Goal: Task Accomplishment & Management: Use online tool/utility

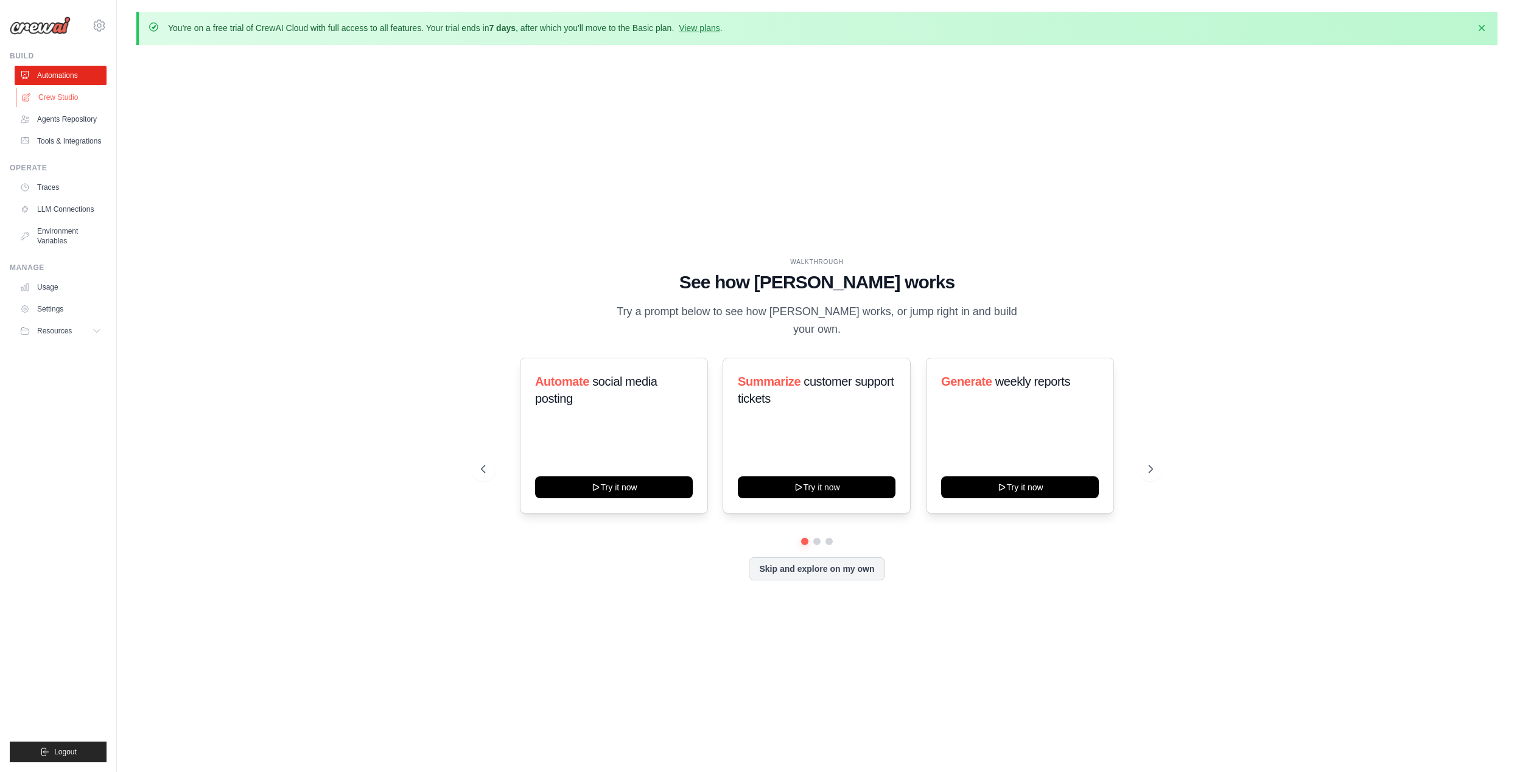
click at [44, 96] on link "Crew Studio" at bounding box center [62, 97] width 92 height 19
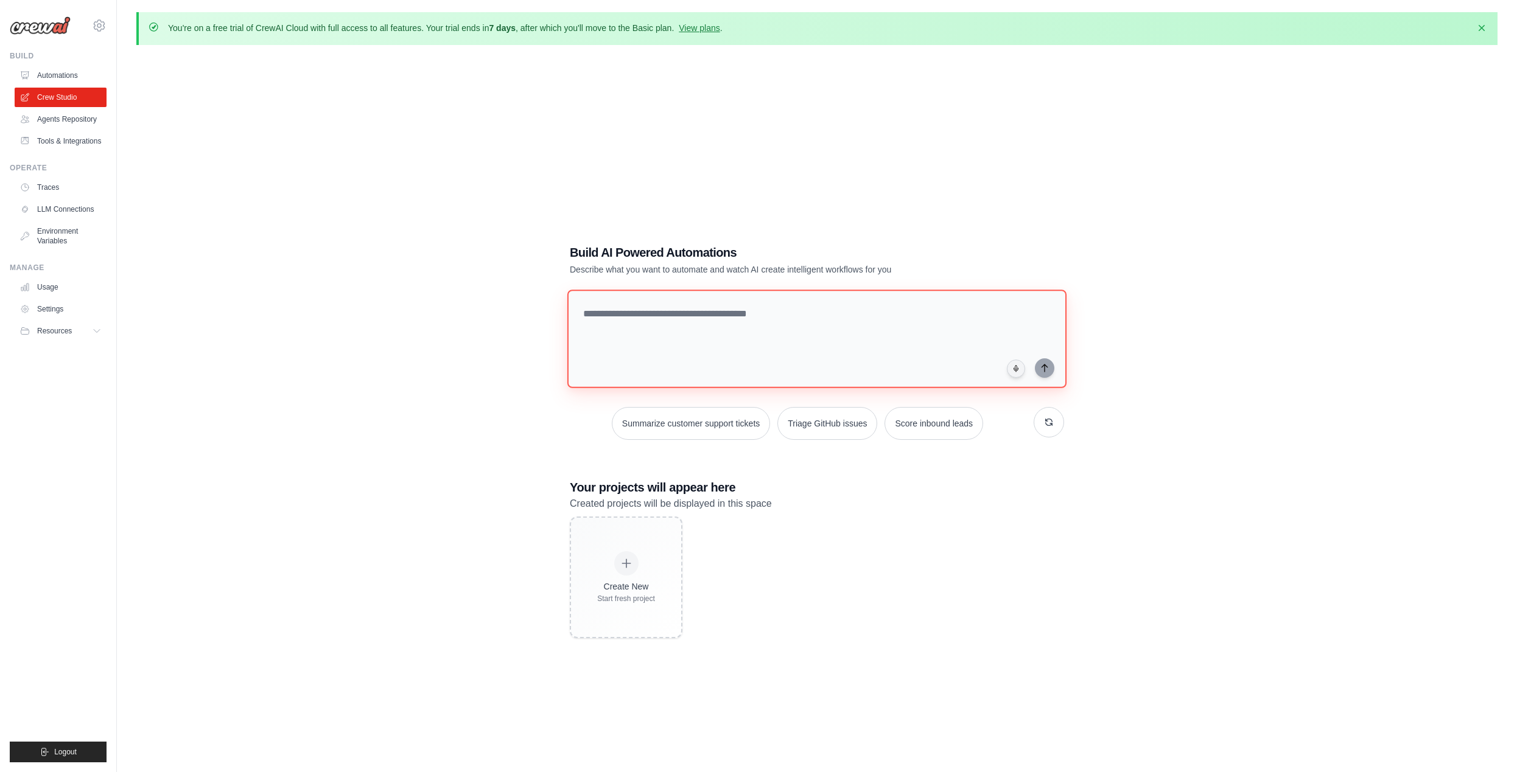
click at [628, 323] on textarea at bounding box center [816, 339] width 499 height 99
drag, startPoint x: 897, startPoint y: 318, endPoint x: 447, endPoint y: 306, distance: 450.5
click at [447, 306] on div "**********" at bounding box center [816, 441] width 1361 height 772
paste textarea "**********"
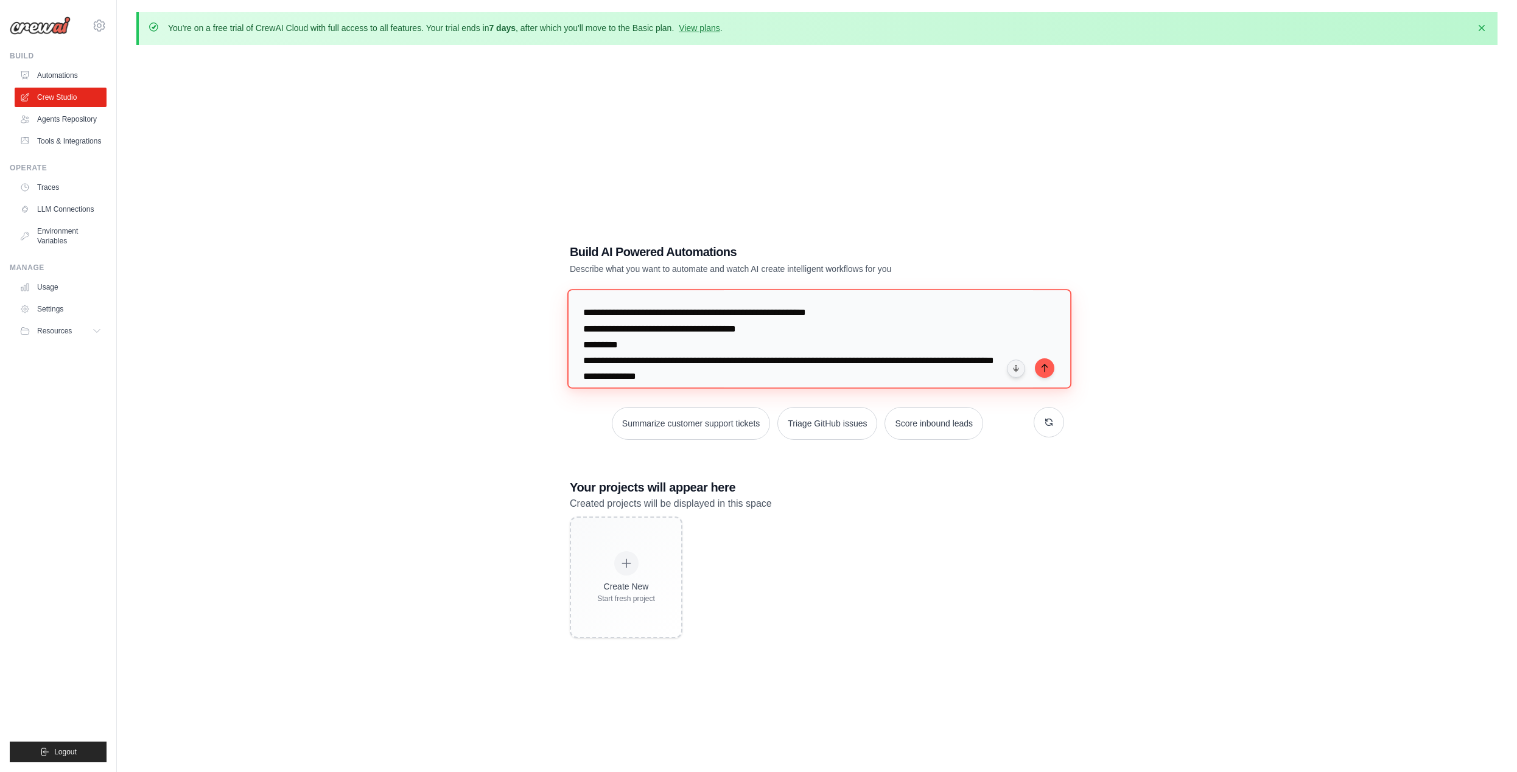
scroll to position [606, 0]
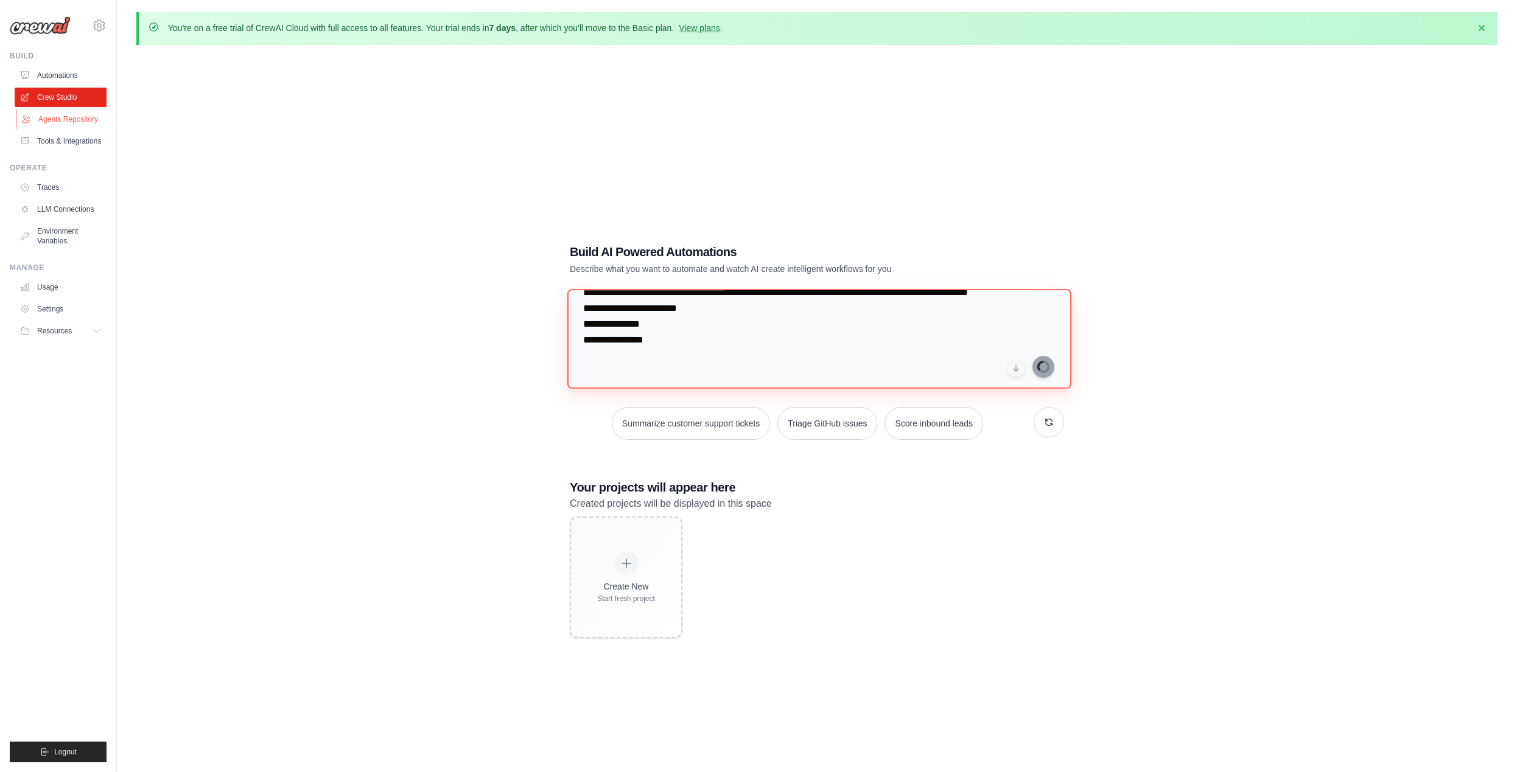
type textarea "**********"
click at [55, 122] on link "Agents Repository" at bounding box center [62, 119] width 92 height 19
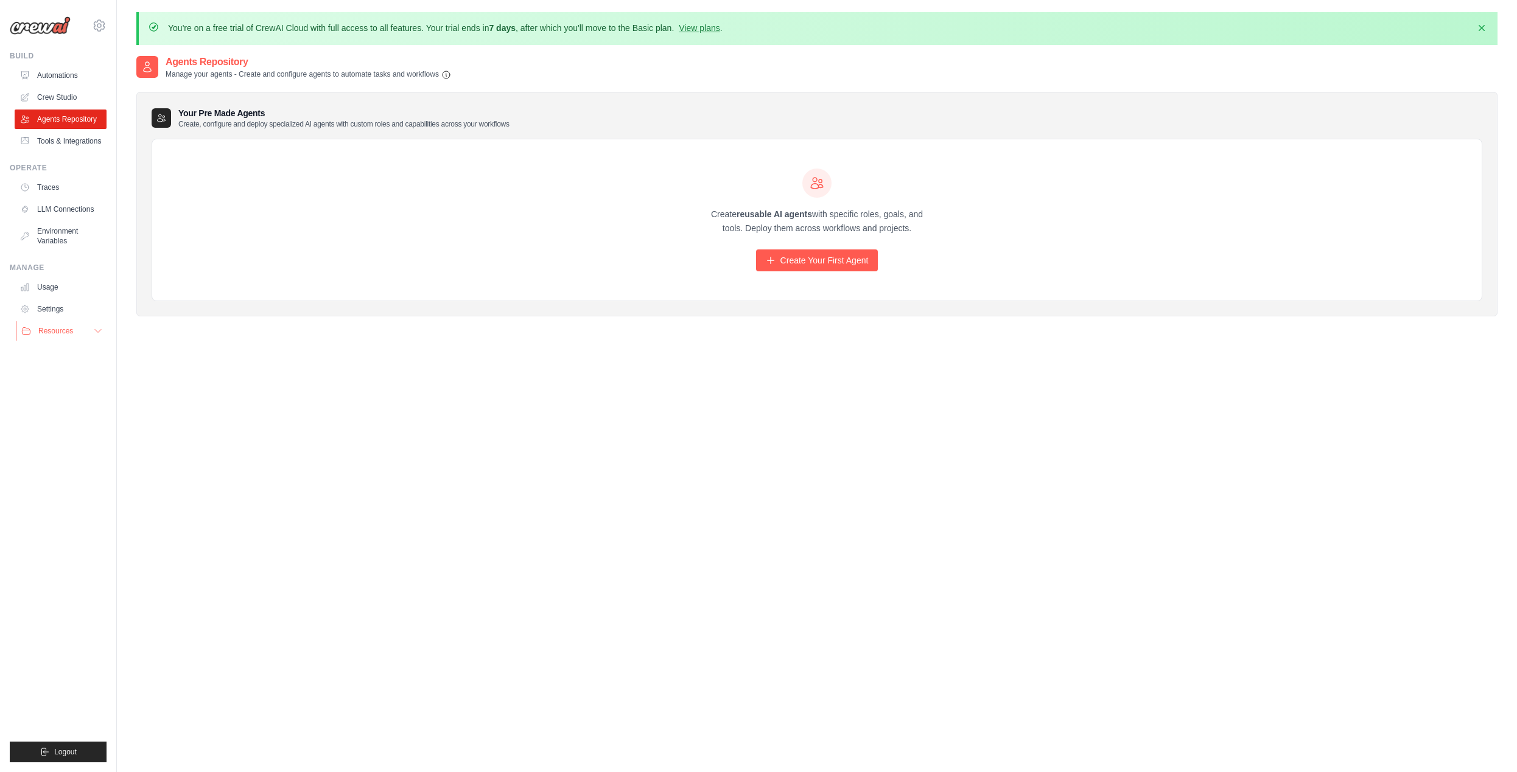
click at [54, 328] on span "Resources" at bounding box center [55, 331] width 35 height 10
click at [52, 77] on link "Automations" at bounding box center [62, 75] width 92 height 19
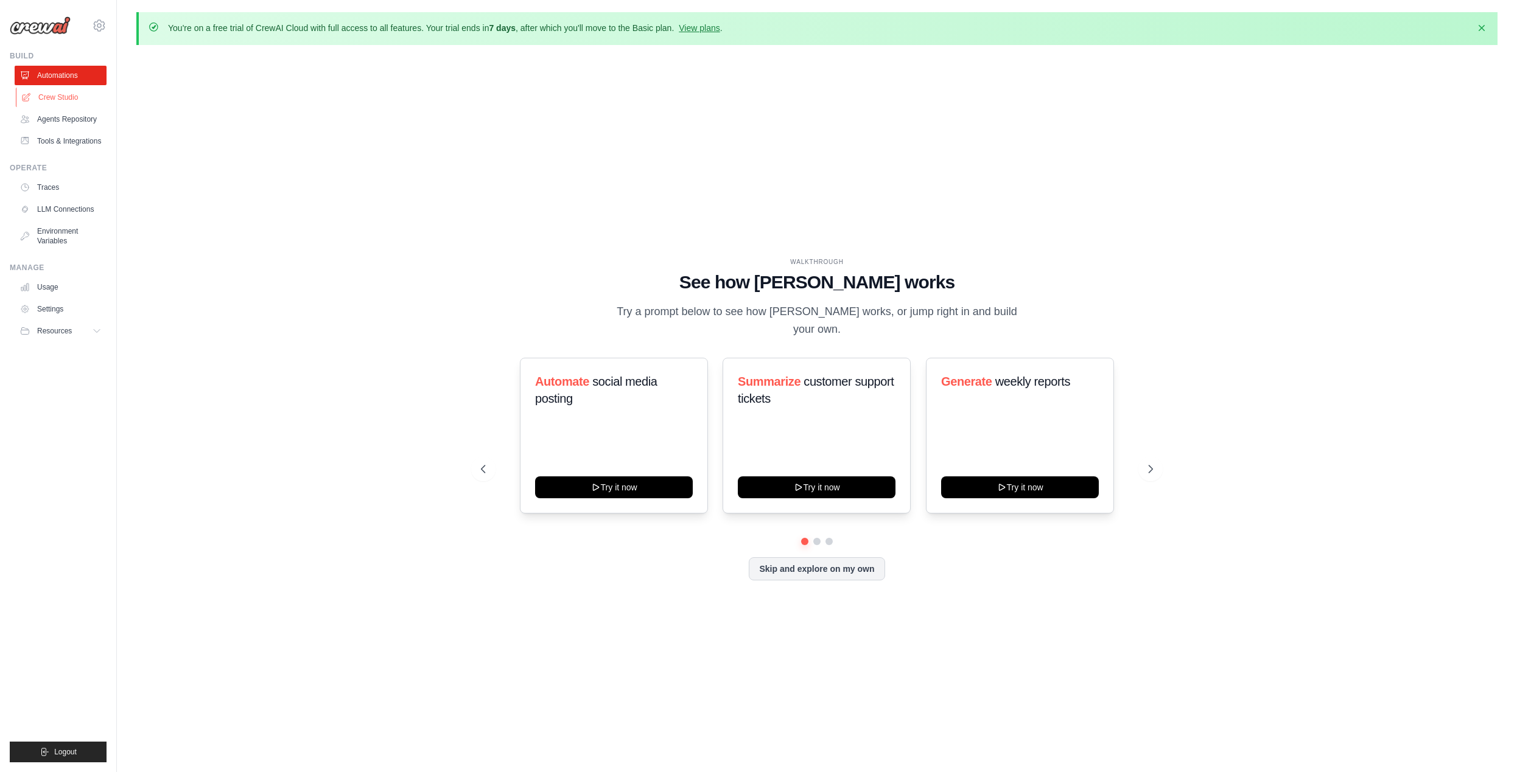
click at [43, 100] on link "Crew Studio" at bounding box center [62, 97] width 92 height 19
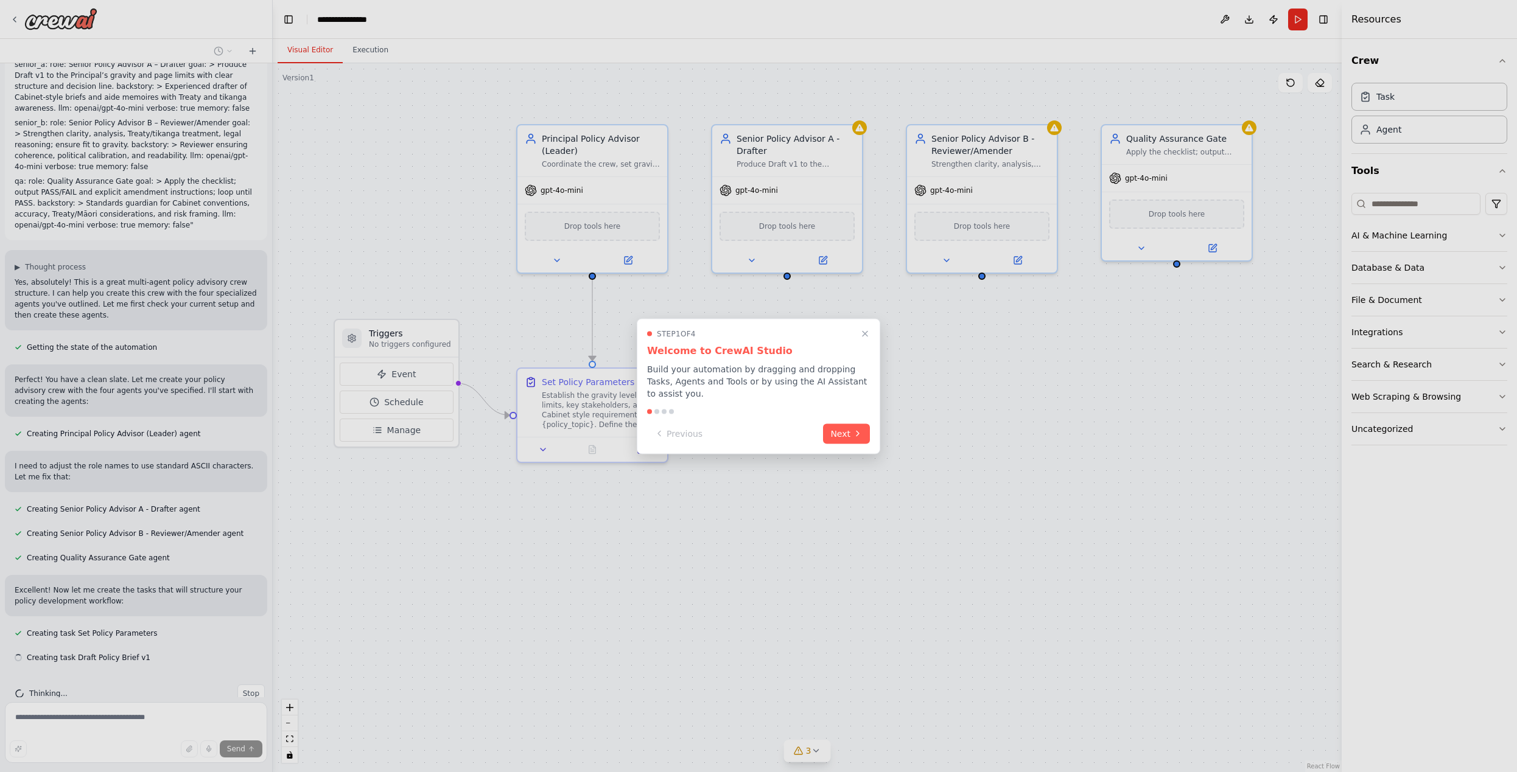
scroll to position [117, 0]
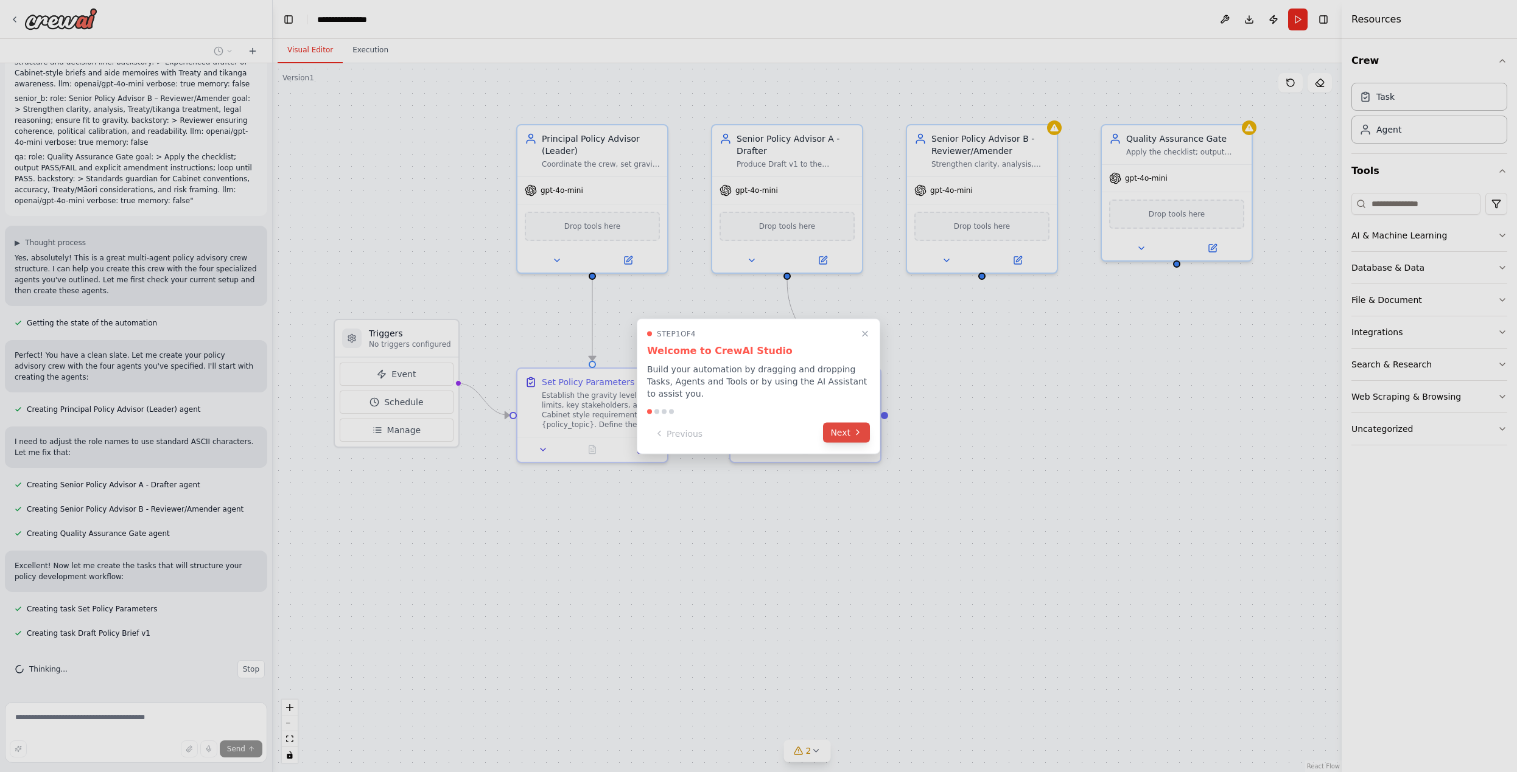
click at [846, 436] on button "Next" at bounding box center [846, 432] width 47 height 20
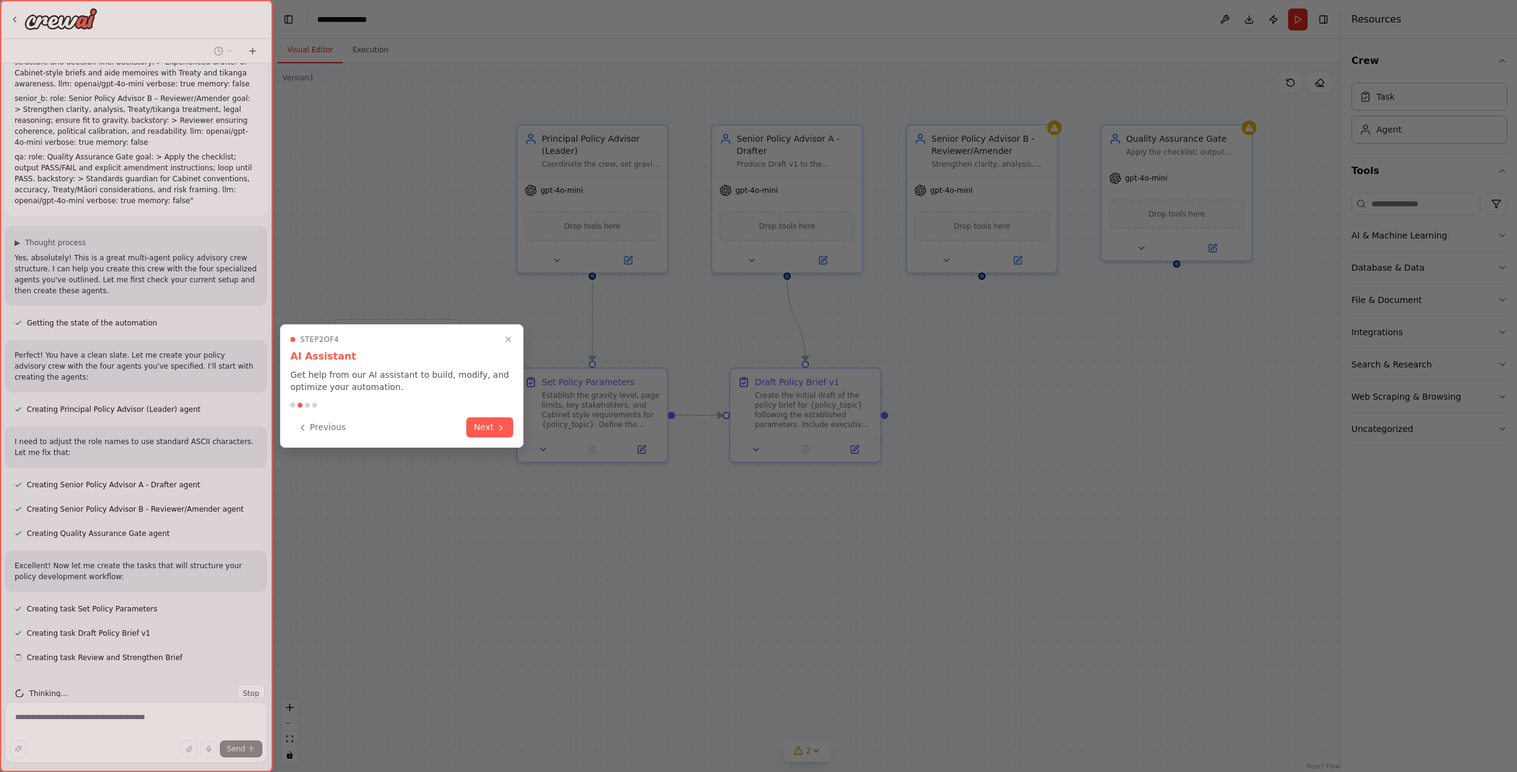
scroll to position [142, 0]
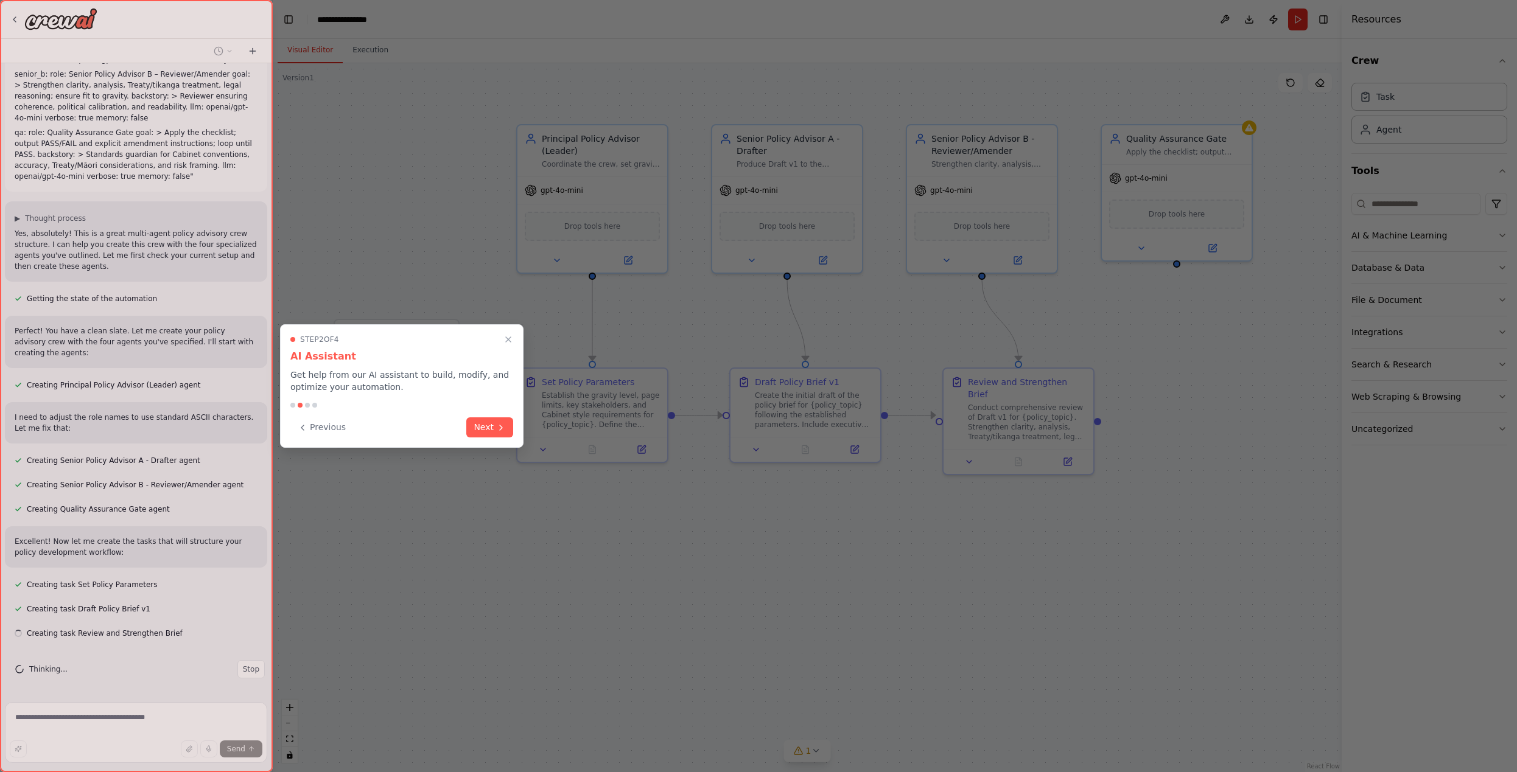
click at [486, 429] on button "Next" at bounding box center [489, 428] width 47 height 20
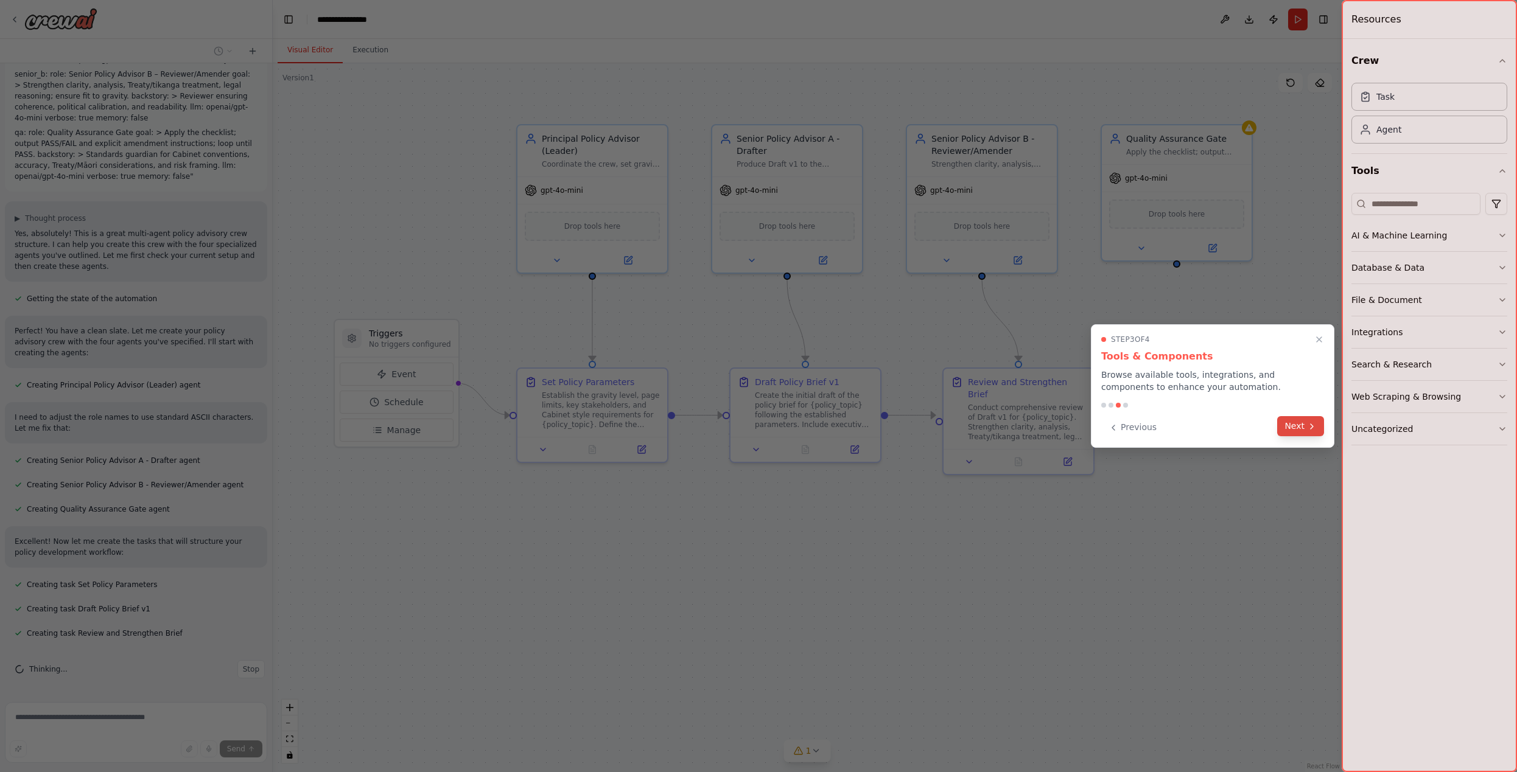
click at [1308, 427] on icon at bounding box center [1312, 427] width 10 height 10
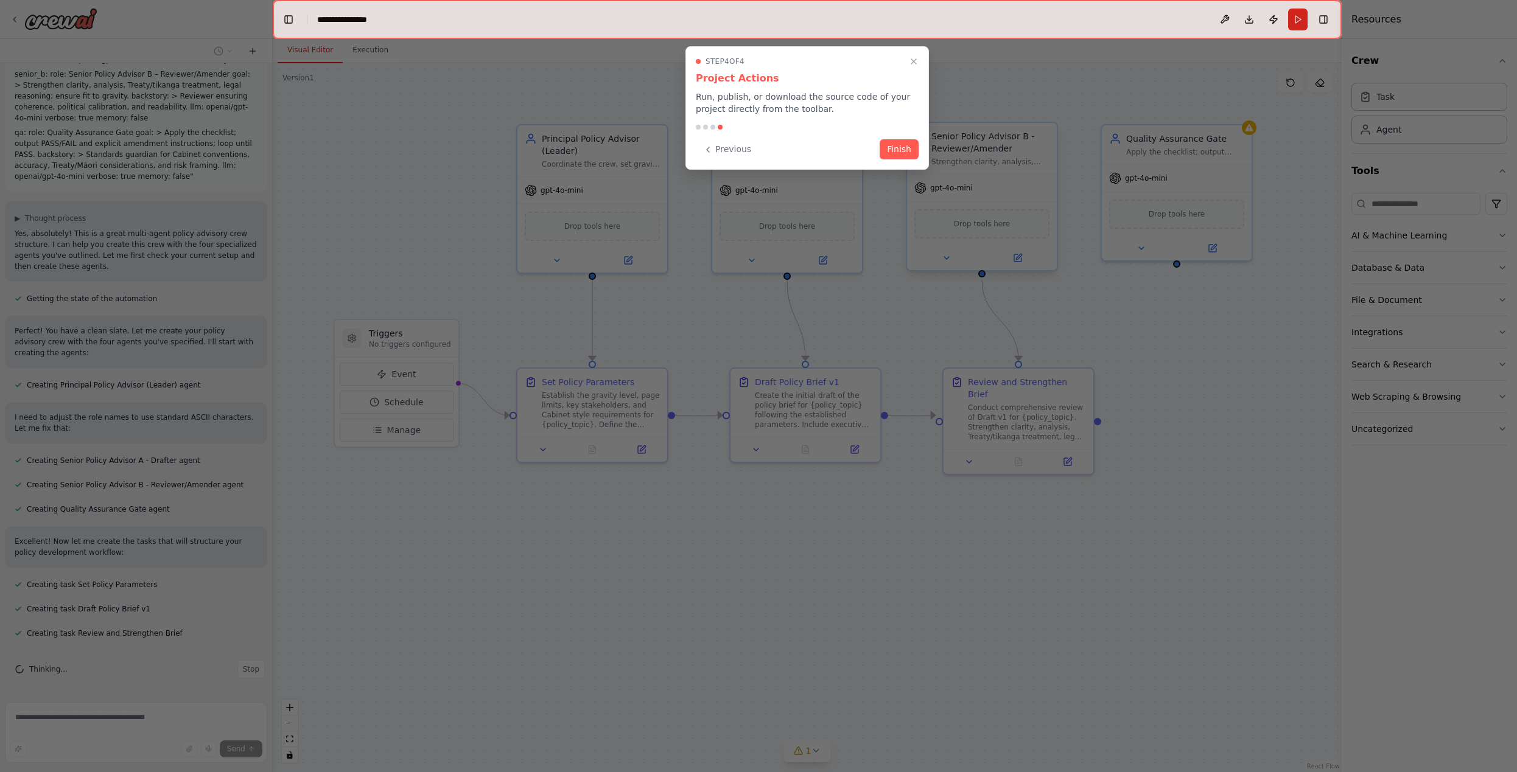
drag, startPoint x: 900, startPoint y: 148, endPoint x: 1001, endPoint y: 178, distance: 105.3
click at [900, 148] on button "Finish" at bounding box center [898, 149] width 39 height 20
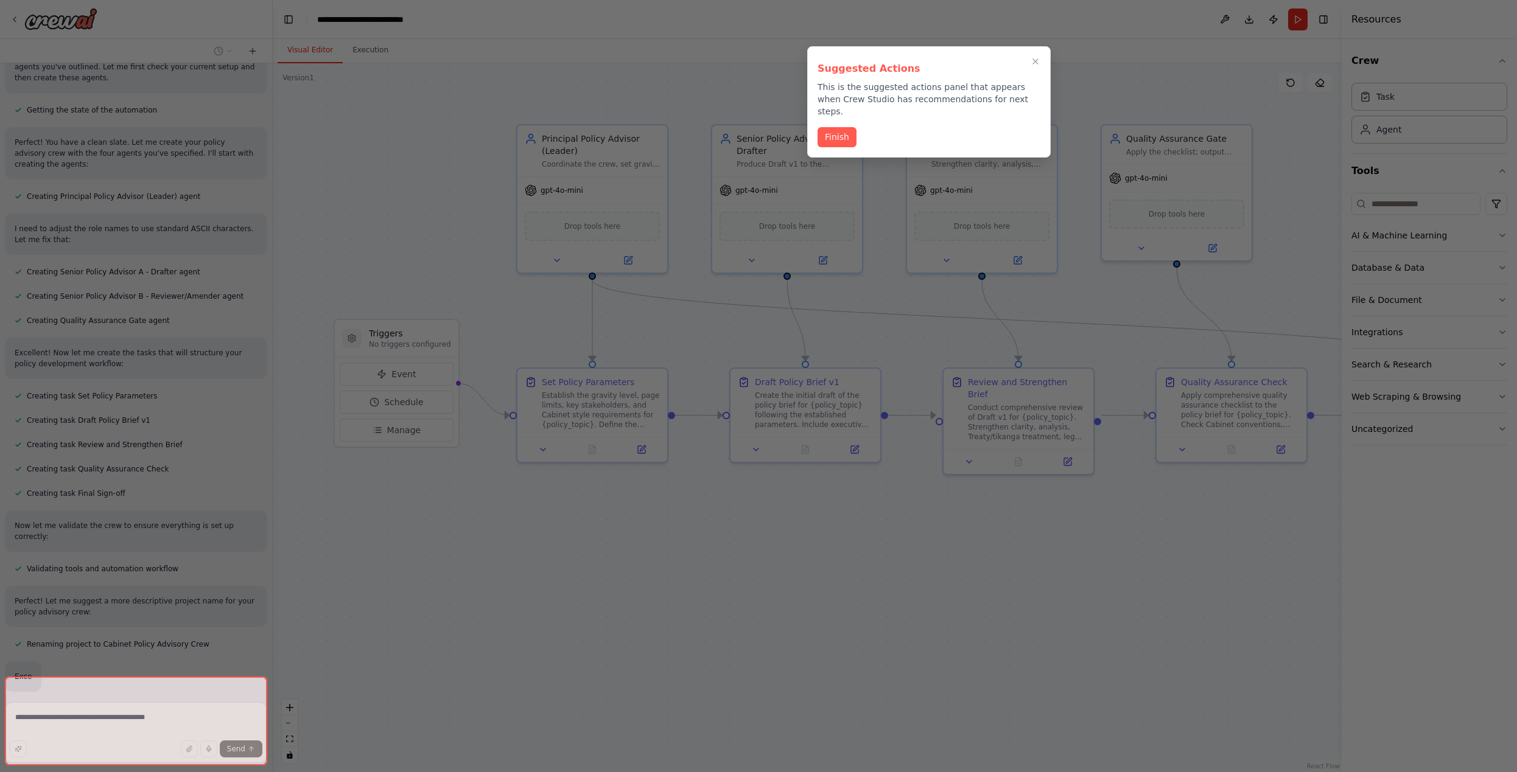
scroll to position [360, 0]
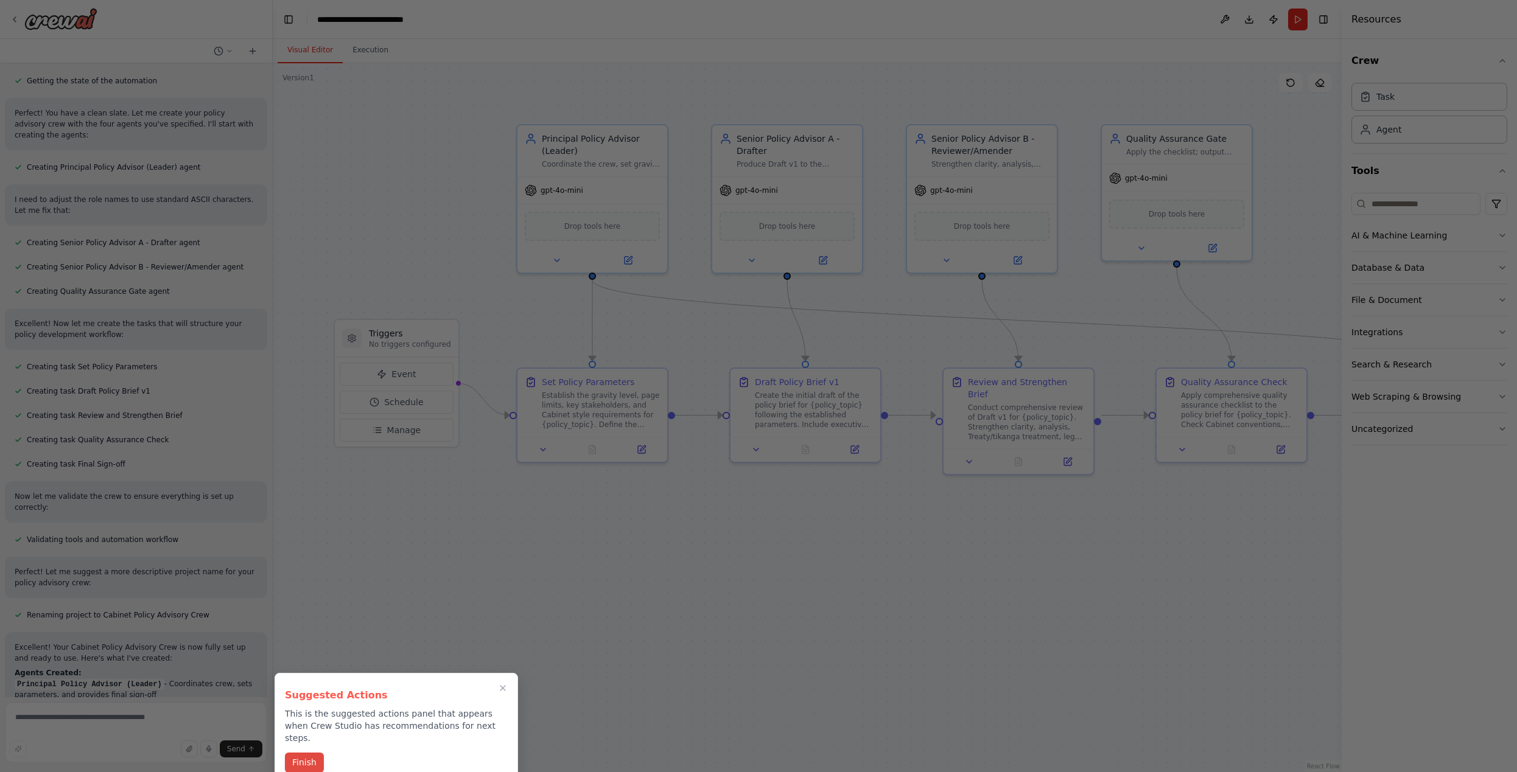
click at [293, 753] on button "Finish" at bounding box center [304, 763] width 39 height 20
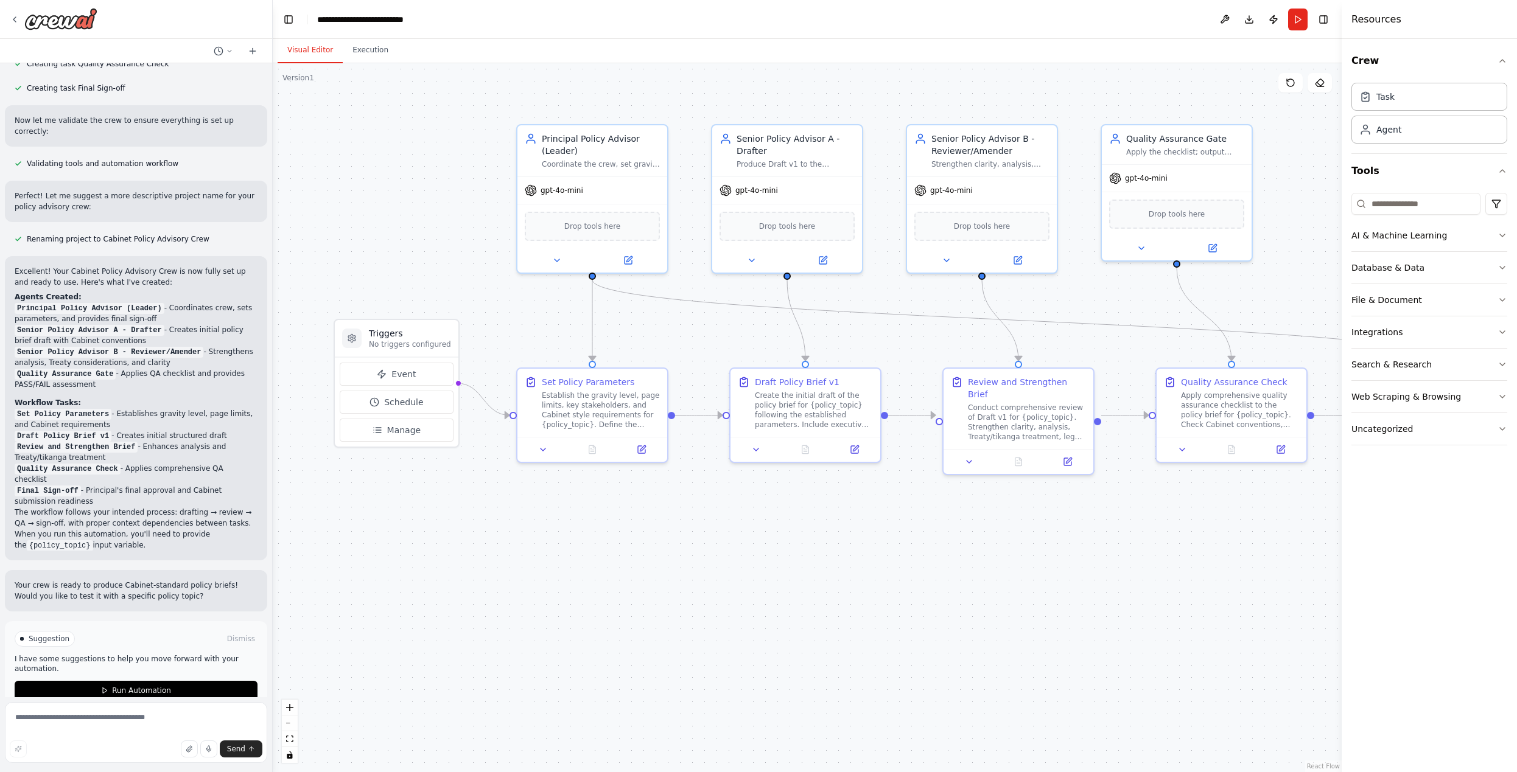
scroll to position [0, 0]
click at [103, 714] on textarea at bounding box center [136, 732] width 262 height 61
drag, startPoint x: 153, startPoint y: 727, endPoint x: 120, endPoint y: 728, distance: 32.9
click at [120, 728] on textarea "**********" at bounding box center [136, 732] width 262 height 61
drag, startPoint x: 43, startPoint y: 728, endPoint x: 3, endPoint y: 730, distance: 39.6
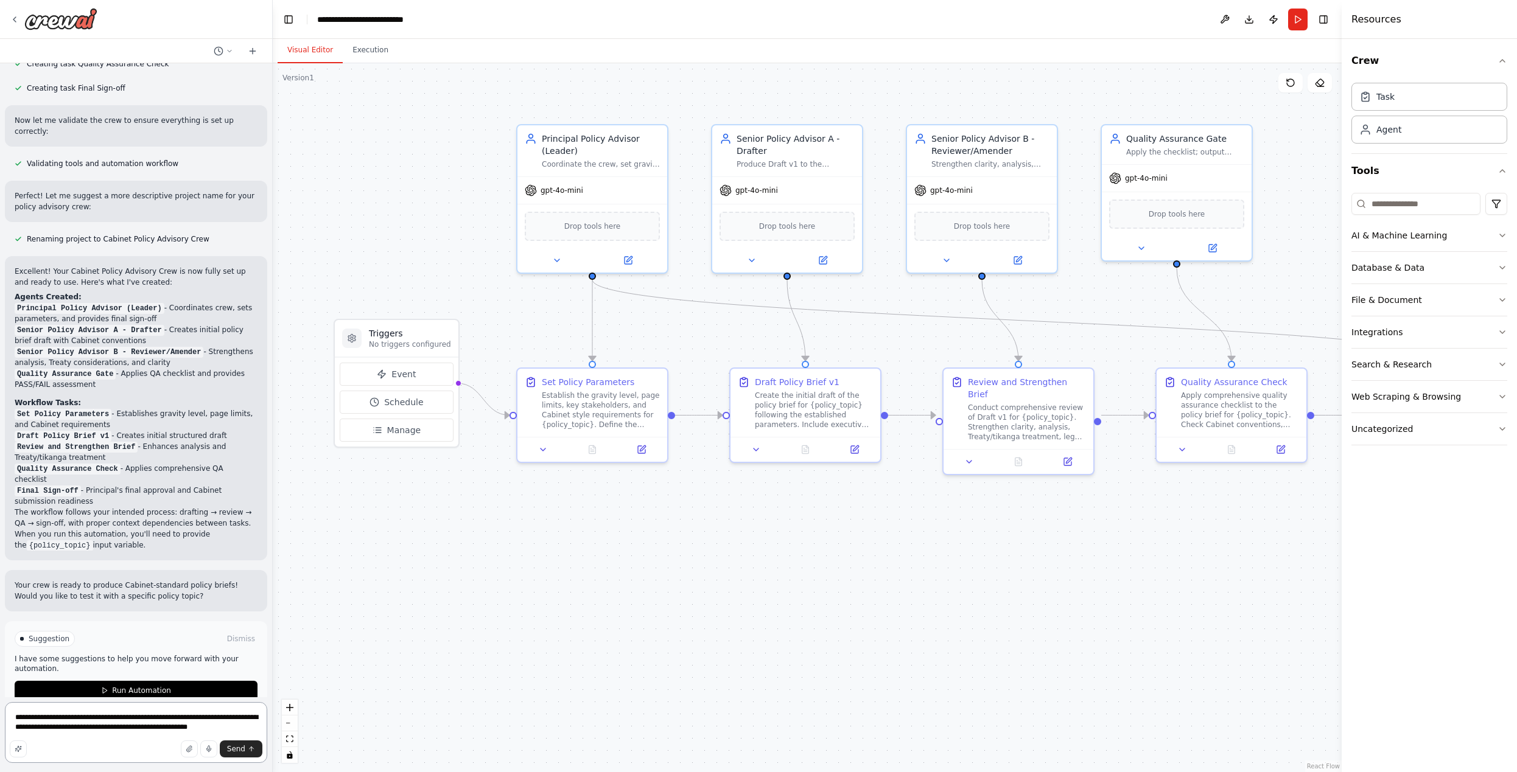
click at [3, 730] on div "This is what I am hoping to make. Is it possible "principal: role: Principal Po…" at bounding box center [136, 386] width 273 height 772
drag, startPoint x: 246, startPoint y: 728, endPoint x: 236, endPoint y: 739, distance: 15.5
click at [246, 728] on textarea "**********" at bounding box center [136, 732] width 262 height 61
type textarea "**********"
click at [238, 746] on span "Send" at bounding box center [236, 749] width 18 height 10
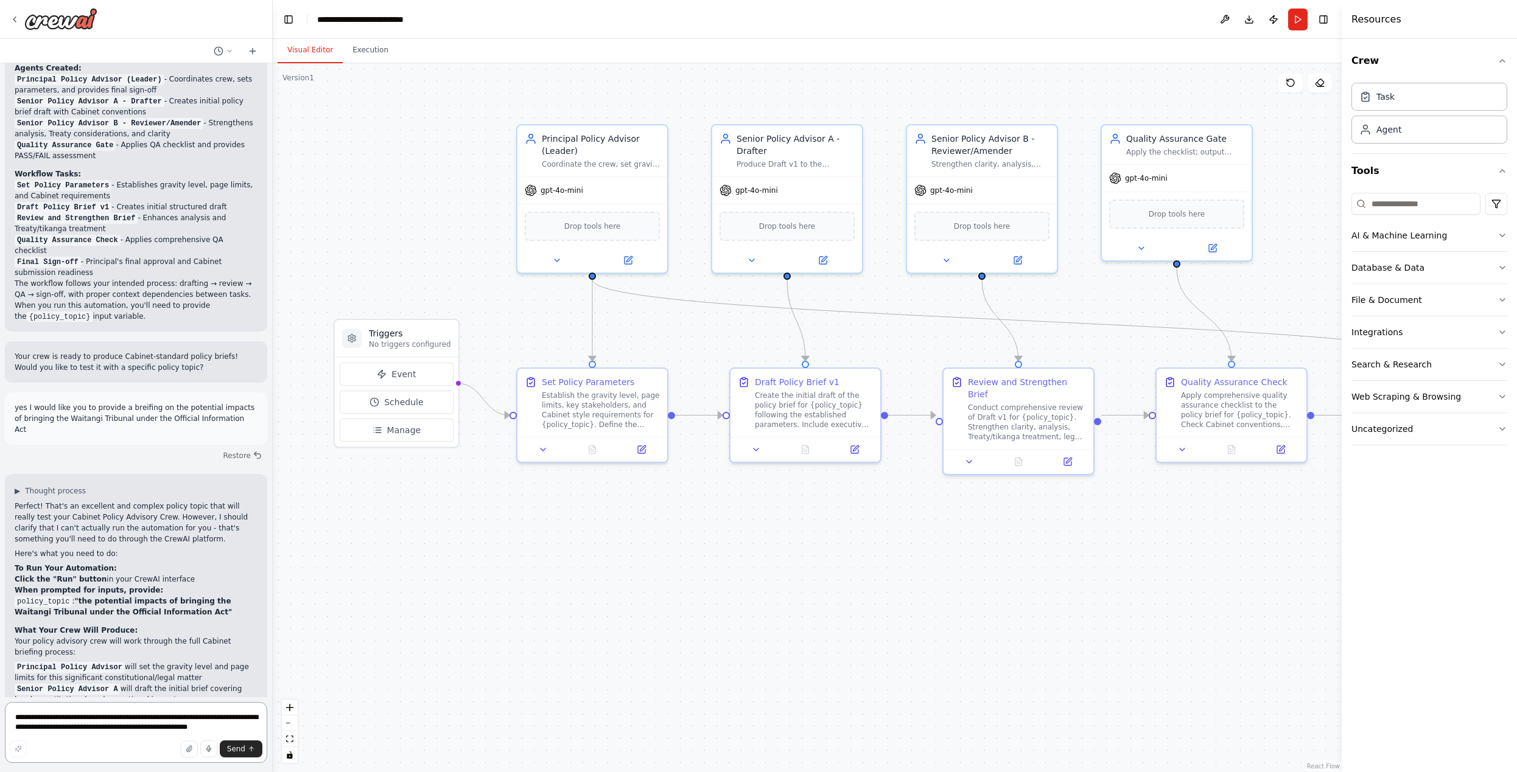
scroll to position [1014, 0]
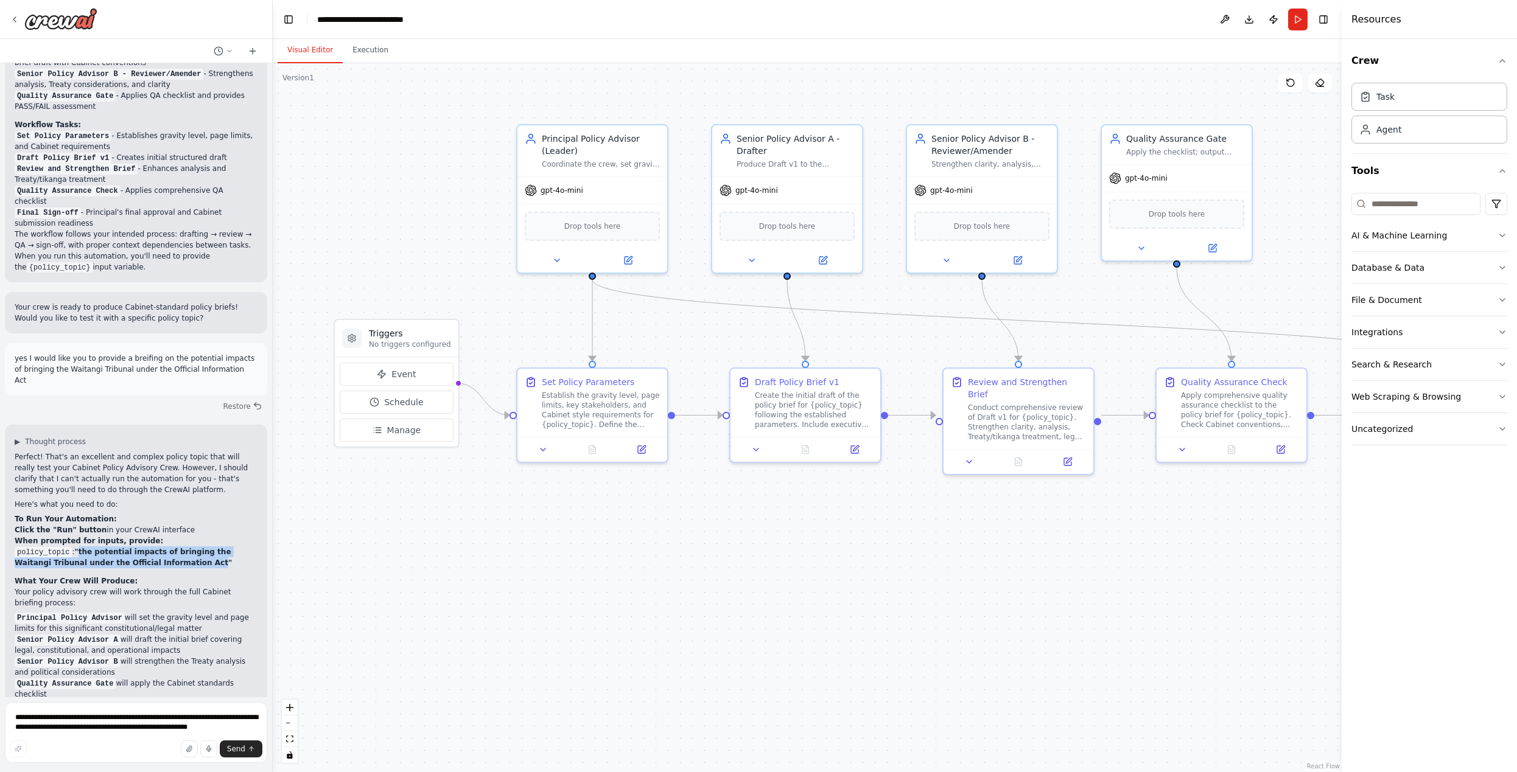
drag, startPoint x: 83, startPoint y: 518, endPoint x: 172, endPoint y: 533, distance: 89.4
click at [172, 548] on strong ""the potential impacts of bringing the Waitangi Tribunal under the Official Inf…" at bounding box center [123, 557] width 217 height 19
copy strong "the potential impacts of bringing the Waitangi Tribunal under the Official Info…"
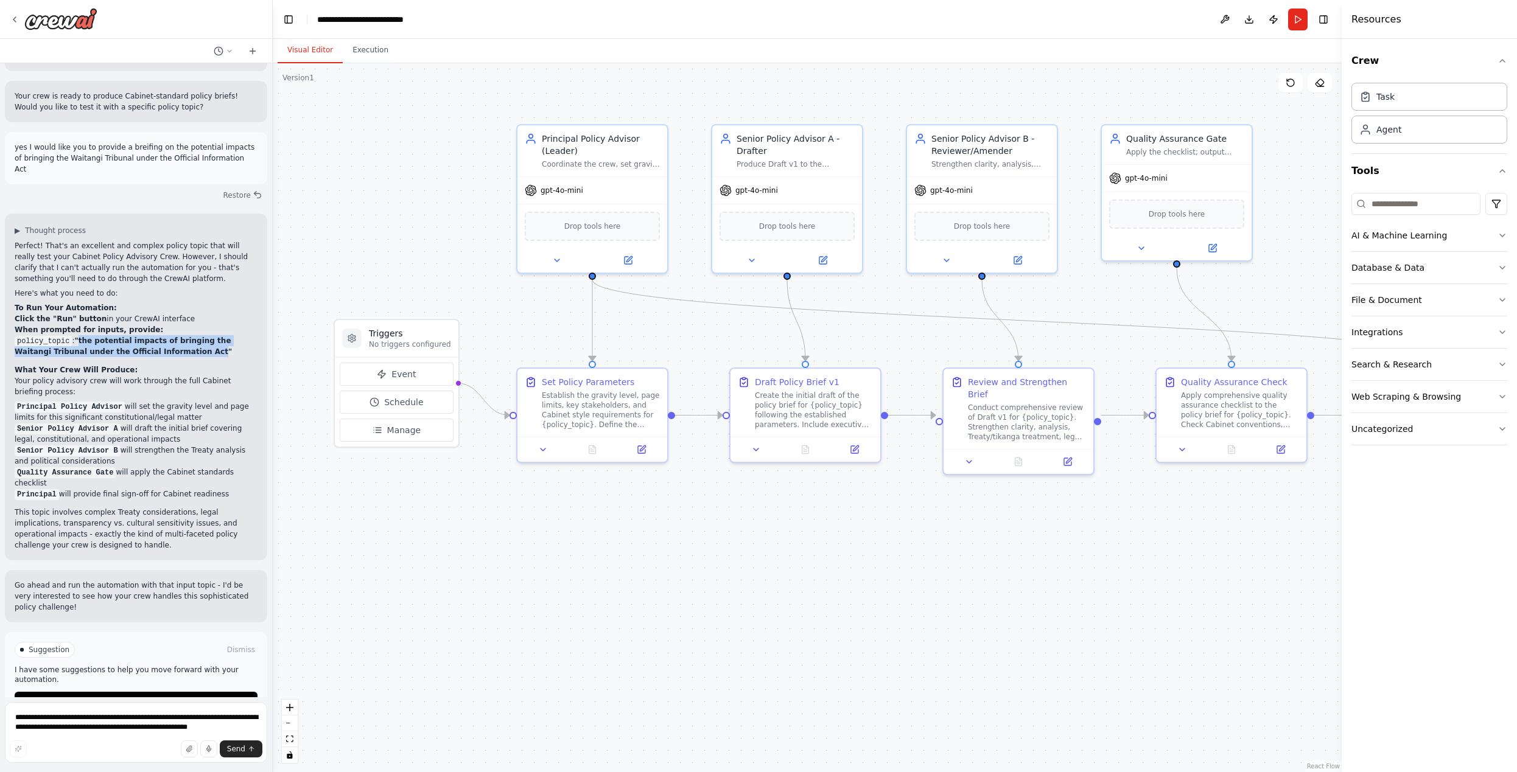
scroll to position [0, 0]
click at [161, 697] on span "Run Automation" at bounding box center [141, 702] width 59 height 10
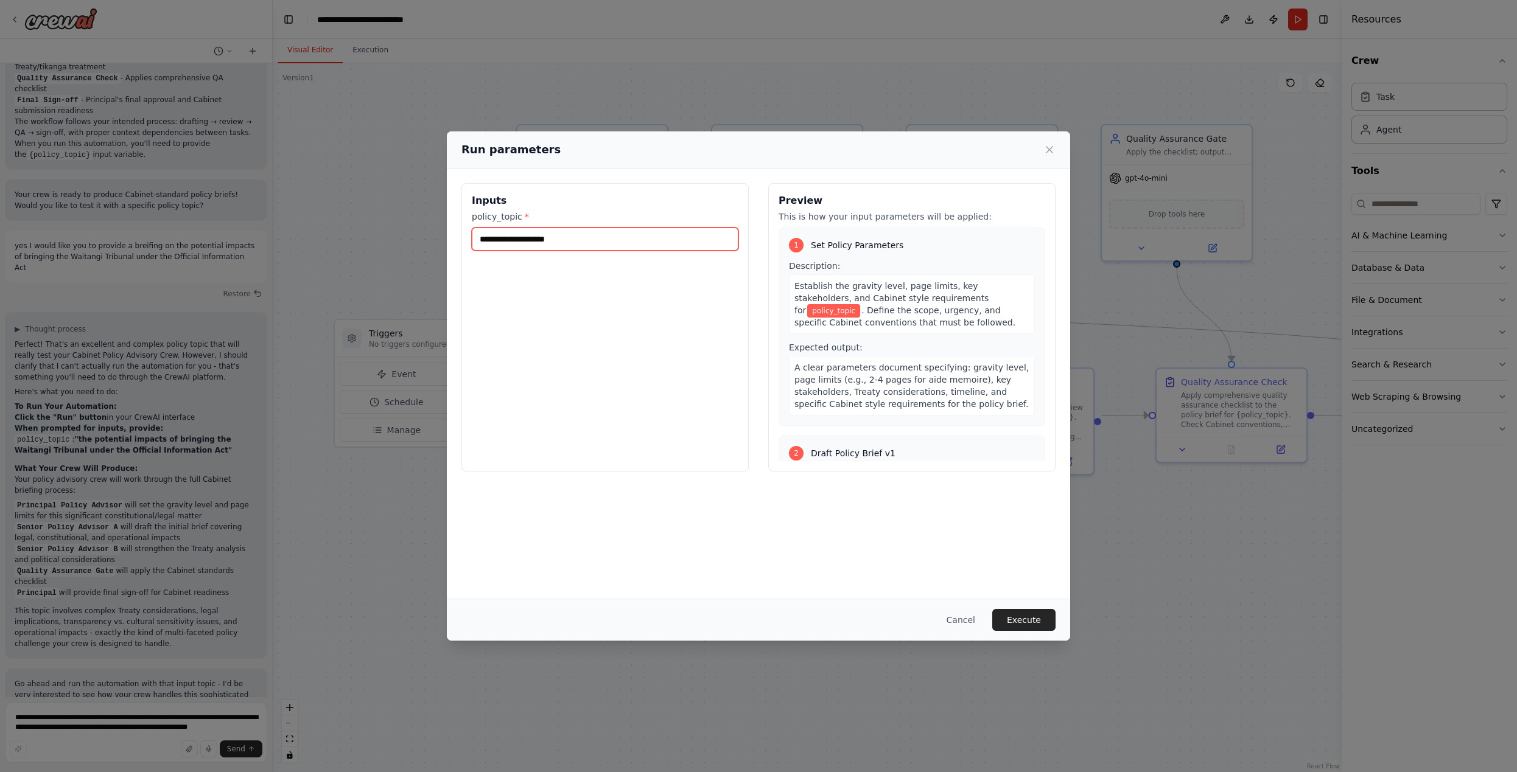
click at [582, 242] on input "policy_topic *" at bounding box center [605, 239] width 267 height 23
paste input "**********"
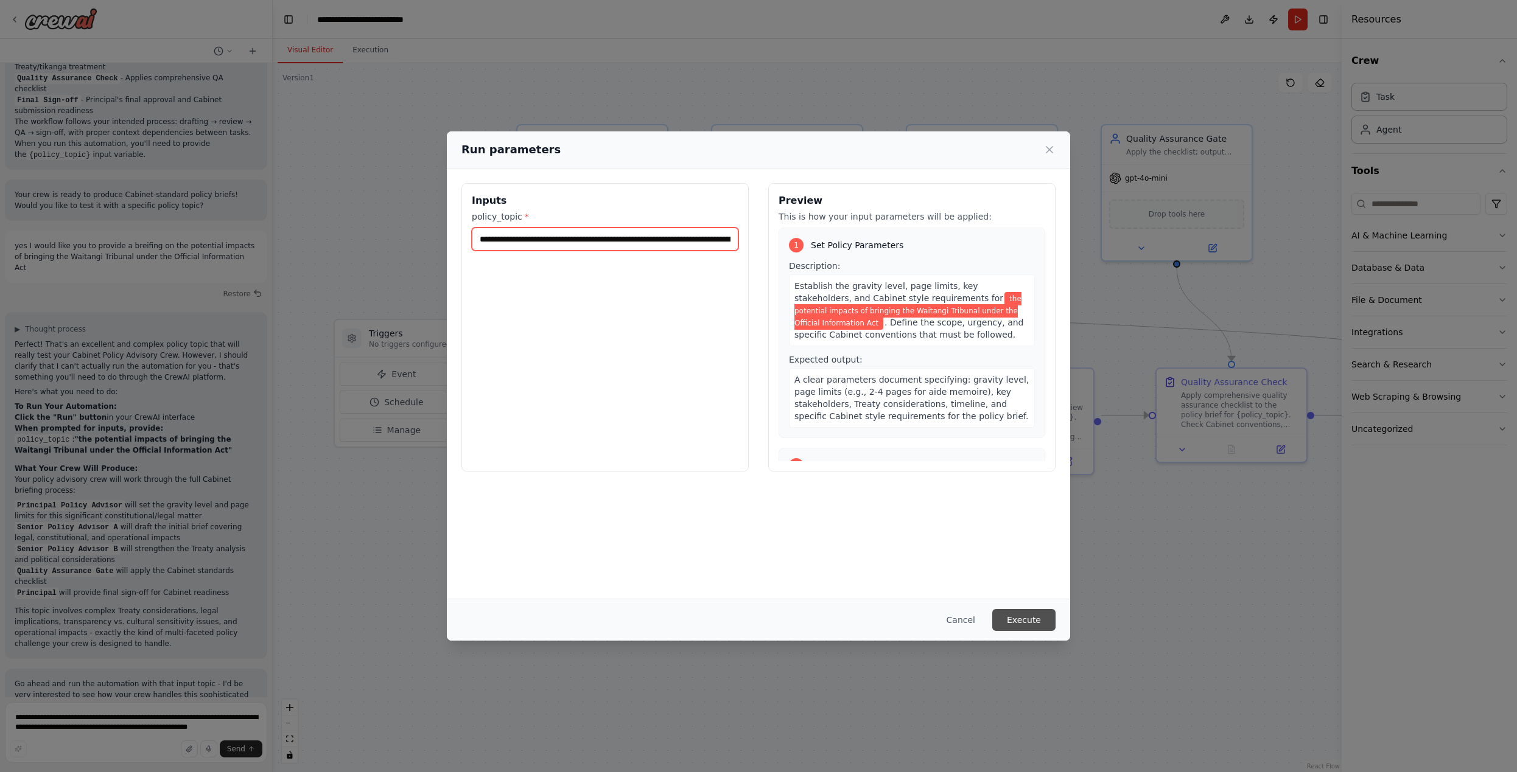
type input "**********"
click at [1026, 615] on button "Execute" at bounding box center [1023, 620] width 63 height 22
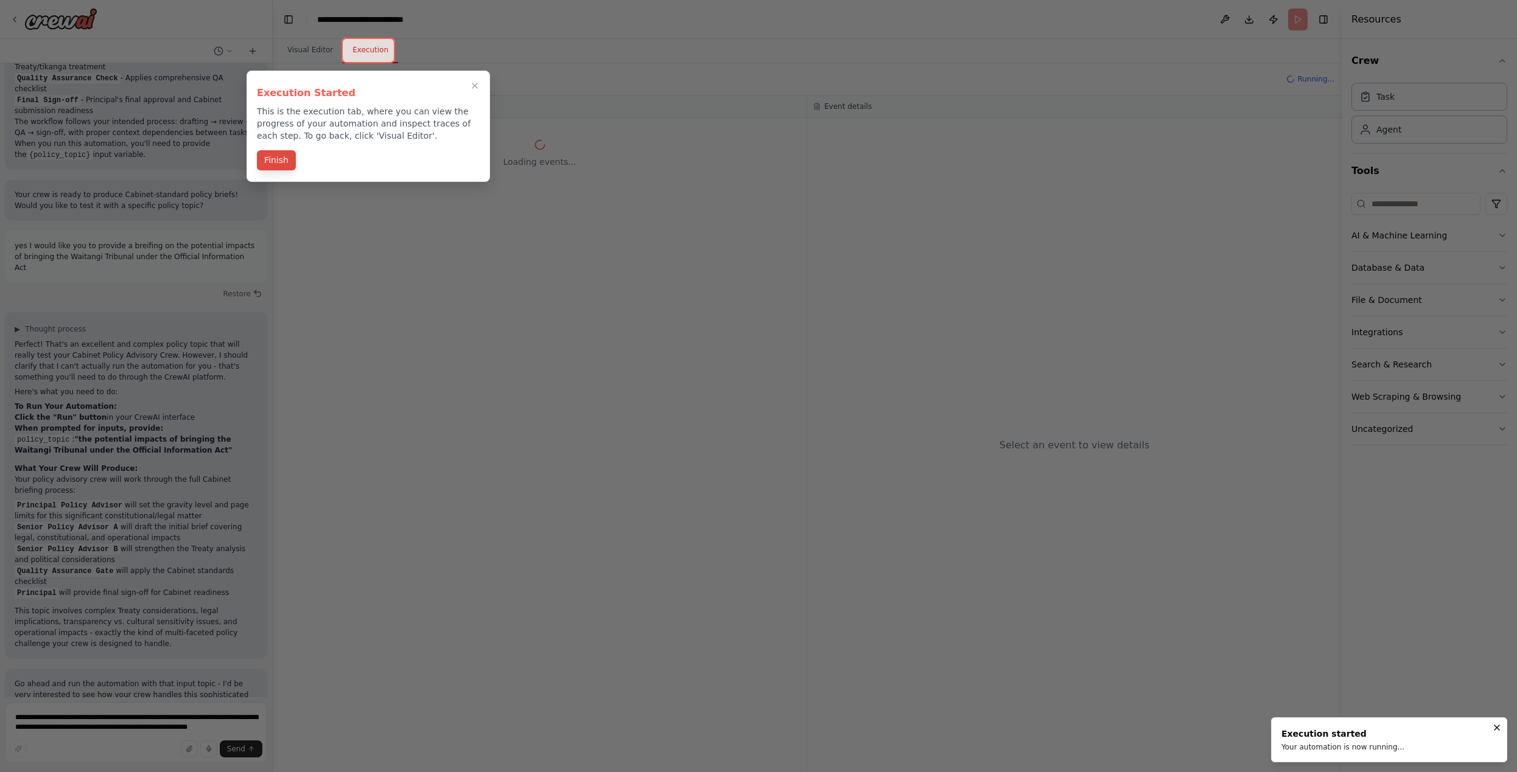
click at [283, 157] on button "Finish" at bounding box center [276, 160] width 39 height 20
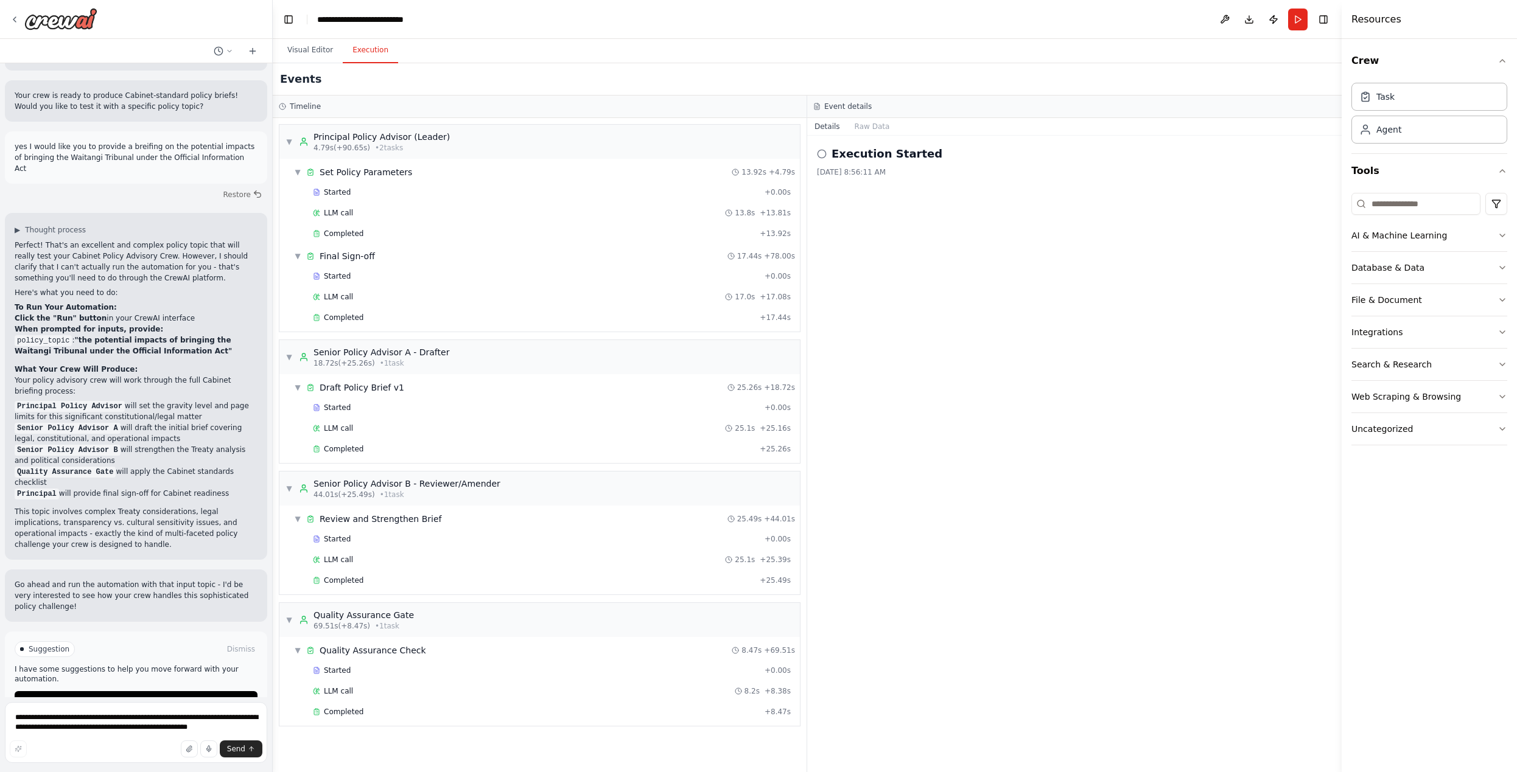
scroll to position [1225, 0]
click at [1016, 299] on div "Execution Started 4/10/2025, 8:56:11 AM" at bounding box center [1074, 454] width 534 height 637
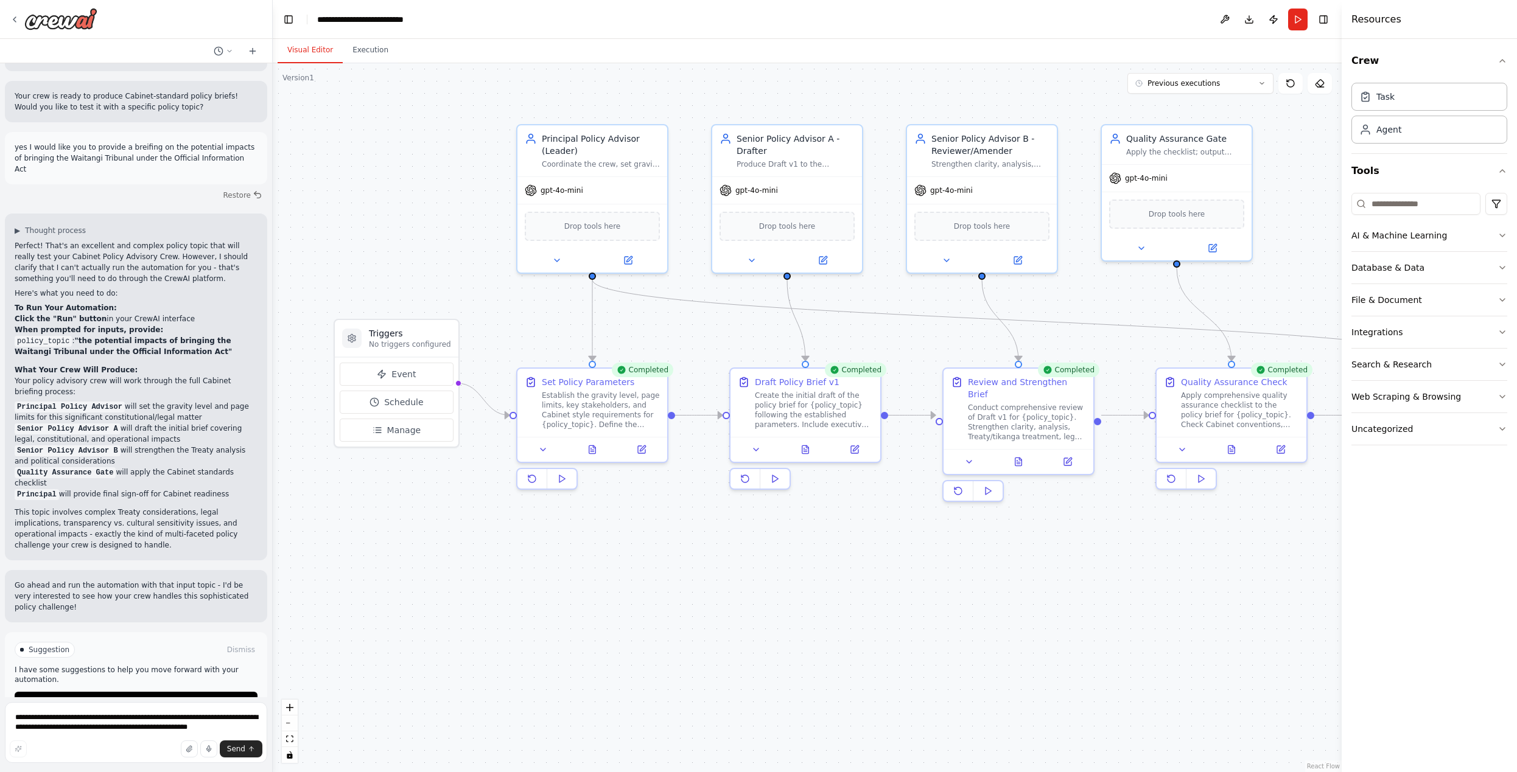
click at [310, 47] on button "Visual Editor" at bounding box center [310, 51] width 65 height 26
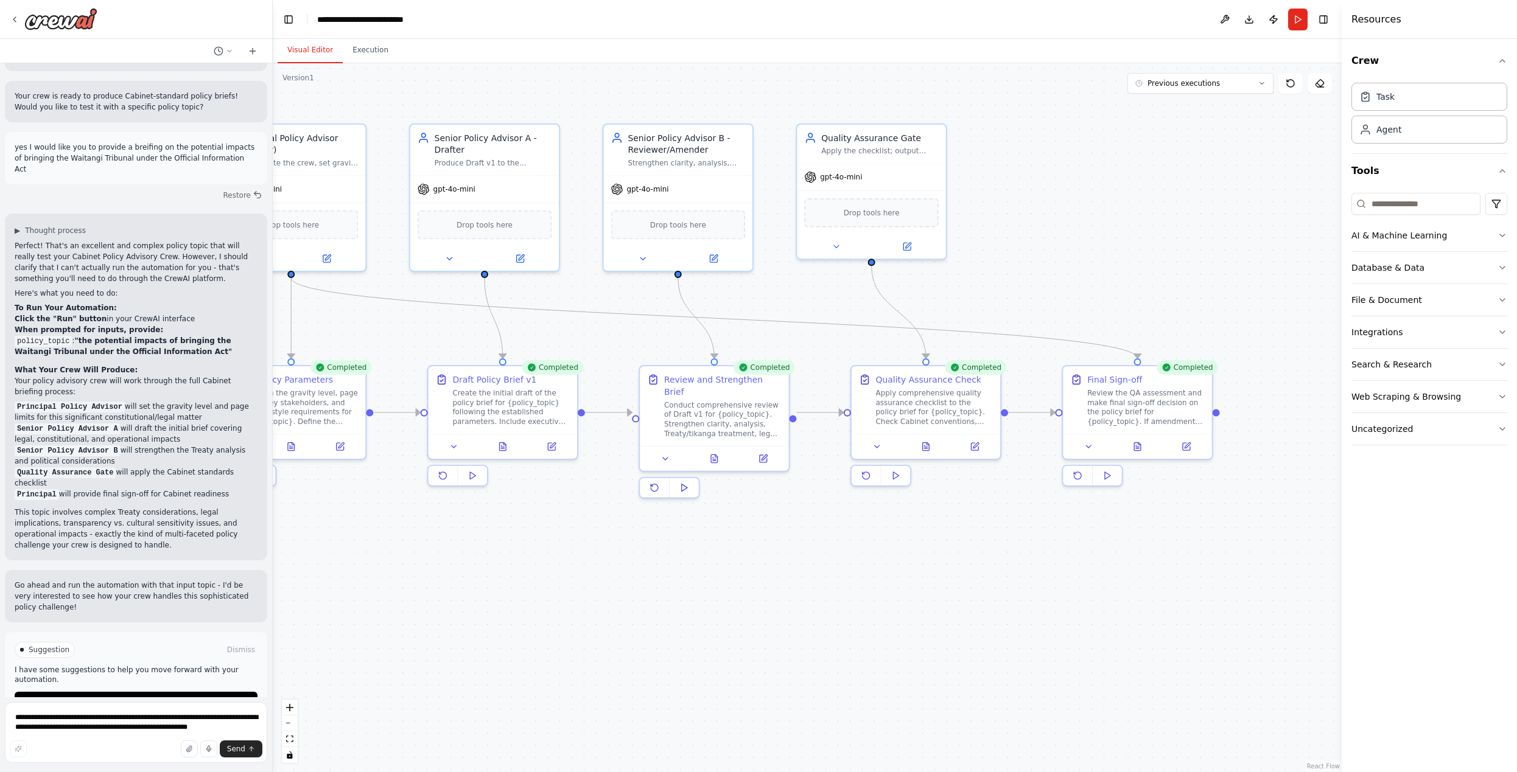
drag, startPoint x: 1317, startPoint y: 193, endPoint x: 1011, endPoint y: 192, distance: 306.1
click at [1011, 192] on div ".deletable-edge-delete-btn { width: 20px; height: 20px; border: 0px solid #ffff…" at bounding box center [807, 417] width 1069 height 709
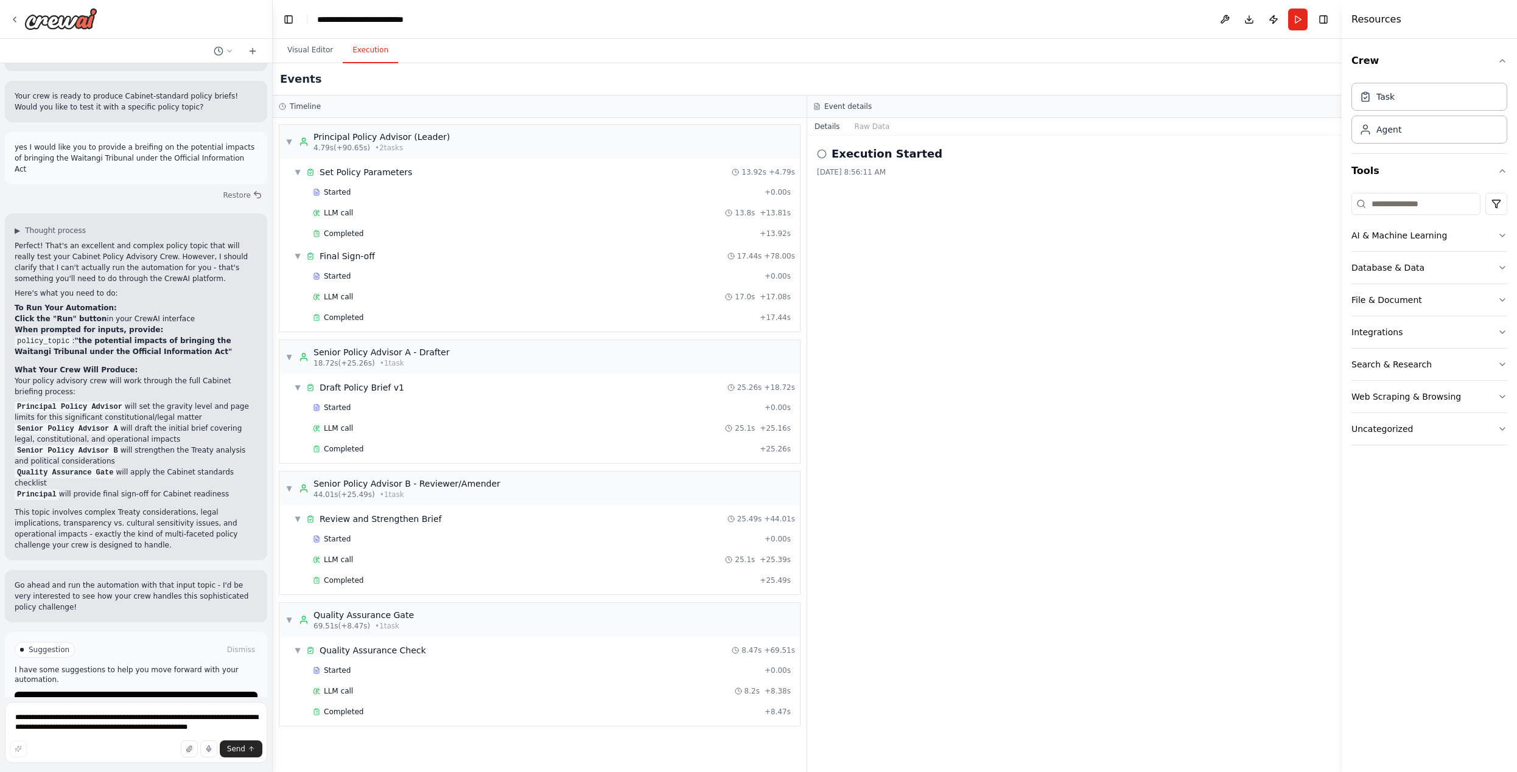
click at [357, 51] on button "Execution" at bounding box center [370, 51] width 55 height 26
click at [1025, 274] on div "Execution Started 4/10/2025, 8:56:11 AM" at bounding box center [1074, 454] width 534 height 637
click at [178, 717] on textarea "**********" at bounding box center [136, 732] width 262 height 61
type textarea "**********"
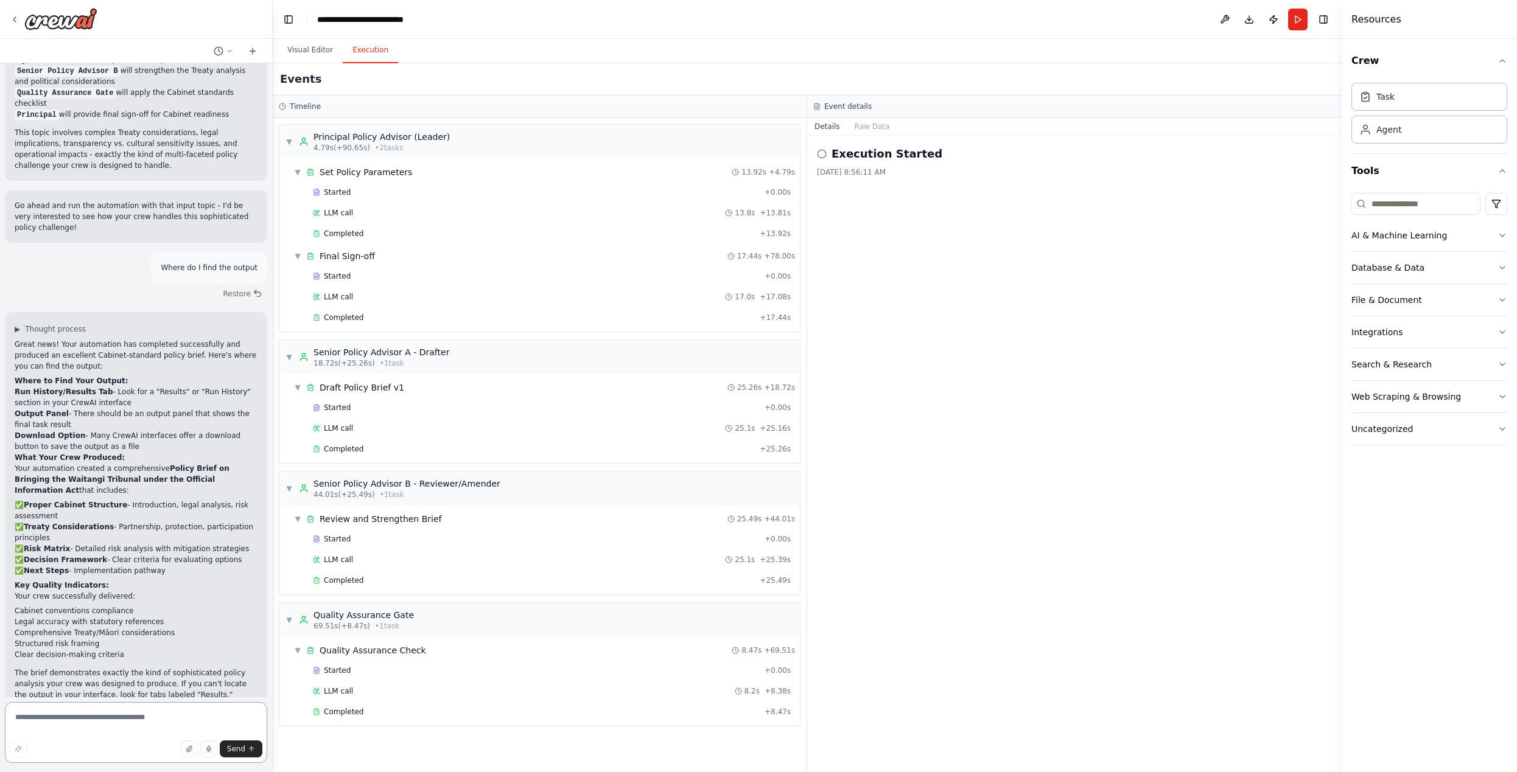
scroll to position [1616, 0]
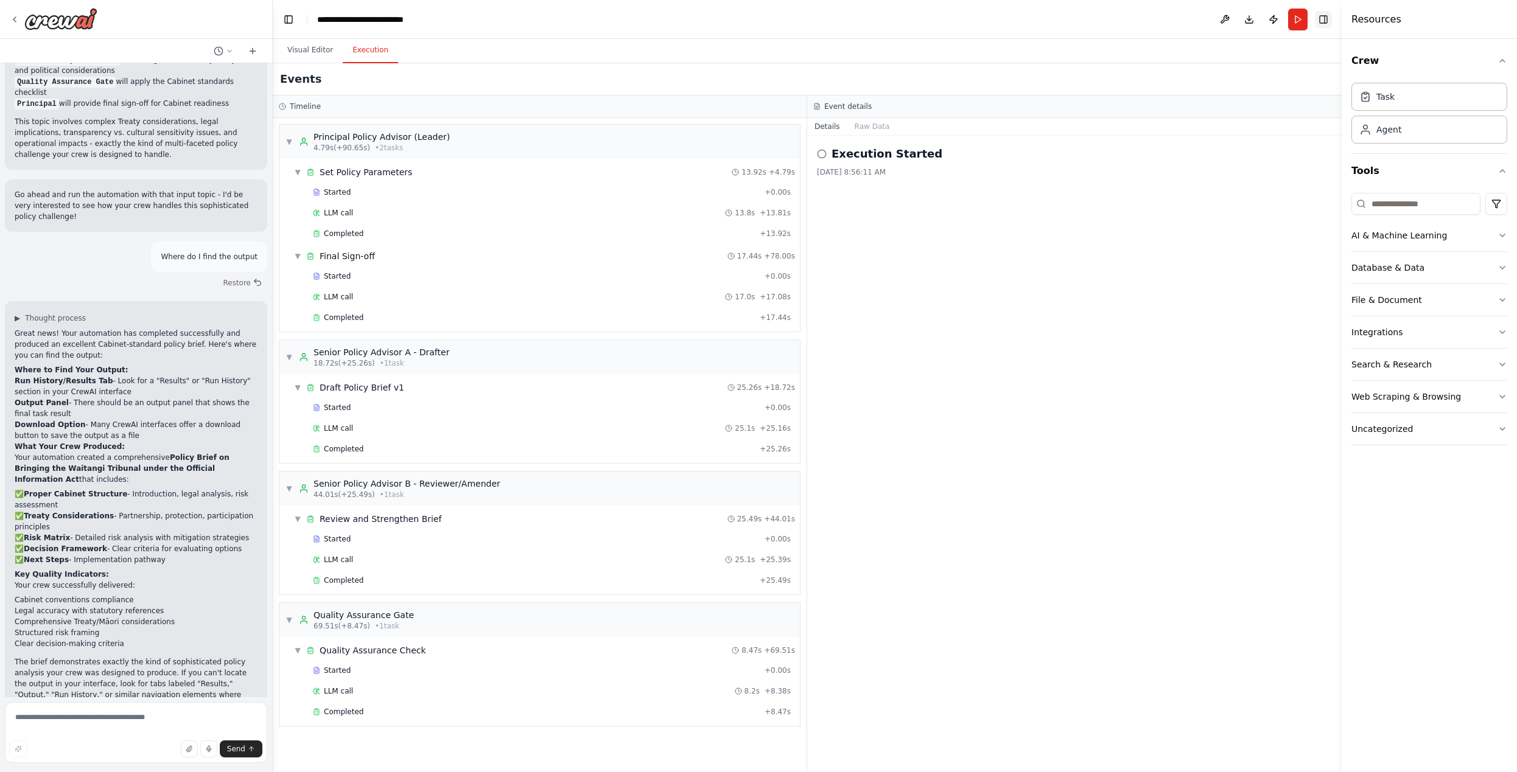
click at [1320, 23] on button "Toggle Right Sidebar" at bounding box center [1323, 19] width 17 height 17
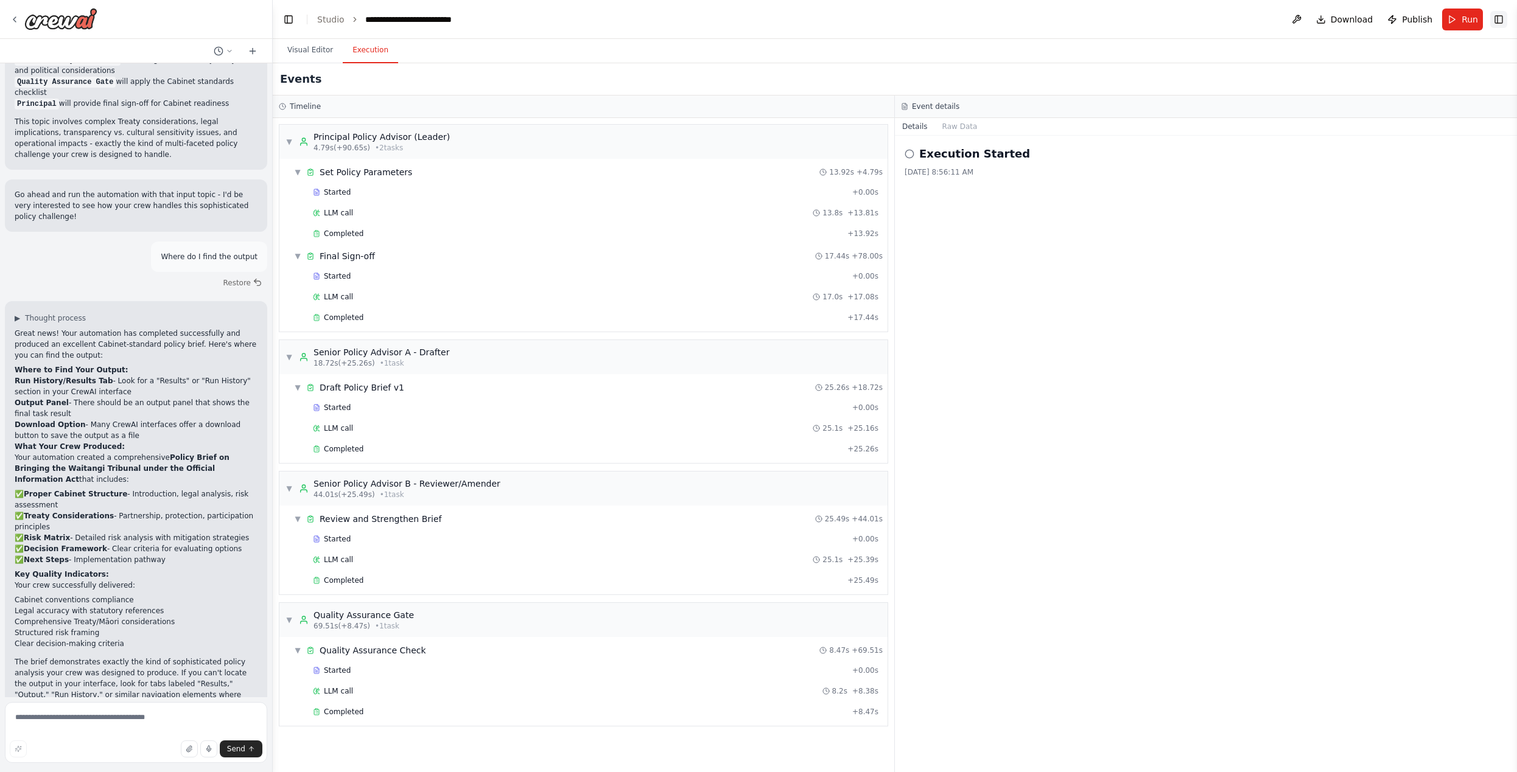
click at [1501, 18] on button "Toggle Right Sidebar" at bounding box center [1498, 19] width 17 height 17
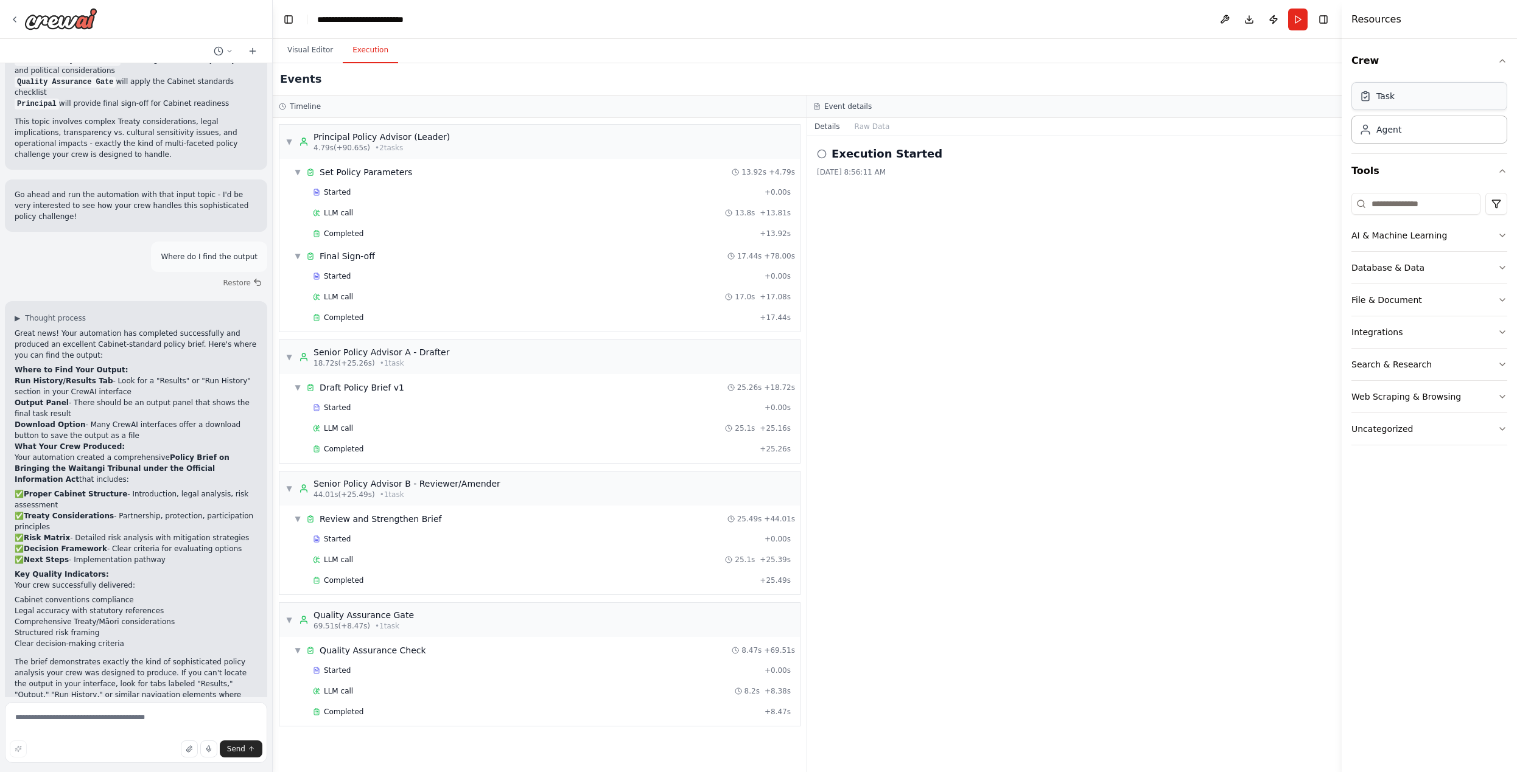
click at [1392, 103] on div "Task" at bounding box center [1429, 96] width 156 height 28
click at [1500, 299] on icon "button" at bounding box center [1502, 300] width 10 height 10
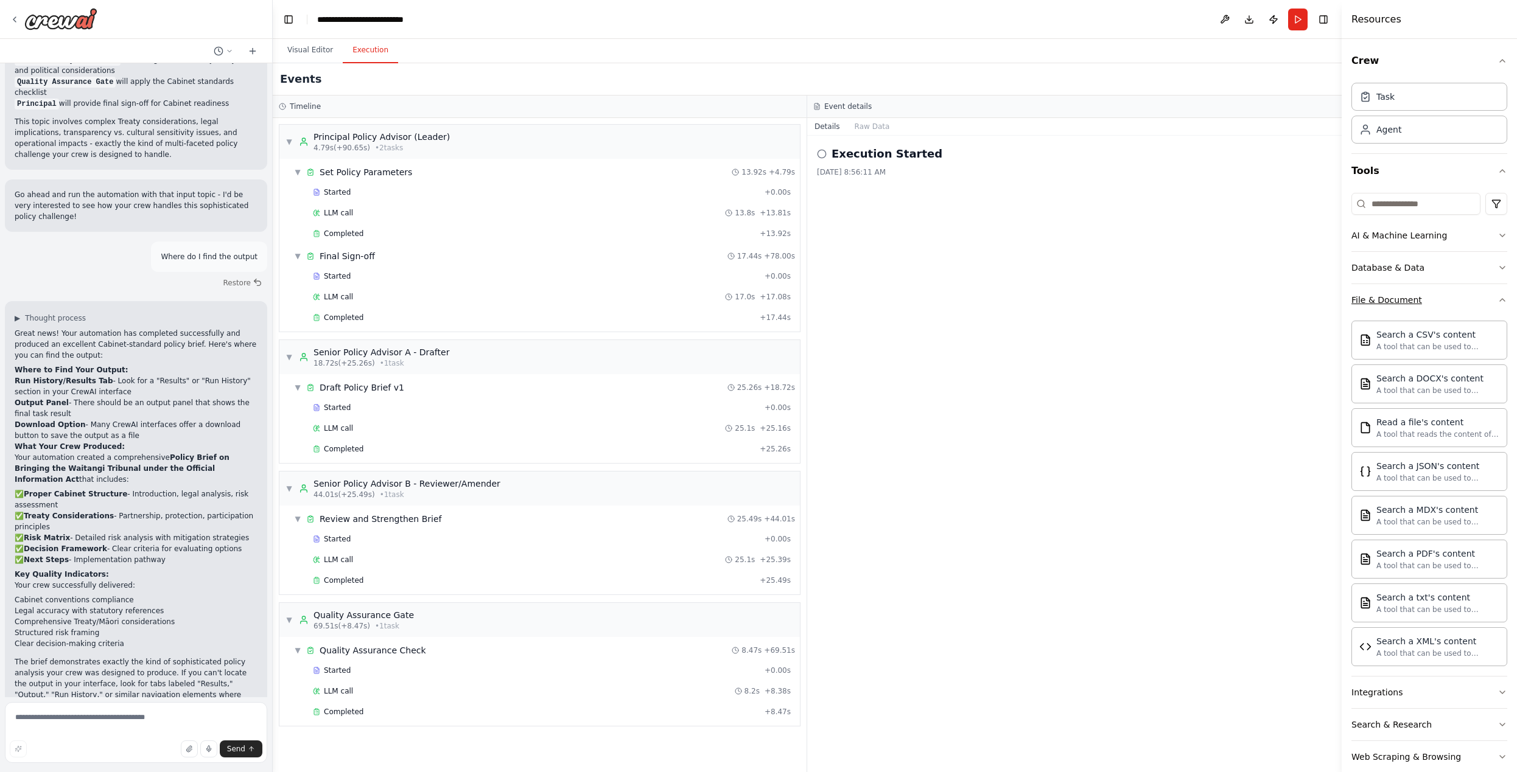
click at [1500, 299] on icon "button" at bounding box center [1502, 300] width 10 height 10
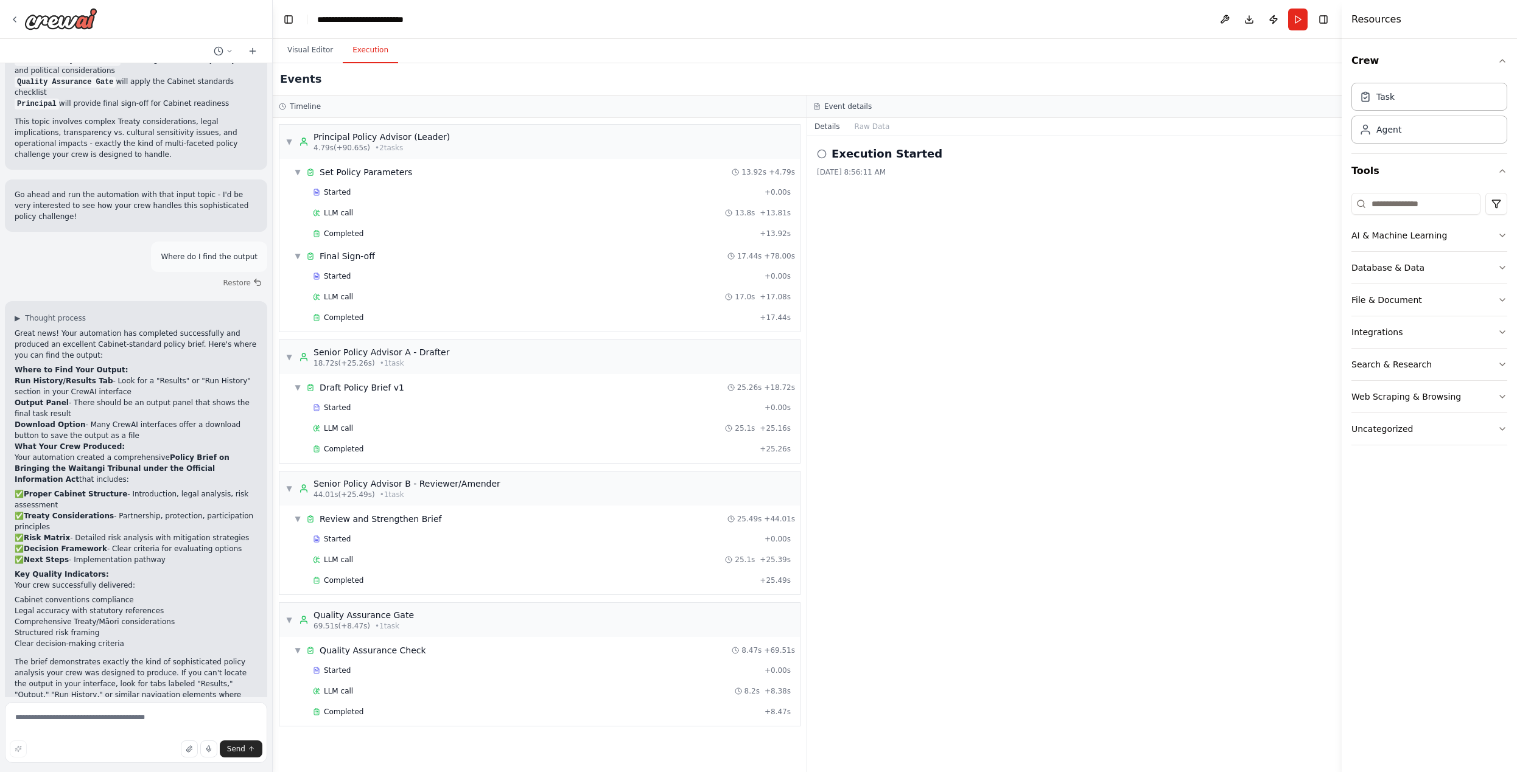
click at [1205, 352] on div "Execution Started 4/10/2025, 8:56:11 AM" at bounding box center [1074, 454] width 534 height 637
click at [867, 131] on button "Raw Data" at bounding box center [872, 126] width 50 height 17
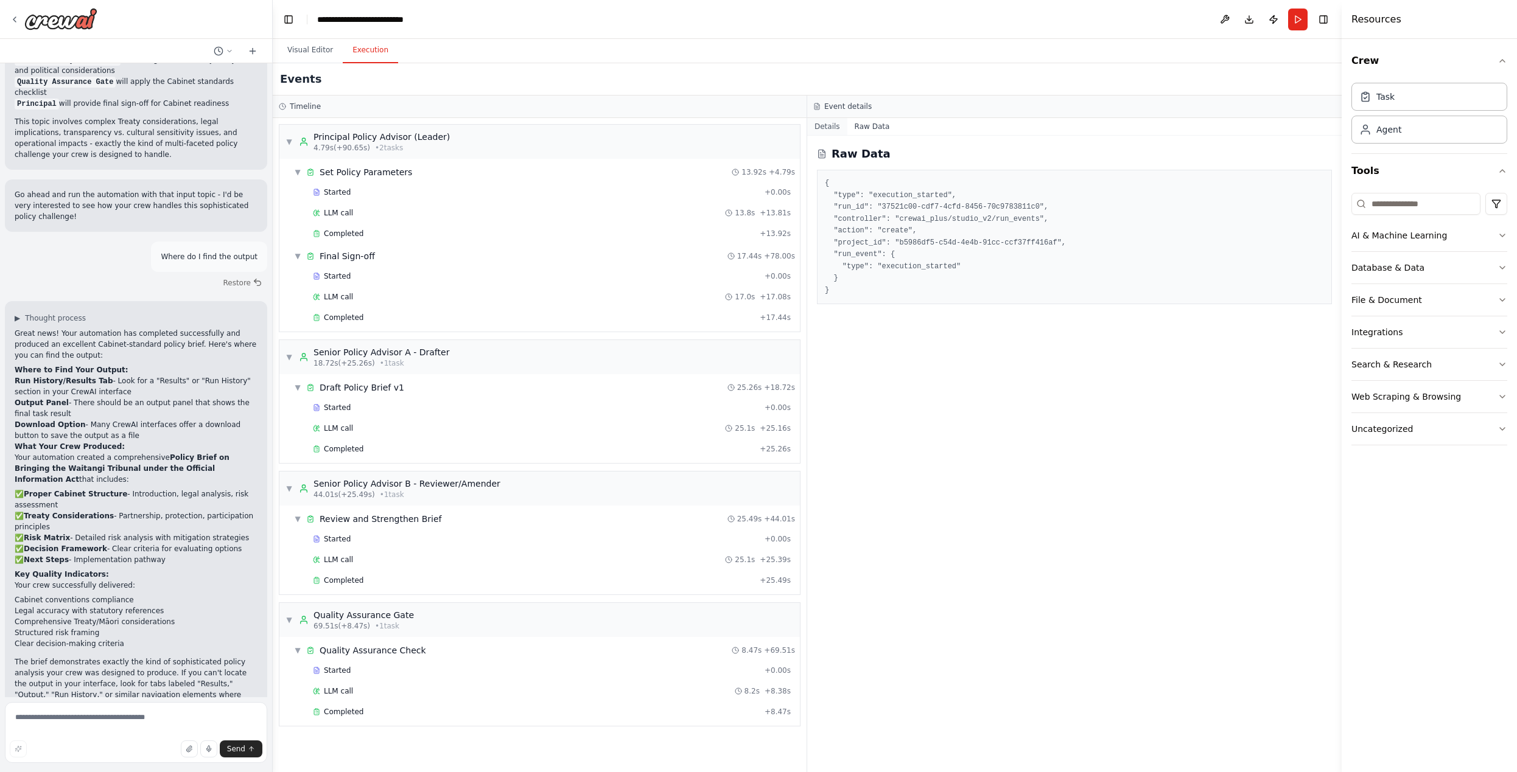
click at [828, 130] on button "Details" at bounding box center [827, 126] width 40 height 17
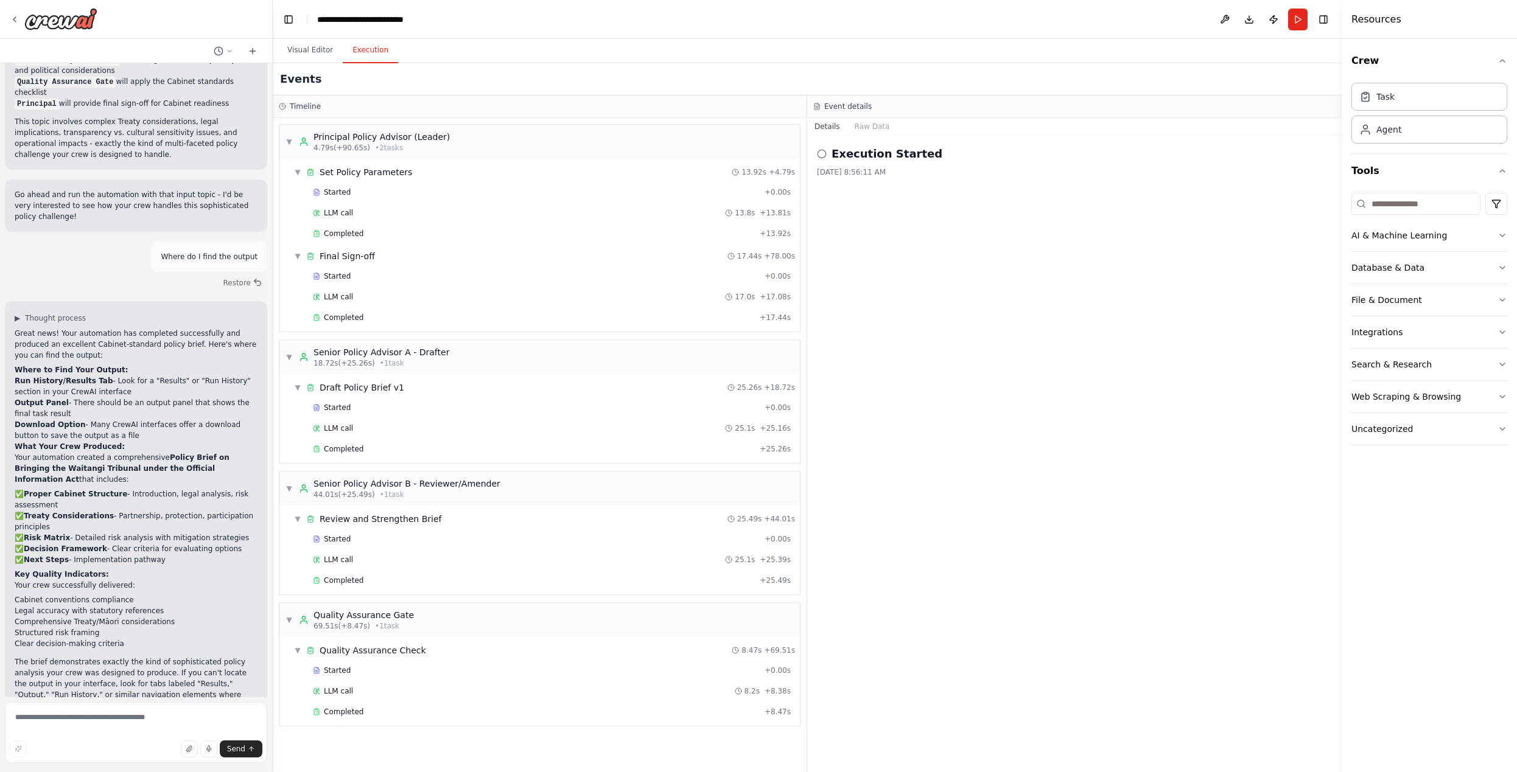
click at [846, 175] on div "4/10/2025, 8:56:11 AM" at bounding box center [1074, 172] width 515 height 10
click at [821, 153] on icon at bounding box center [822, 154] width 10 height 10
click at [852, 153] on h2 "Execution Started" at bounding box center [886, 153] width 111 height 17
click at [1277, 22] on button "Publish" at bounding box center [1272, 20] width 19 height 22
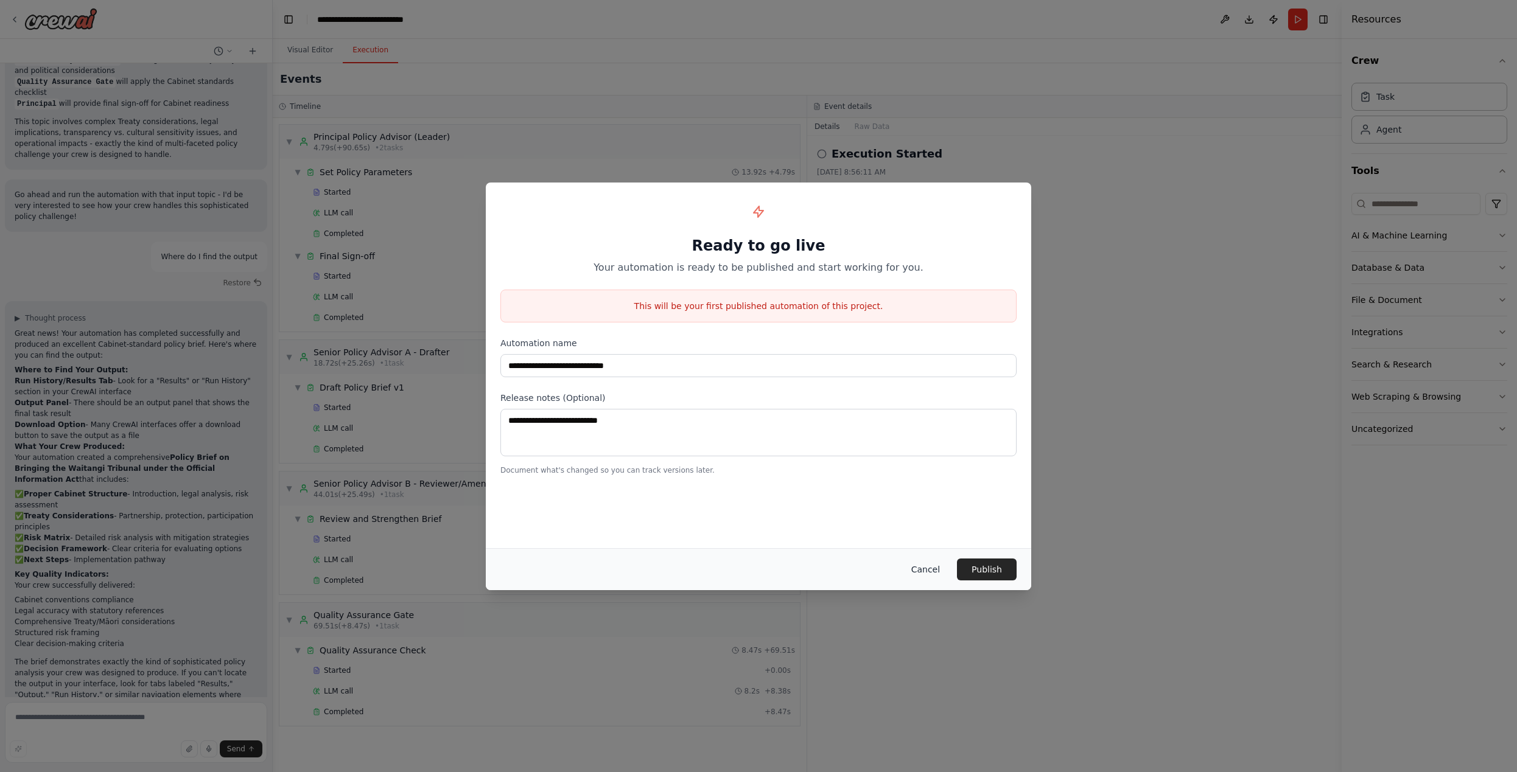
click at [928, 567] on button "Cancel" at bounding box center [925, 570] width 48 height 22
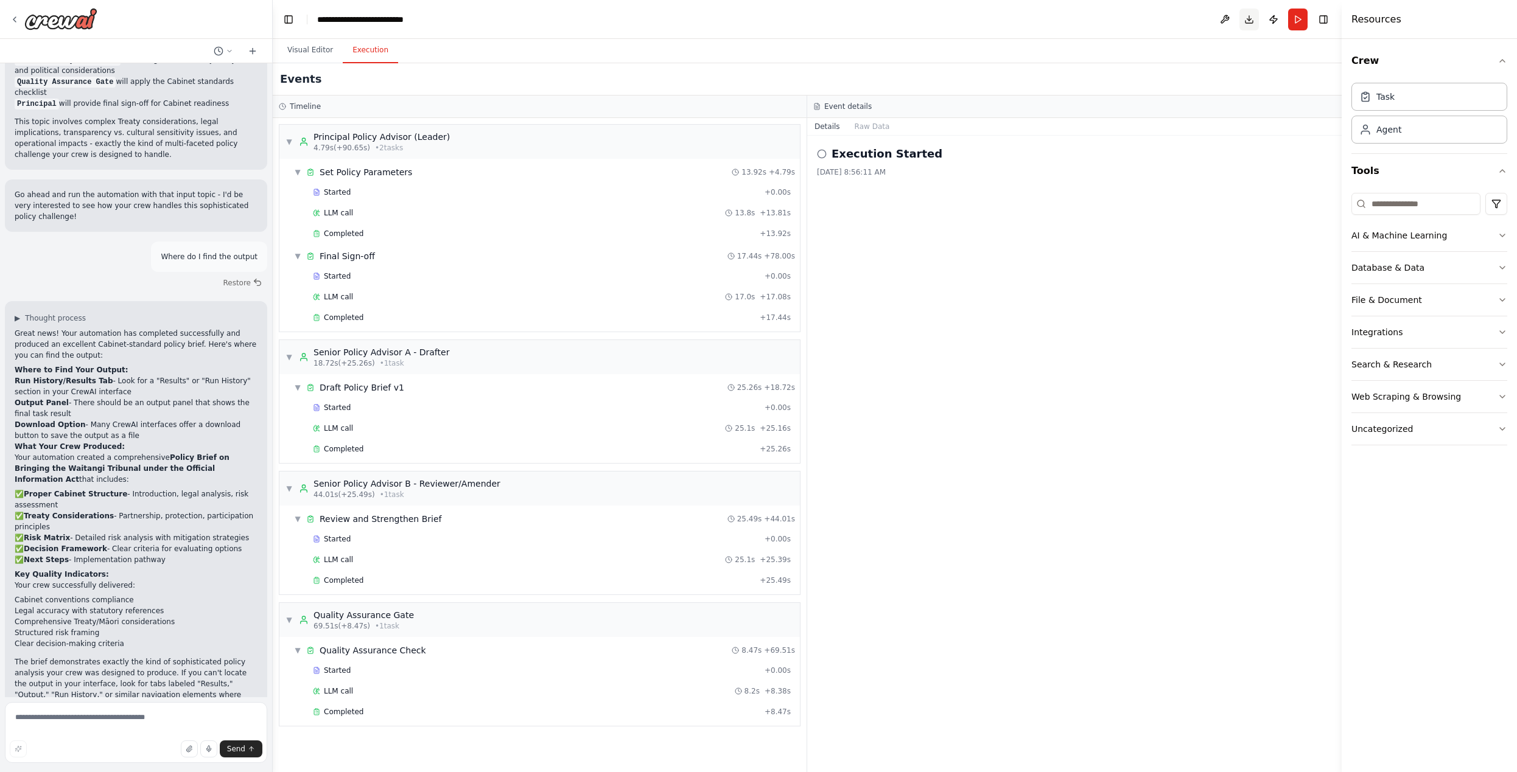
click at [1252, 21] on button "Download" at bounding box center [1248, 20] width 19 height 22
click at [15, 20] on icon at bounding box center [15, 20] width 10 height 10
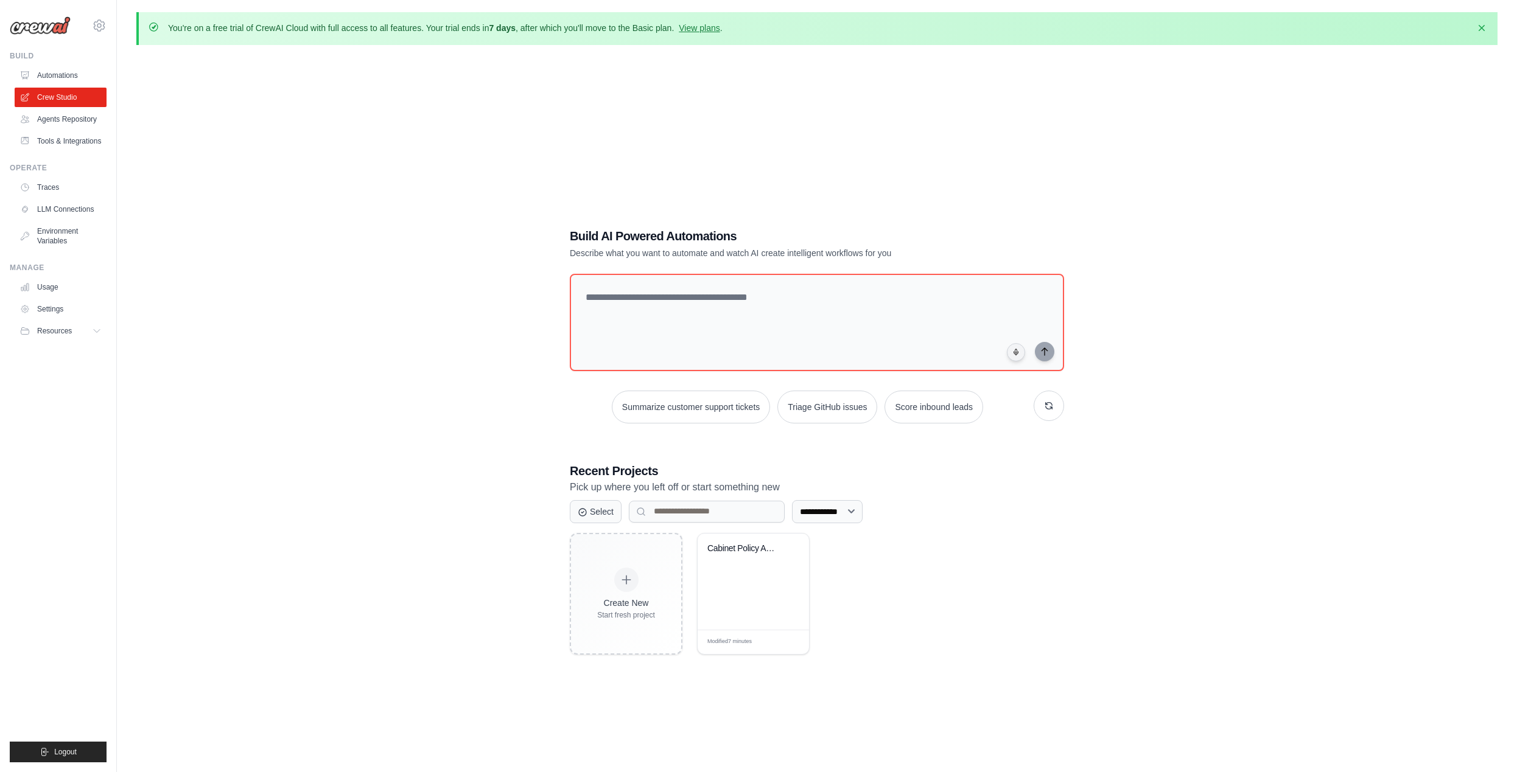
click at [58, 19] on img at bounding box center [40, 25] width 61 height 18
drag, startPoint x: 90, startPoint y: 26, endPoint x: 103, endPoint y: 28, distance: 13.5
click at [90, 27] on div "nevada.halbert@outlook.co.nz Settings" at bounding box center [58, 19] width 97 height 39
click at [103, 28] on icon at bounding box center [99, 25] width 15 height 15
click at [229, 128] on div "**********" at bounding box center [816, 441] width 1361 height 772
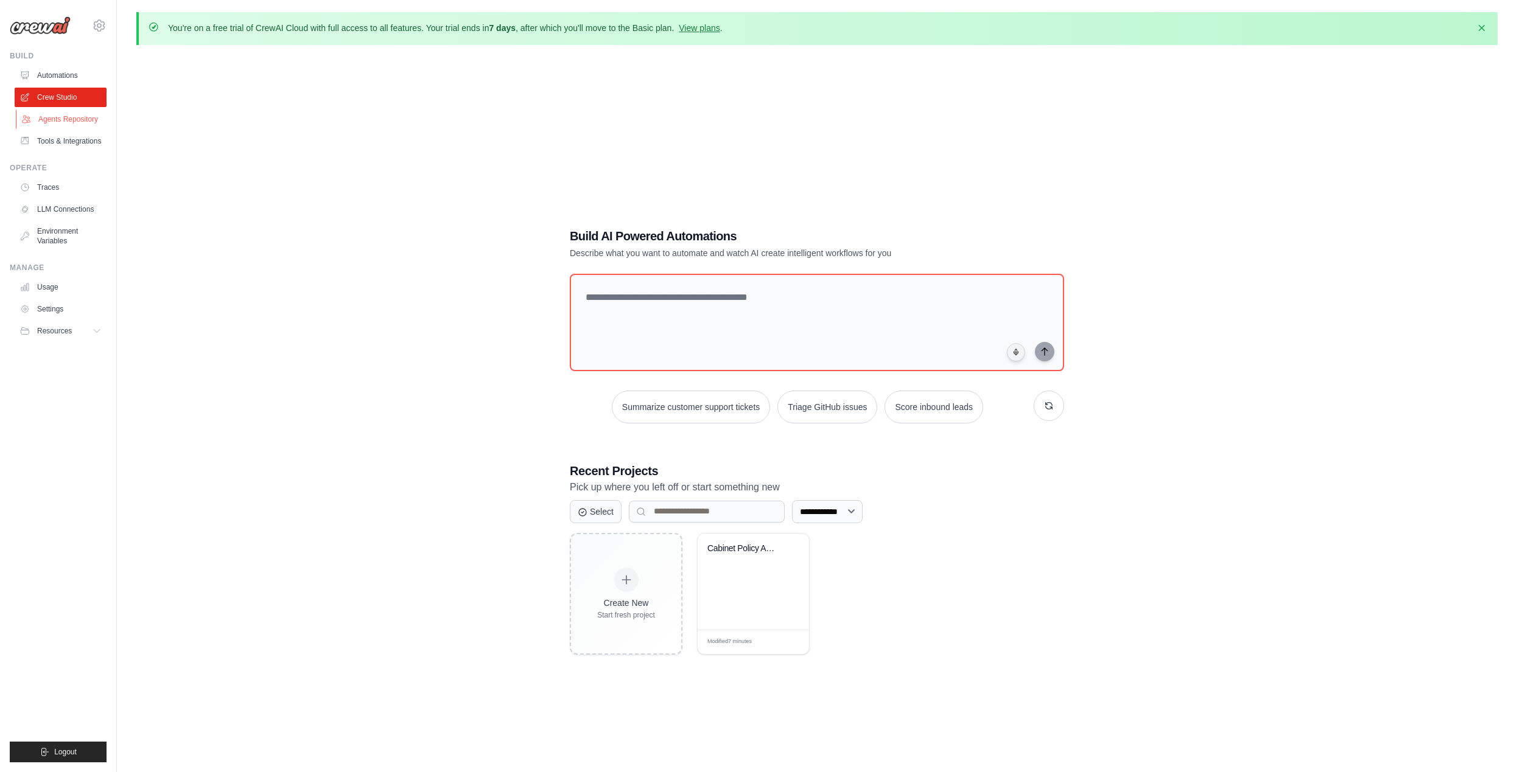
click at [69, 117] on link "Agents Repository" at bounding box center [62, 119] width 92 height 19
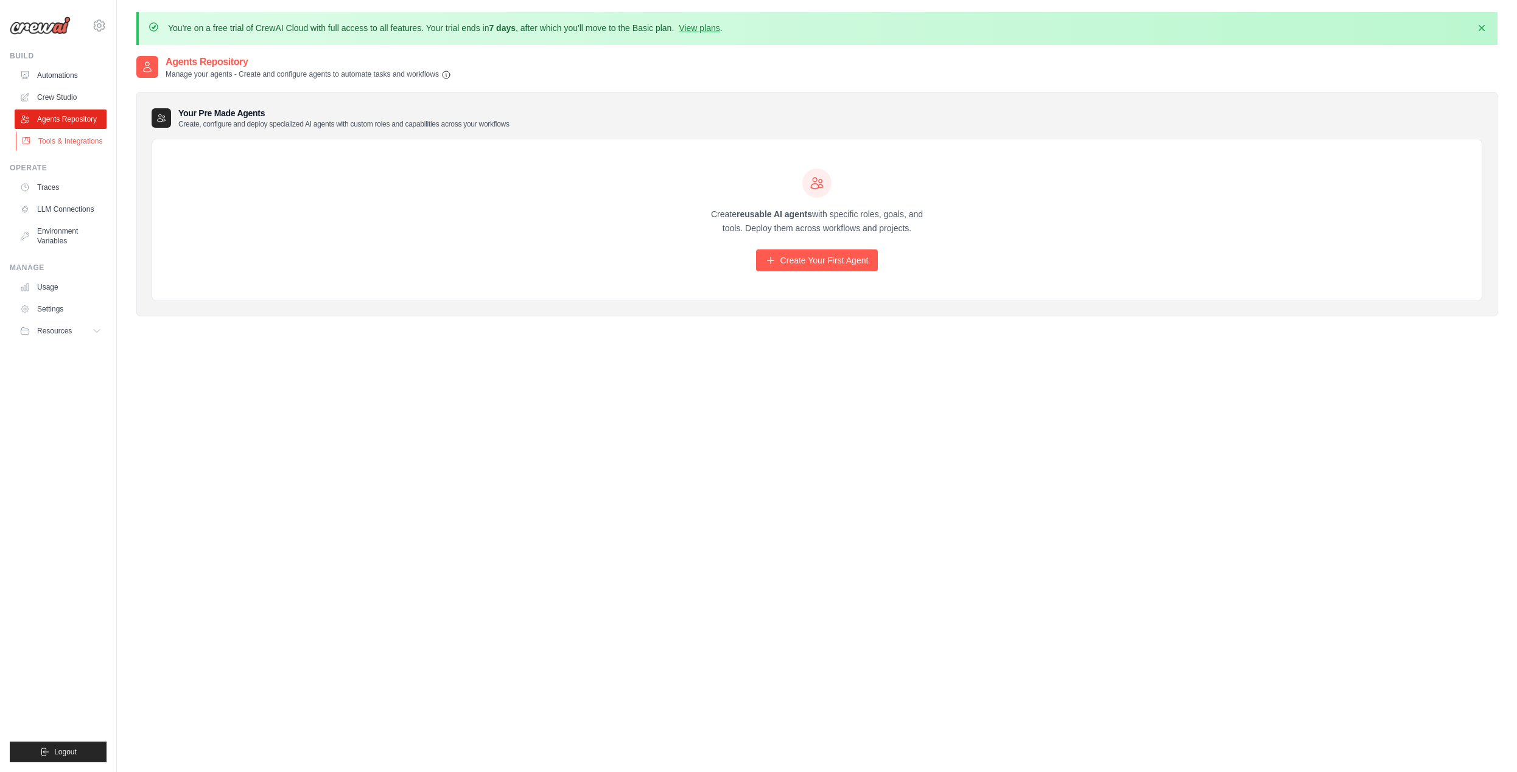
click at [69, 143] on link "Tools & Integrations" at bounding box center [62, 140] width 92 height 19
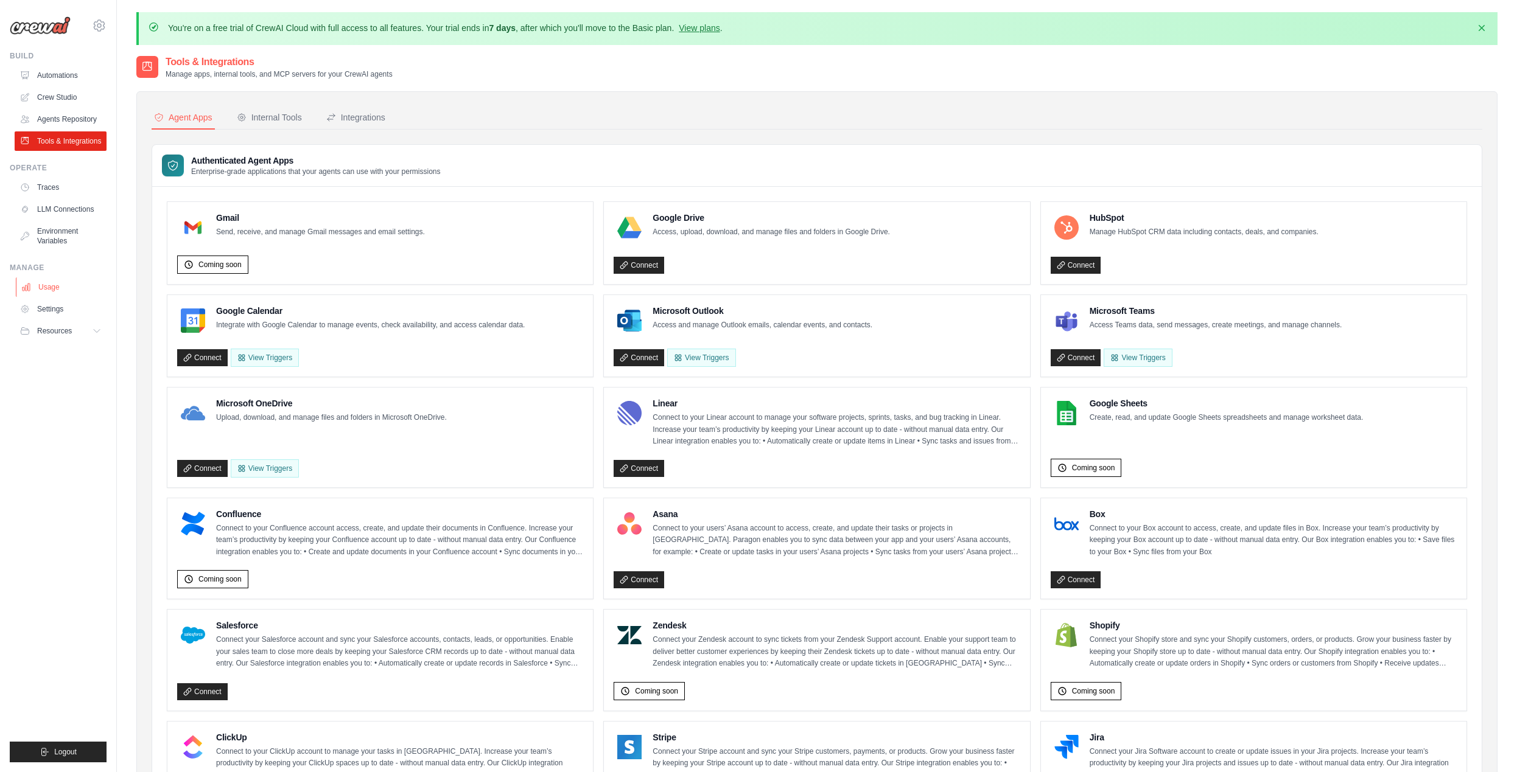
click at [55, 291] on link "Usage" at bounding box center [62, 287] width 92 height 19
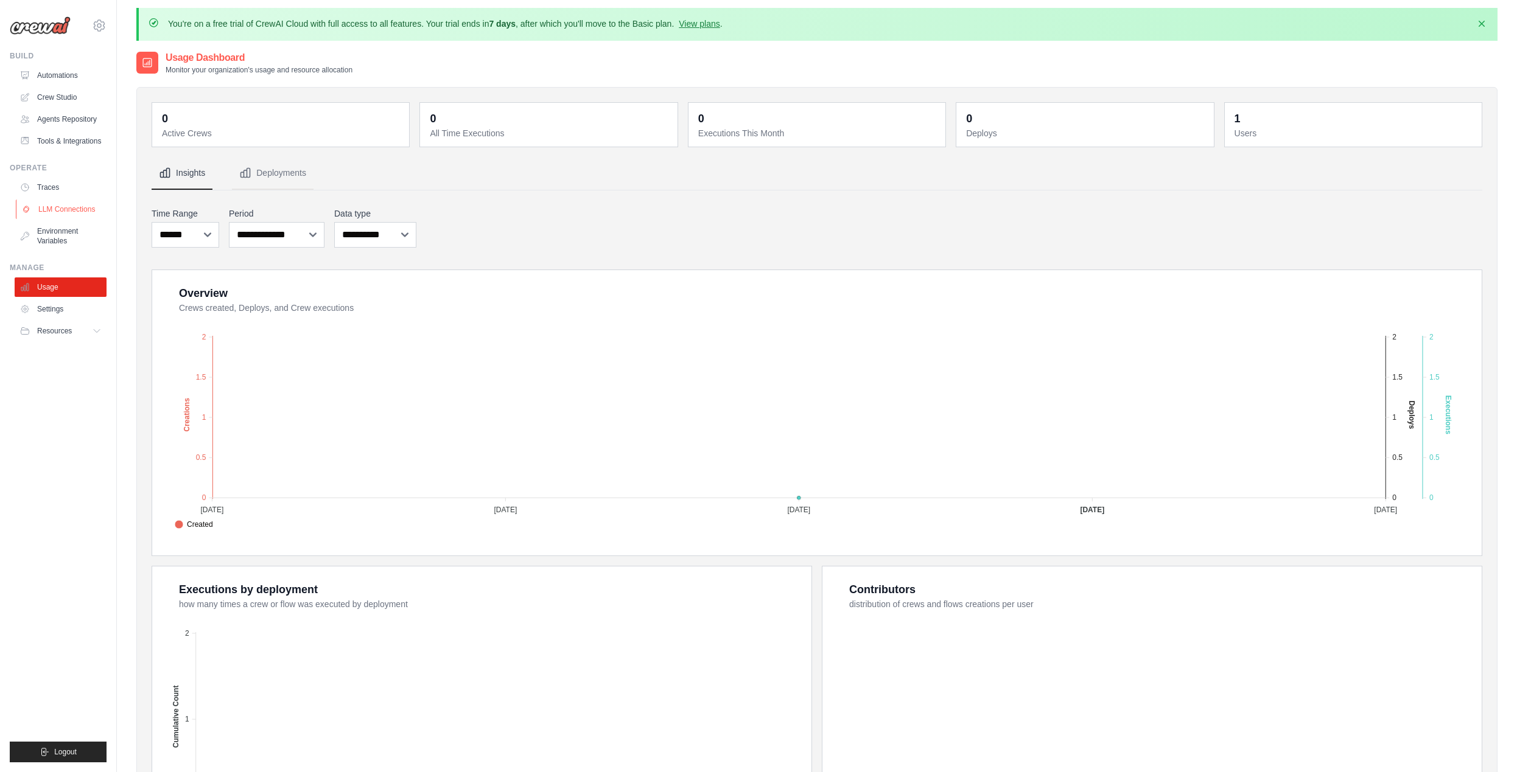
scroll to position [4, 0]
click at [55, 211] on link "LLM Connections" at bounding box center [62, 209] width 92 height 19
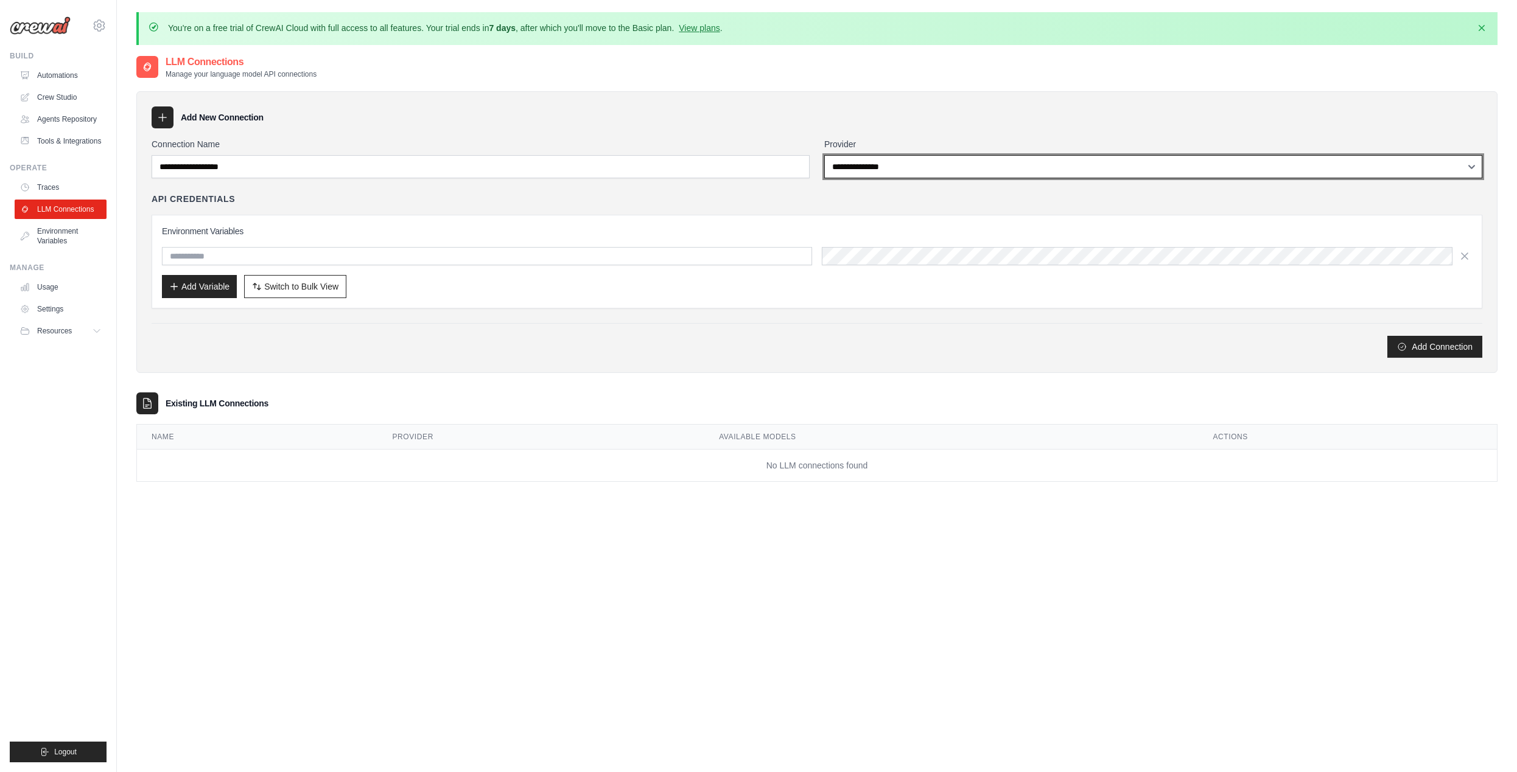
select select "******"
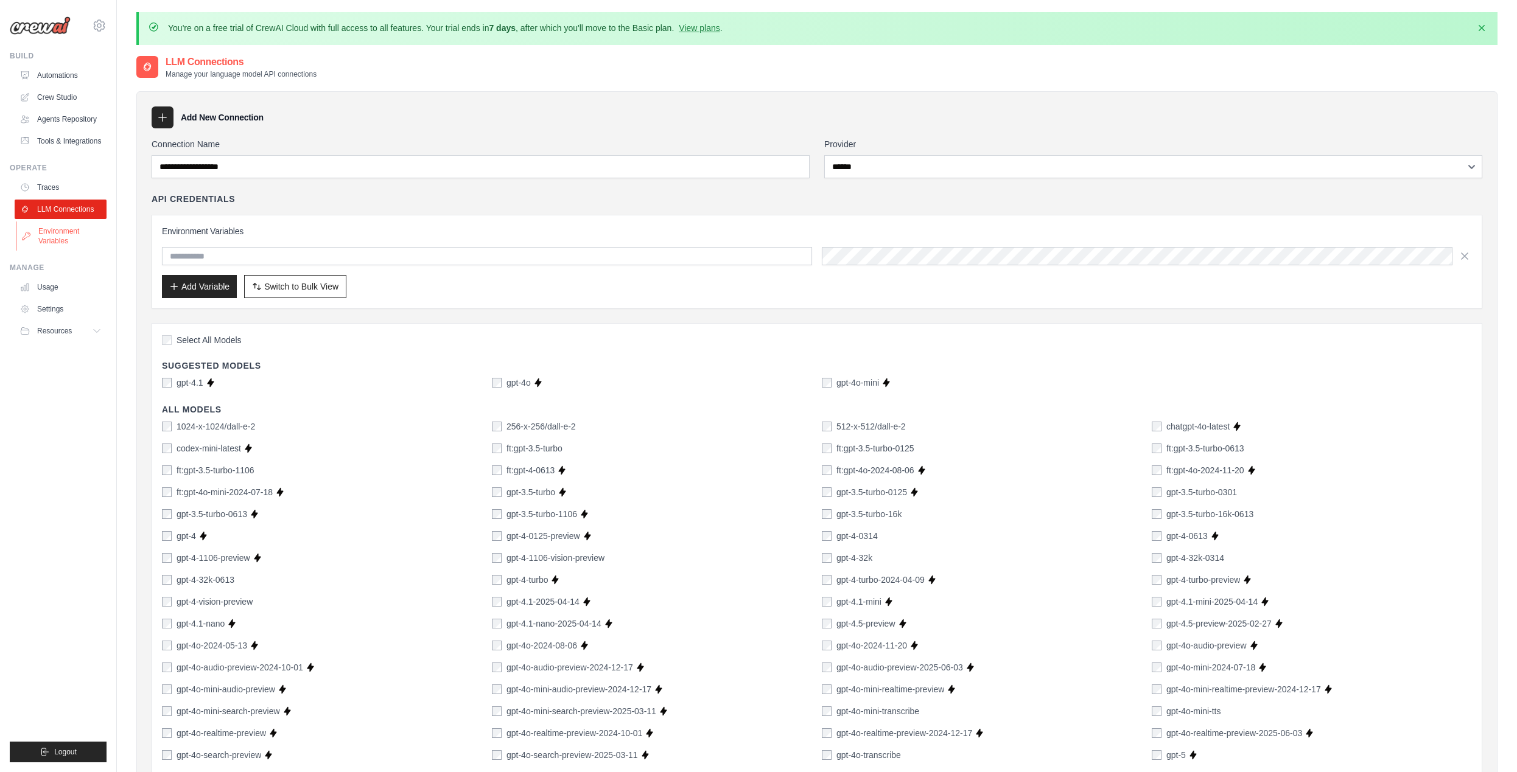
click at [89, 225] on link "Environment Variables" at bounding box center [62, 236] width 92 height 29
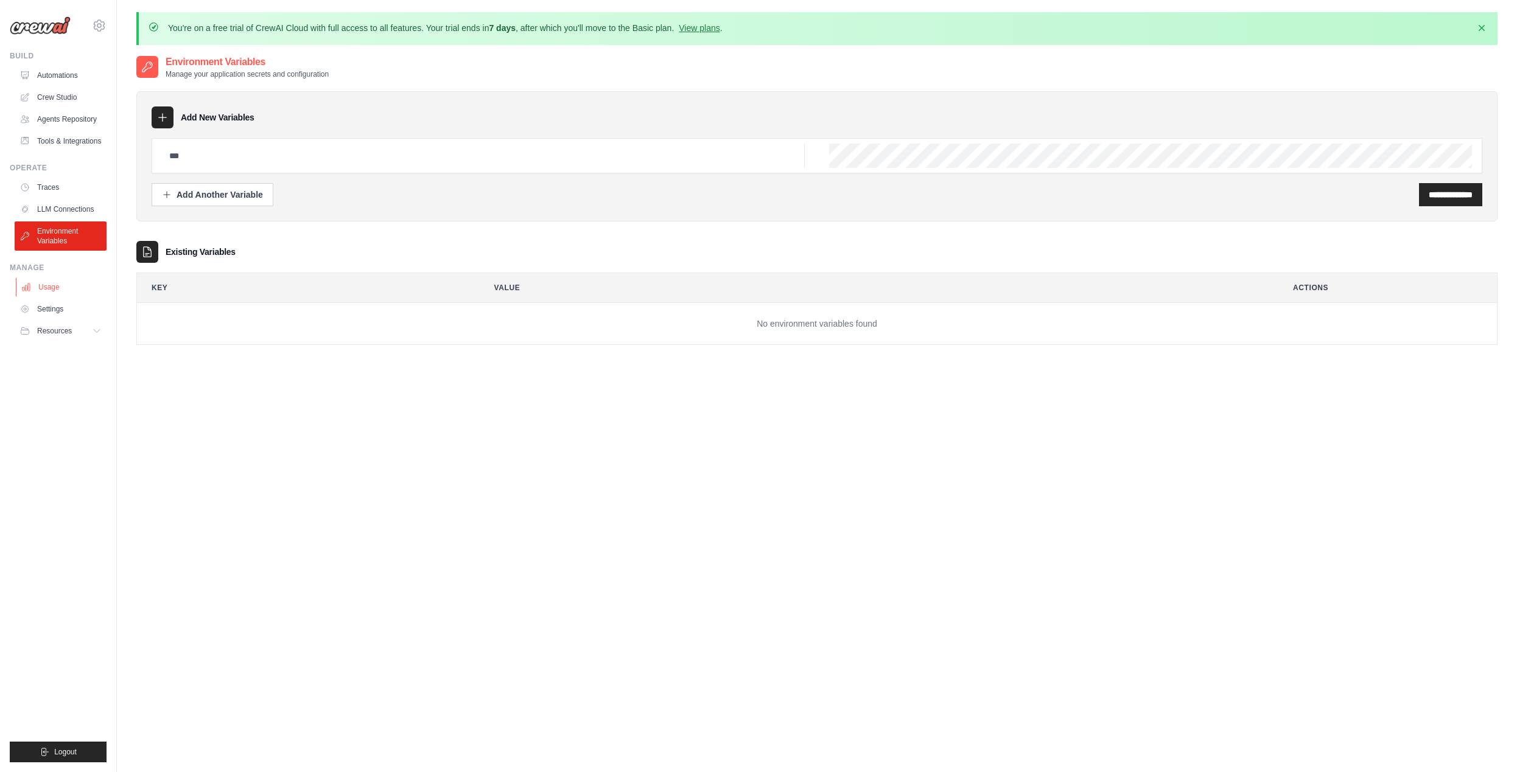
click at [29, 290] on icon at bounding box center [26, 287] width 10 height 10
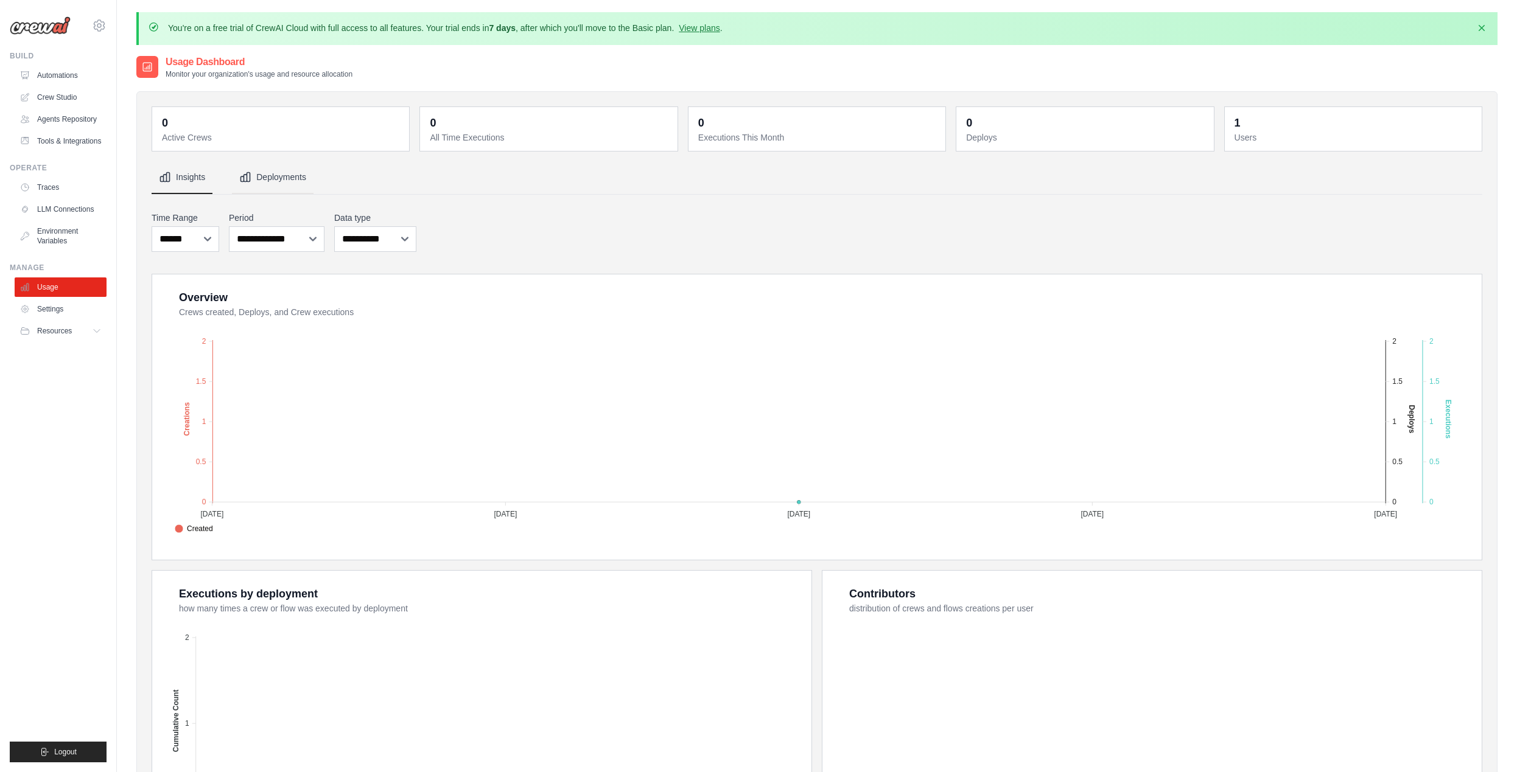
click at [272, 173] on button "Deployments" at bounding box center [273, 177] width 82 height 33
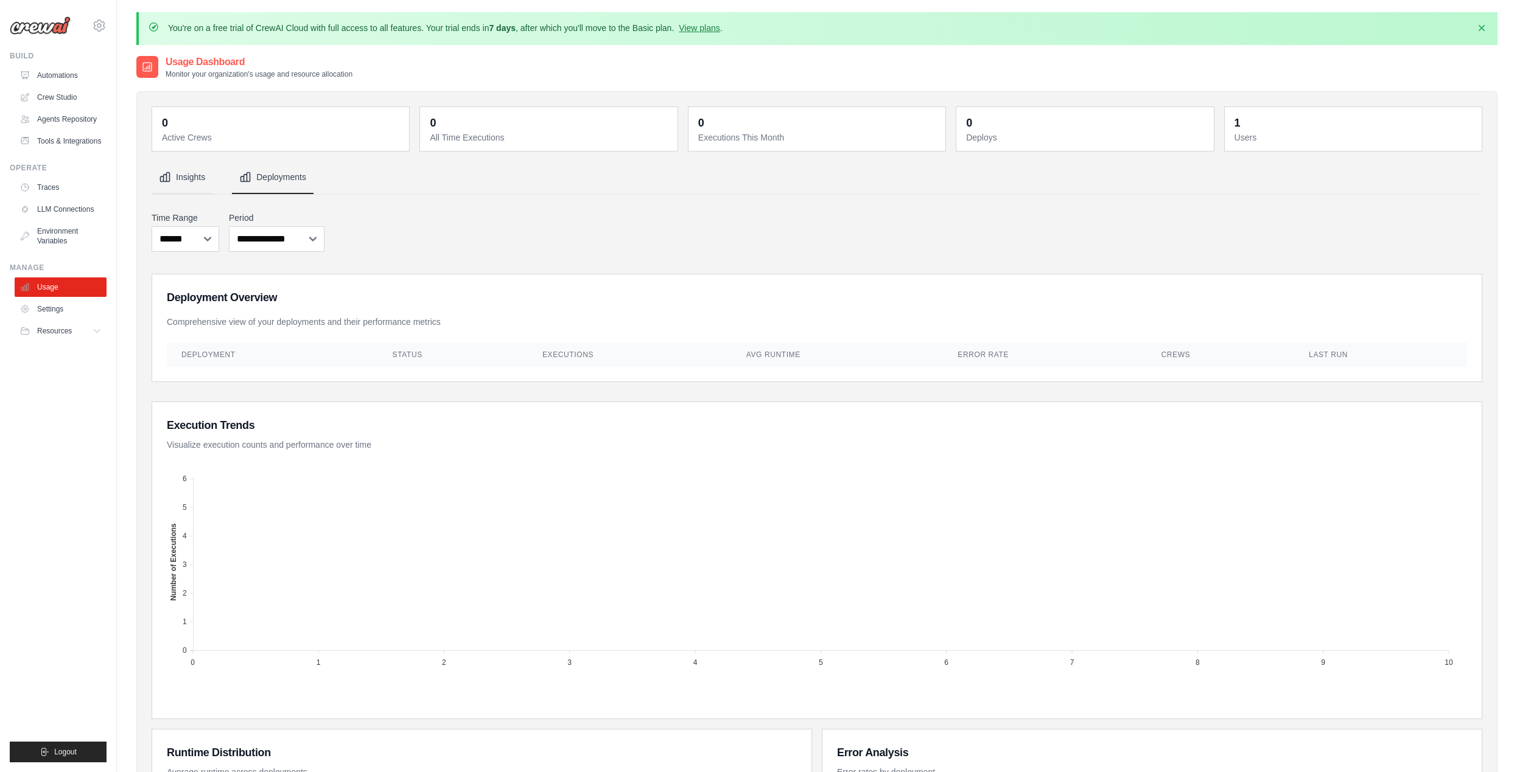
click at [202, 172] on button "Insights" at bounding box center [182, 177] width 61 height 33
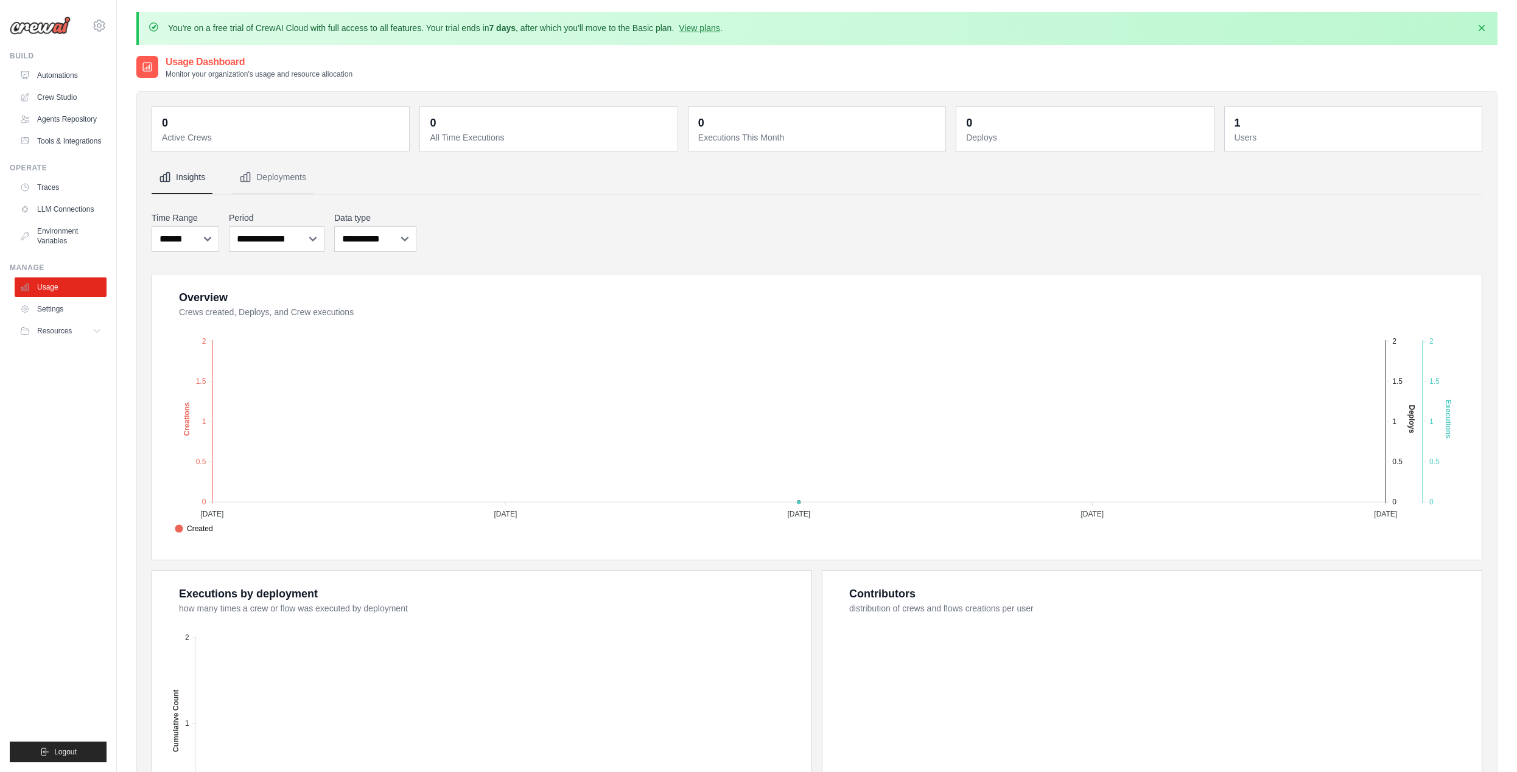
click at [61, 29] on img at bounding box center [40, 25] width 61 height 18
click at [96, 25] on icon at bounding box center [99, 25] width 15 height 15
click at [141, 72] on span "Settings" at bounding box center [151, 75] width 96 height 12
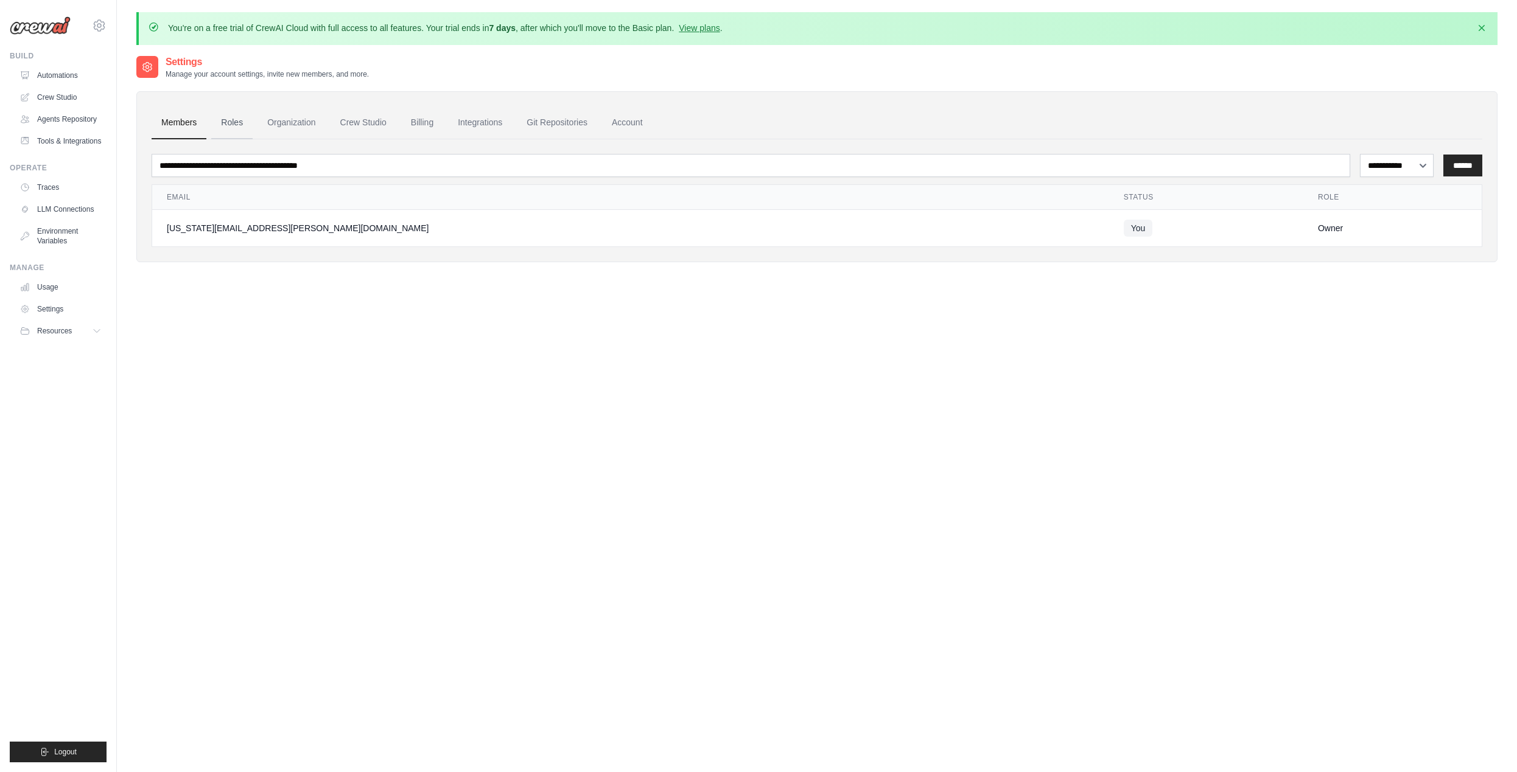
click at [231, 134] on link "Roles" at bounding box center [231, 123] width 41 height 33
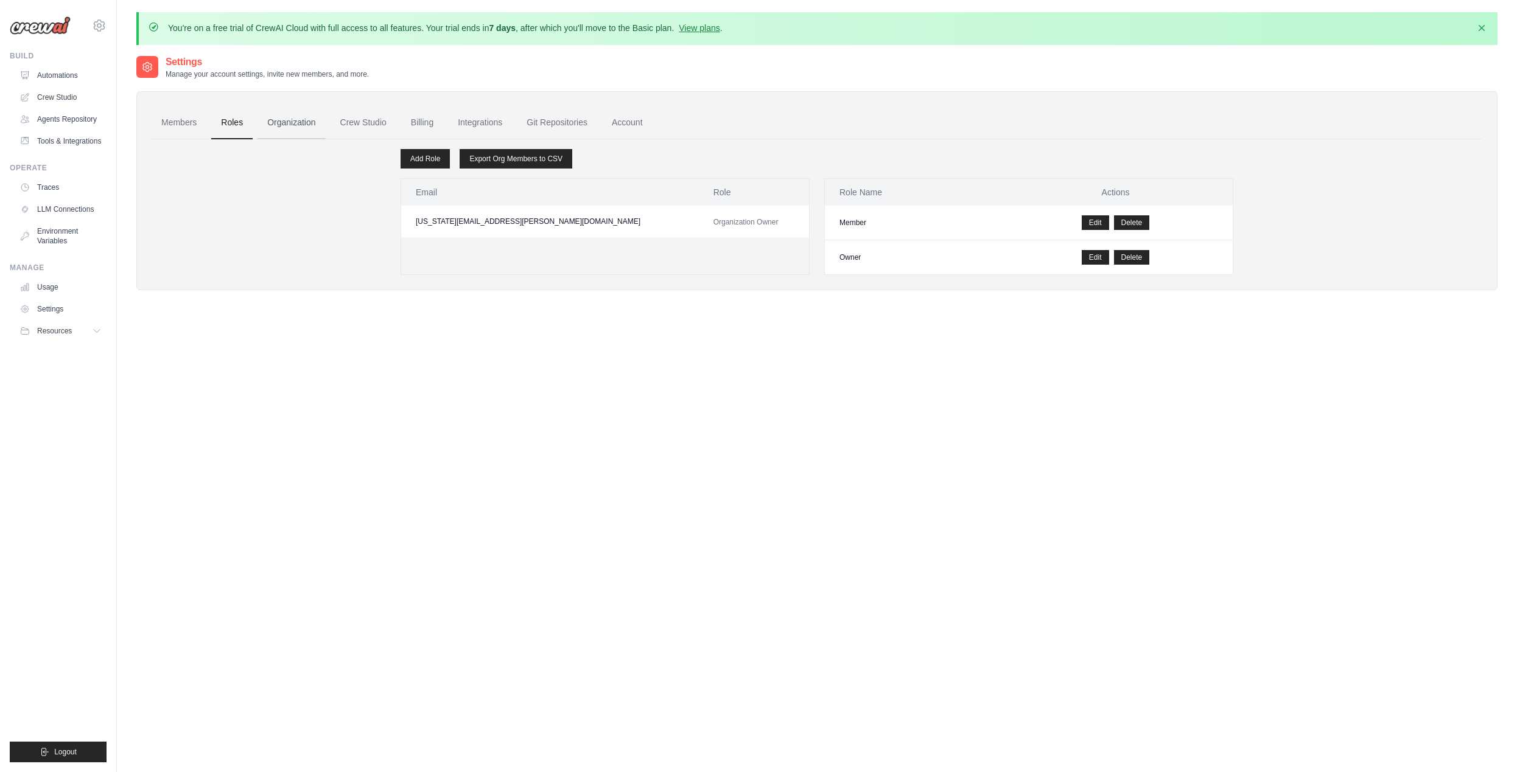
click at [304, 124] on link "Organization" at bounding box center [291, 123] width 68 height 33
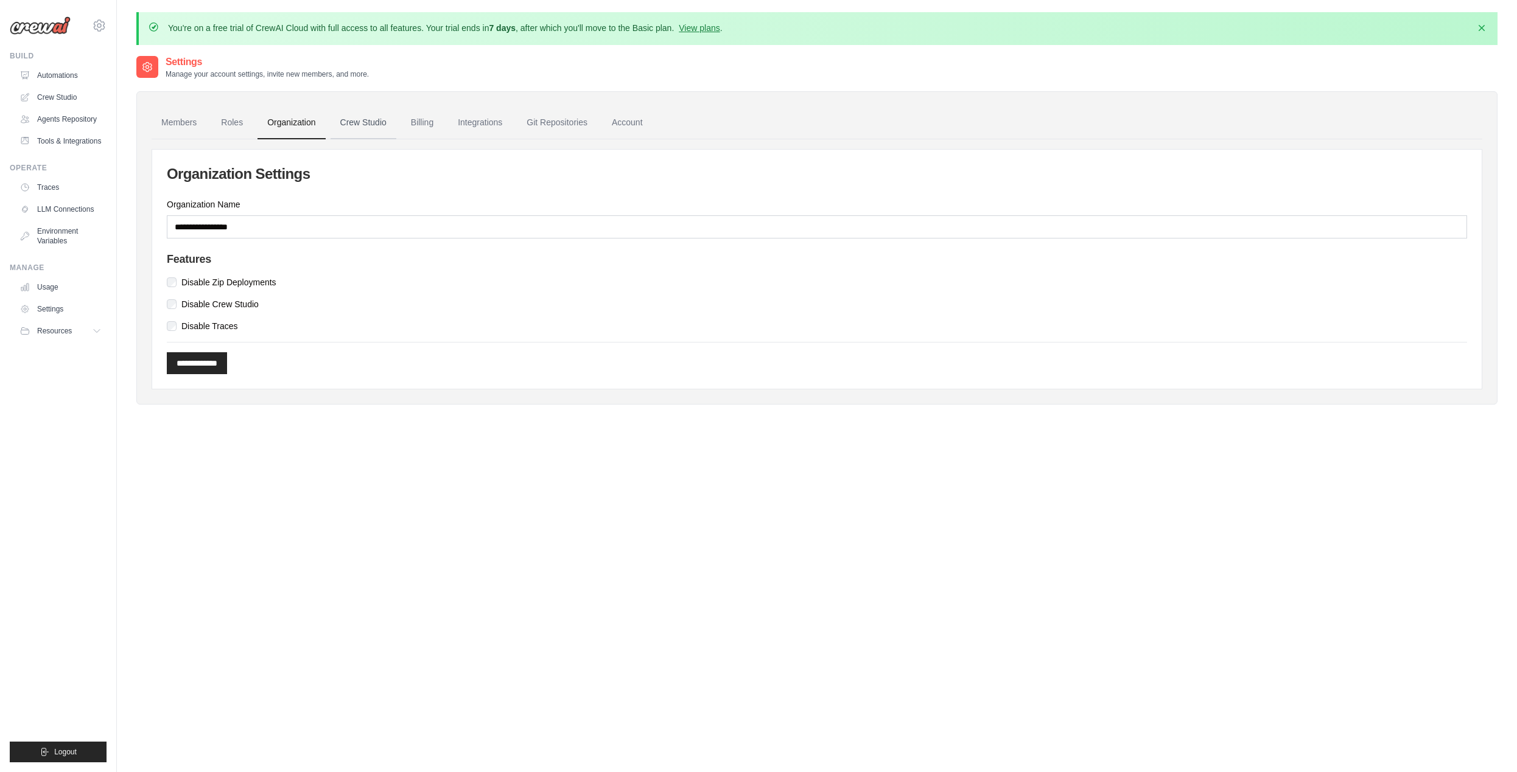
click at [367, 121] on link "Crew Studio" at bounding box center [363, 123] width 66 height 33
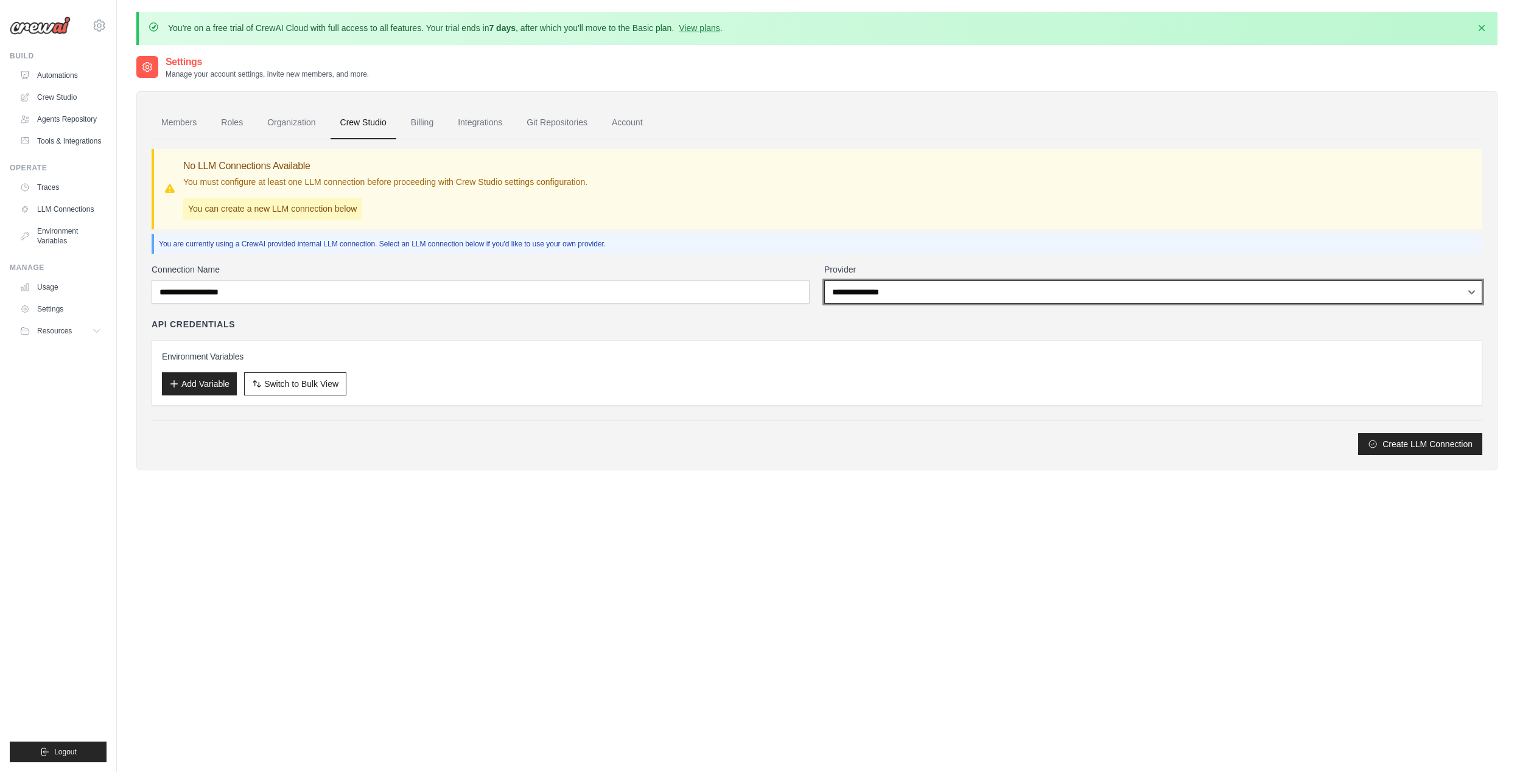
select select "******"
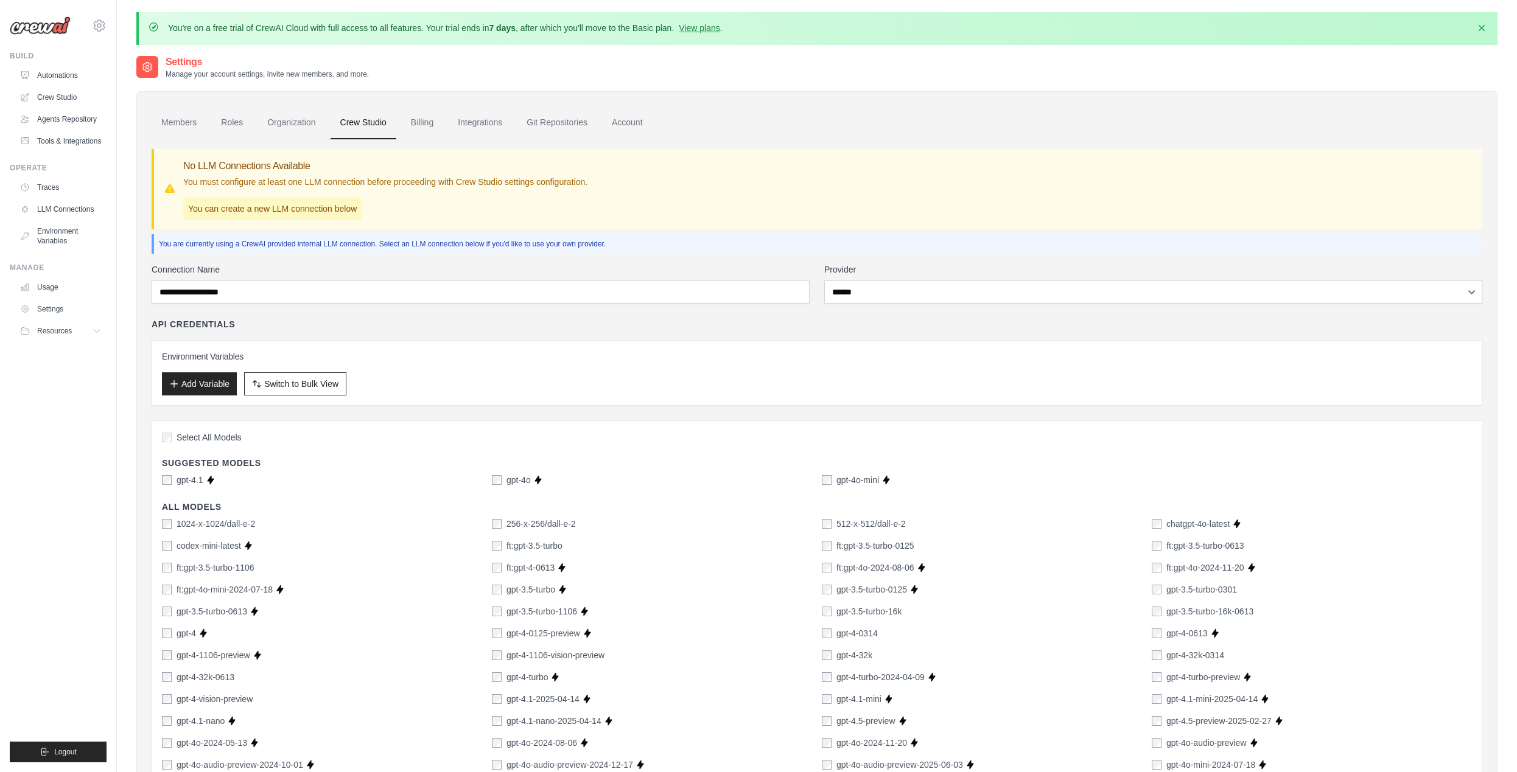
click at [664, 321] on div "API Credentials" at bounding box center [817, 324] width 1330 height 12
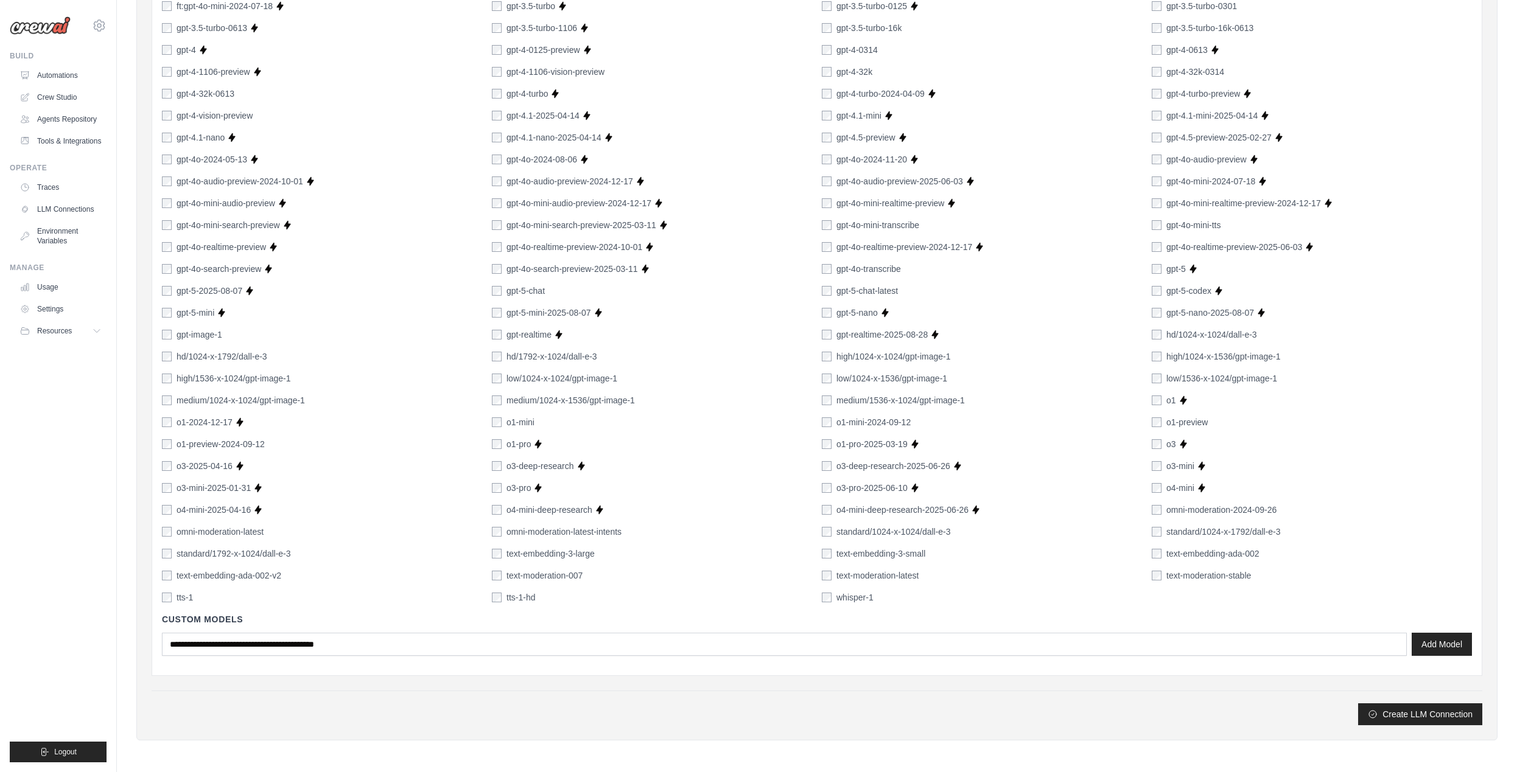
scroll to position [583, 0]
click at [57, 332] on span "Resources" at bounding box center [55, 331] width 35 height 10
click at [51, 310] on link "Settings" at bounding box center [62, 308] width 92 height 19
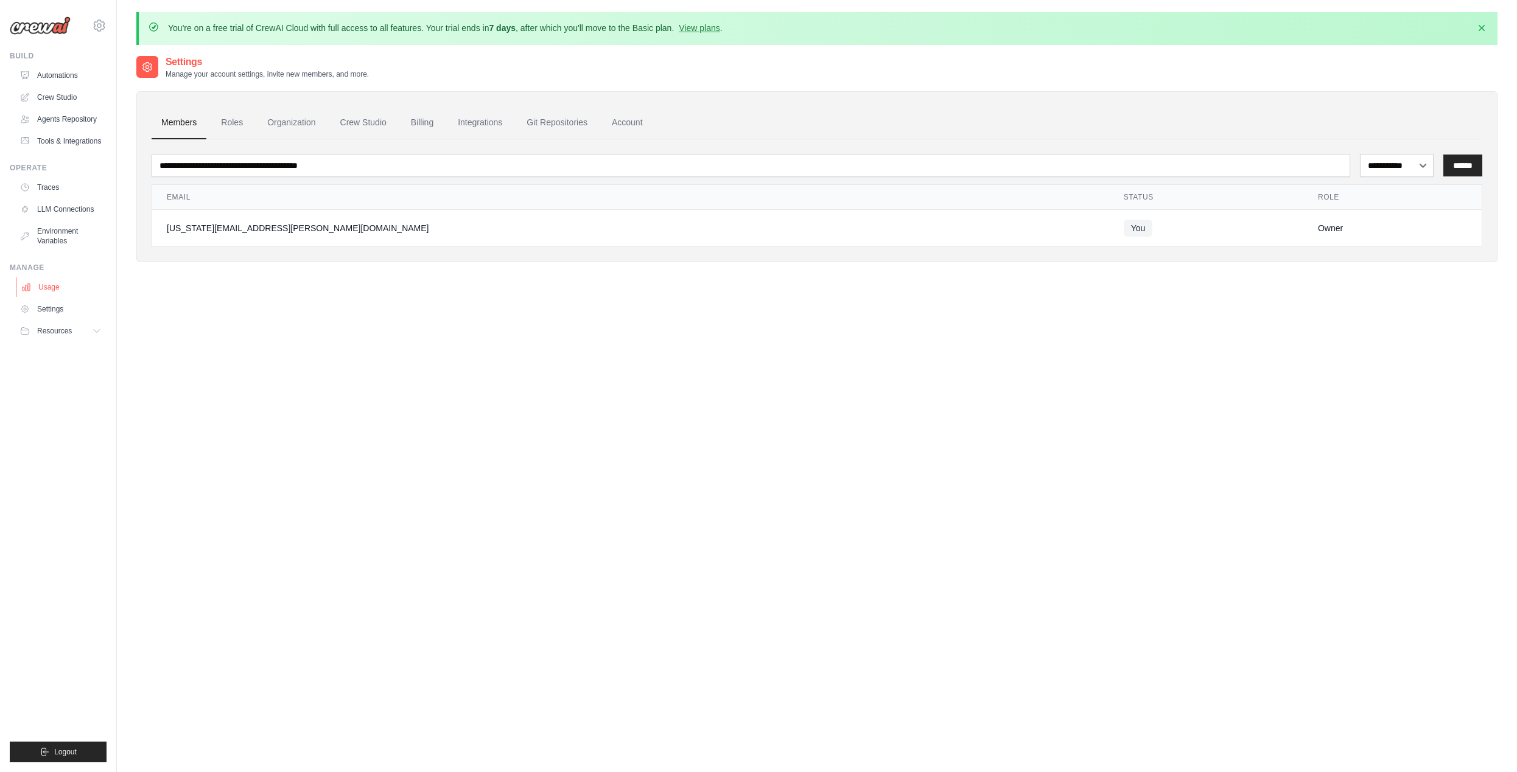
click at [43, 287] on link "Usage" at bounding box center [62, 287] width 92 height 19
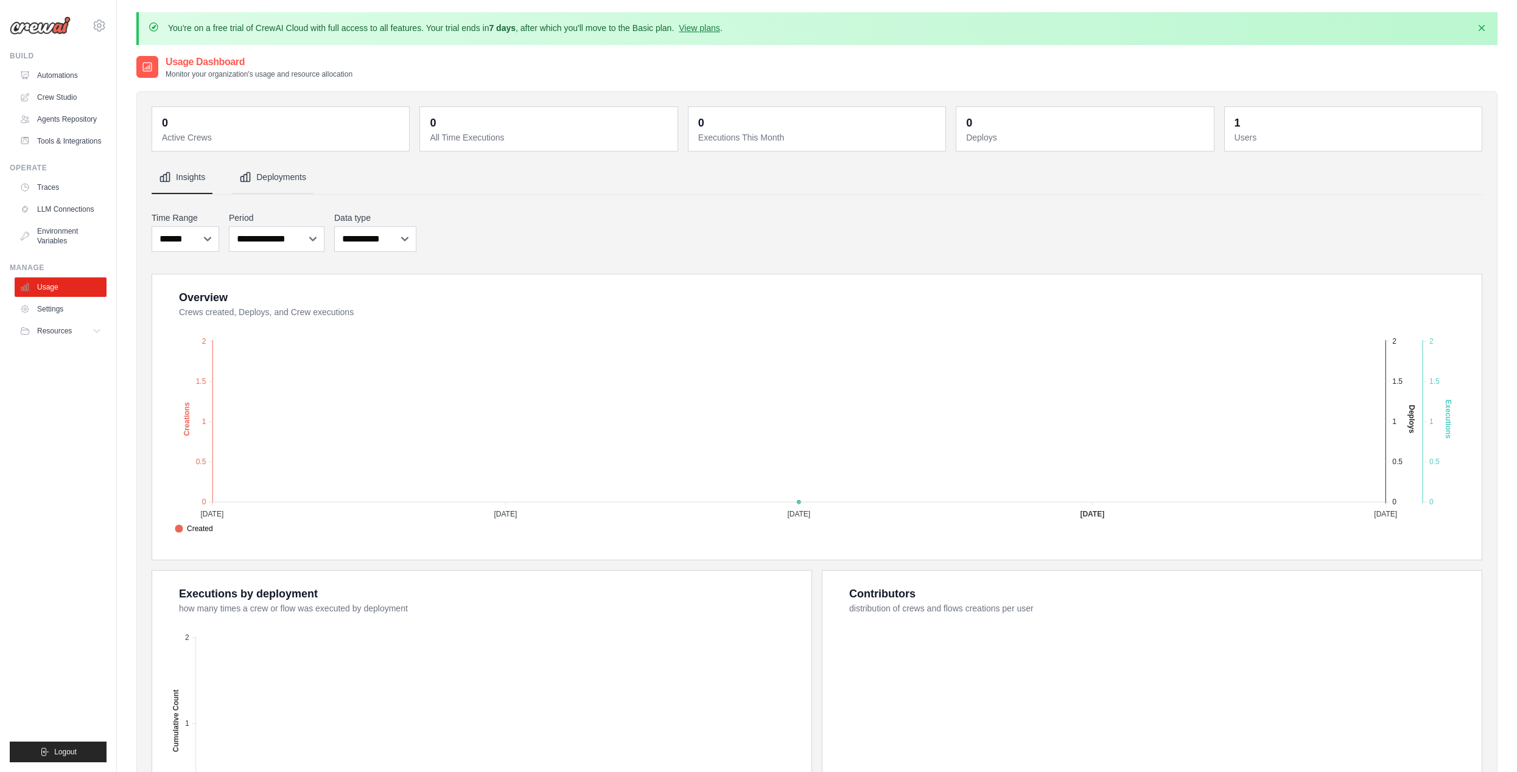
click at [260, 170] on button "Deployments" at bounding box center [273, 177] width 82 height 33
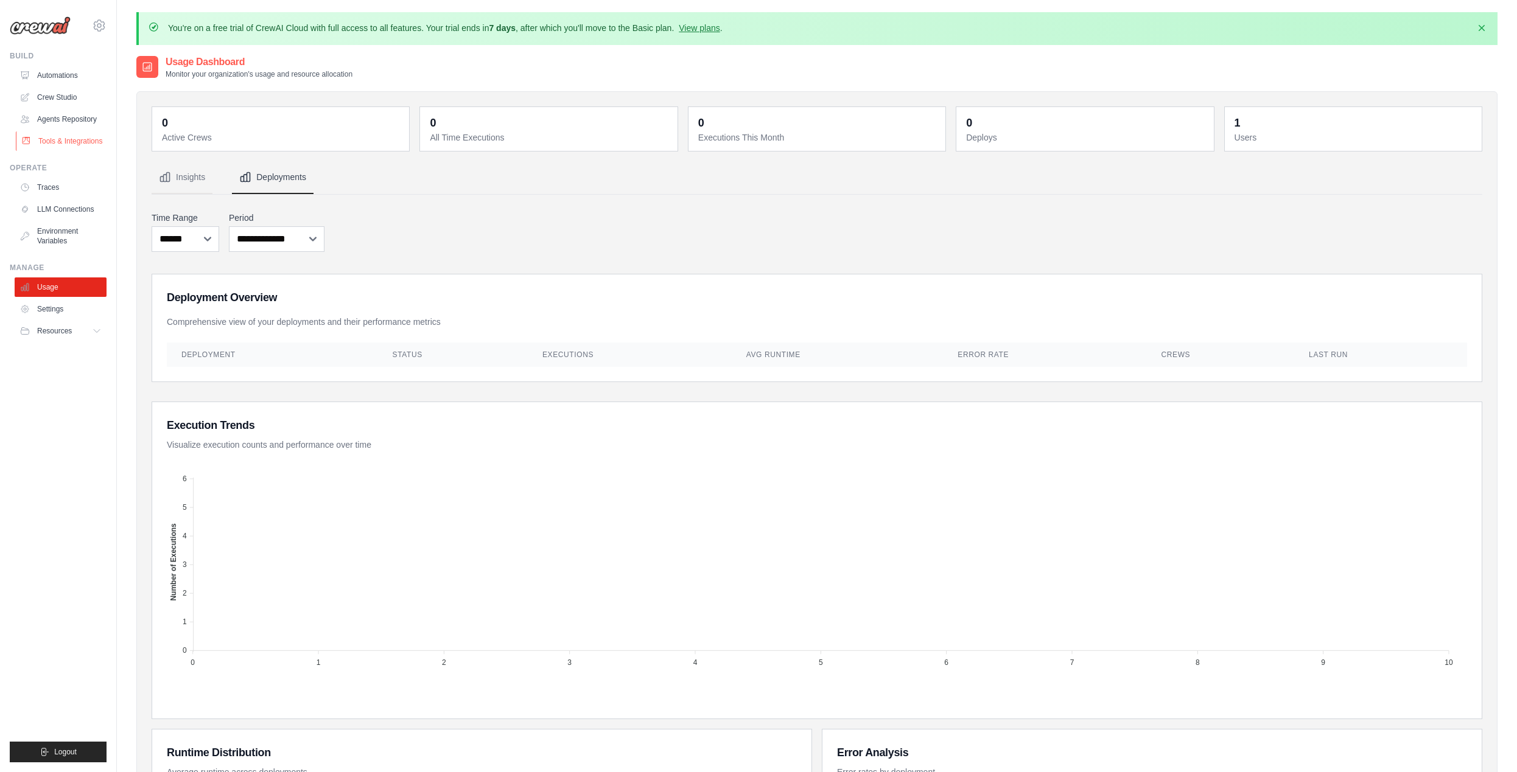
click at [85, 140] on link "Tools & Integrations" at bounding box center [62, 140] width 92 height 19
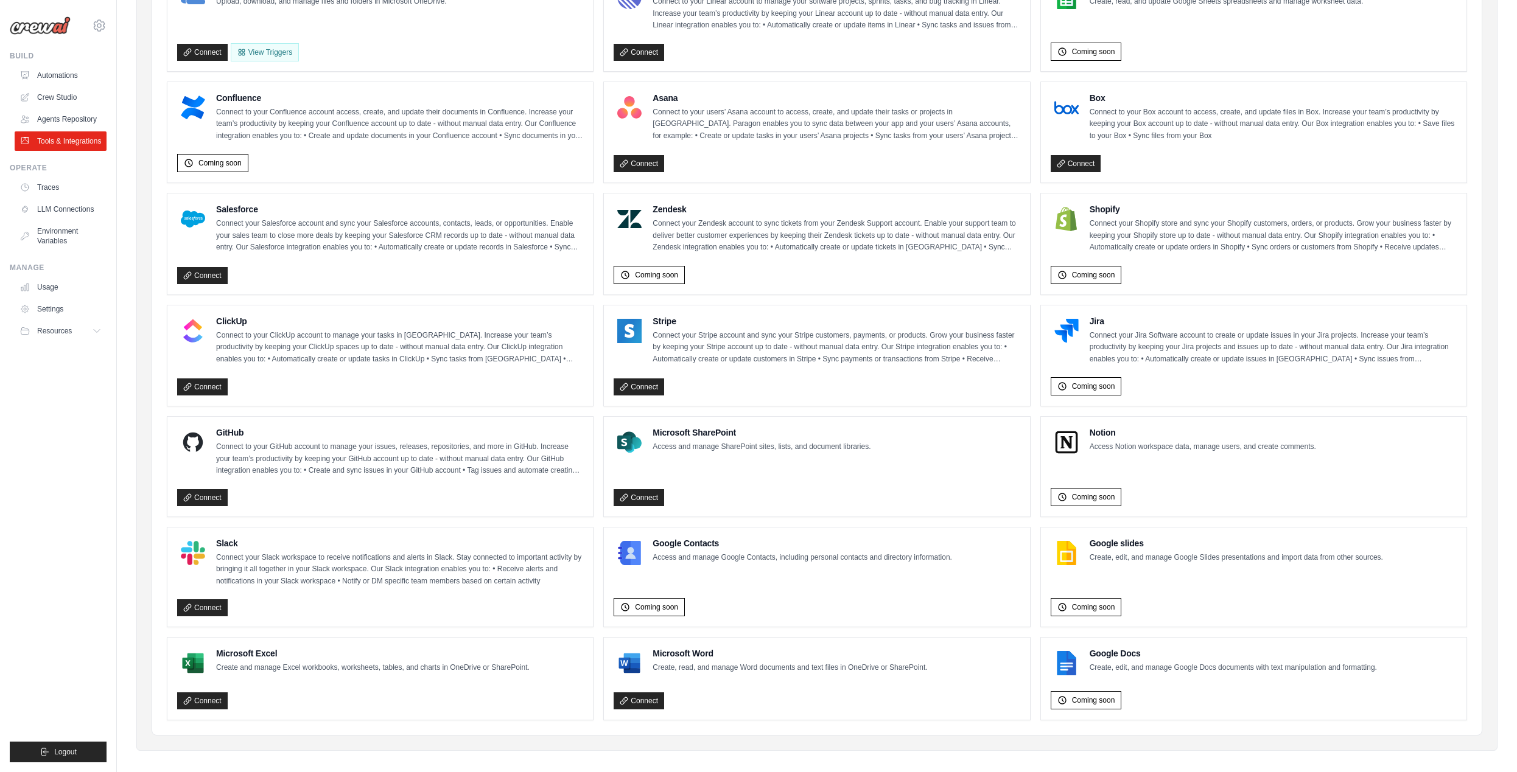
scroll to position [416, 0]
click at [652, 693] on link "Connect" at bounding box center [638, 701] width 51 height 17
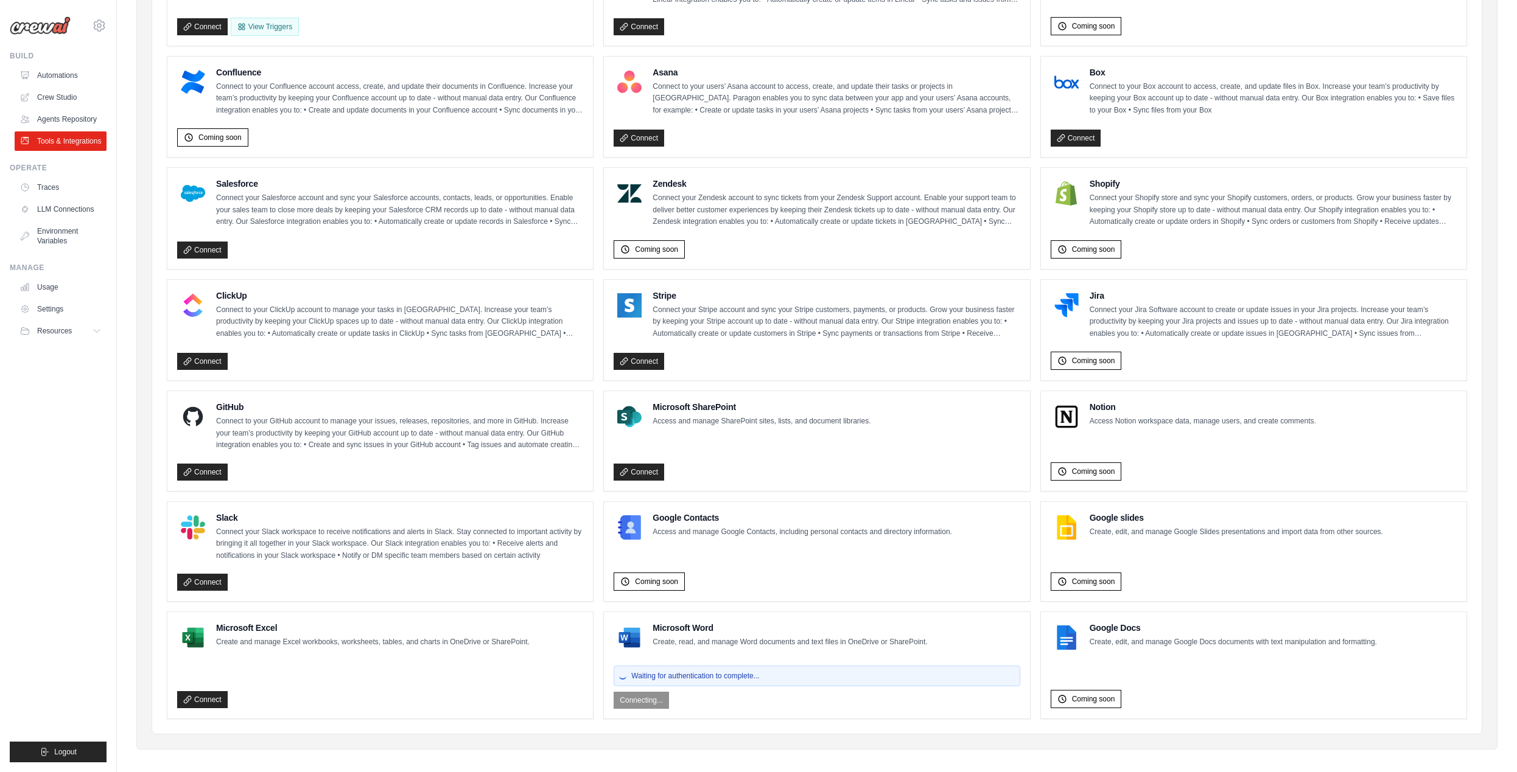
scroll to position [441, 0]
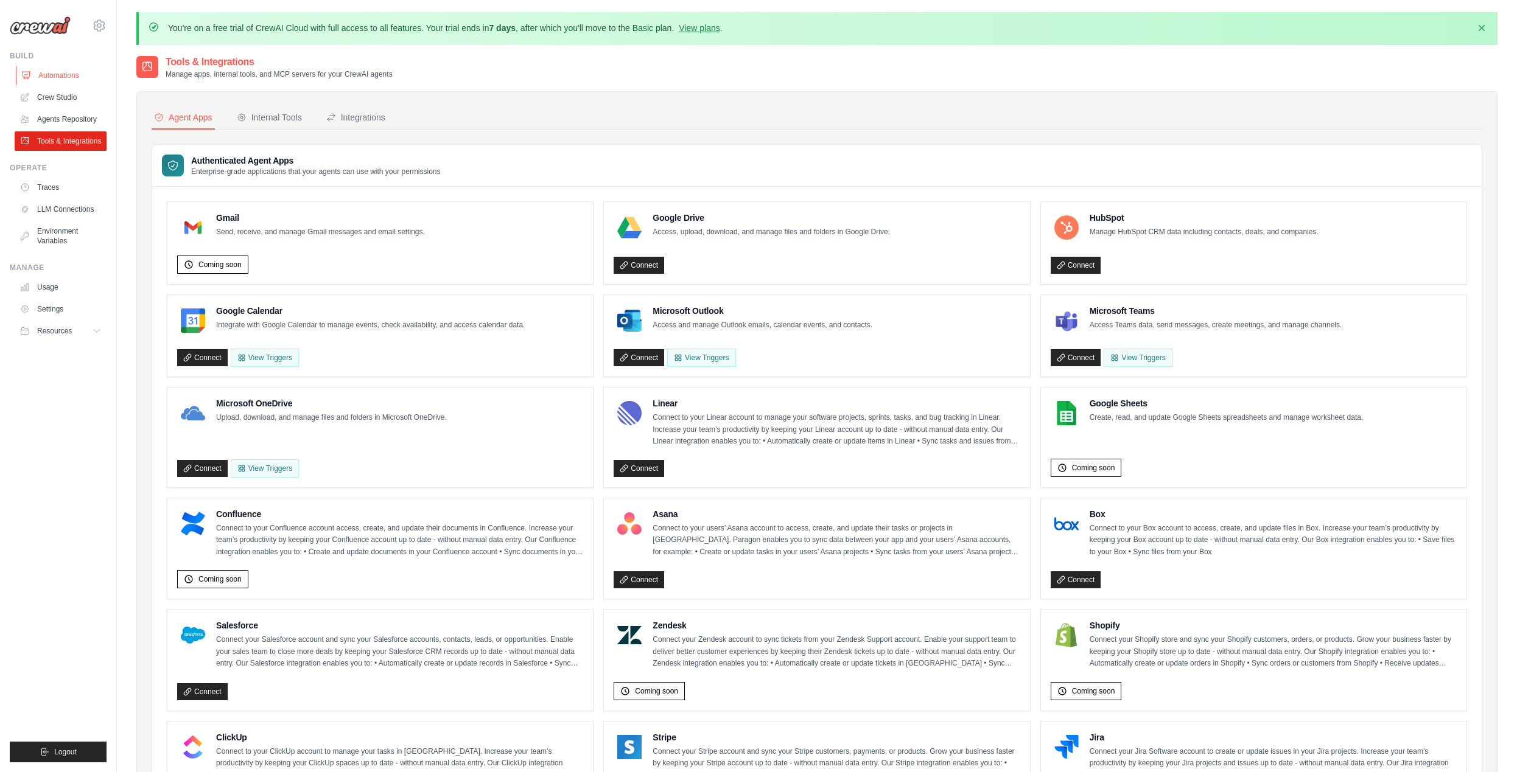
click at [58, 79] on link "Automations" at bounding box center [62, 75] width 92 height 19
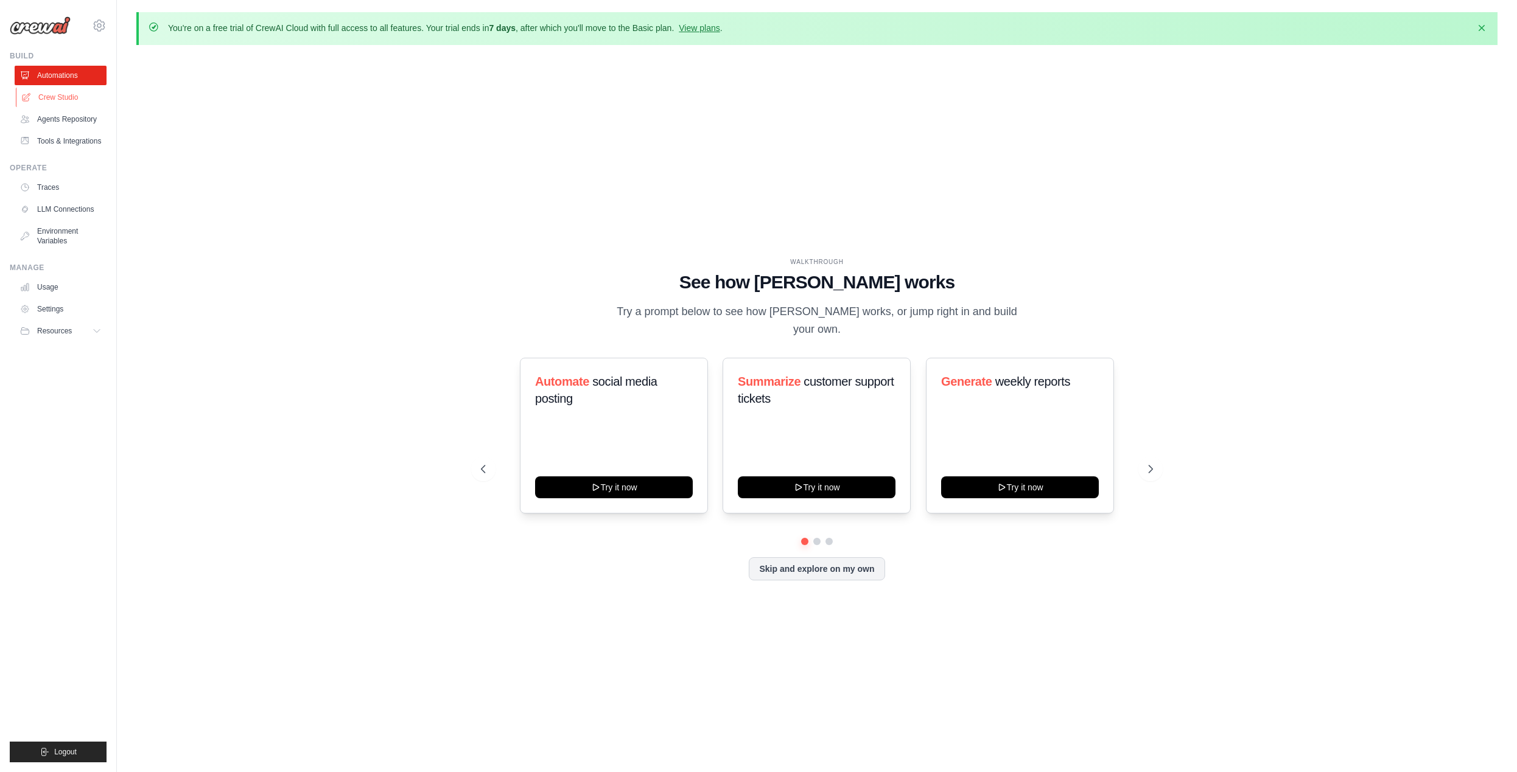
click at [67, 97] on link "Crew Studio" at bounding box center [62, 97] width 92 height 19
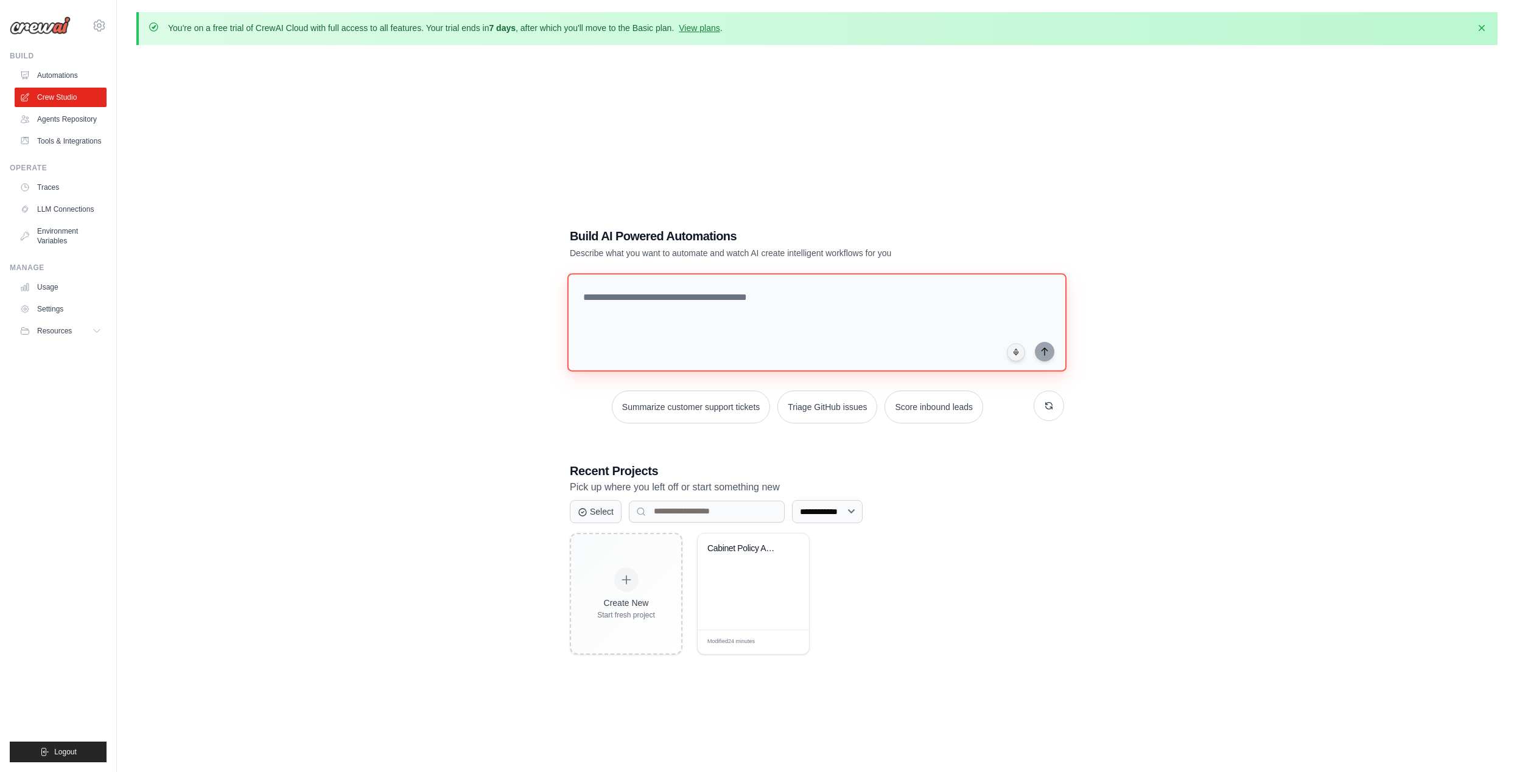
click at [668, 308] on textarea at bounding box center [816, 322] width 499 height 99
paste textarea "**********"
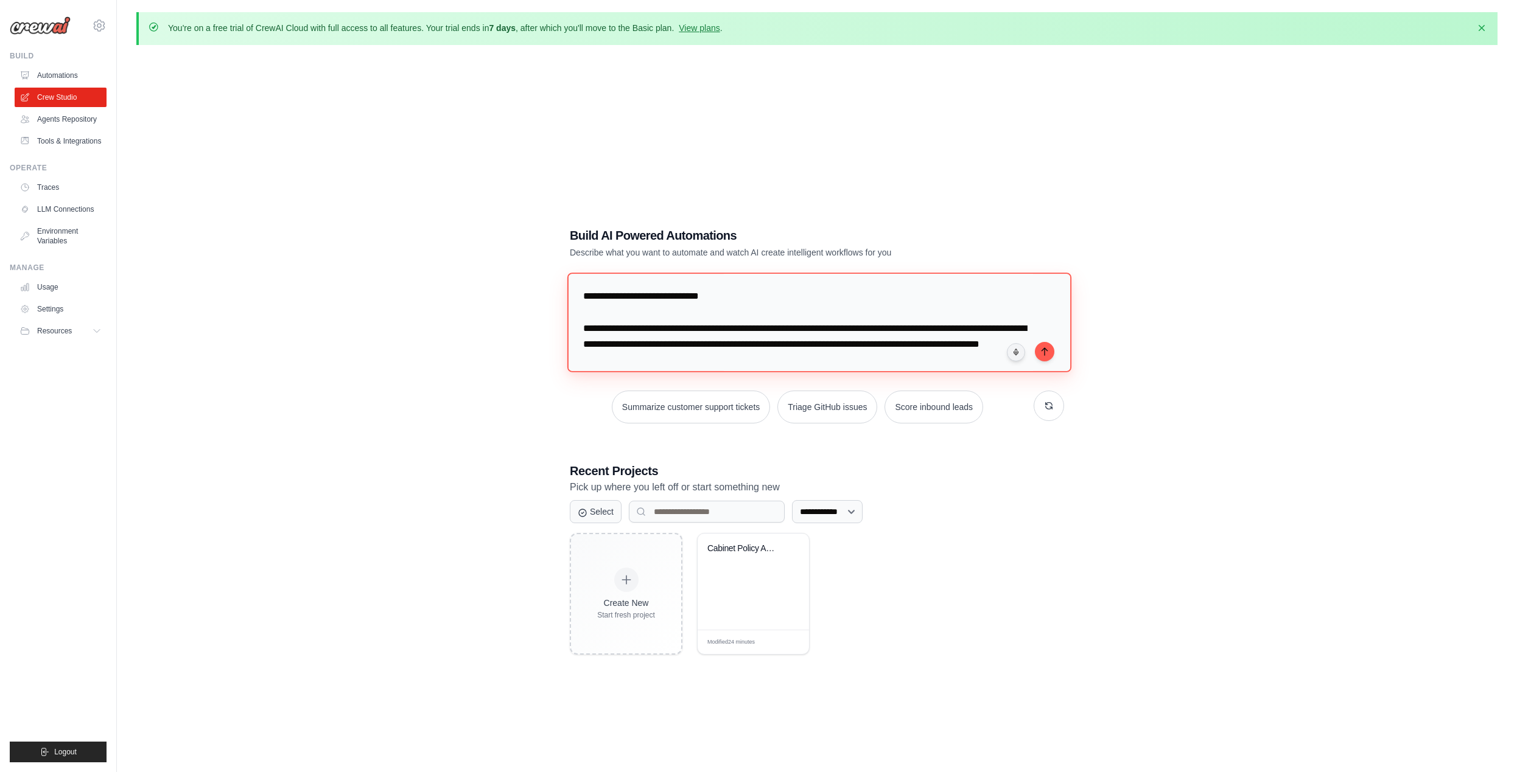
scroll to position [1998, 0]
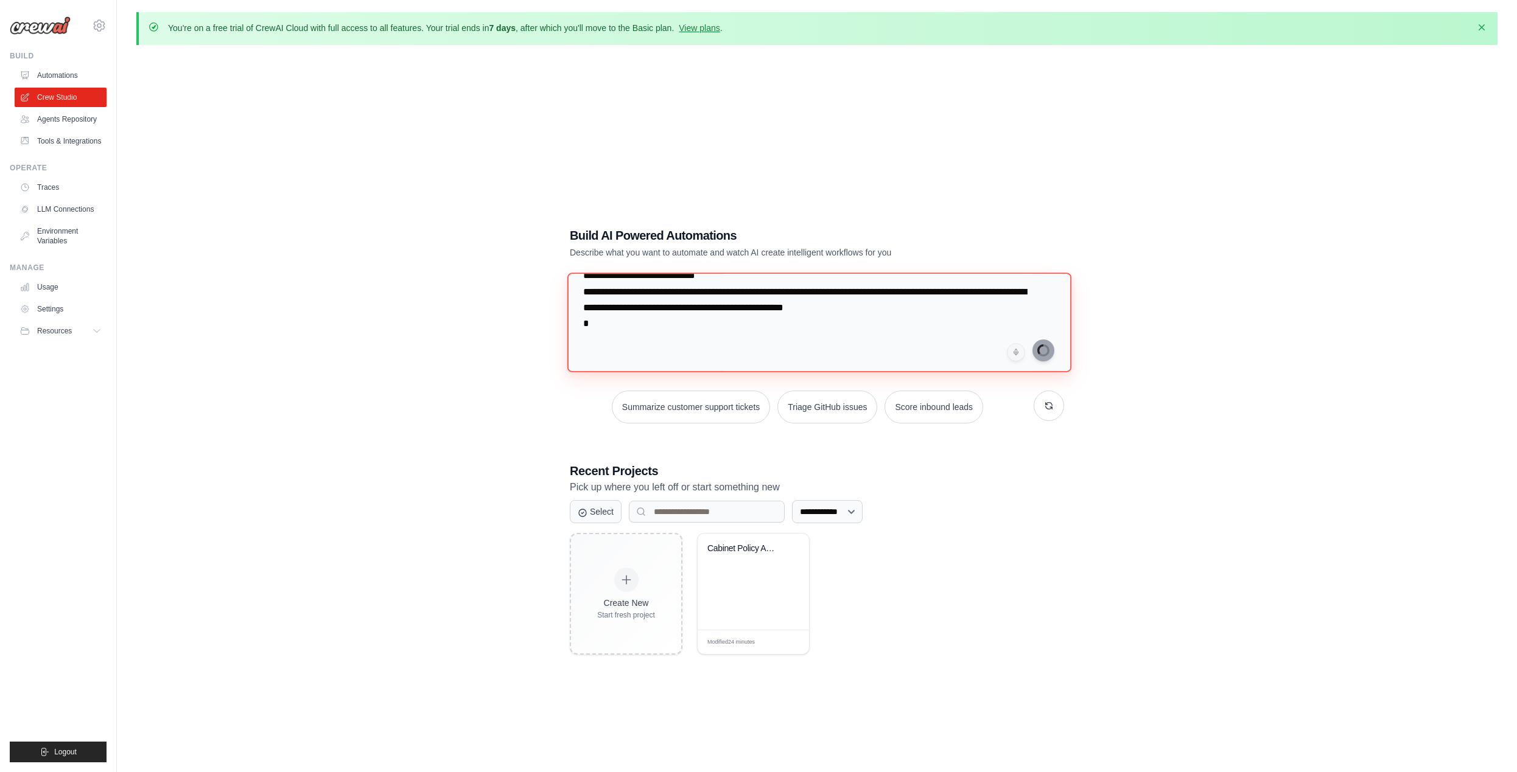
type textarea "**********"
click at [1485, 23] on icon "button" at bounding box center [1481, 27] width 12 height 12
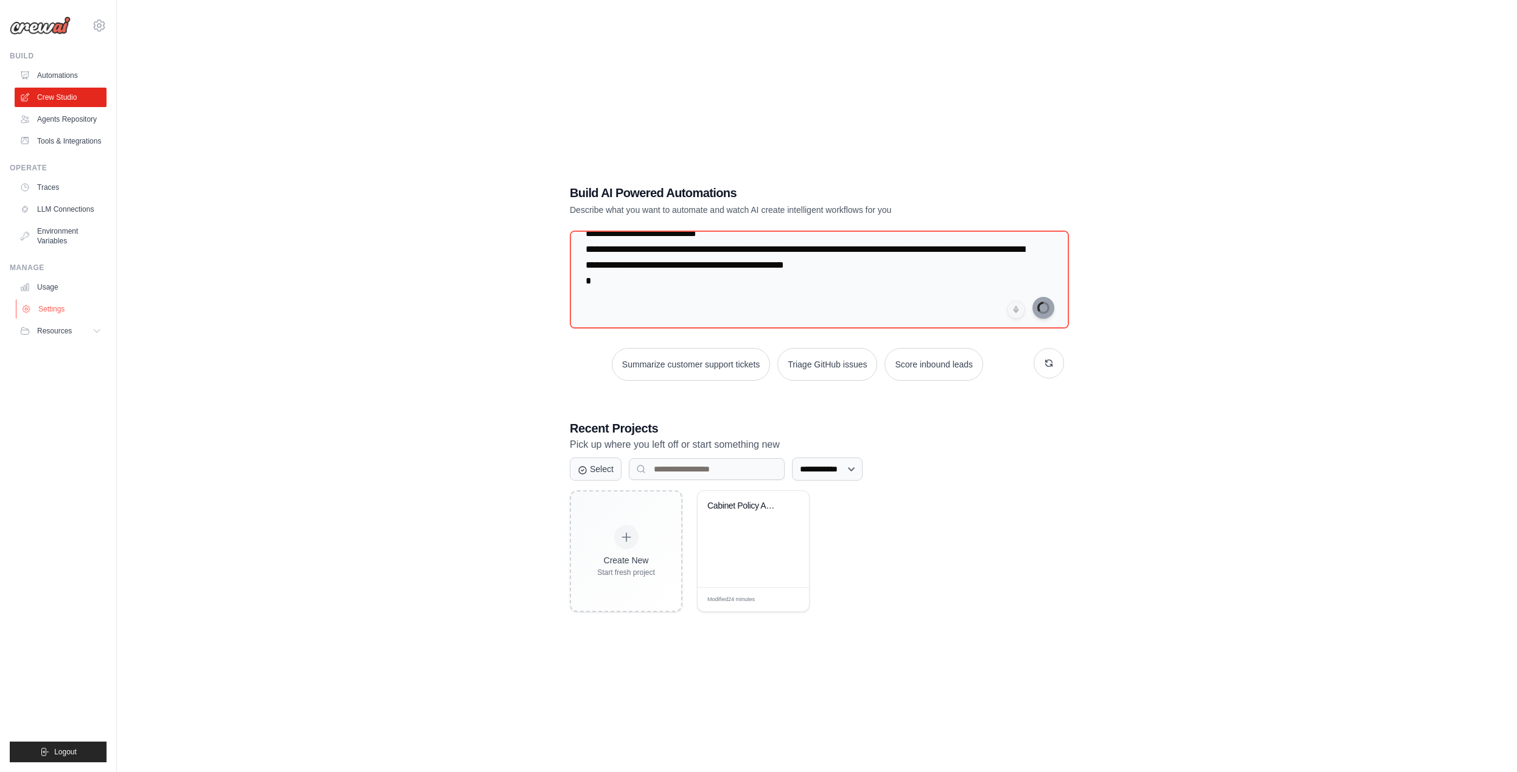
click at [45, 311] on link "Settings" at bounding box center [62, 308] width 92 height 19
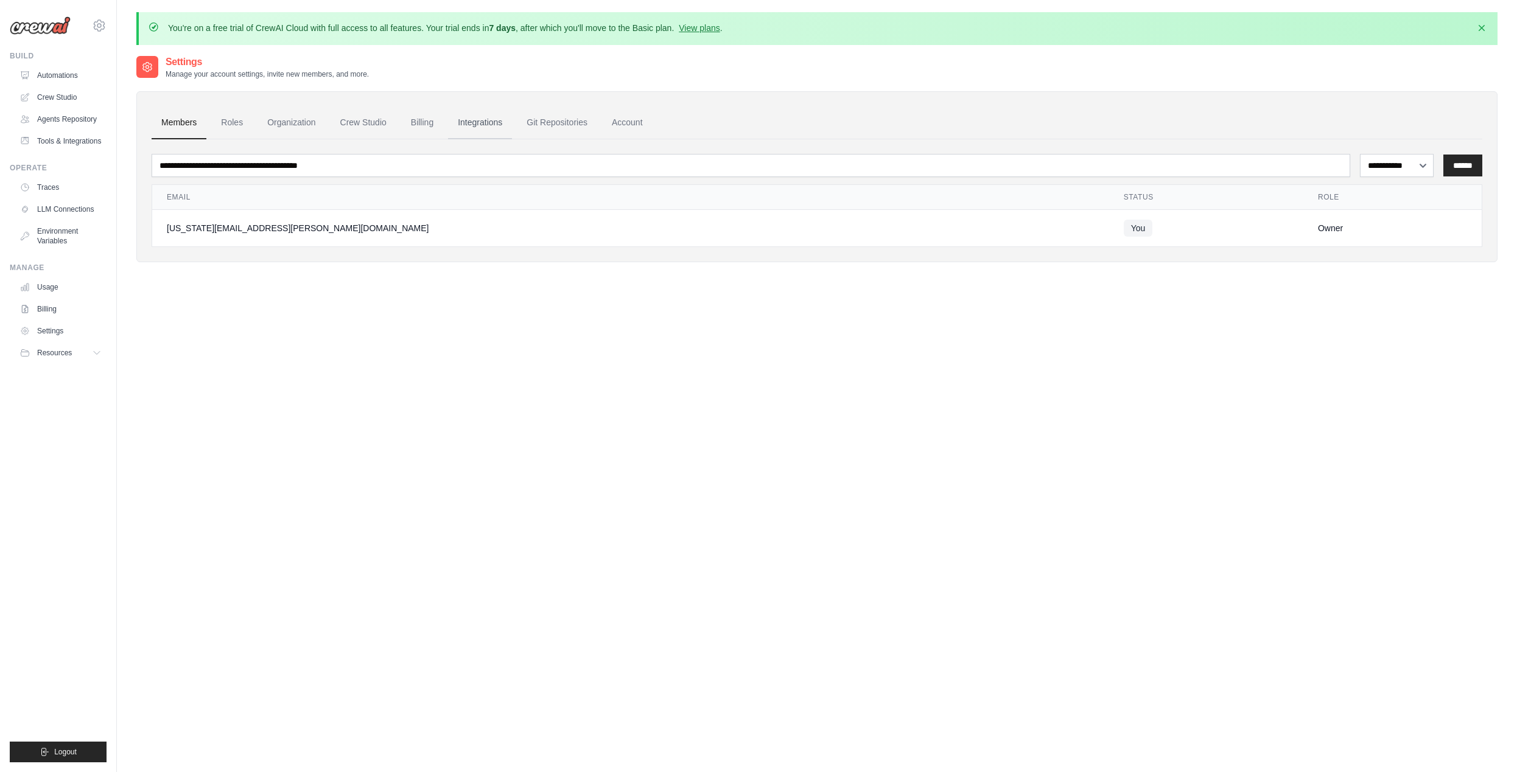
click at [475, 118] on link "Integrations" at bounding box center [480, 123] width 64 height 33
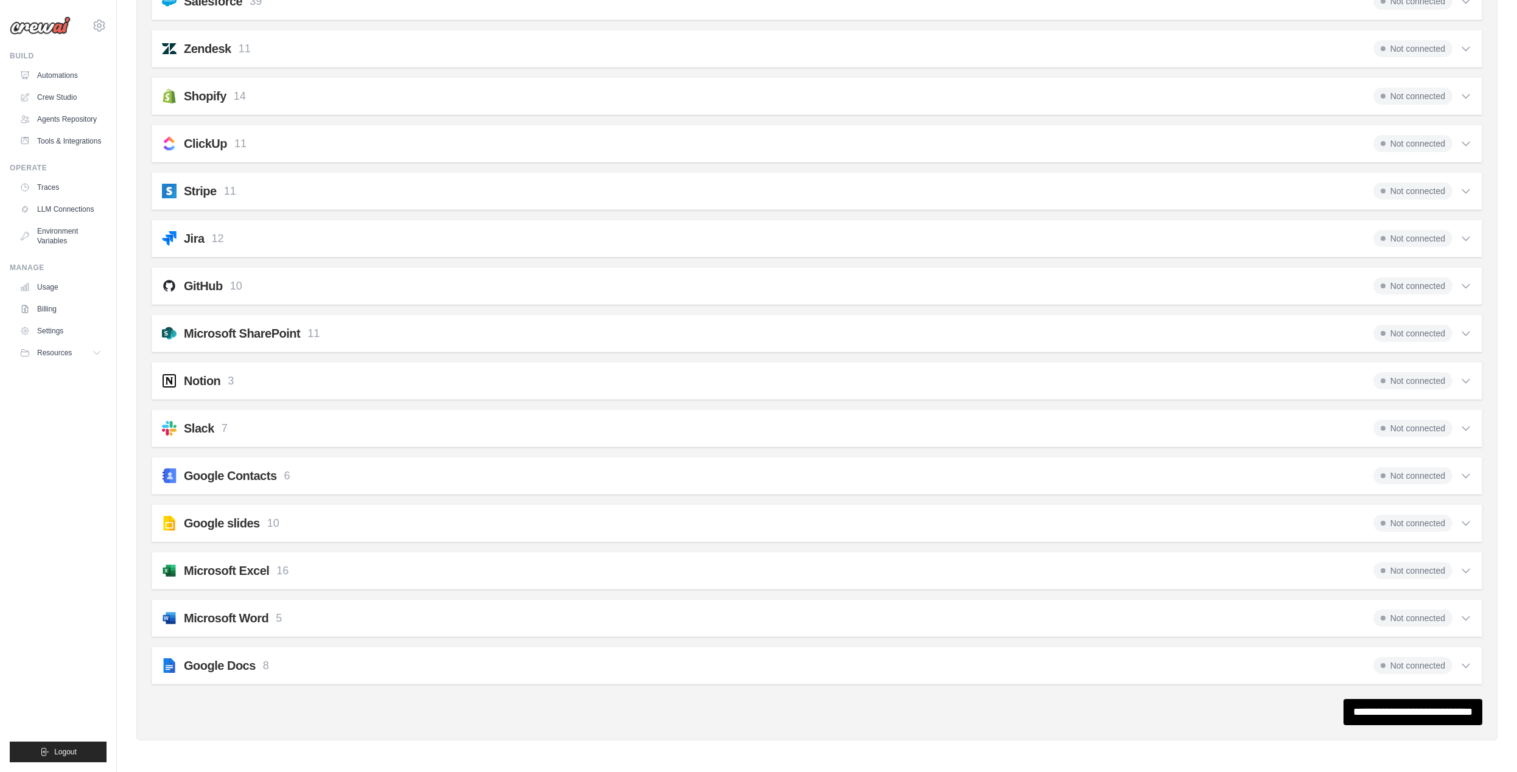
scroll to position [894, 0]
click at [400, 615] on div "Microsoft Word 5 Not connected" at bounding box center [817, 618] width 1310 height 17
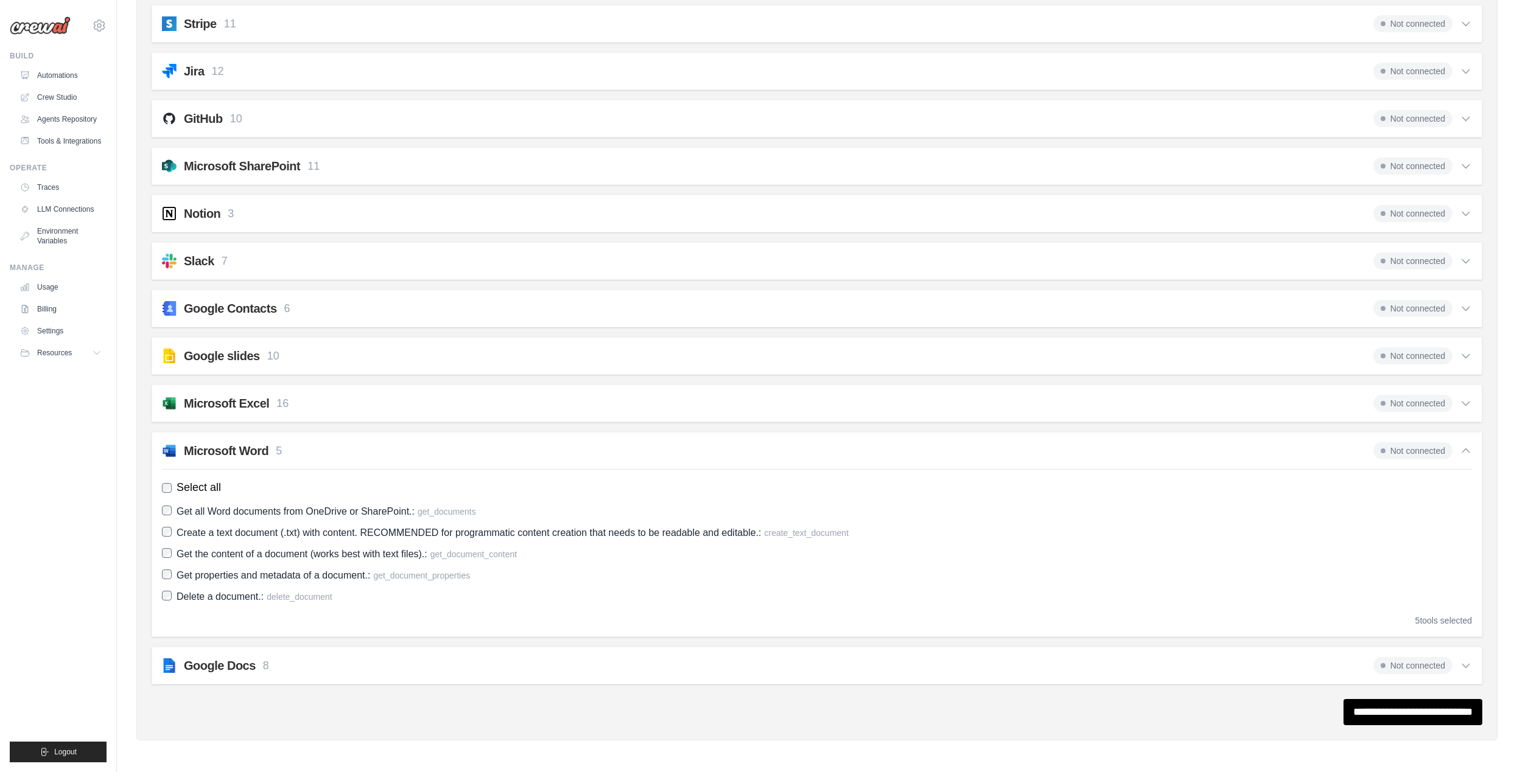
scroll to position [1061, 0]
click at [1420, 453] on span "Not connected" at bounding box center [1412, 451] width 79 height 17
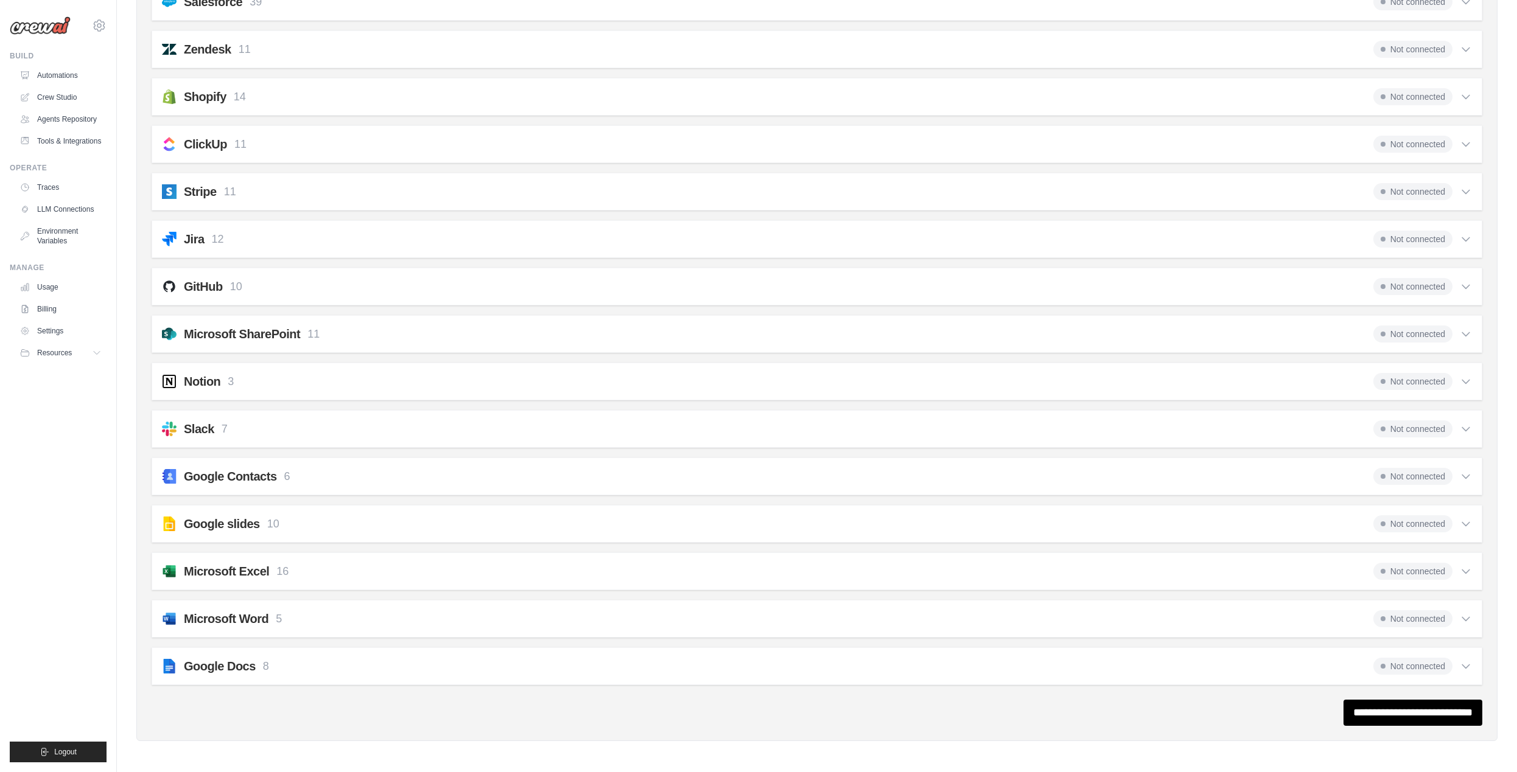
click at [303, 619] on div "Microsoft Word 5 Not connected" at bounding box center [817, 618] width 1310 height 17
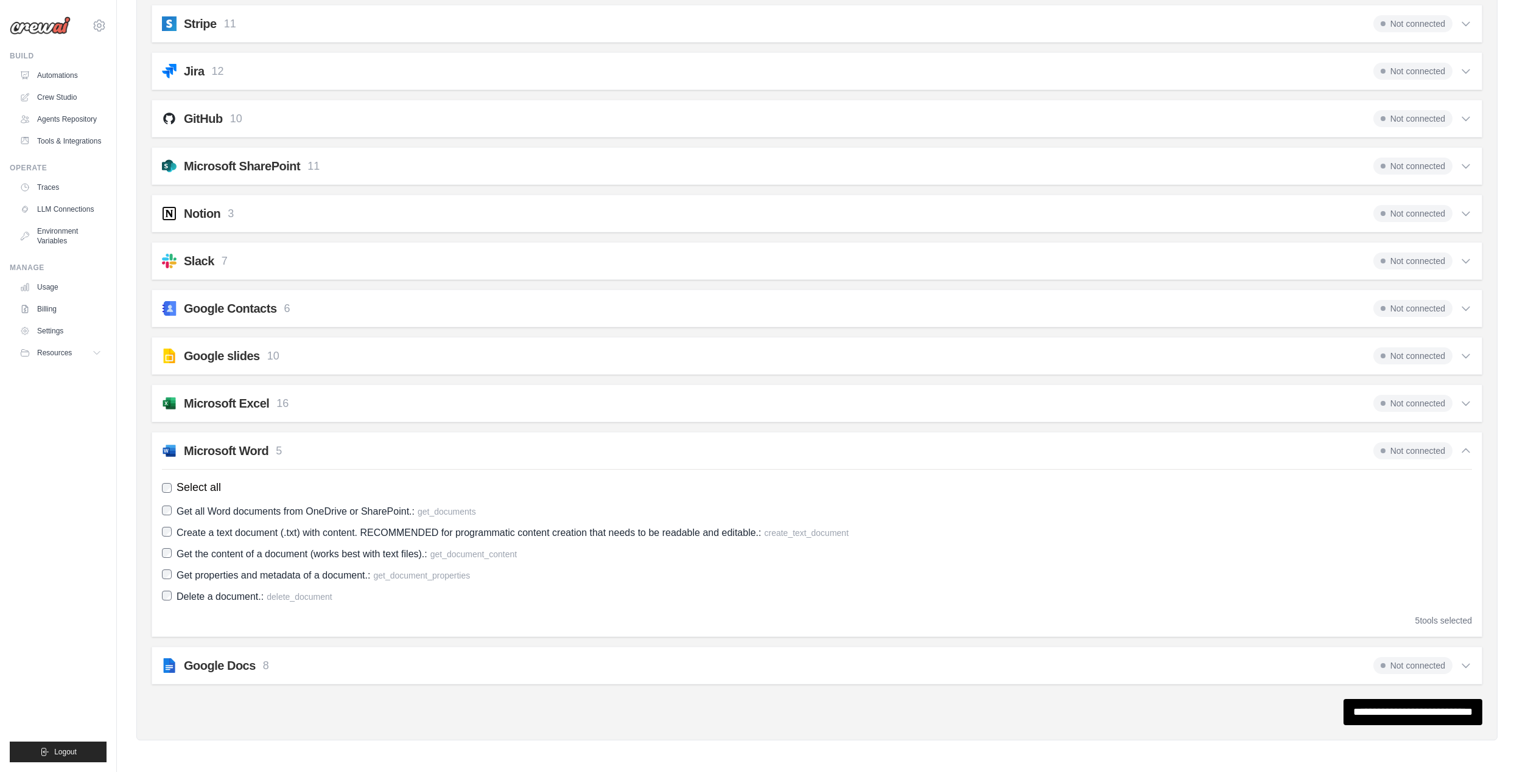
scroll to position [1061, 0]
click at [49, 328] on link "Settings" at bounding box center [62, 330] width 92 height 19
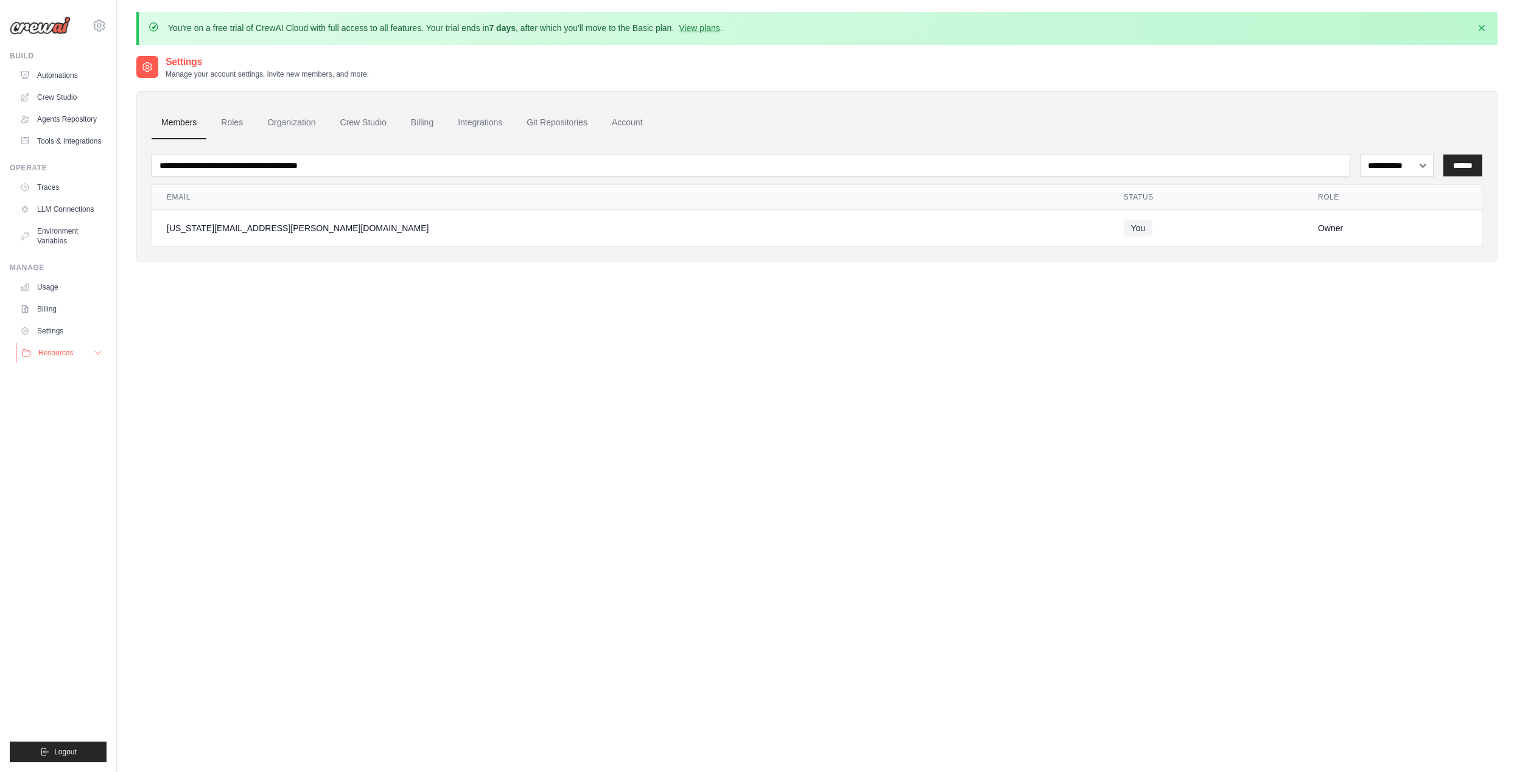
click at [63, 352] on span "Resources" at bounding box center [55, 353] width 35 height 10
click at [75, 377] on span "Documentation" at bounding box center [67, 374] width 49 height 10
click at [63, 211] on link "LLM Connections" at bounding box center [62, 209] width 92 height 19
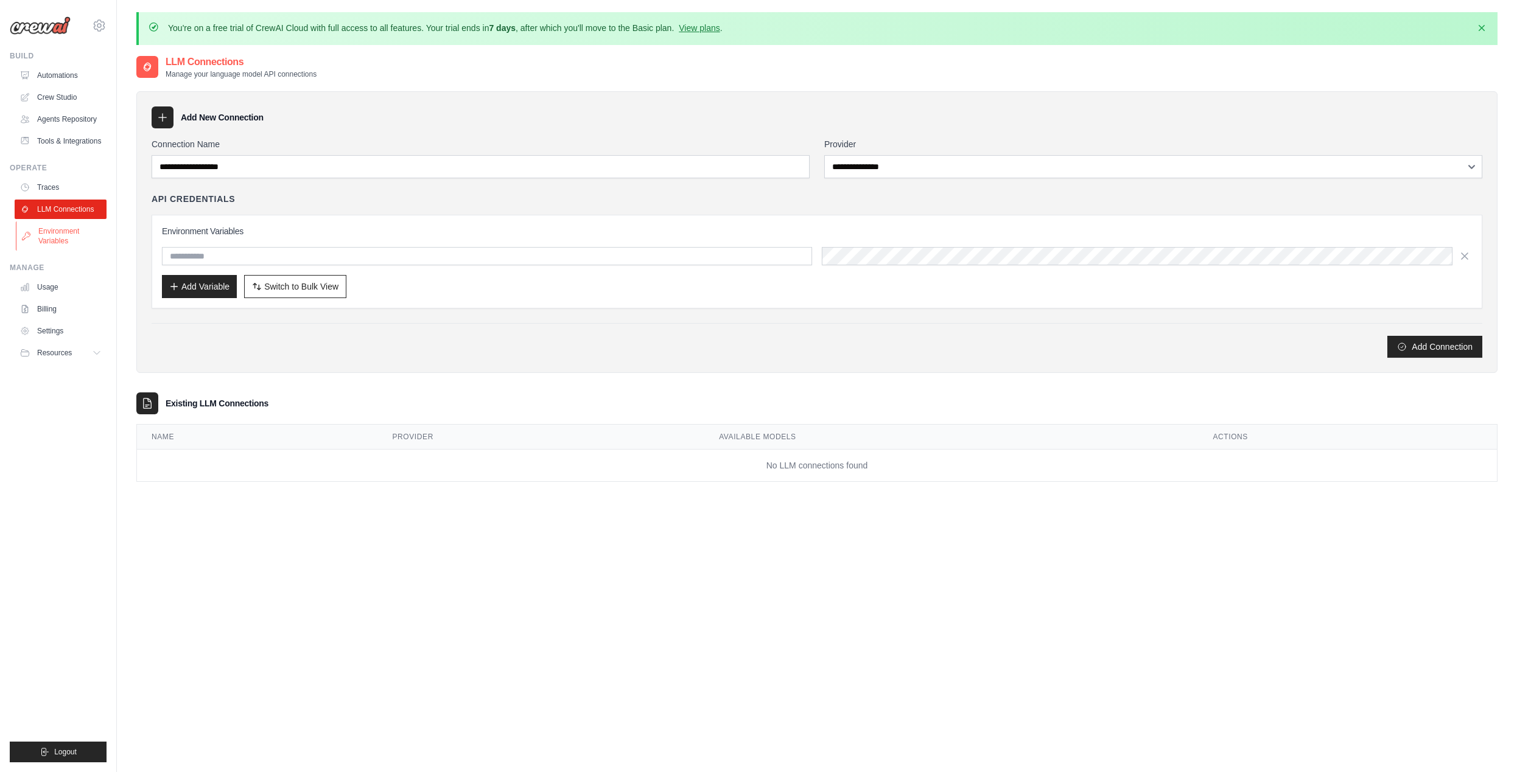
click at [55, 234] on link "Environment Variables" at bounding box center [62, 236] width 92 height 29
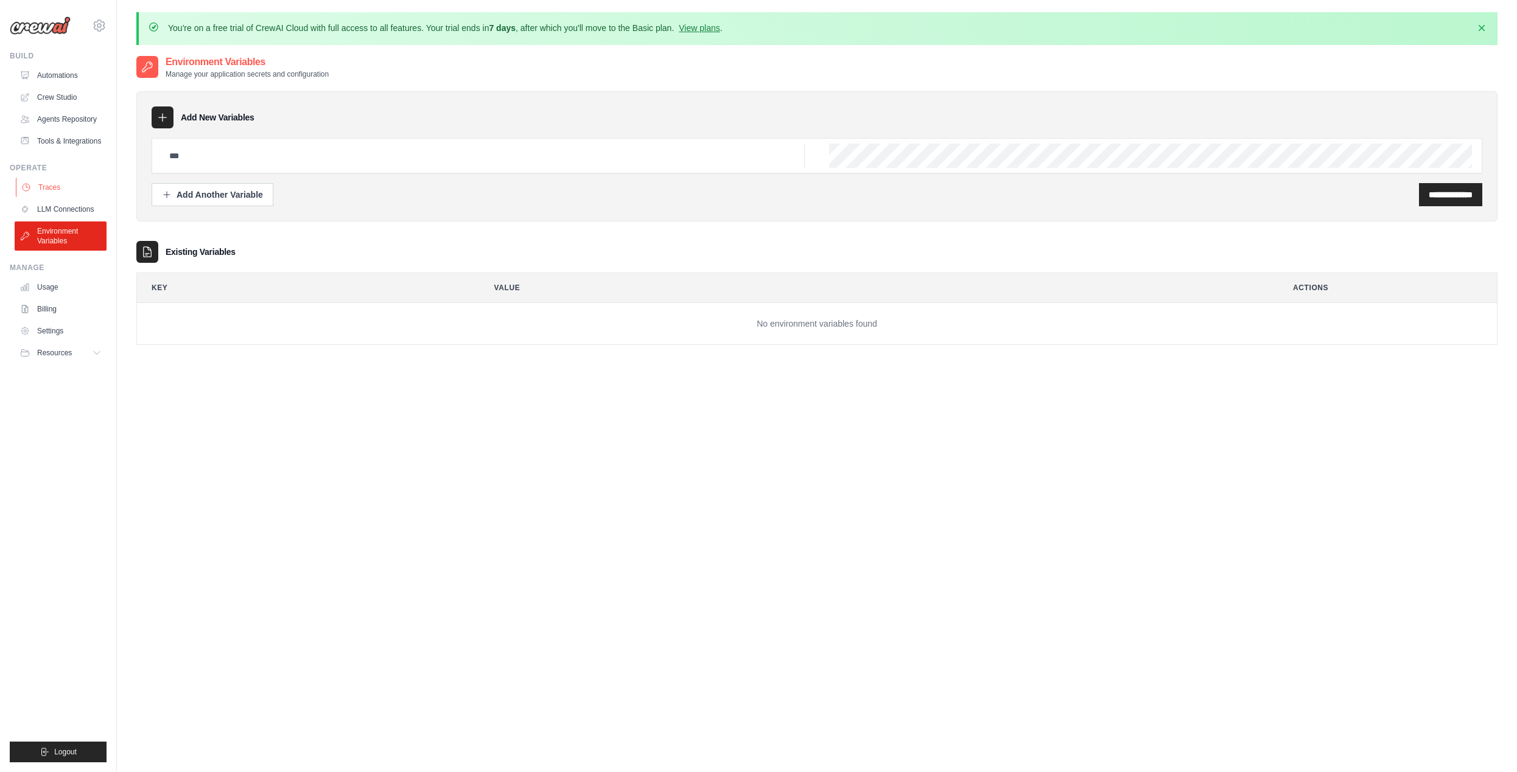
click at [50, 193] on link "Traces" at bounding box center [62, 187] width 92 height 19
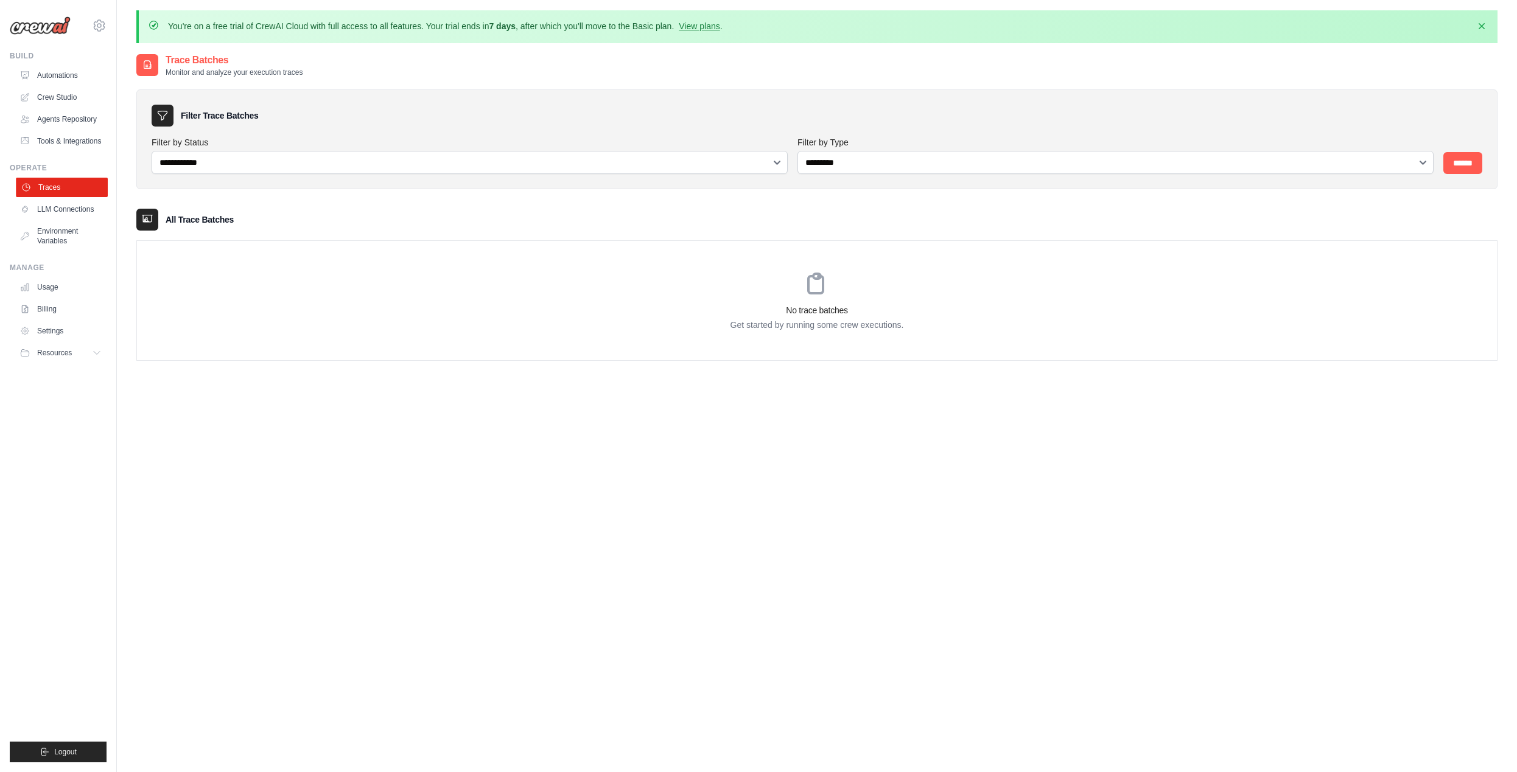
scroll to position [2, 0]
click at [69, 141] on link "Tools & Integrations" at bounding box center [62, 140] width 92 height 19
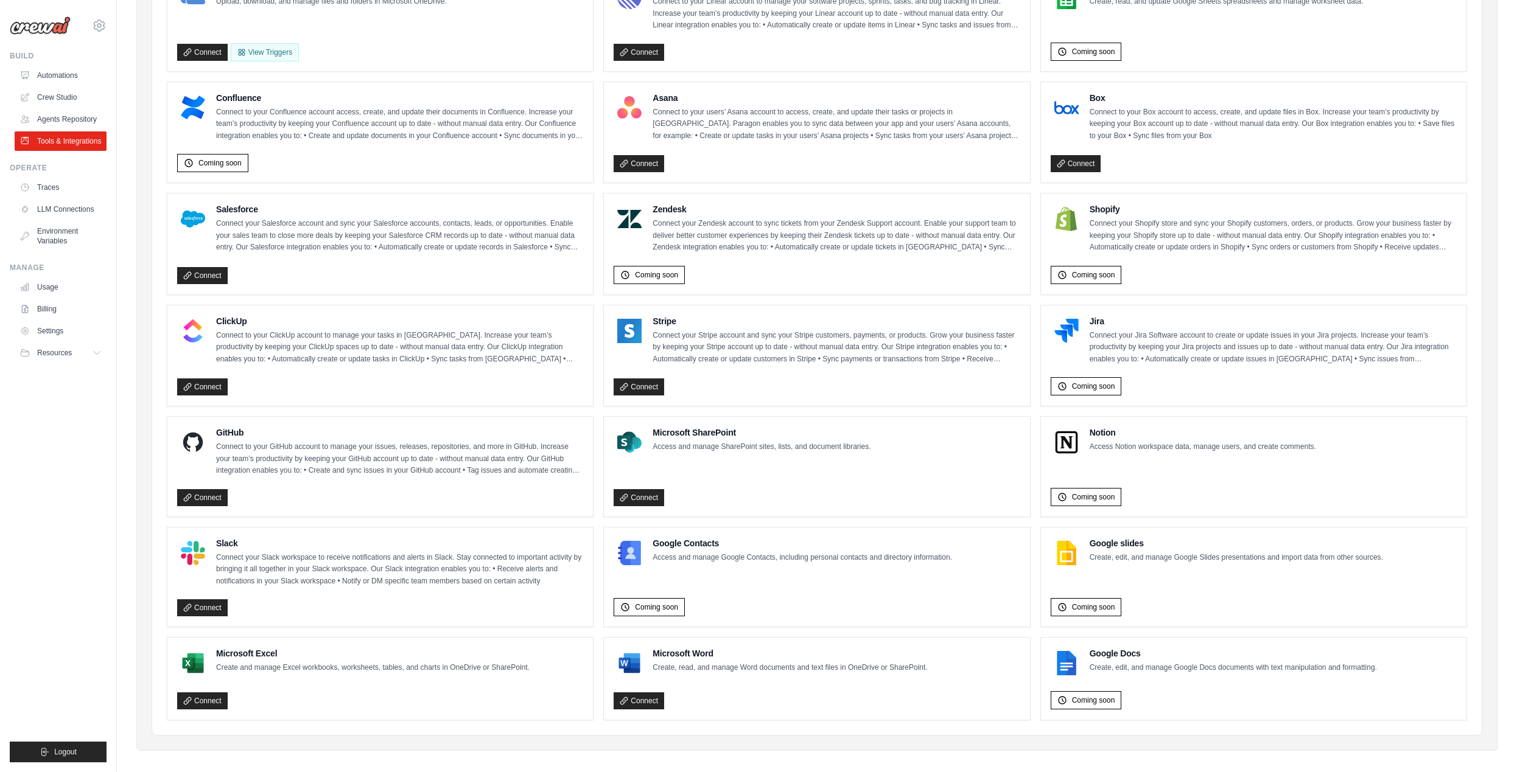
scroll to position [416, 0]
click at [651, 693] on link "Connect" at bounding box center [638, 701] width 51 height 17
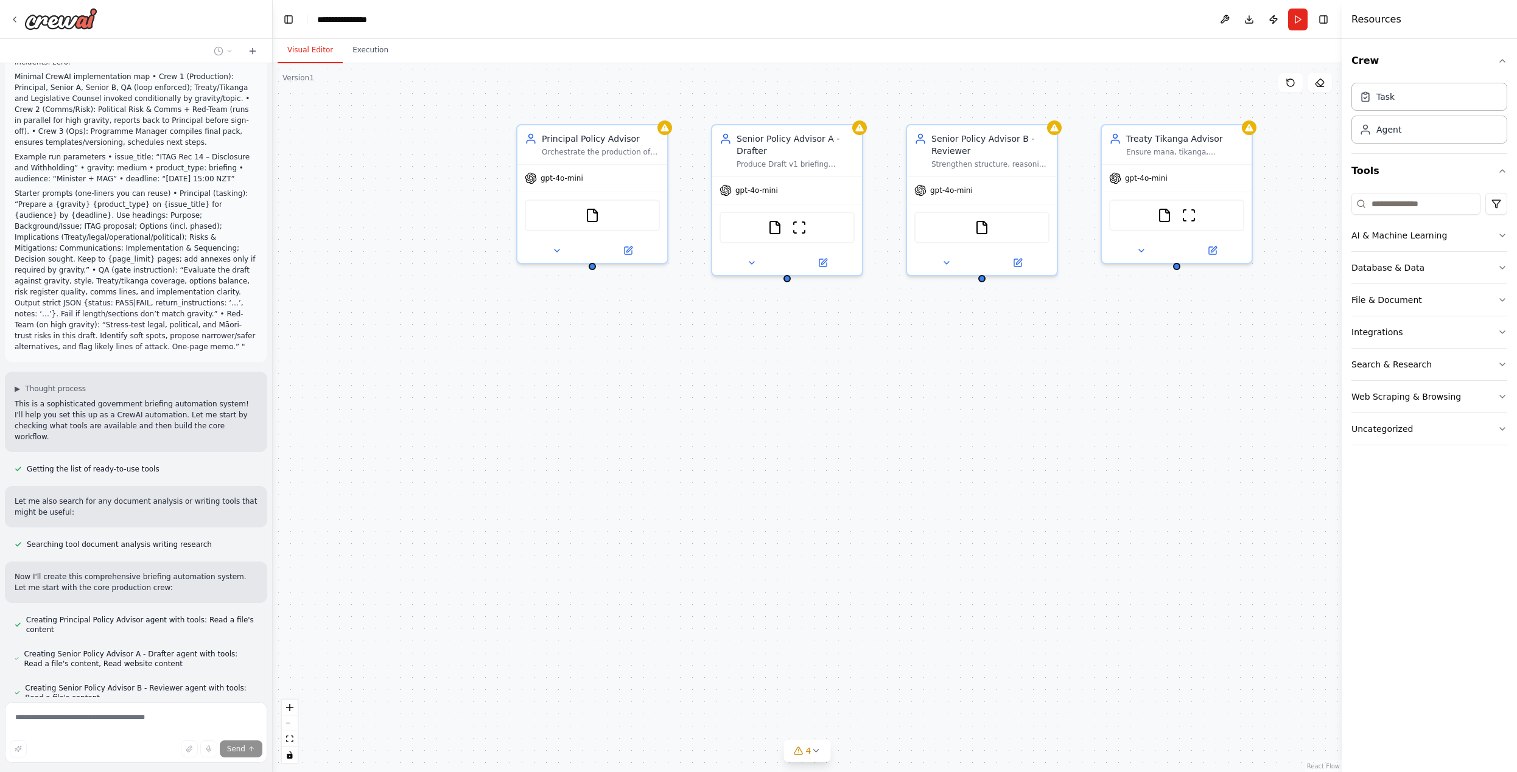
scroll to position [1105, 0]
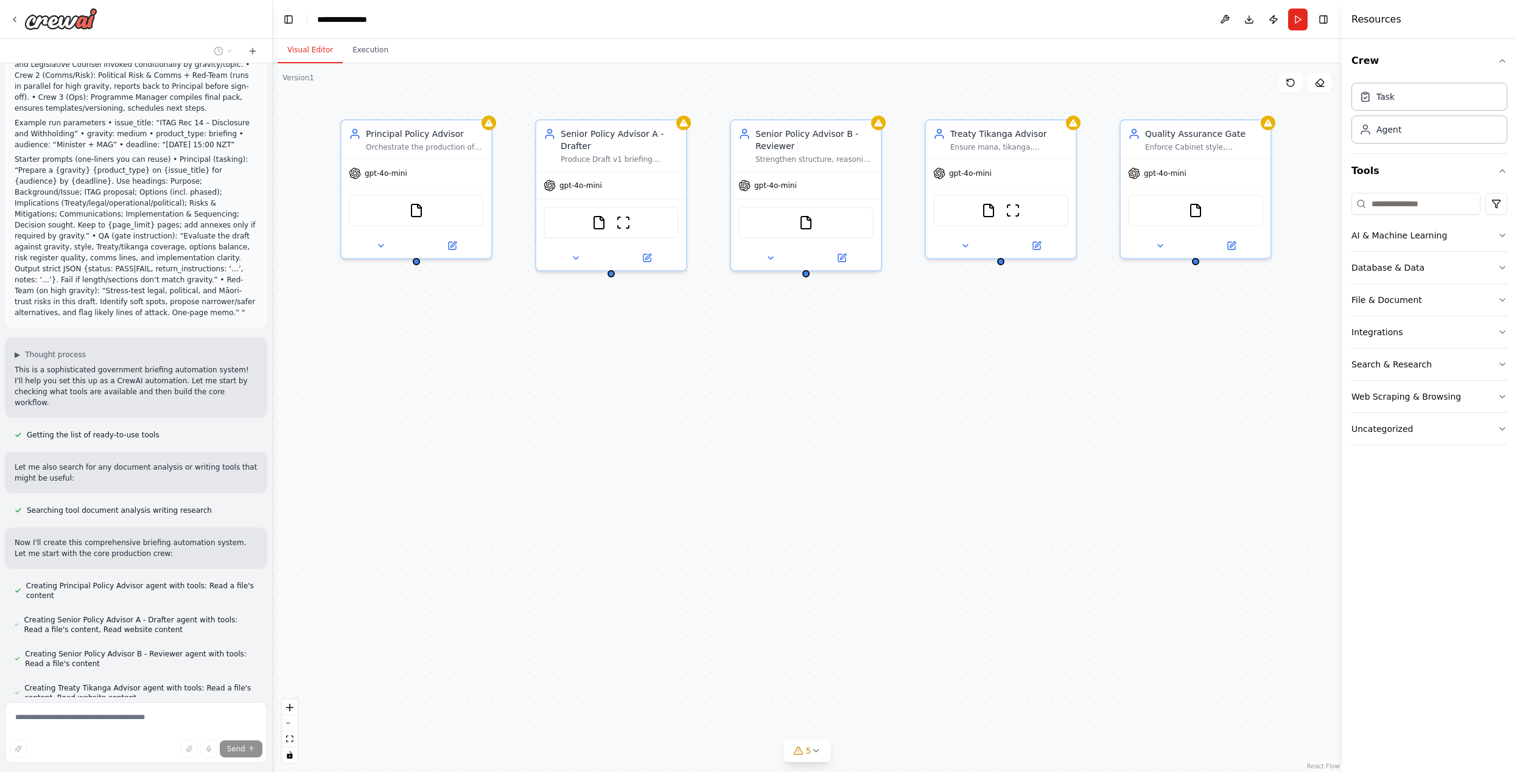
drag, startPoint x: 1142, startPoint y: 503, endPoint x: 966, endPoint y: 498, distance: 176.0
click at [966, 498] on div "Principal Policy Advisor Orchestrate the production of Cabinet-standard briefin…" at bounding box center [807, 417] width 1069 height 709
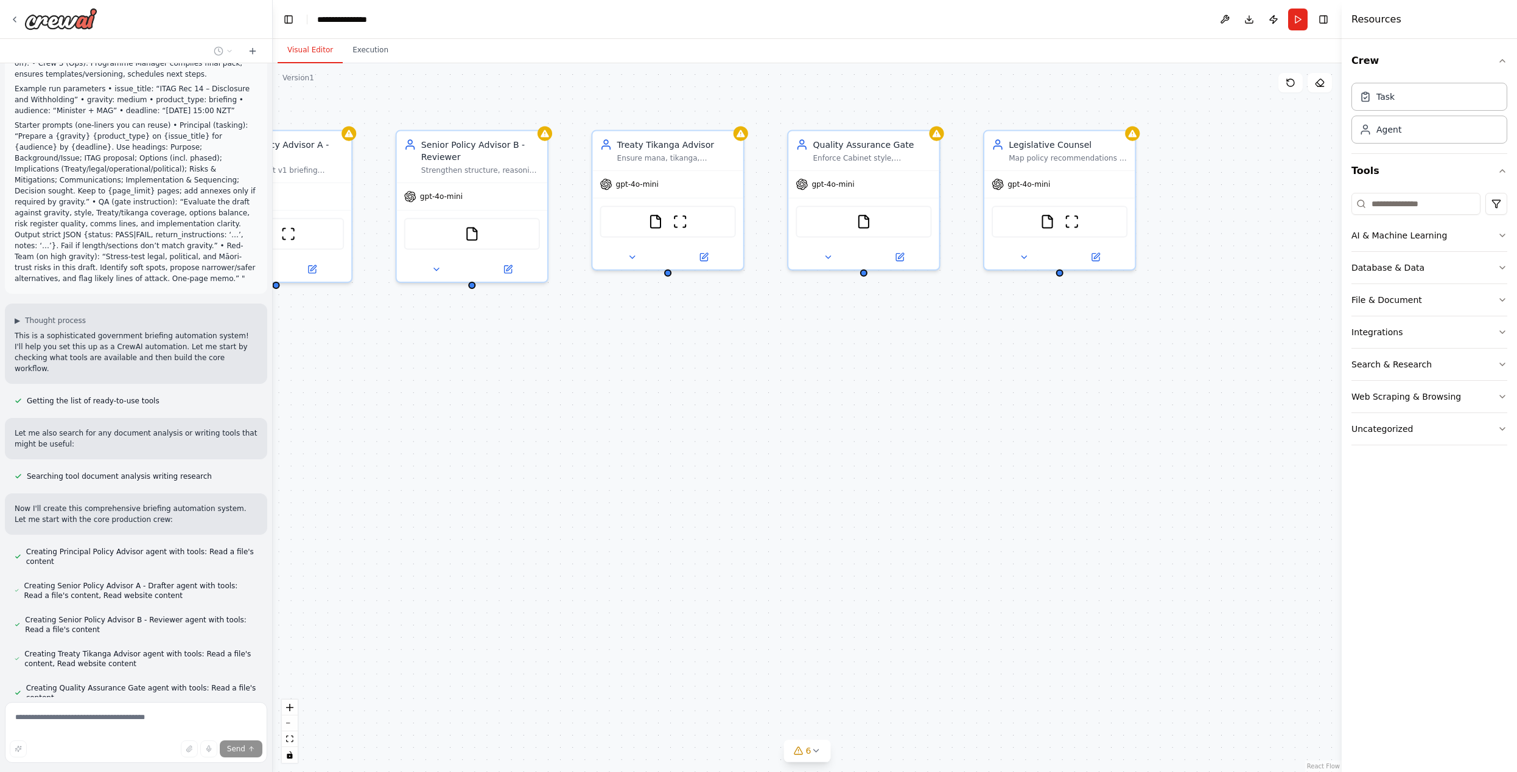
drag, startPoint x: 1320, startPoint y: 390, endPoint x: 989, endPoint y: 402, distance: 331.3
click at [989, 402] on div "Principal Policy Advisor Orchestrate the production of Cabinet-standard briefin…" at bounding box center [807, 417] width 1069 height 709
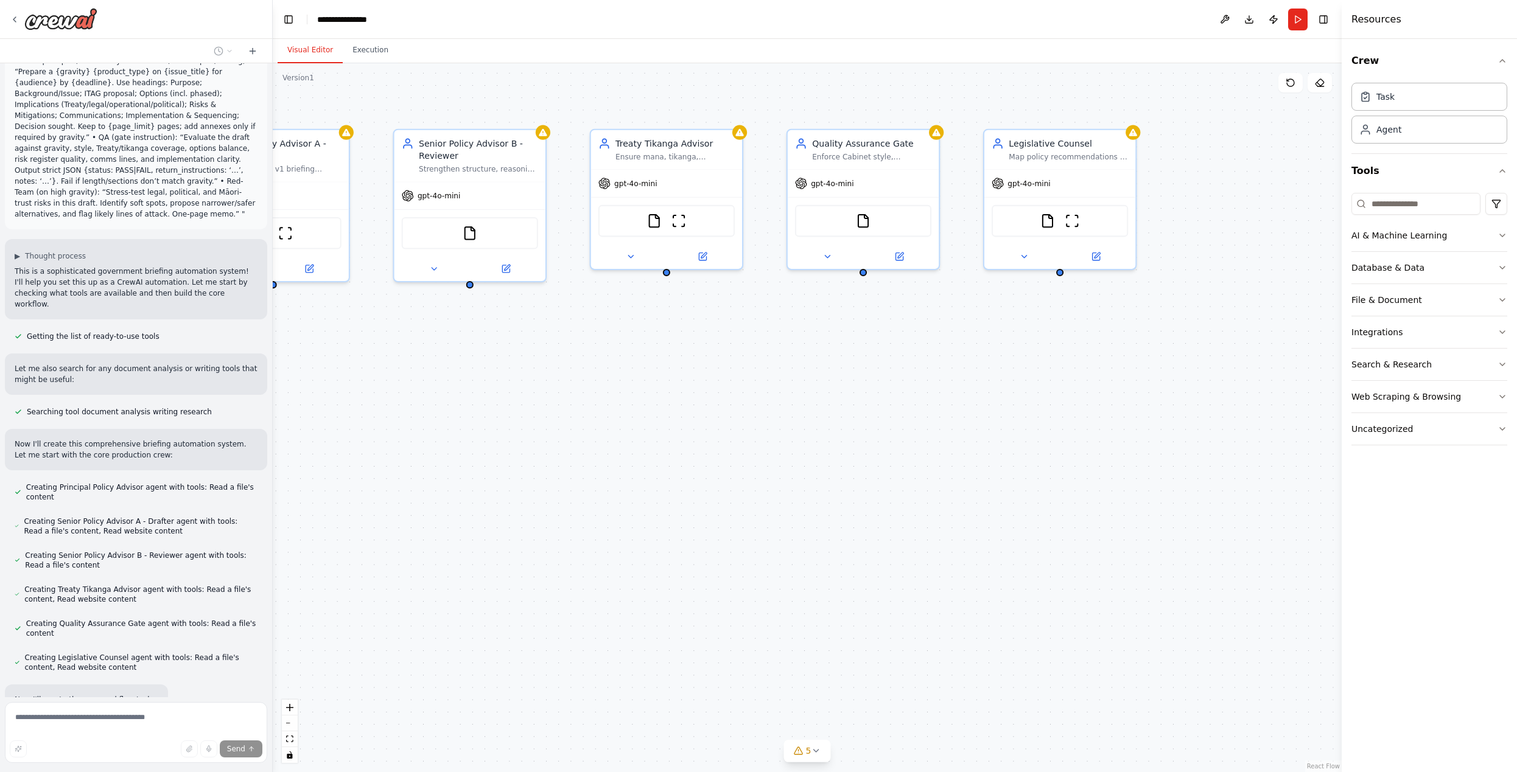
scroll to position [1228, 0]
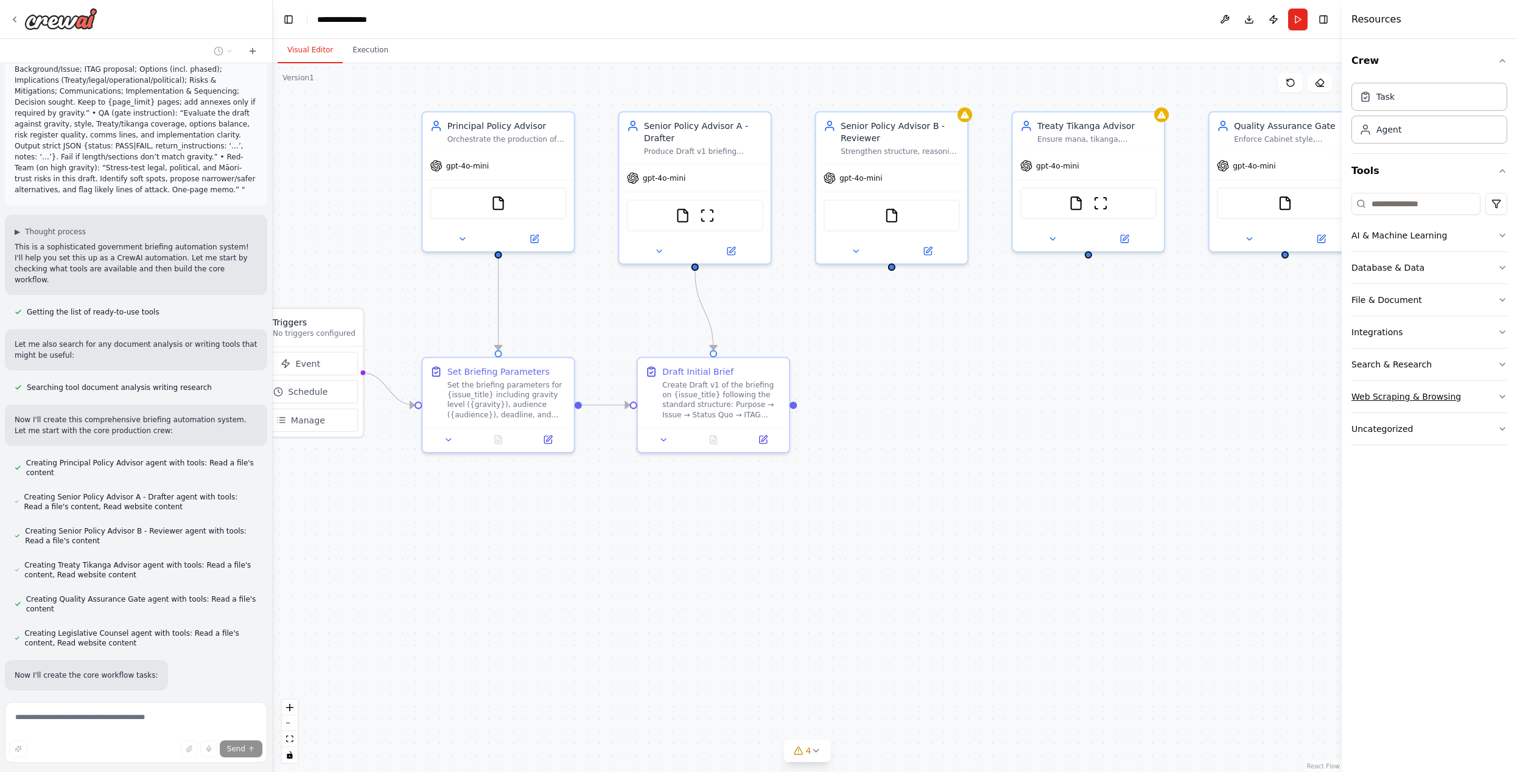
drag, startPoint x: 989, startPoint y: 402, endPoint x: 1411, endPoint y: 385, distance: 422.1
click at [1411, 385] on div "How would I setup this "Purpose Deliver fast, accurate, Cabinet-standard briefs…" at bounding box center [758, 386] width 1517 height 772
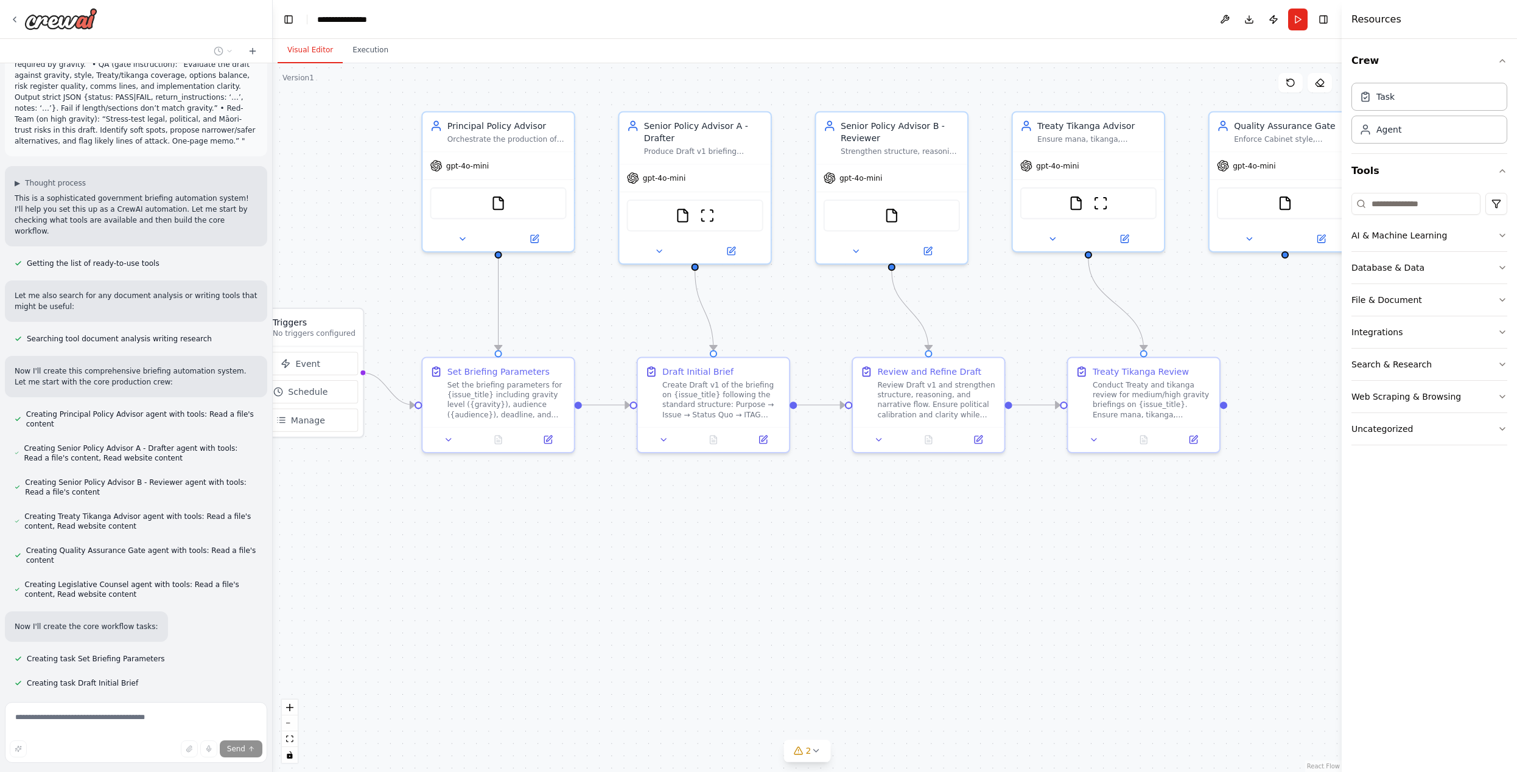
scroll to position [1301, 0]
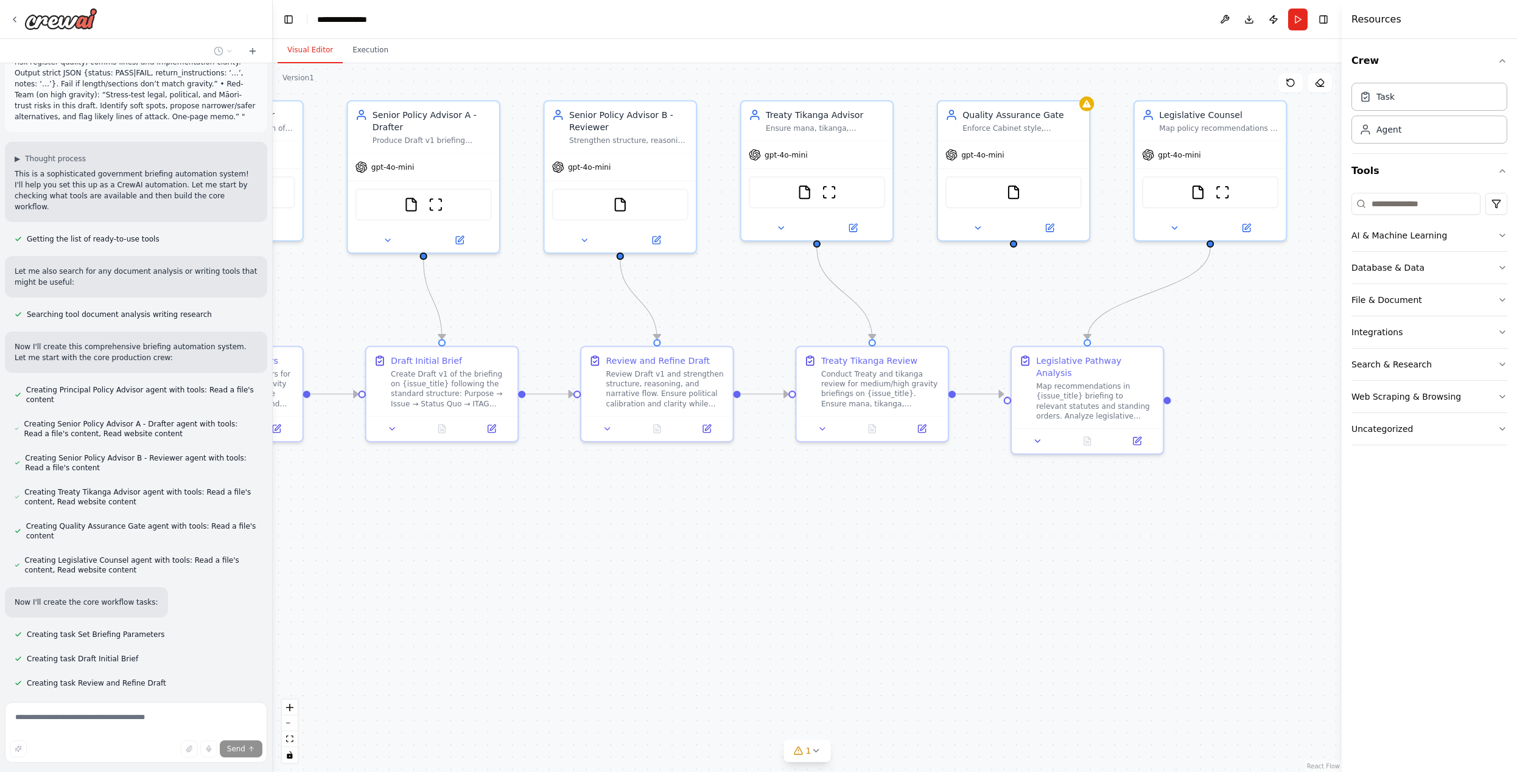
drag, startPoint x: 1252, startPoint y: 520, endPoint x: 980, endPoint y: 509, distance: 271.7
click at [980, 509] on div ".deletable-edge-delete-btn { width: 20px; height: 20px; border: 0px solid #ffff…" at bounding box center [807, 417] width 1069 height 709
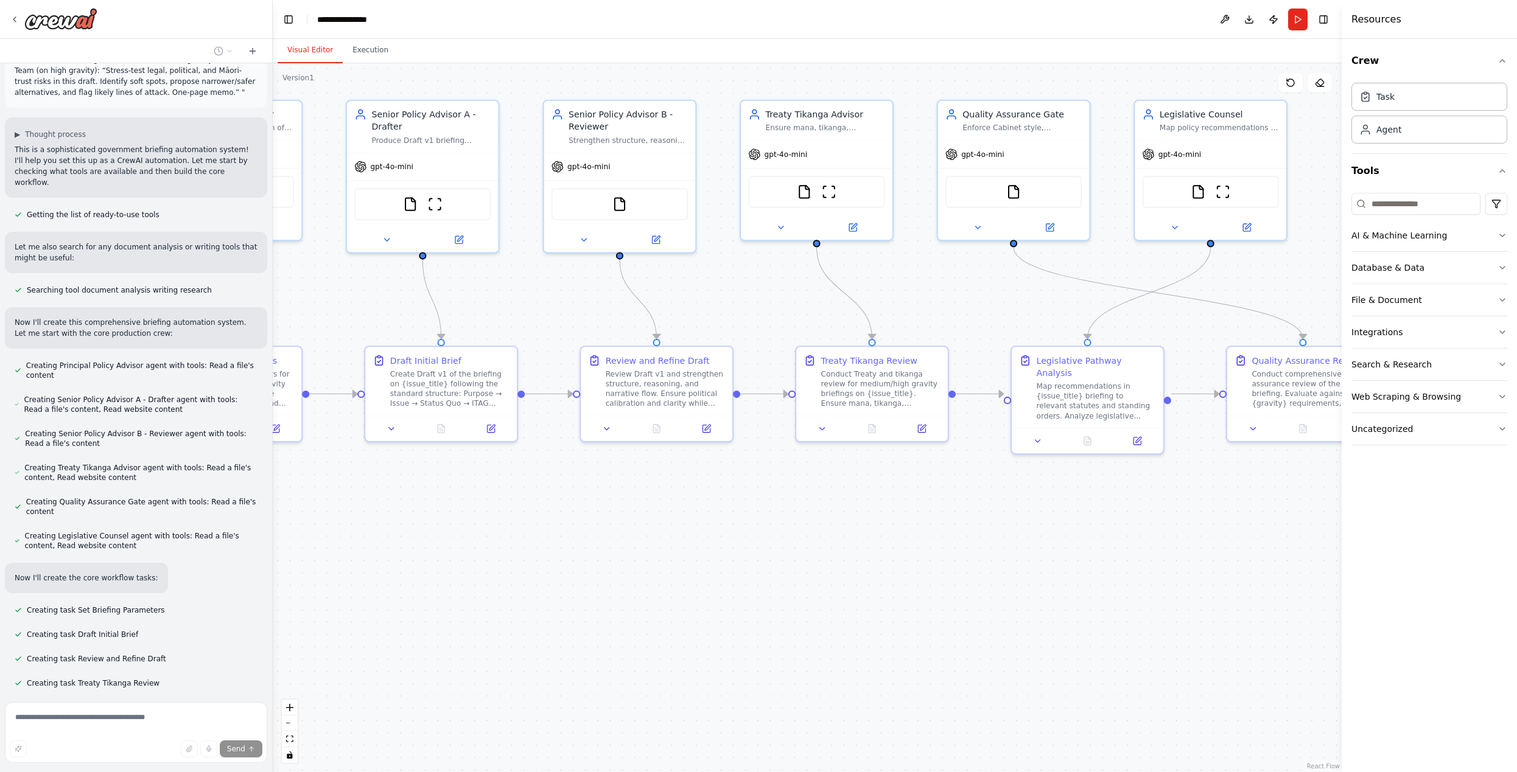
scroll to position [1349, 0]
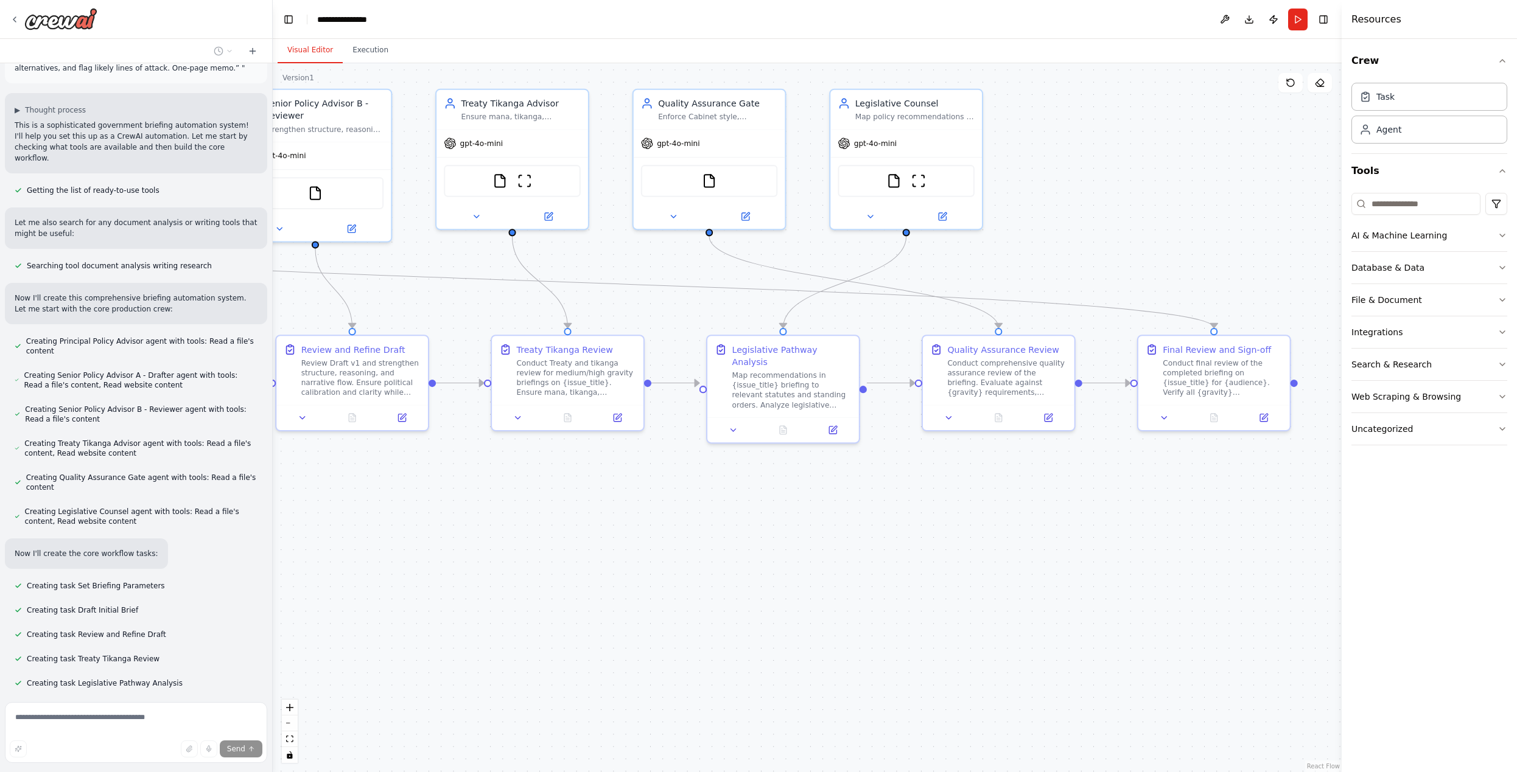
drag, startPoint x: 1198, startPoint y: 525, endPoint x: 894, endPoint y: 514, distance: 304.5
click at [894, 514] on div ".deletable-edge-delete-btn { width: 20px; height: 20px; border: 0px solid #ffff…" at bounding box center [807, 417] width 1069 height 709
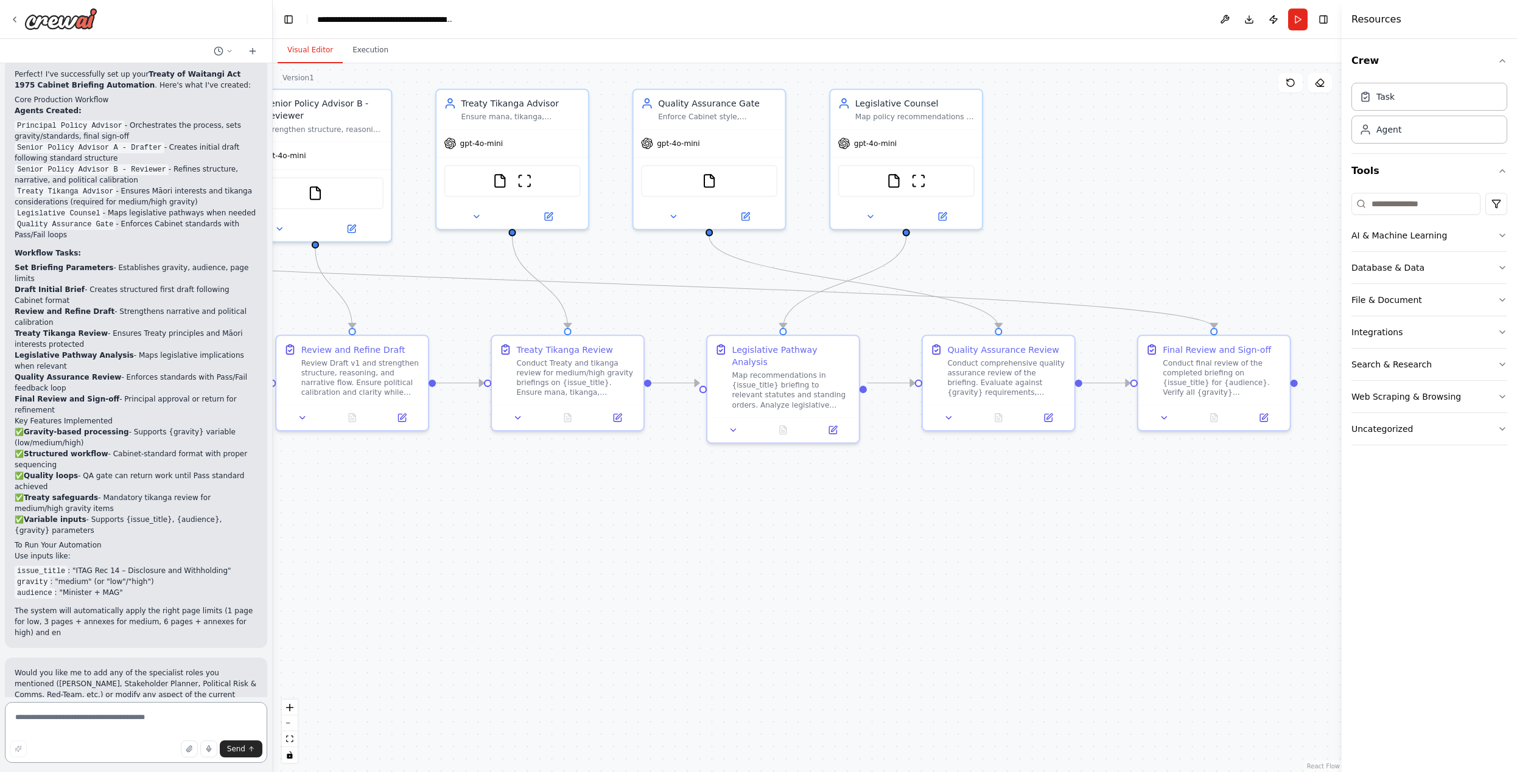
scroll to position [2149, 0]
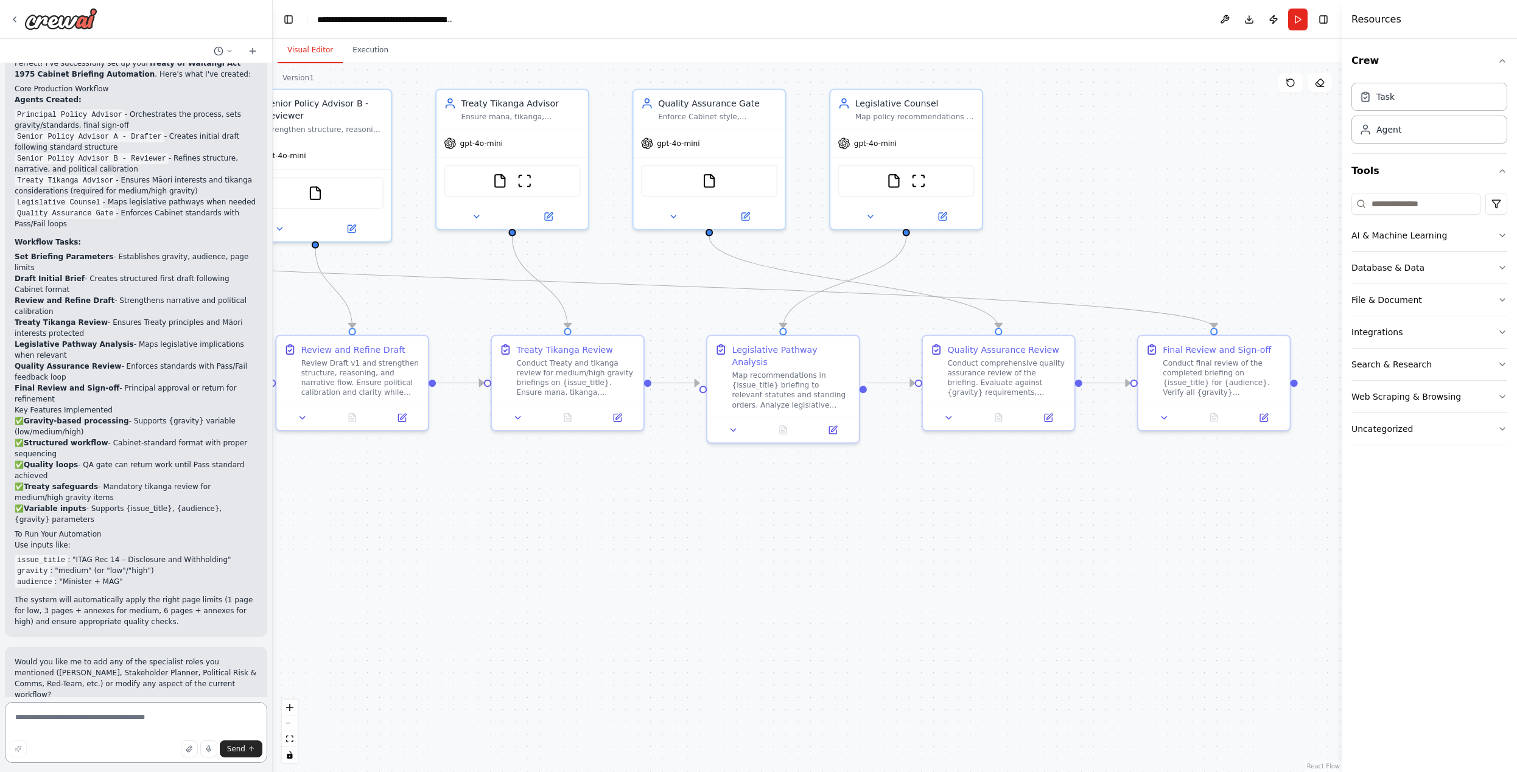
click at [102, 725] on textarea at bounding box center [136, 732] width 262 height 61
type textarea "**********"
click at [232, 749] on span "Send" at bounding box center [236, 749] width 18 height 10
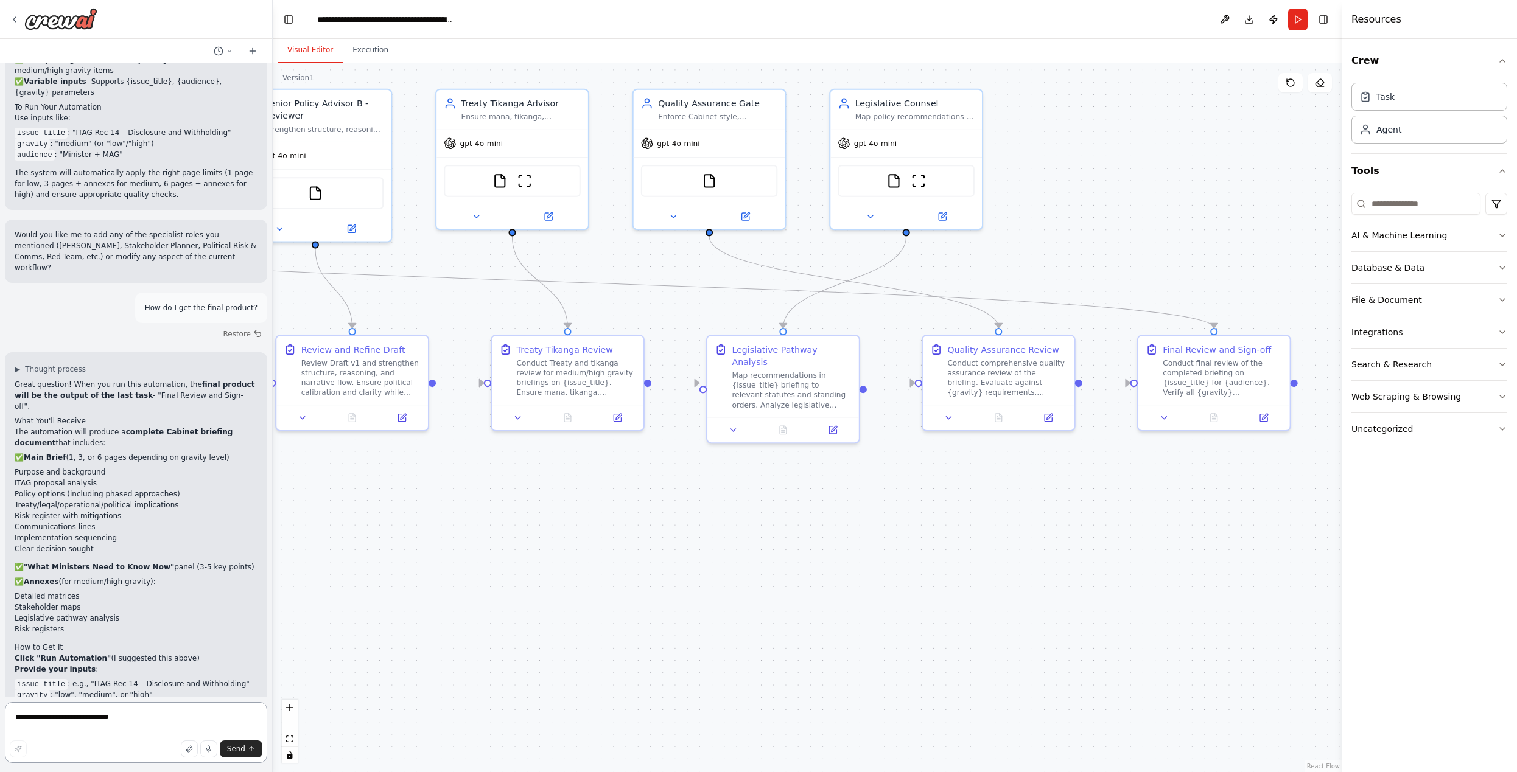
scroll to position [0, 0]
type textarea "**********"
drag, startPoint x: 248, startPoint y: 747, endPoint x: 235, endPoint y: 721, distance: 29.4
click at [248, 747] on icon "submit" at bounding box center [251, 749] width 7 height 7
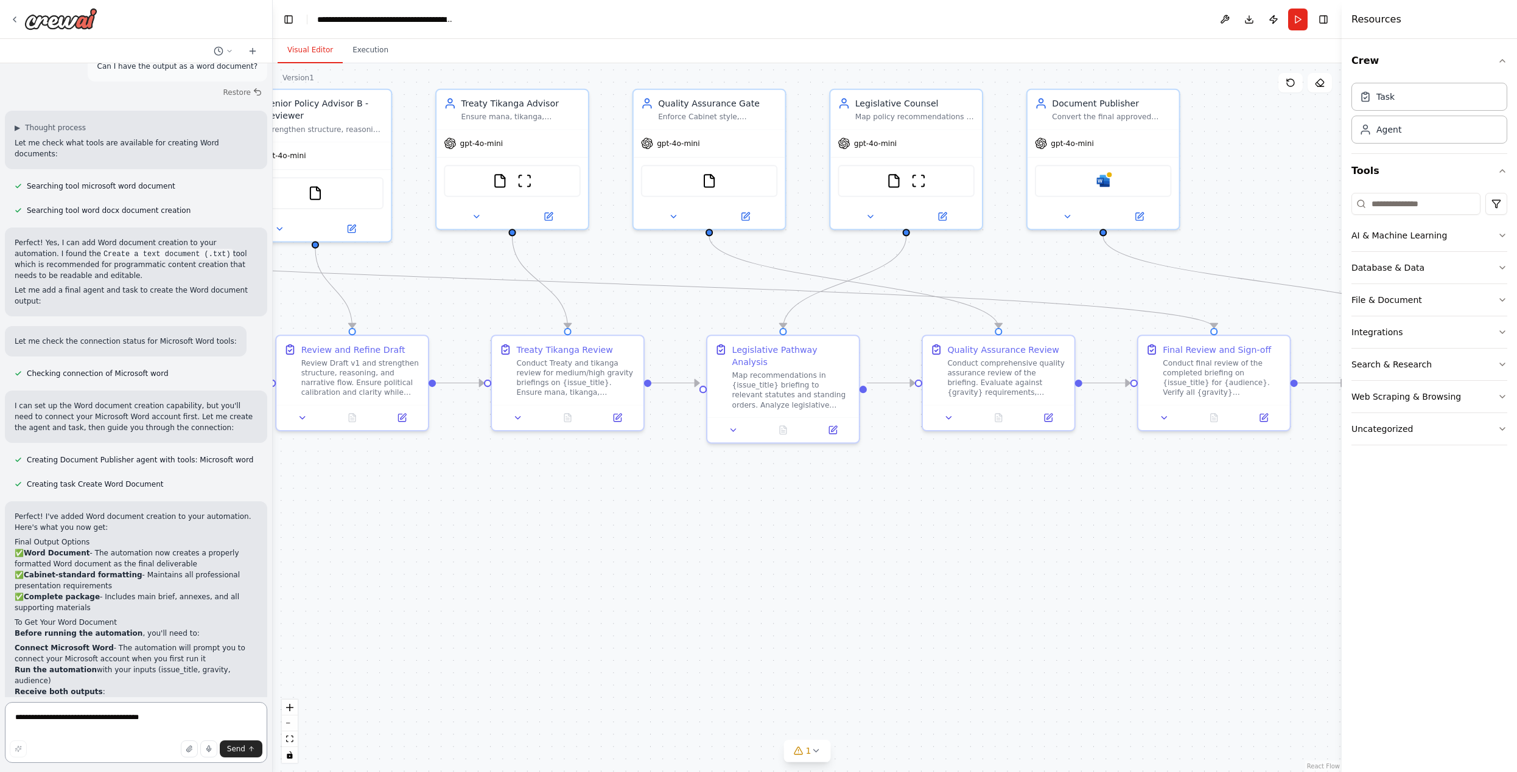
scroll to position [3431, 0]
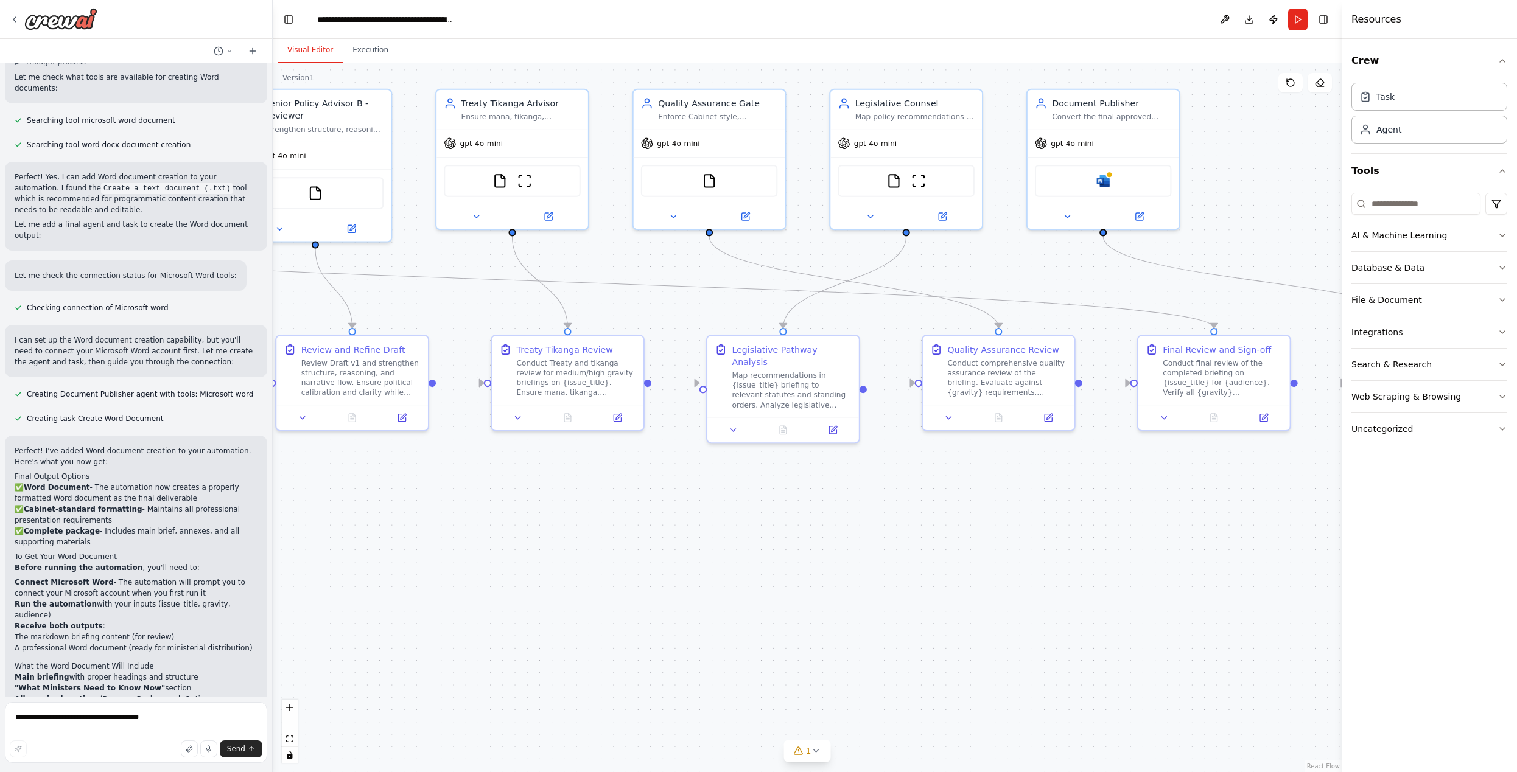
click at [1503, 339] on button "Integrations" at bounding box center [1429, 332] width 156 height 32
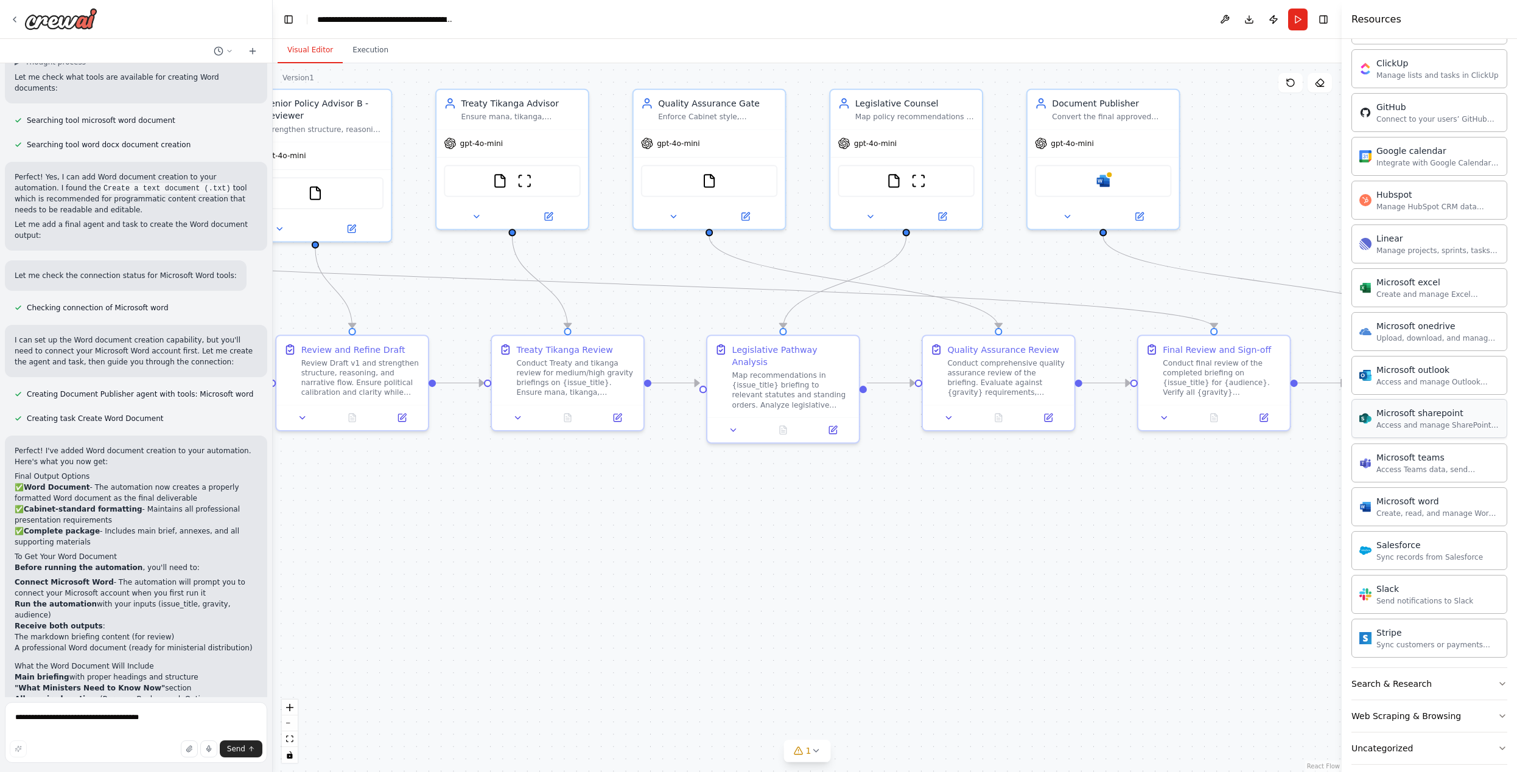
scroll to position [395, 0]
click at [1450, 500] on div "Microsoft word" at bounding box center [1437, 497] width 123 height 12
click at [1411, 500] on div "Microsoft word" at bounding box center [1437, 497] width 123 height 12
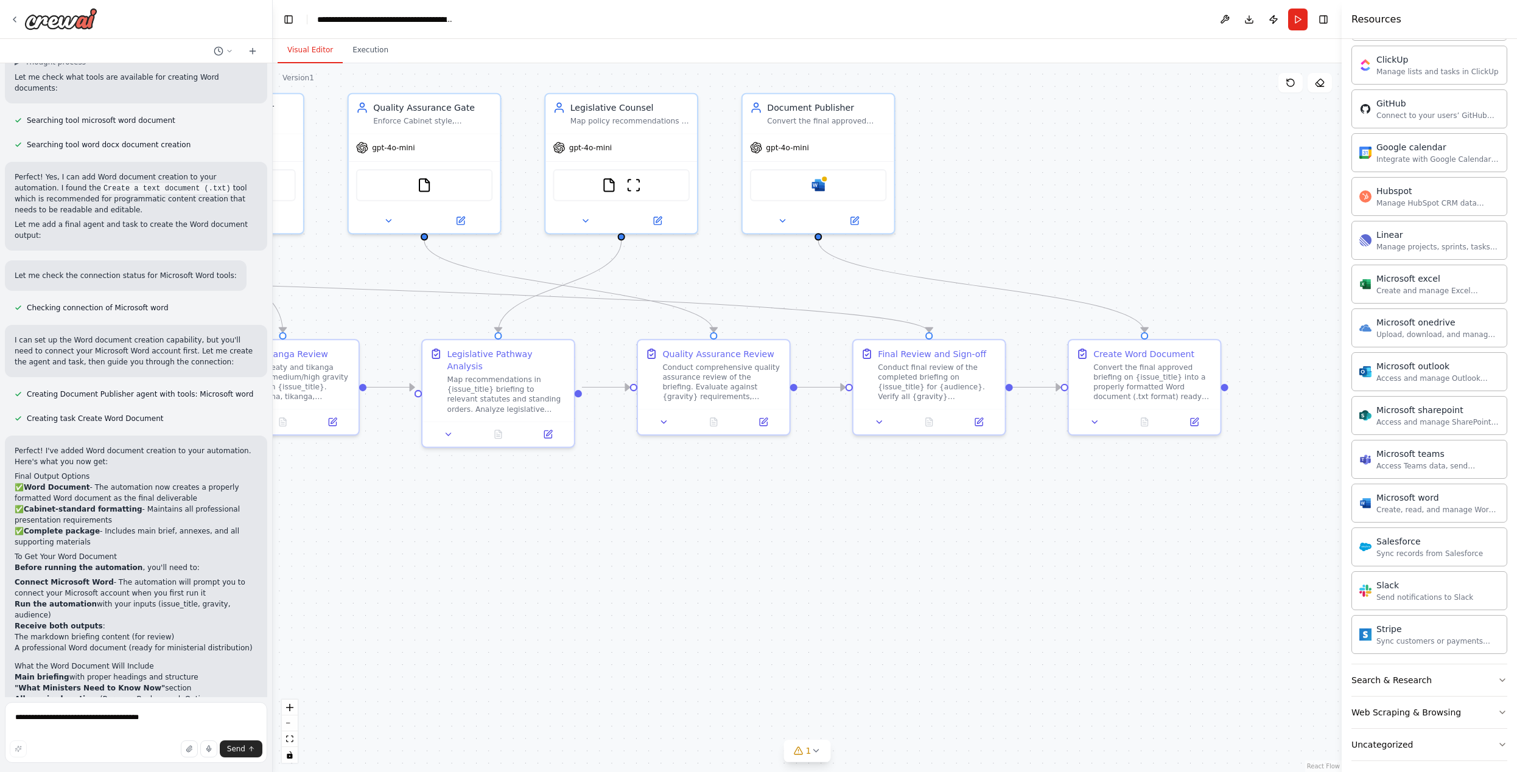
drag, startPoint x: 1189, startPoint y: 480, endPoint x: 904, endPoint y: 484, distance: 284.9
click at [904, 484] on div ".deletable-edge-delete-btn { width: 20px; height: 20px; border: 0px solid #ffff…" at bounding box center [807, 417] width 1069 height 709
click at [1422, 506] on div "Create, read, and manage Word documents and text files in OneDrive or SharePoin…" at bounding box center [1437, 510] width 123 height 10
click at [823, 184] on img at bounding box center [818, 182] width 15 height 15
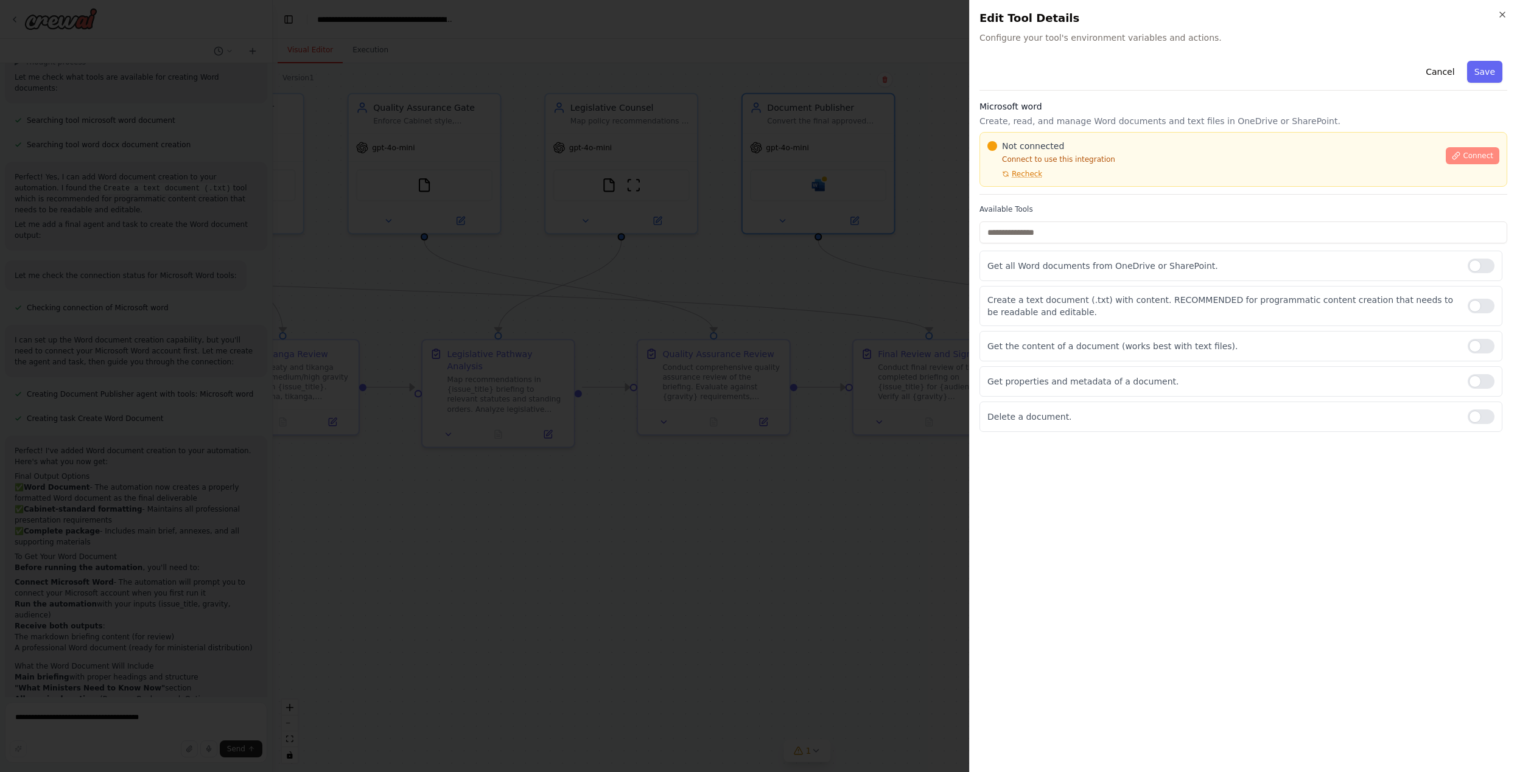
click at [1466, 156] on span "Connect" at bounding box center [1477, 156] width 30 height 10
click at [1273, 305] on p "Create a text document (.txt) with content. RECOMMENDED for programmatic conten…" at bounding box center [1222, 306] width 470 height 24
click at [1020, 173] on span "Recheck" at bounding box center [1026, 174] width 30 height 10
click at [1486, 156] on span "Connect" at bounding box center [1477, 156] width 30 height 10
click at [1045, 154] on div "Not connected Connect to use this integration Recheck" at bounding box center [1212, 159] width 451 height 39
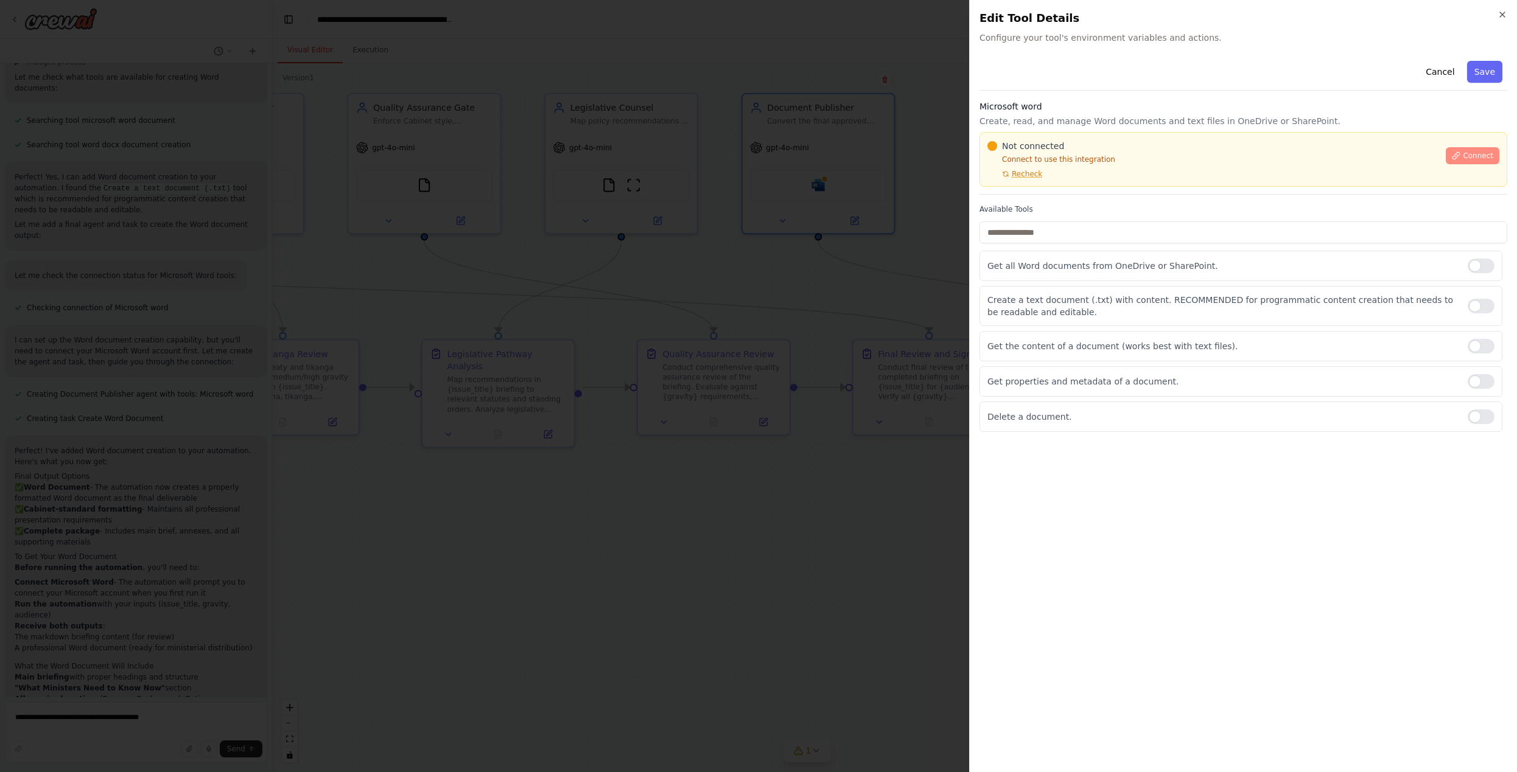
click at [1469, 156] on span "Connect" at bounding box center [1477, 156] width 30 height 10
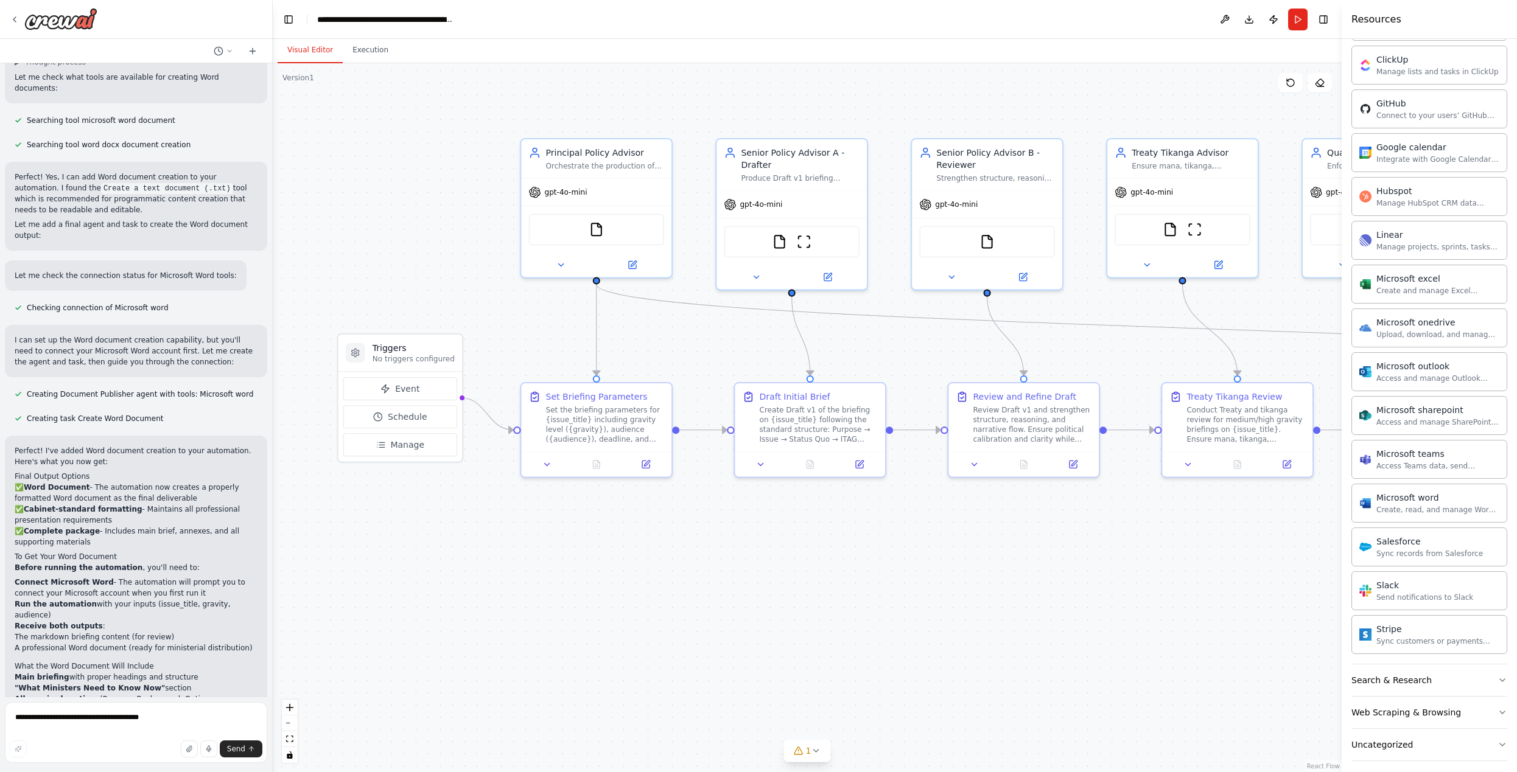
drag, startPoint x: 714, startPoint y: 497, endPoint x: 1511, endPoint y: 481, distance: 796.2
click at [1516, 540] on html "How would I setup this "Purpose Deliver fast, accurate, Cabinet-standard briefs…" at bounding box center [758, 386] width 1517 height 772
click at [596, 228] on img at bounding box center [596, 225] width 15 height 15
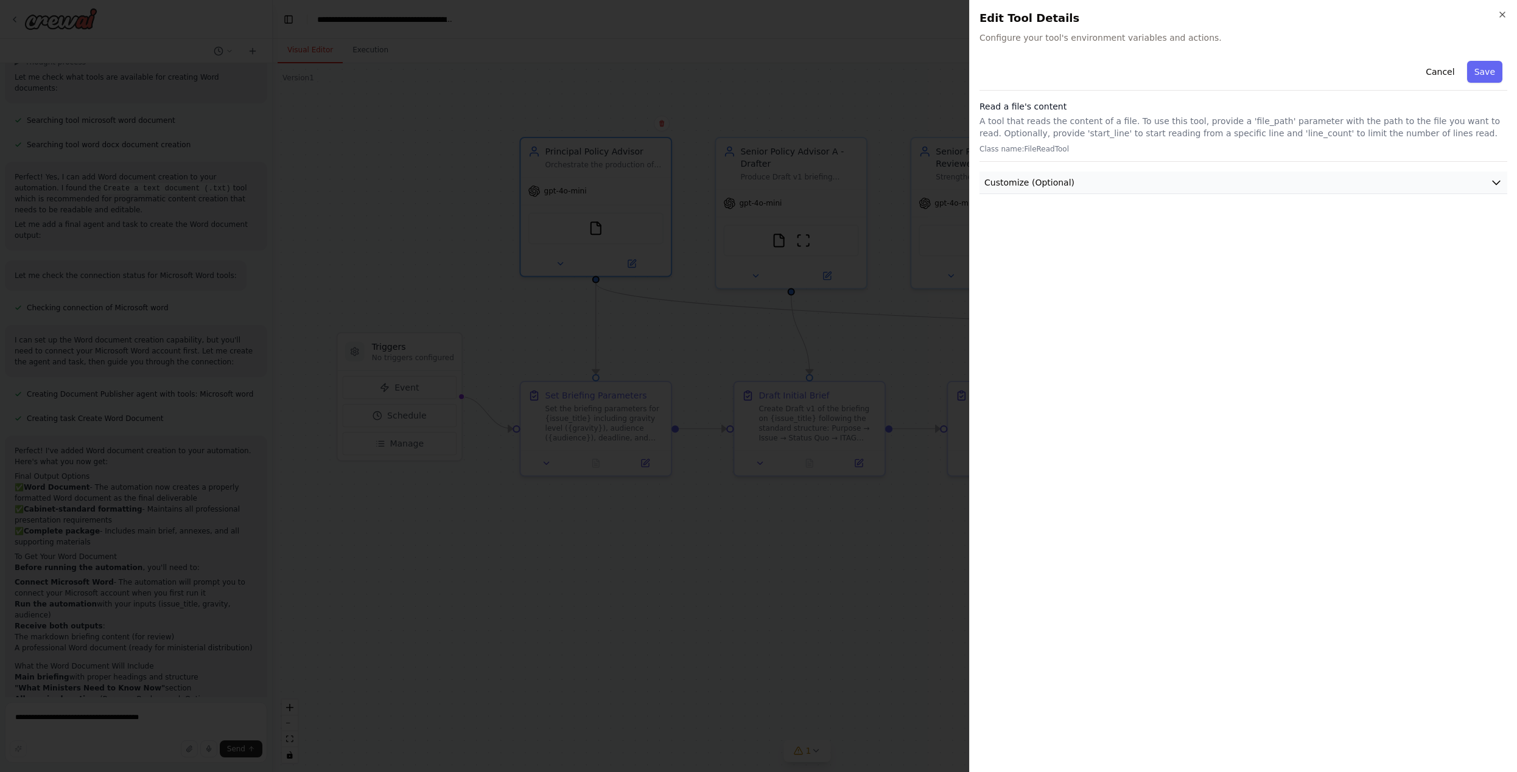
click at [1497, 182] on icon "button" at bounding box center [1496, 182] width 12 height 12
click at [1504, 14] on icon "button" at bounding box center [1502, 15] width 10 height 10
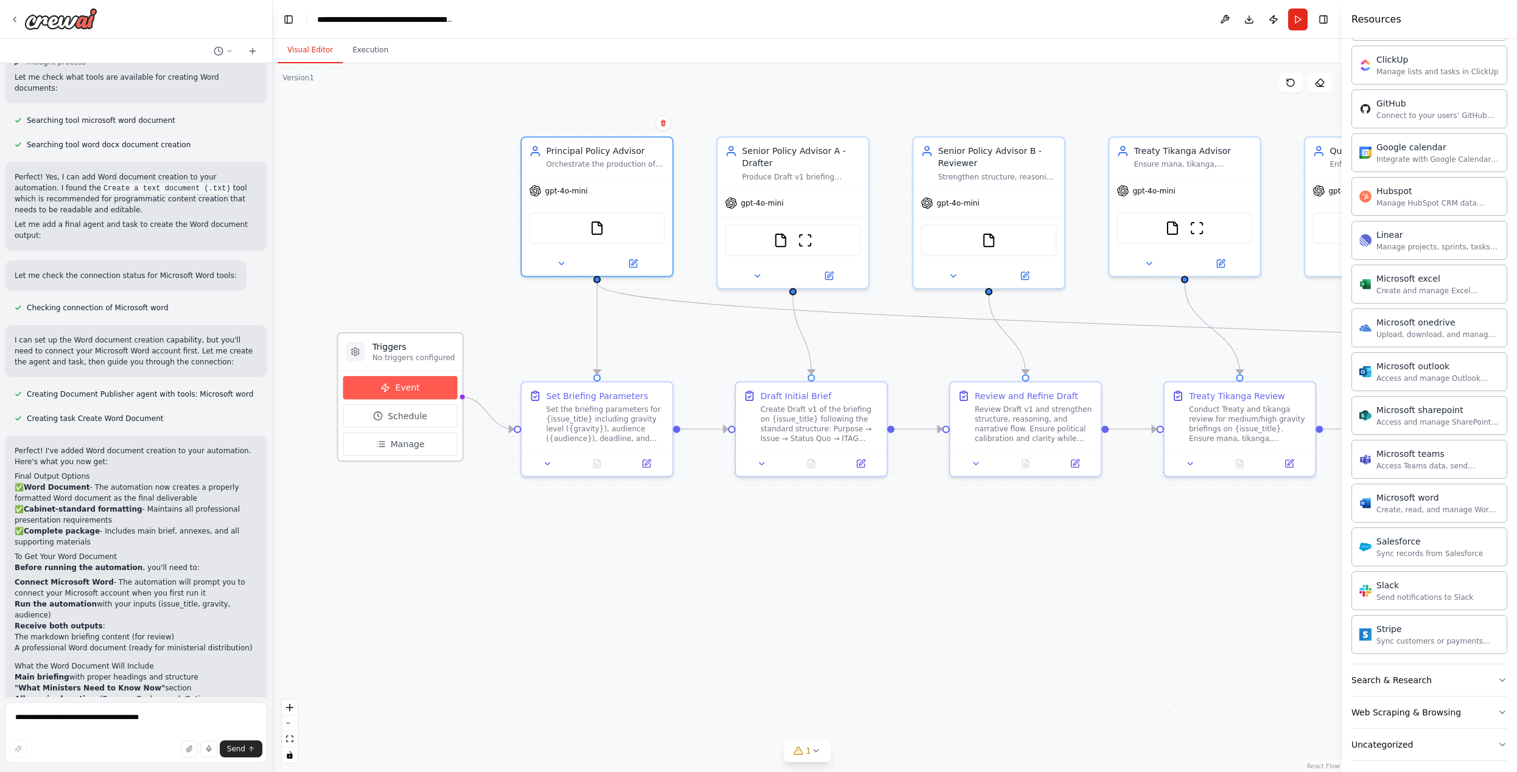
click at [399, 391] on span "Event" at bounding box center [407, 388] width 24 height 12
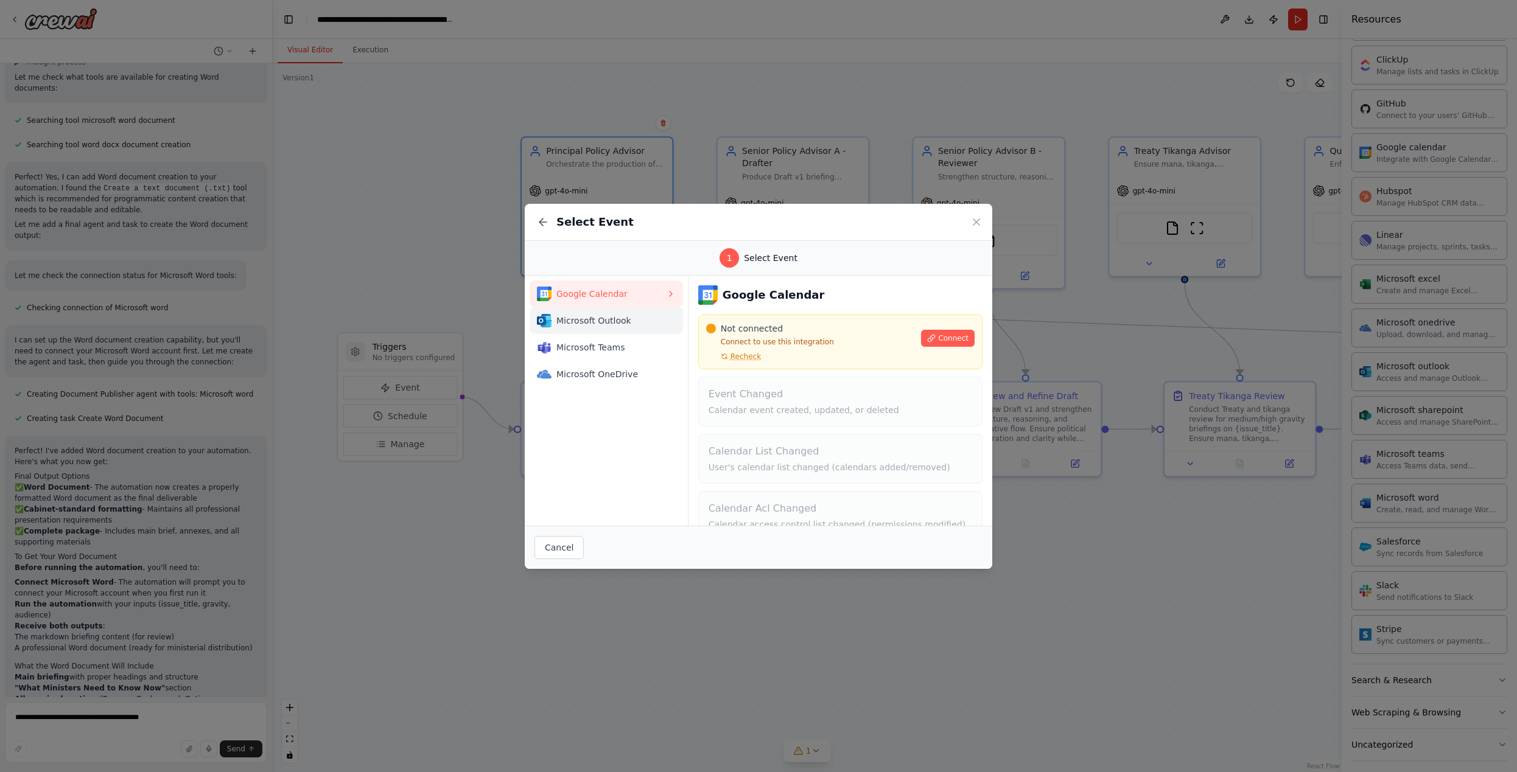
click at [583, 320] on span "Microsoft Outlook" at bounding box center [611, 321] width 110 height 12
click at [929, 333] on button "Connect" at bounding box center [948, 338] width 54 height 17
click at [950, 341] on span "Connect" at bounding box center [953, 339] width 30 height 10
click at [983, 221] on div "Select Event" at bounding box center [758, 222] width 467 height 37
click at [976, 223] on icon at bounding box center [976, 222] width 12 height 12
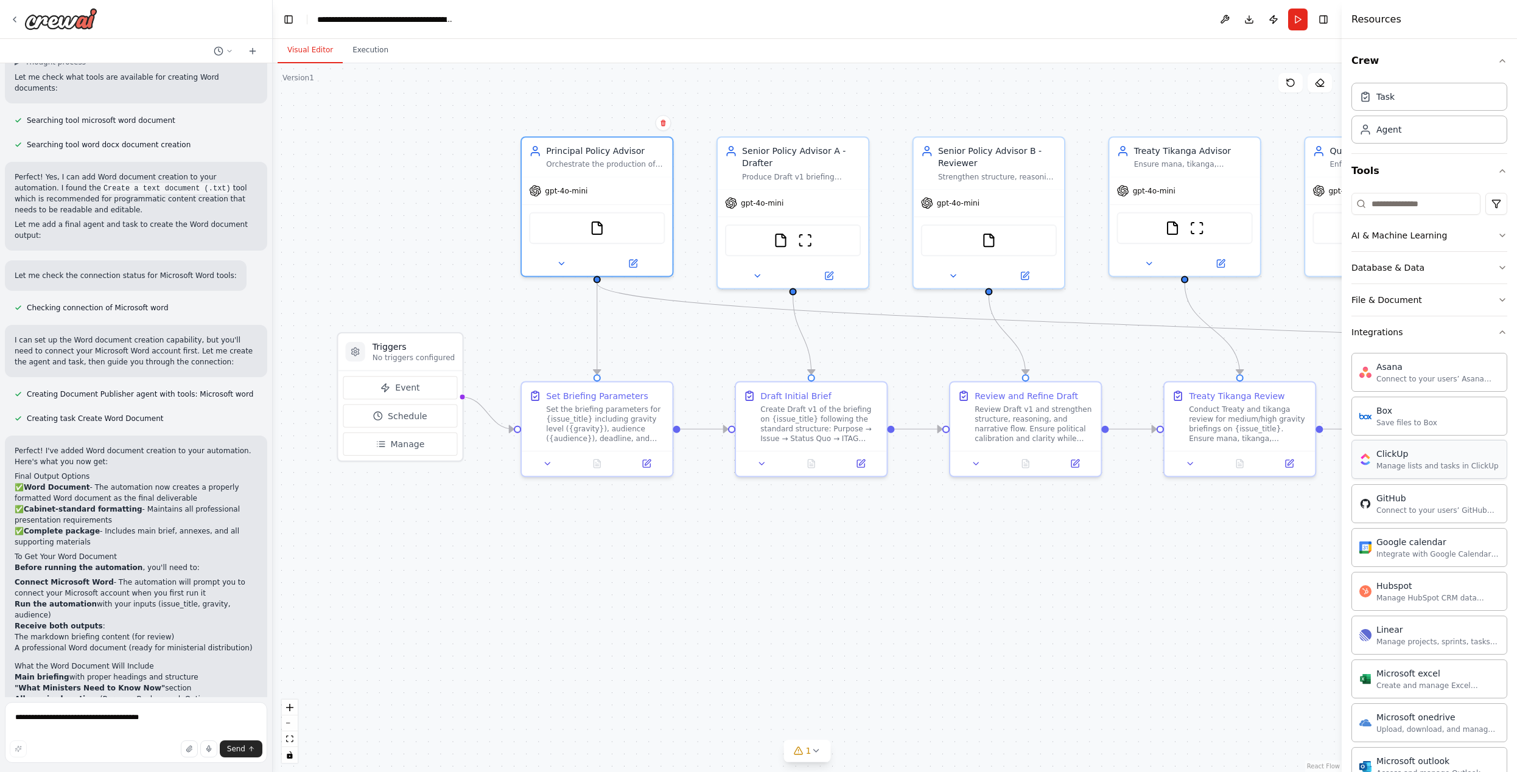
scroll to position [0, 0]
click at [1424, 307] on button "File & Document" at bounding box center [1429, 300] width 156 height 32
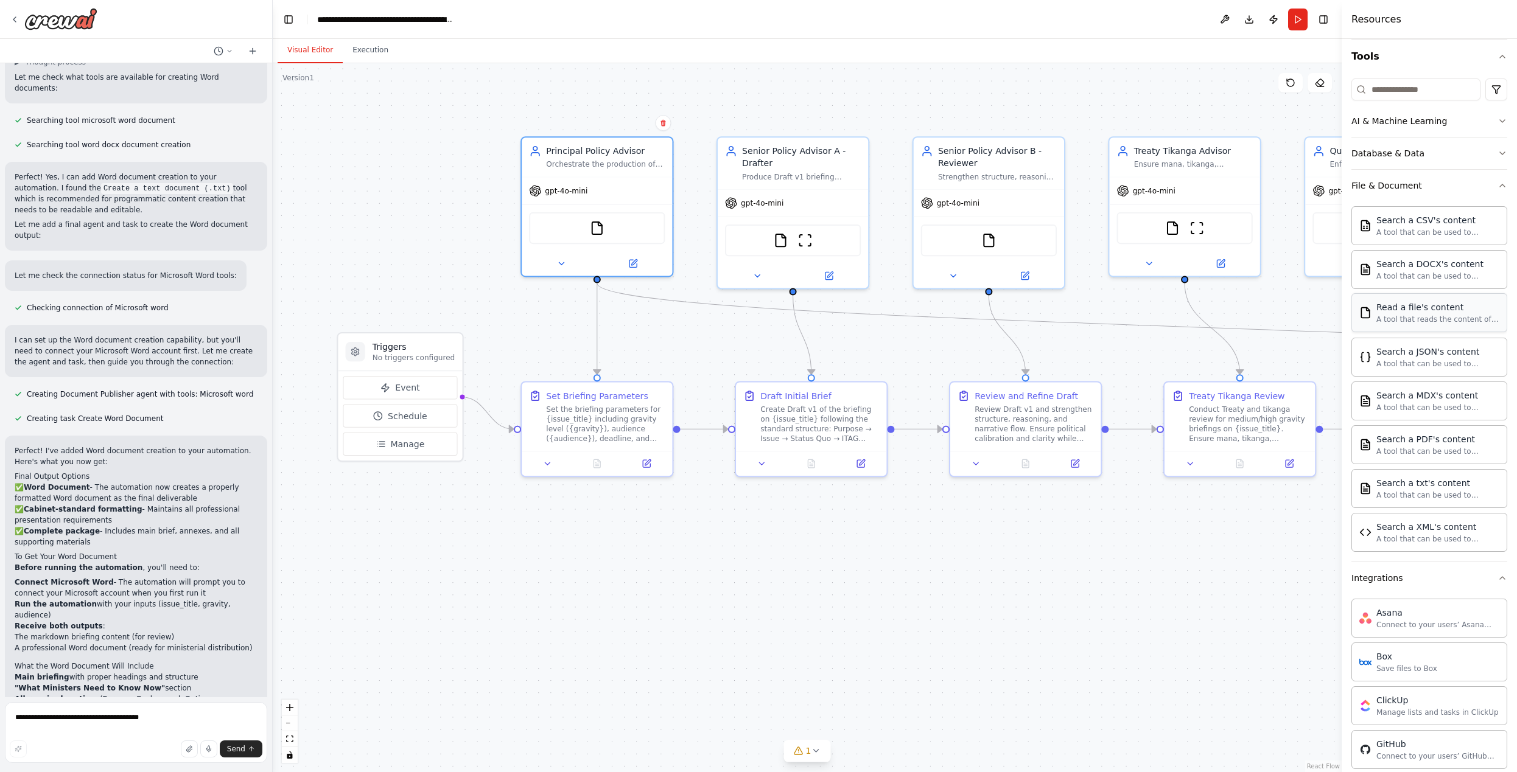
scroll to position [155, 0]
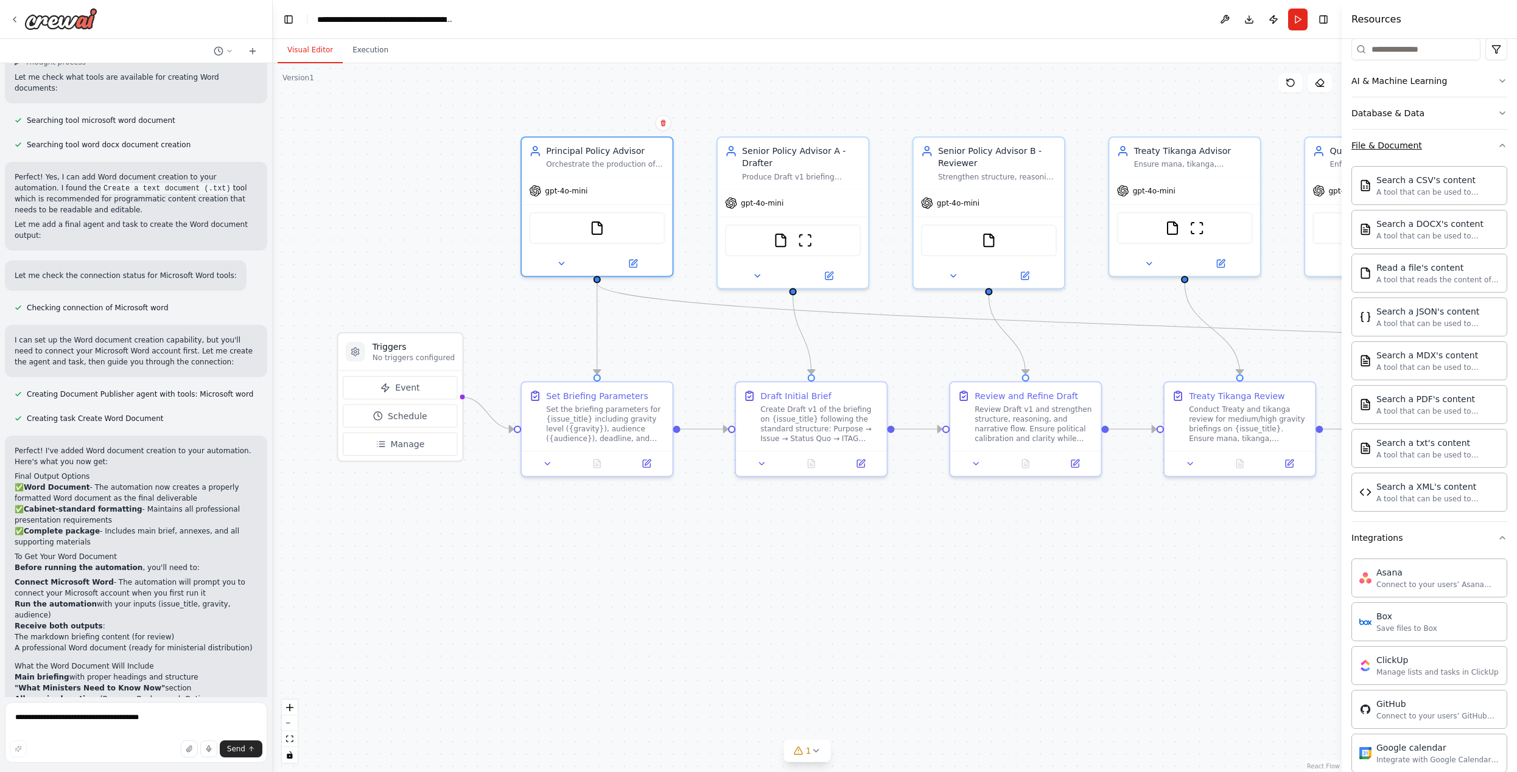
click at [1428, 157] on button "File & Document" at bounding box center [1429, 146] width 156 height 32
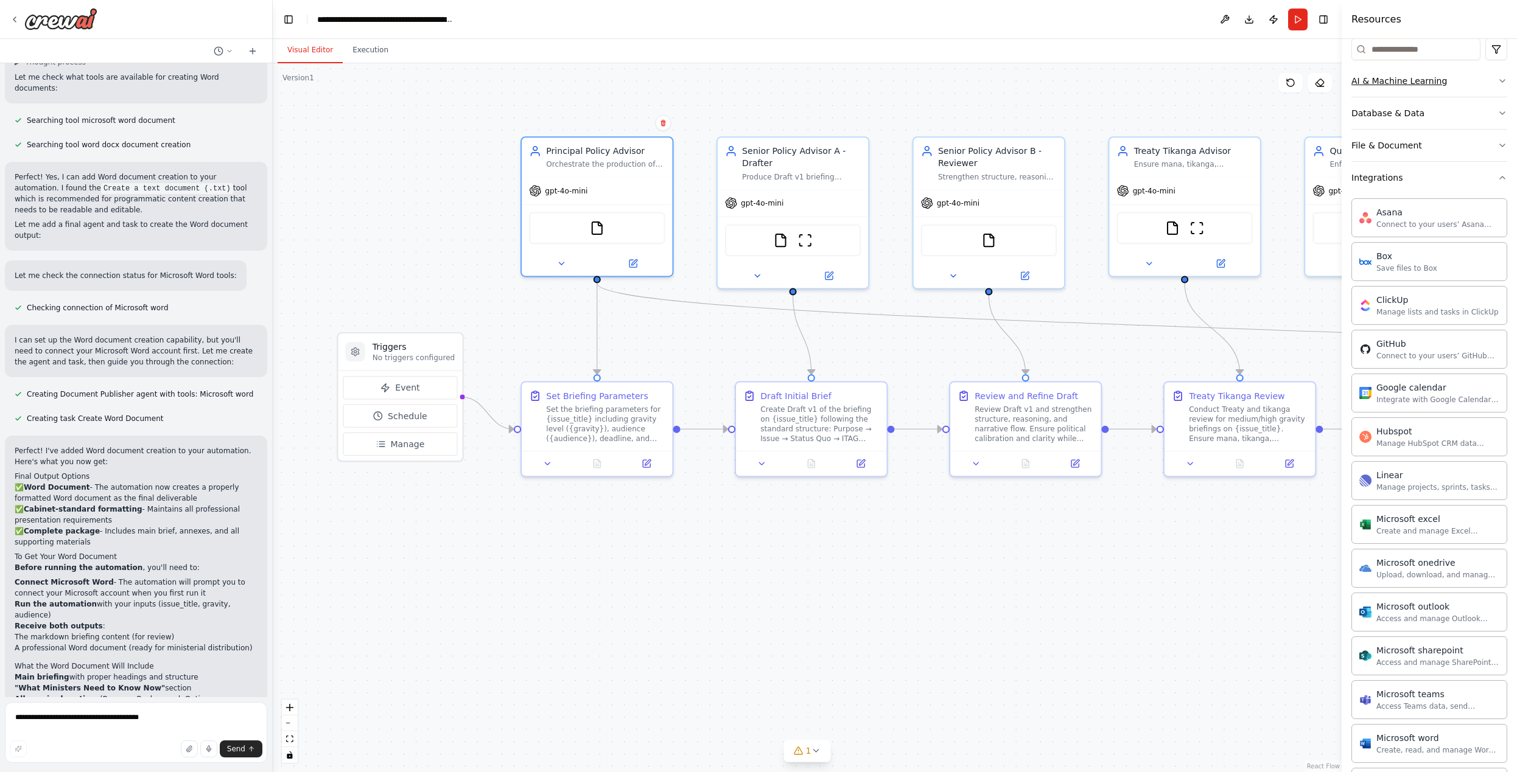
click at [1414, 77] on div "AI & Machine Learning" at bounding box center [1399, 81] width 96 height 12
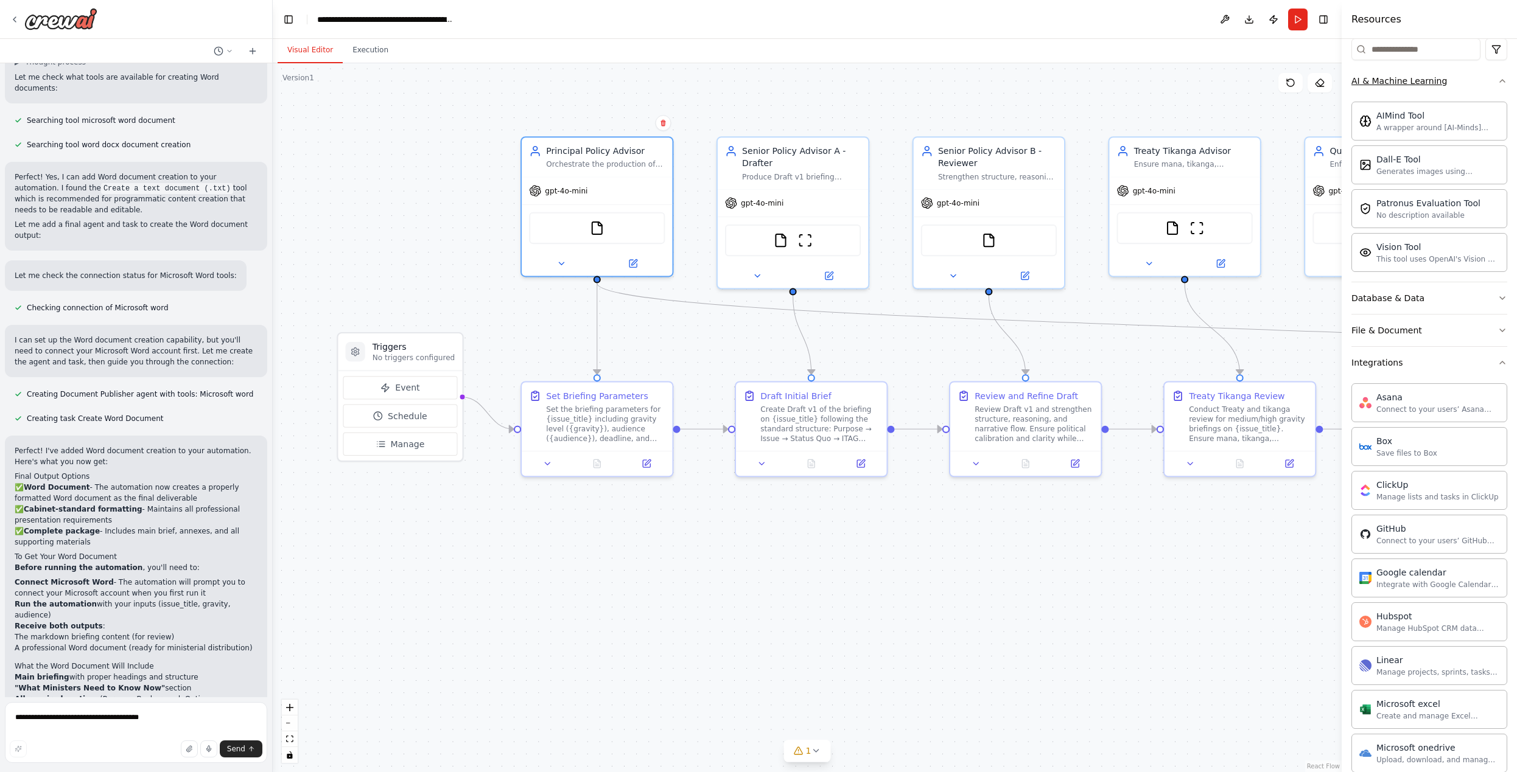
click at [1414, 77] on div "AI & Machine Learning" at bounding box center [1399, 81] width 96 height 12
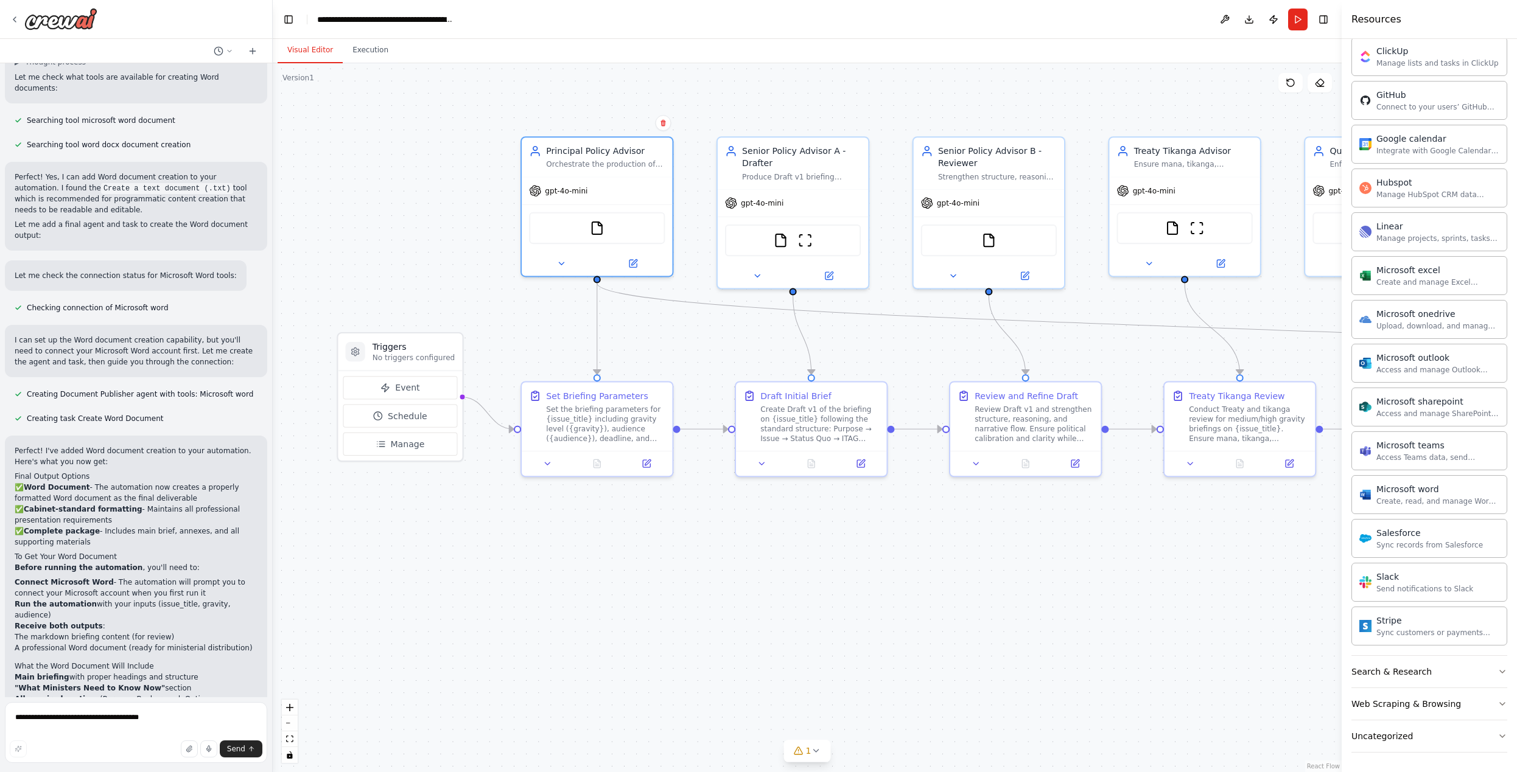
scroll to position [3432, 0]
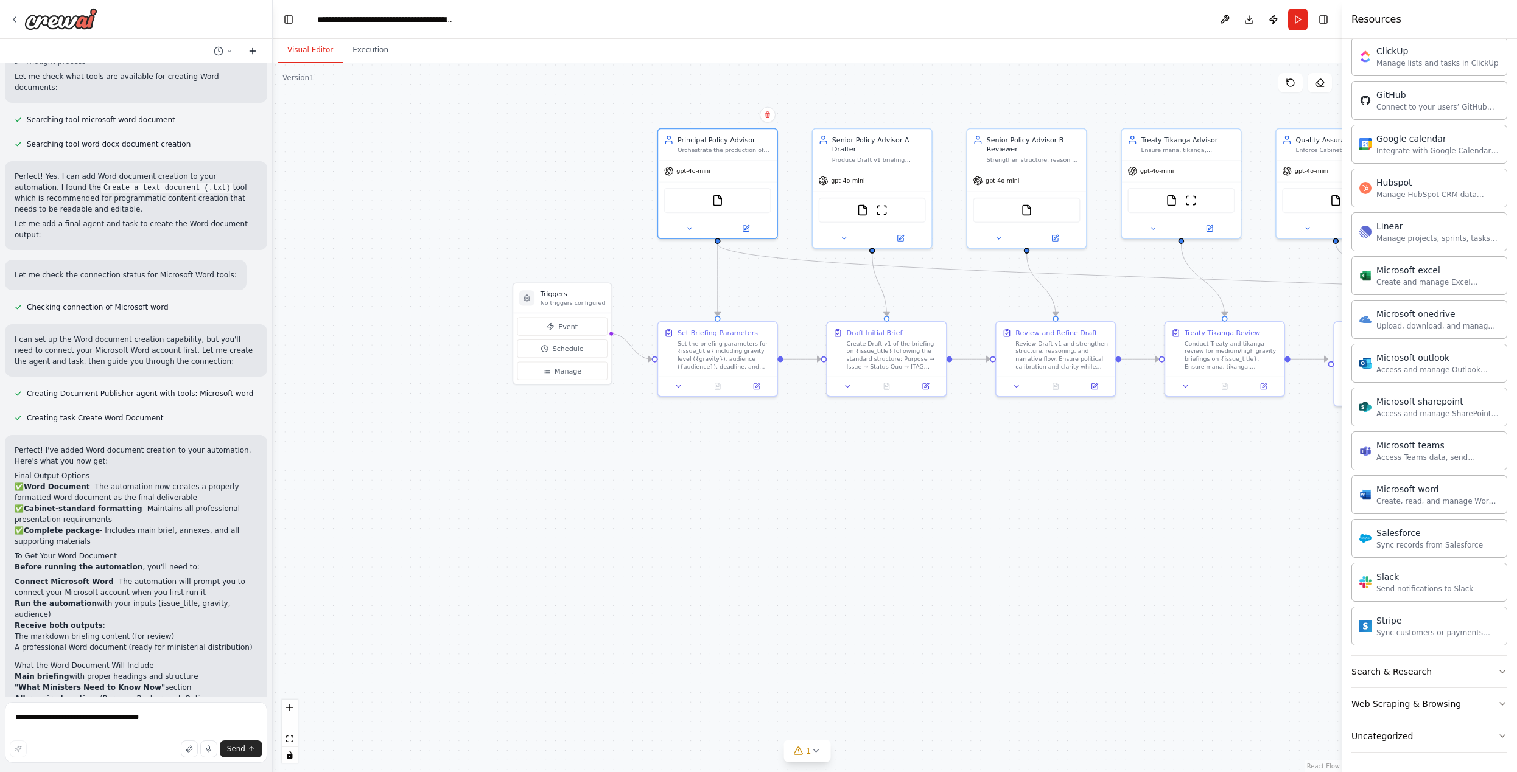
click at [256, 52] on icon at bounding box center [253, 51] width 10 height 10
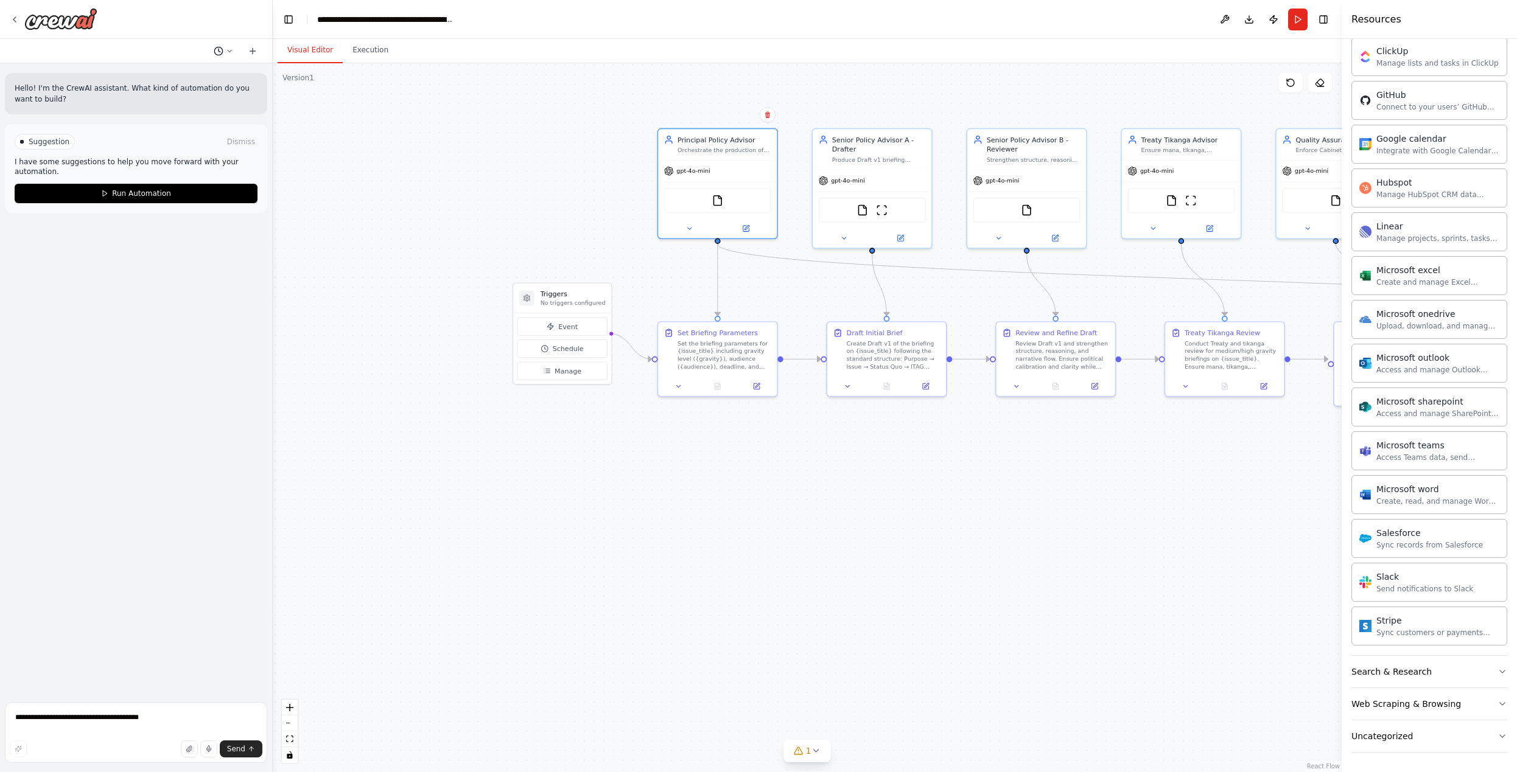
click at [229, 51] on icon at bounding box center [229, 50] width 7 height 7
click at [171, 75] on span "Untitled" at bounding box center [170, 76] width 79 height 10
click at [410, 21] on div "**********" at bounding box center [385, 19] width 137 height 12
click at [1223, 18] on button at bounding box center [1224, 20] width 19 height 22
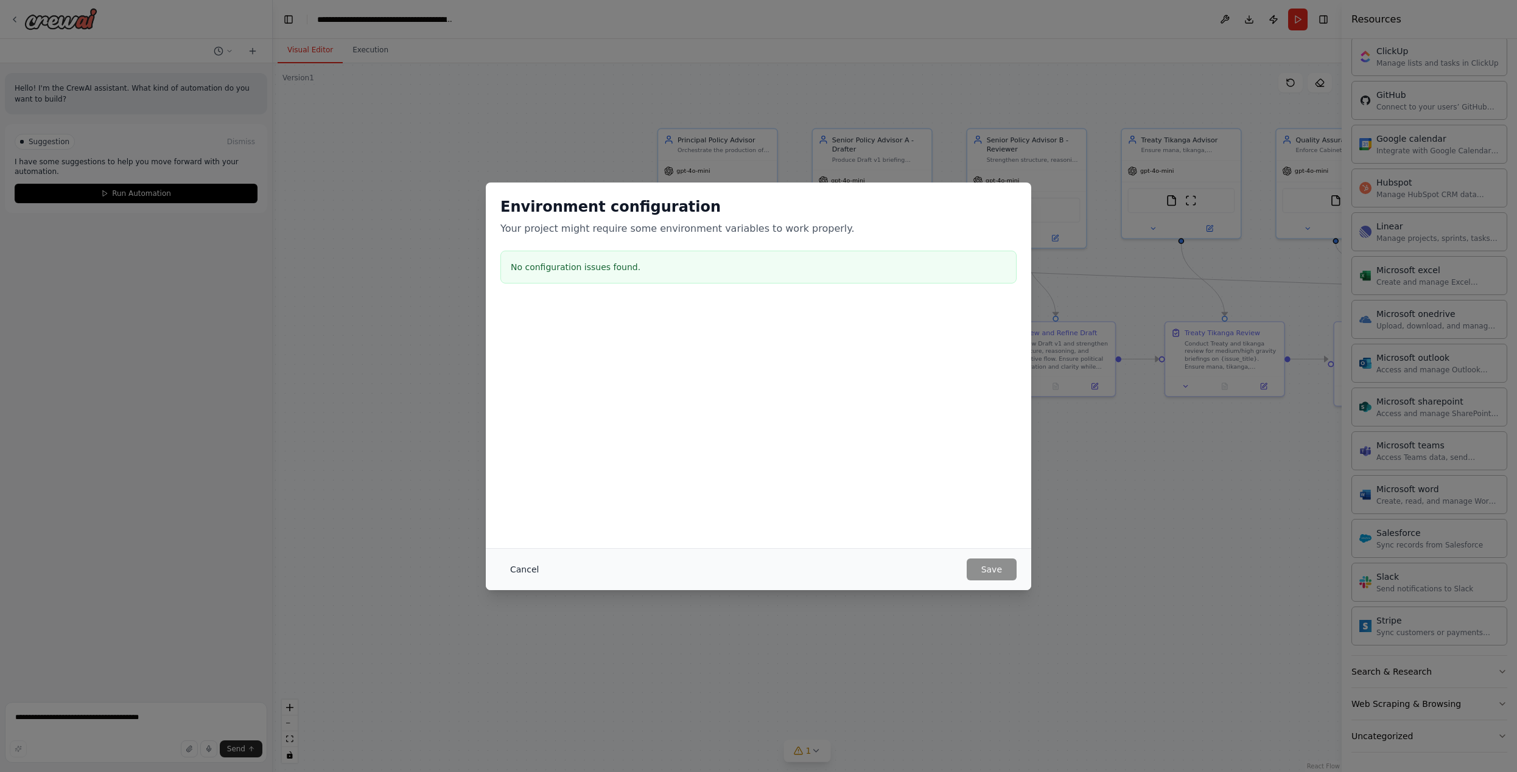
click at [523, 565] on button "Cancel" at bounding box center [524, 570] width 48 height 22
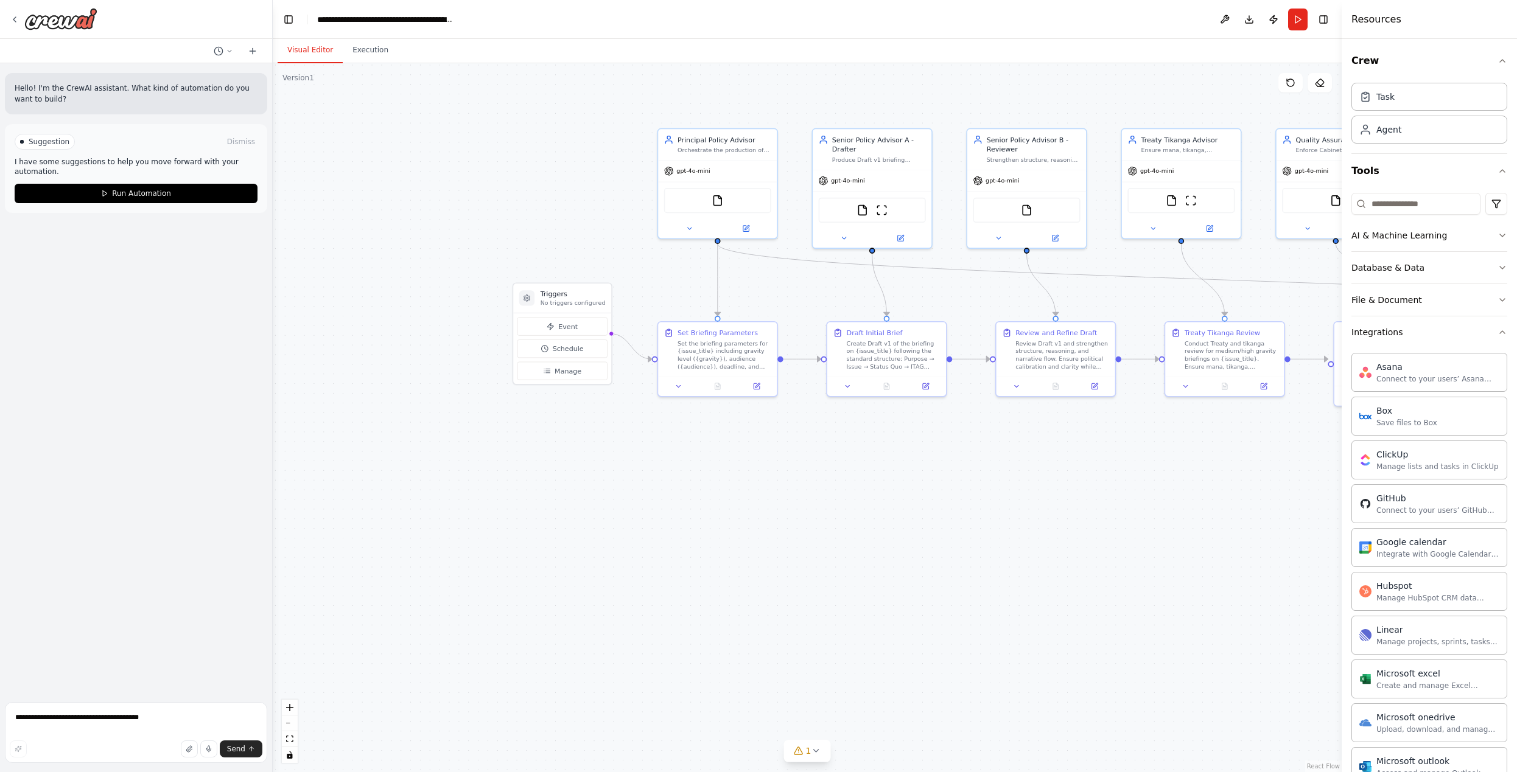
click at [93, 741] on div "Send" at bounding box center [136, 749] width 253 height 17
click at [91, 722] on textarea "**********" at bounding box center [136, 732] width 262 height 61
type textarea "**********"
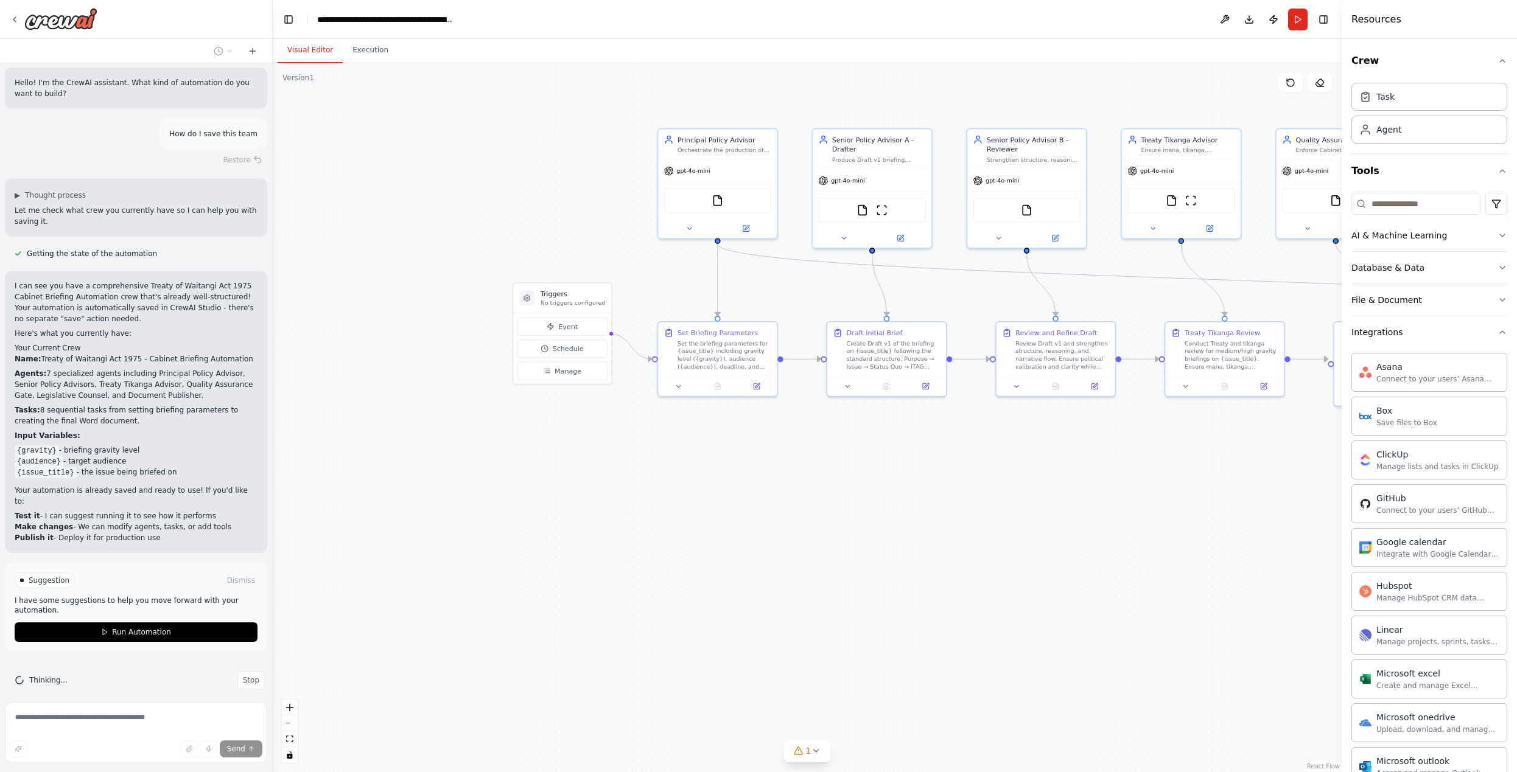
scroll to position [16, 0]
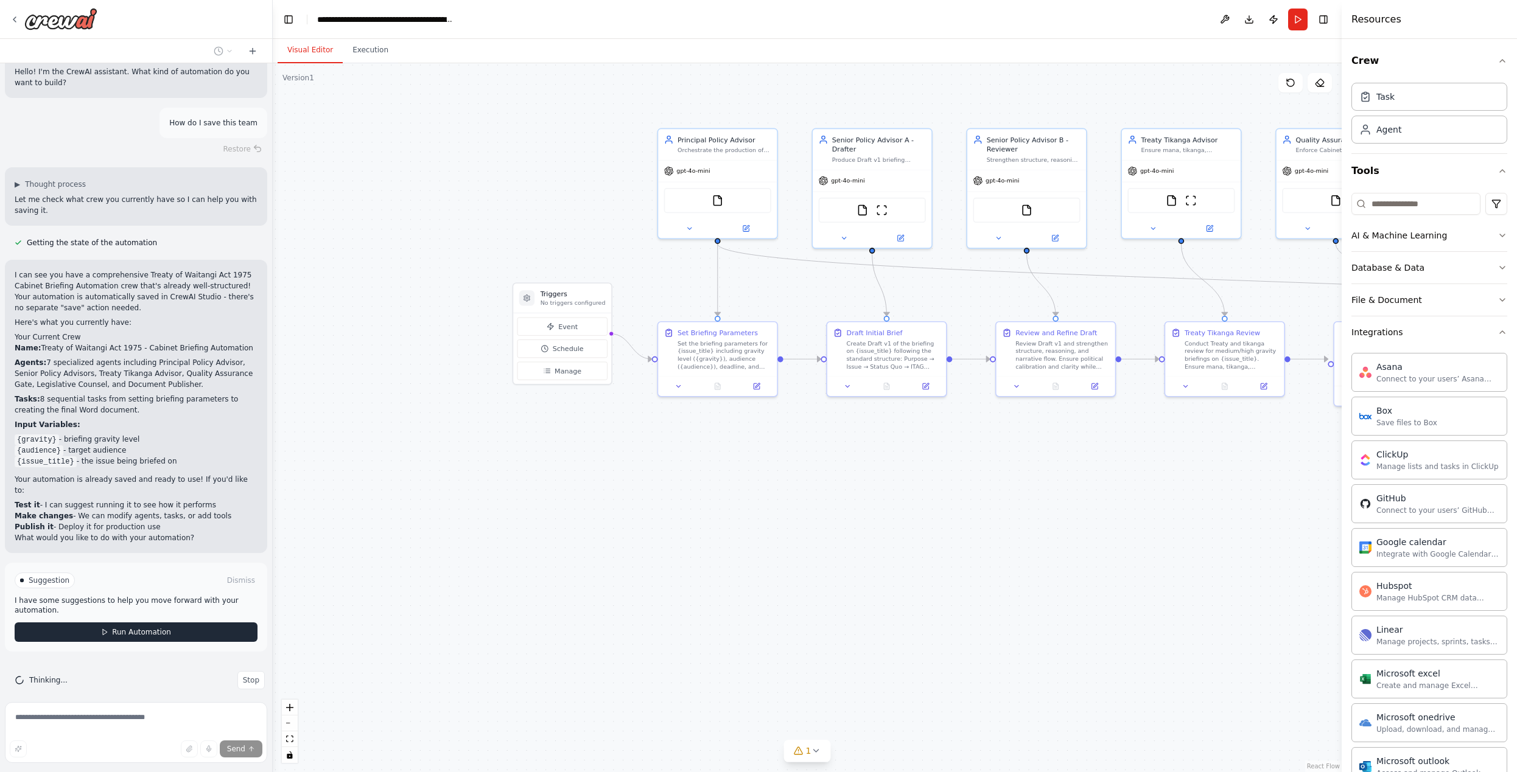
click at [137, 627] on span "Run Automation" at bounding box center [141, 632] width 59 height 10
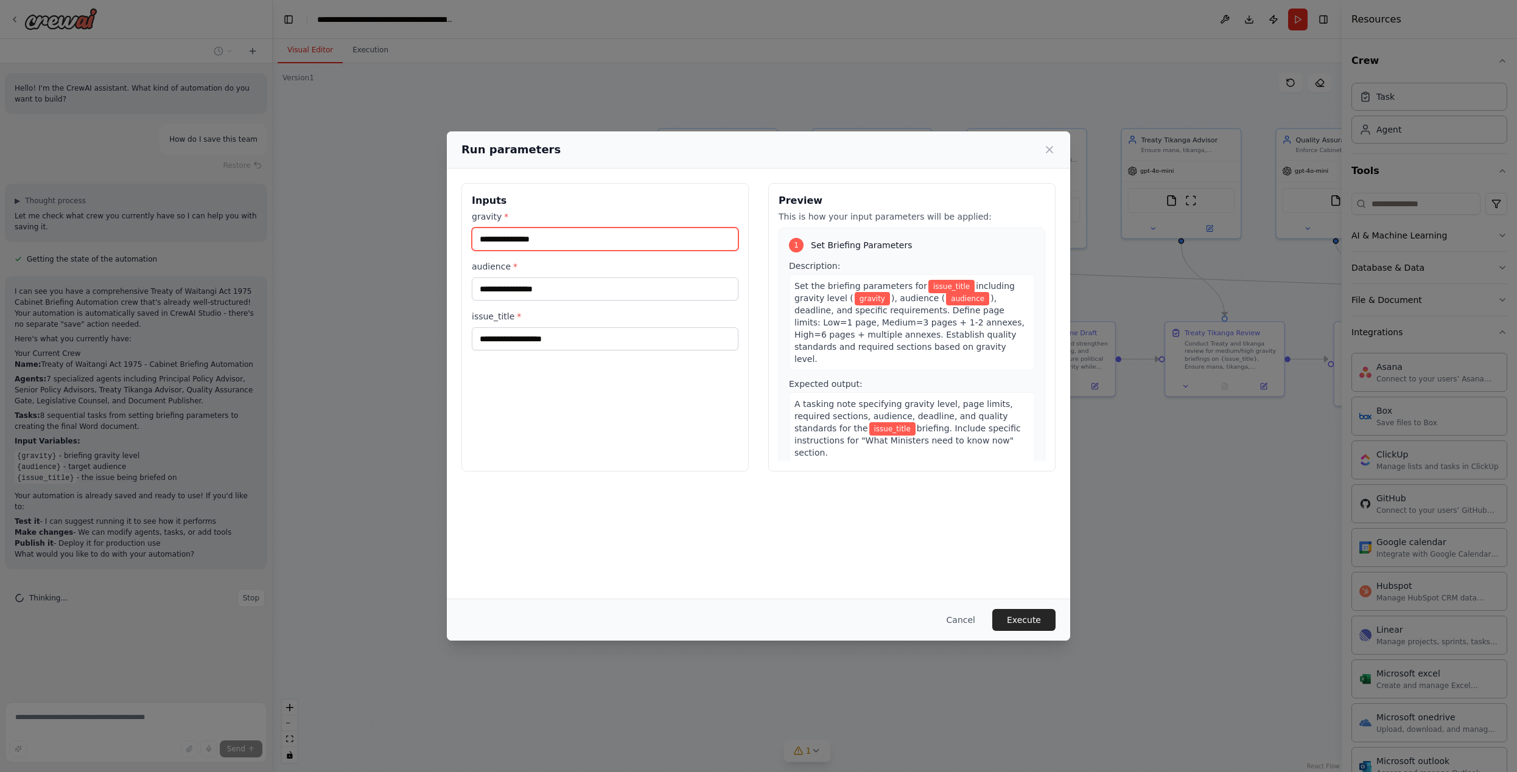
click at [539, 240] on input "gravity *" at bounding box center [605, 239] width 267 height 23
type input "******"
click at [550, 284] on input "audience *" at bounding box center [605, 289] width 267 height 23
type input "*********"
click at [574, 343] on input "issue_title *" at bounding box center [605, 338] width 267 height 23
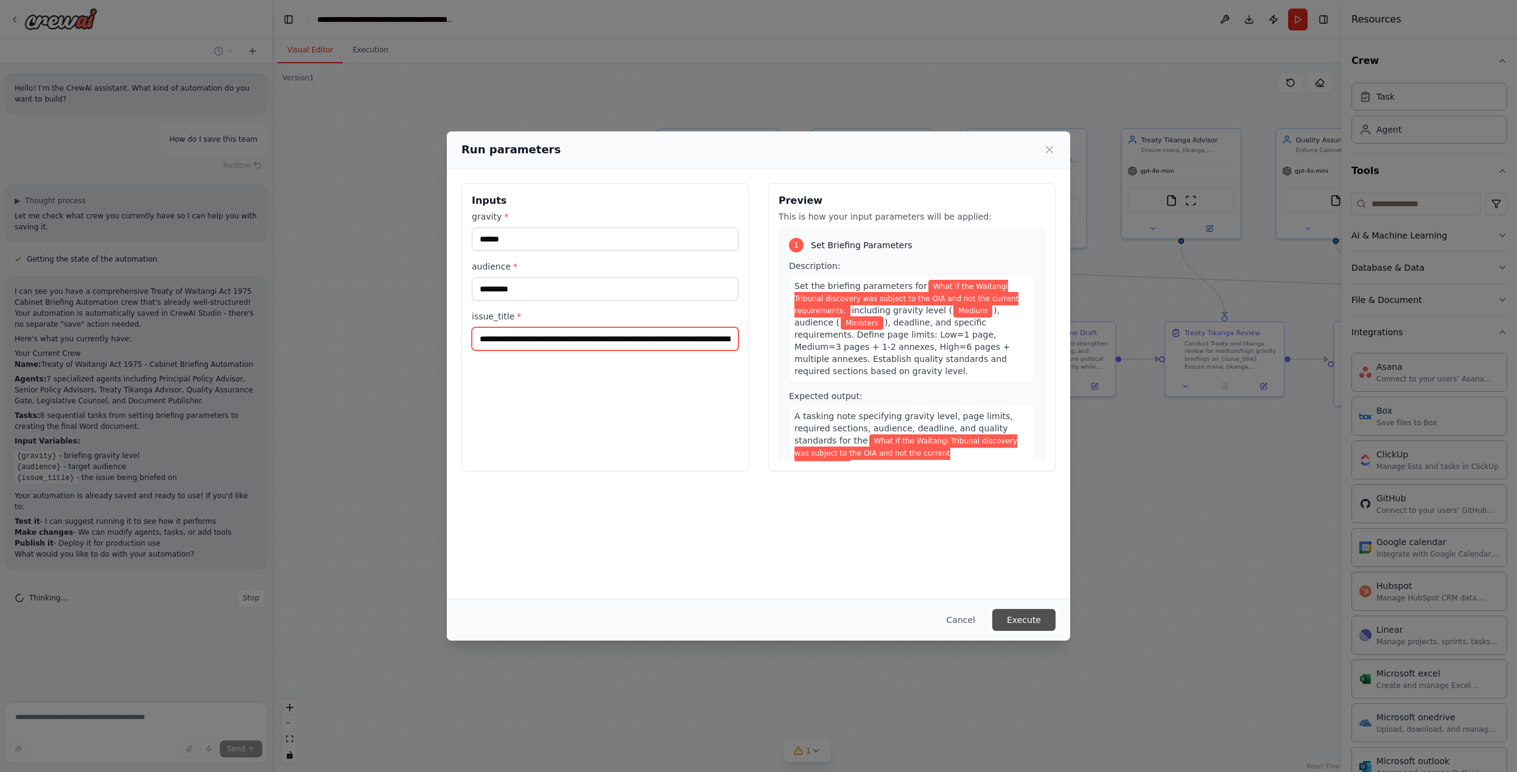
type input "**********"
drag, startPoint x: 1027, startPoint y: 620, endPoint x: 1050, endPoint y: 444, distance: 178.1
click at [1027, 620] on button "Execute" at bounding box center [1023, 620] width 63 height 22
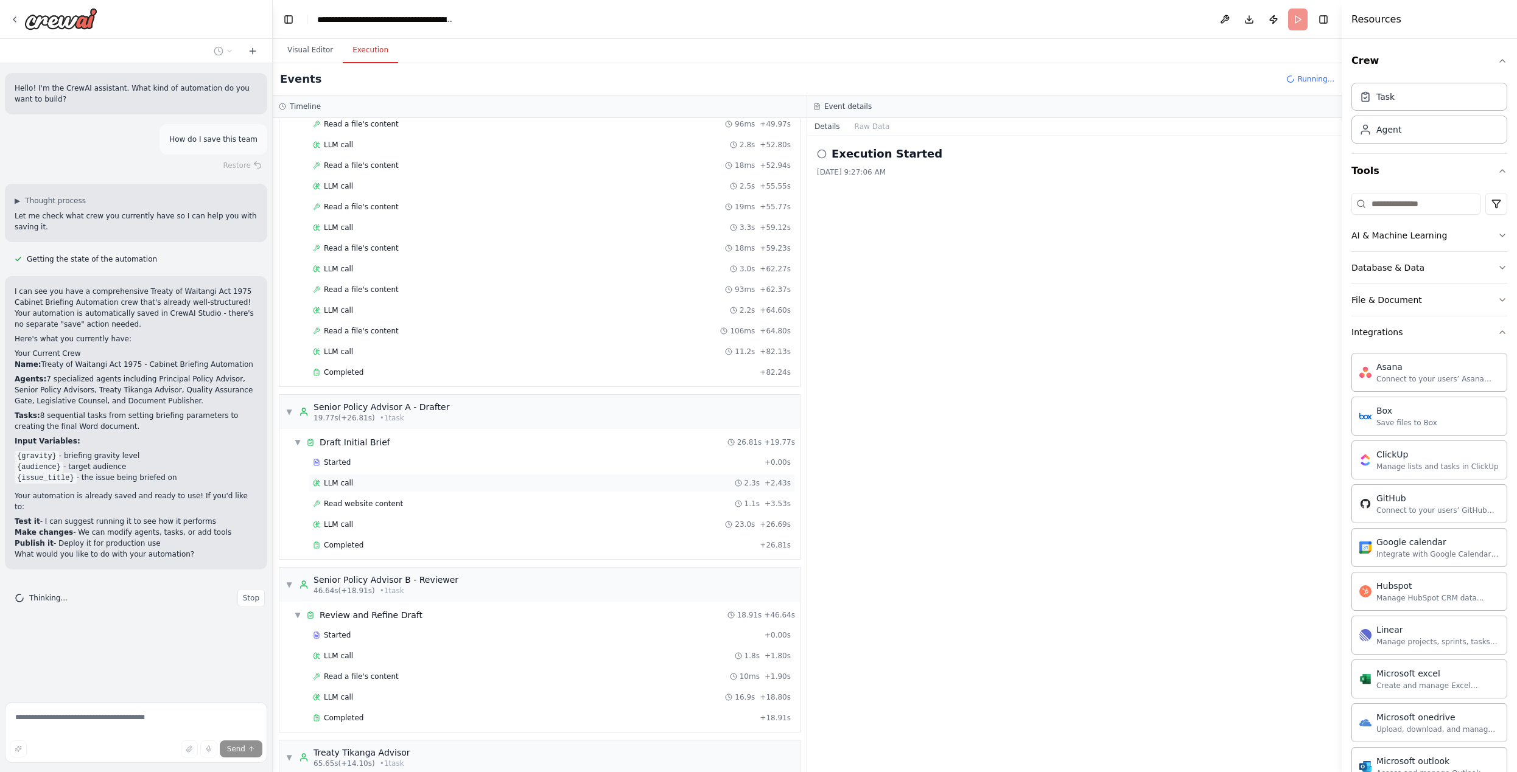
scroll to position [16, 0]
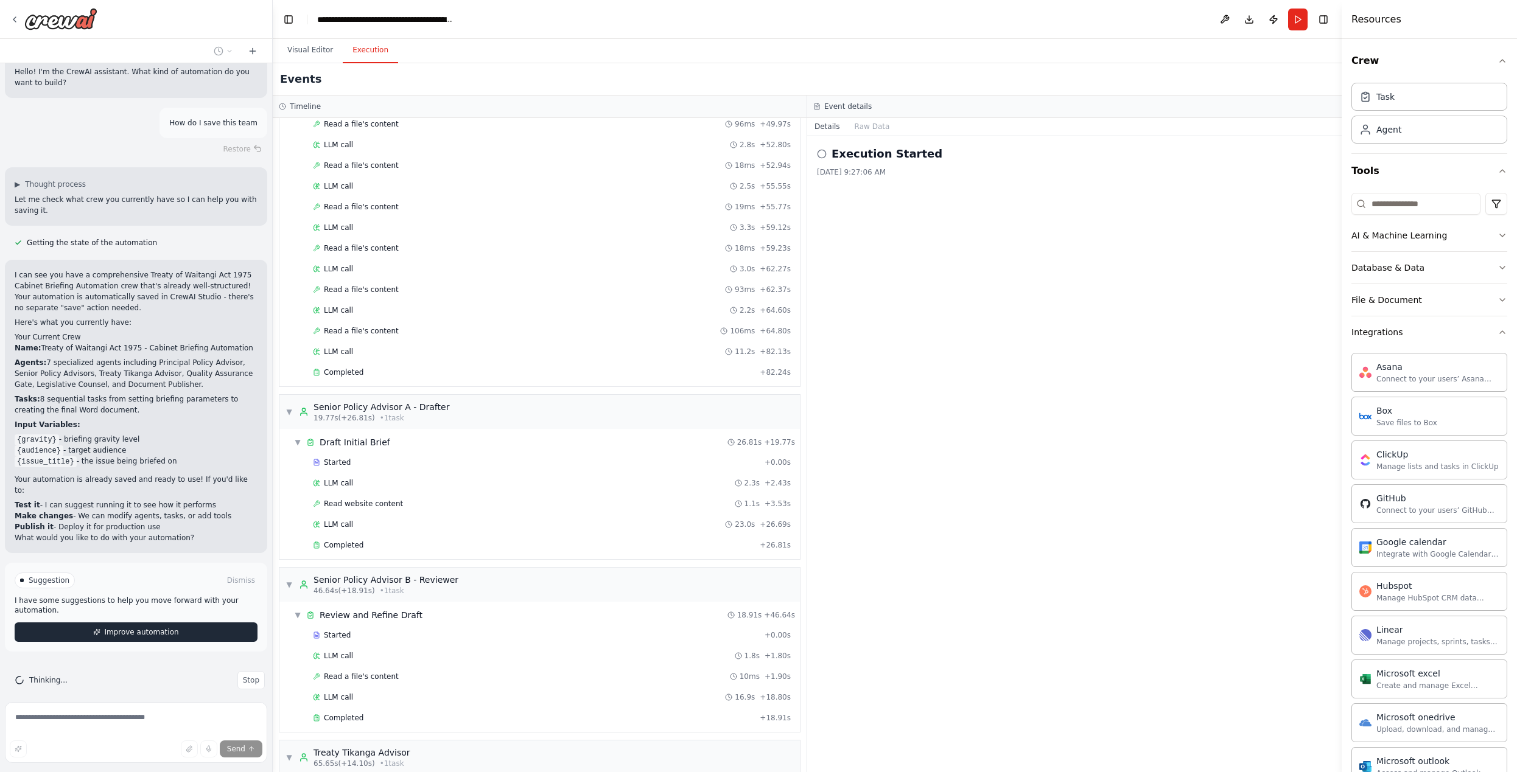
click at [180, 623] on button "Improve automation" at bounding box center [136, 632] width 243 height 19
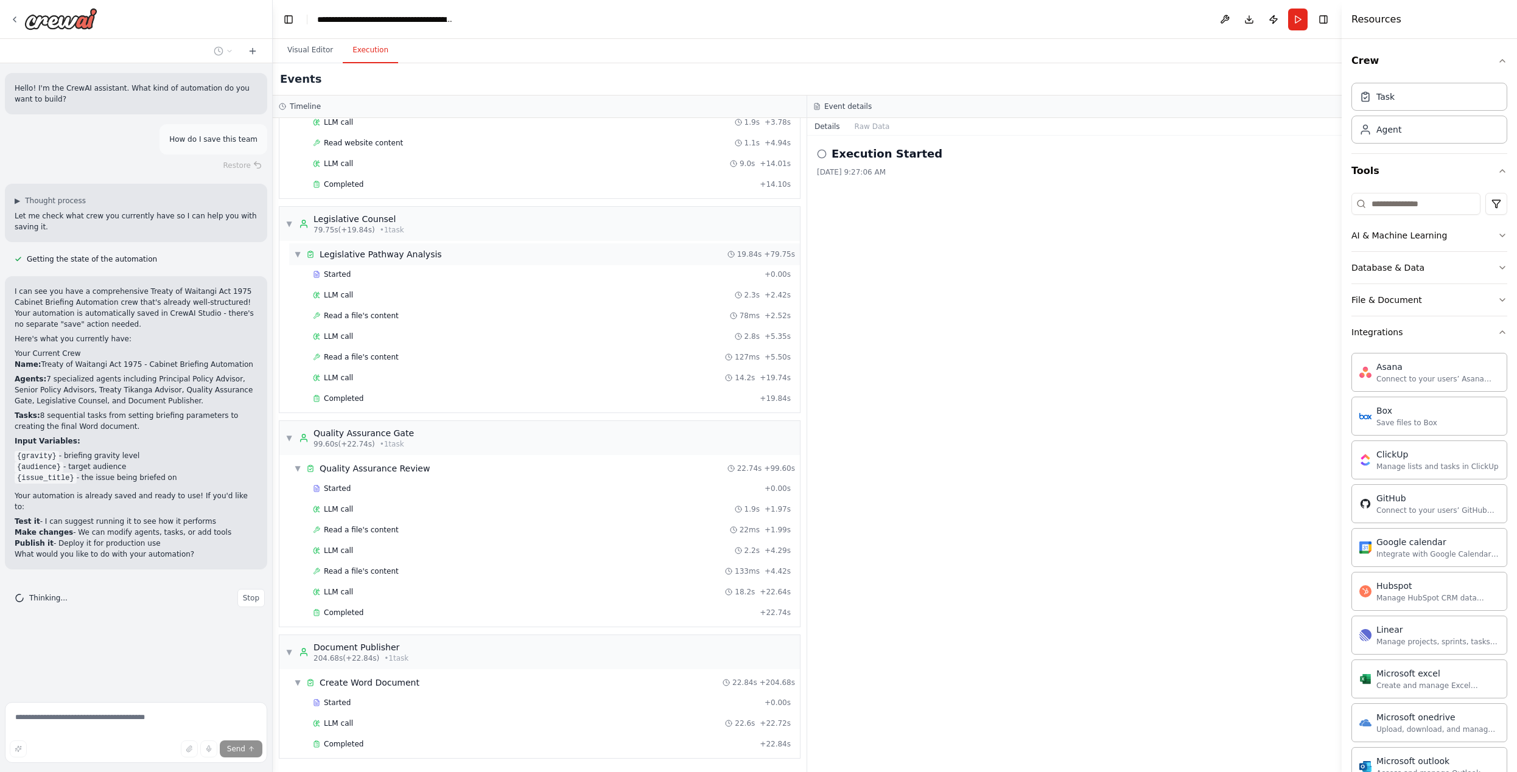
scroll to position [1769, 0]
click at [1385, 302] on div "File & Document" at bounding box center [1386, 300] width 71 height 12
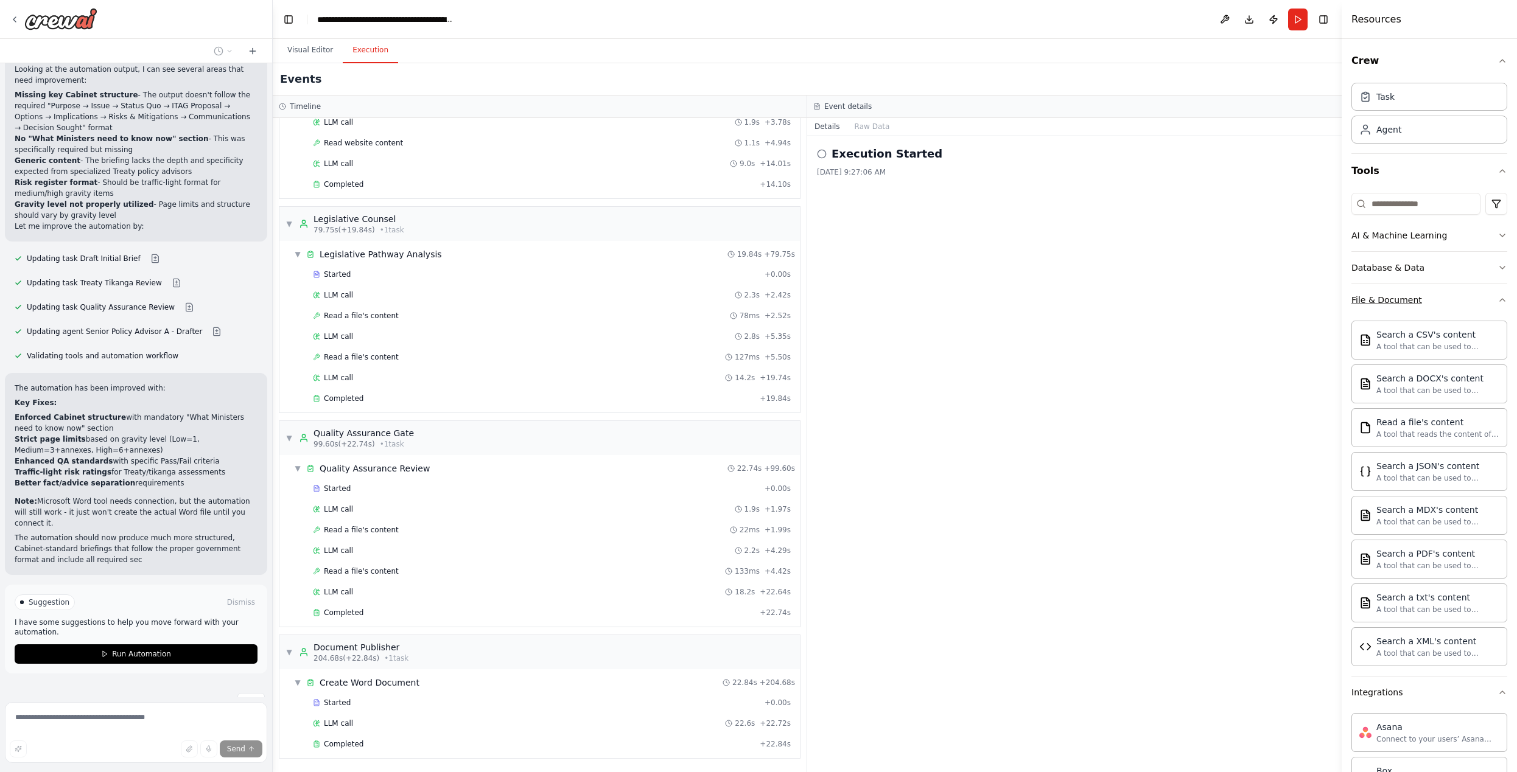
scroll to position [553, 0]
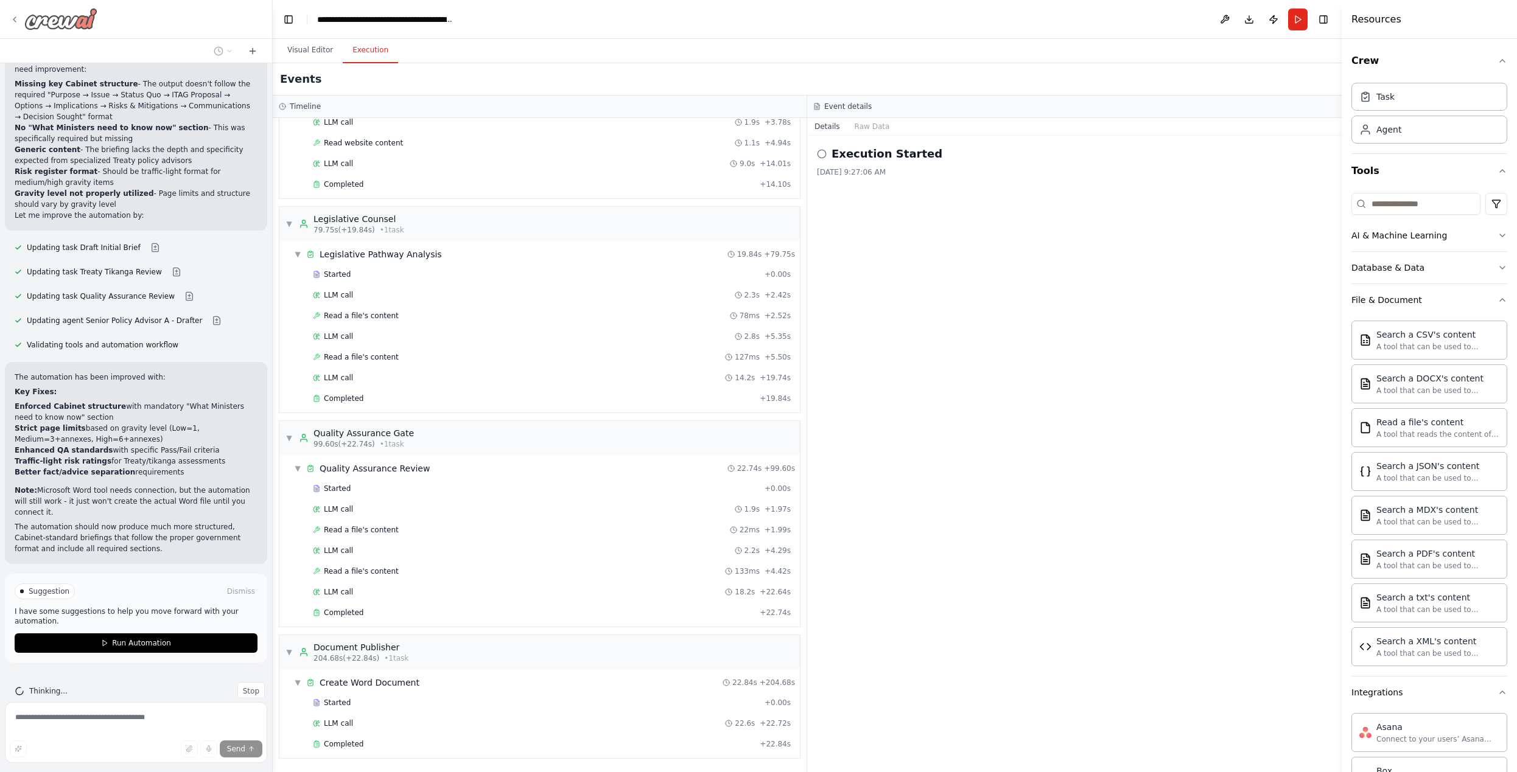
click at [11, 20] on icon at bounding box center [15, 20] width 10 height 10
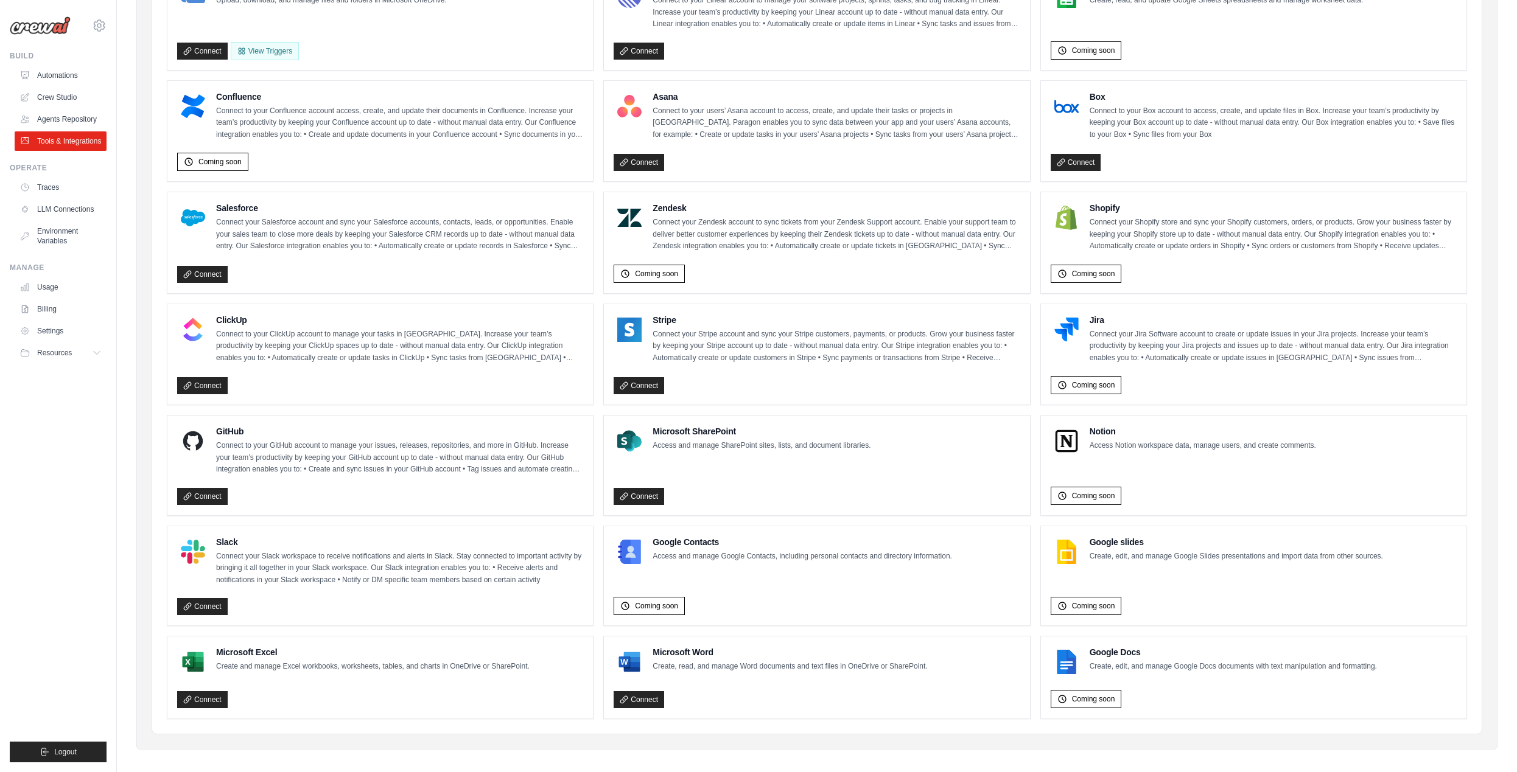
scroll to position [416, 0]
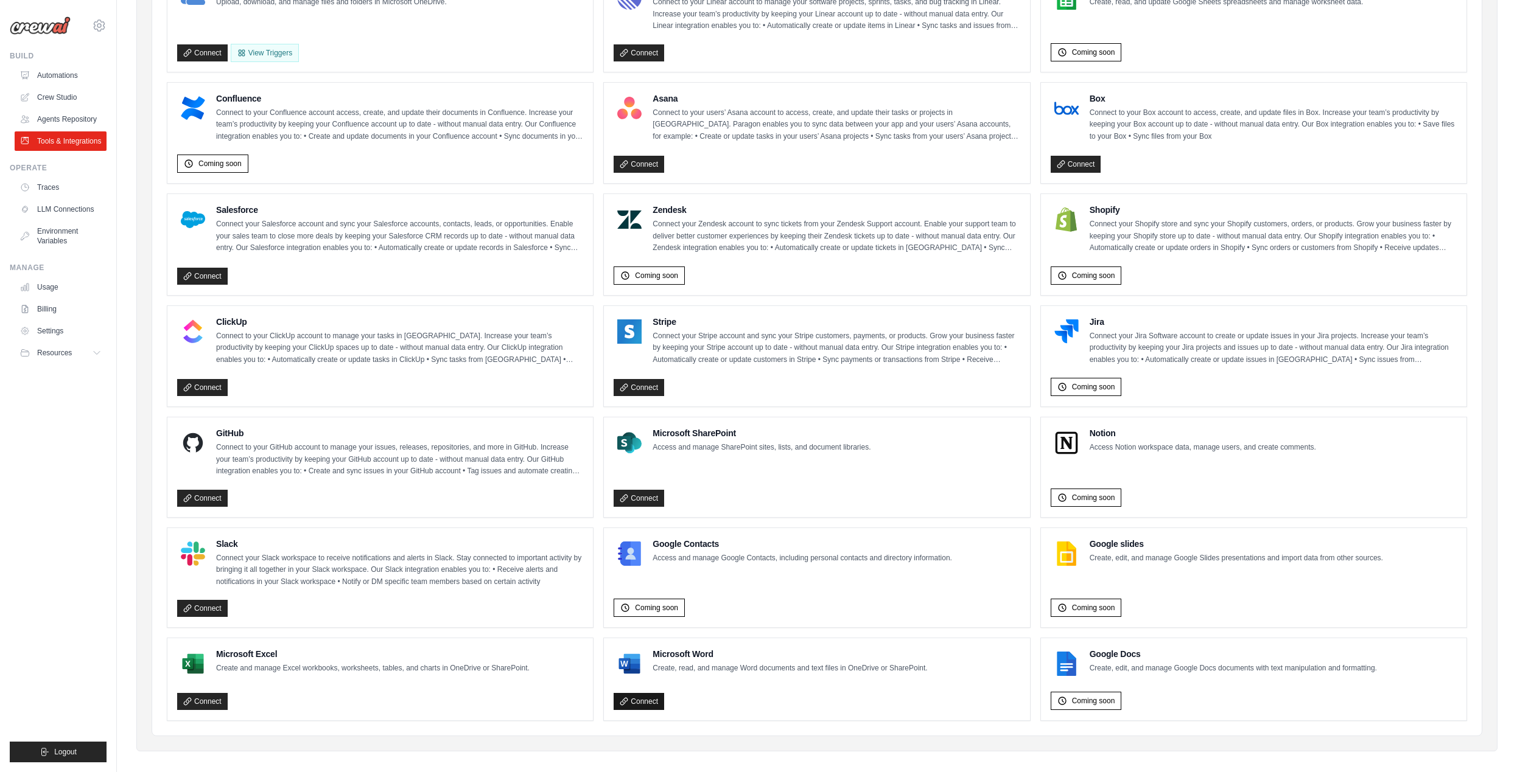
click at [652, 693] on link "Connect" at bounding box center [638, 701] width 51 height 17
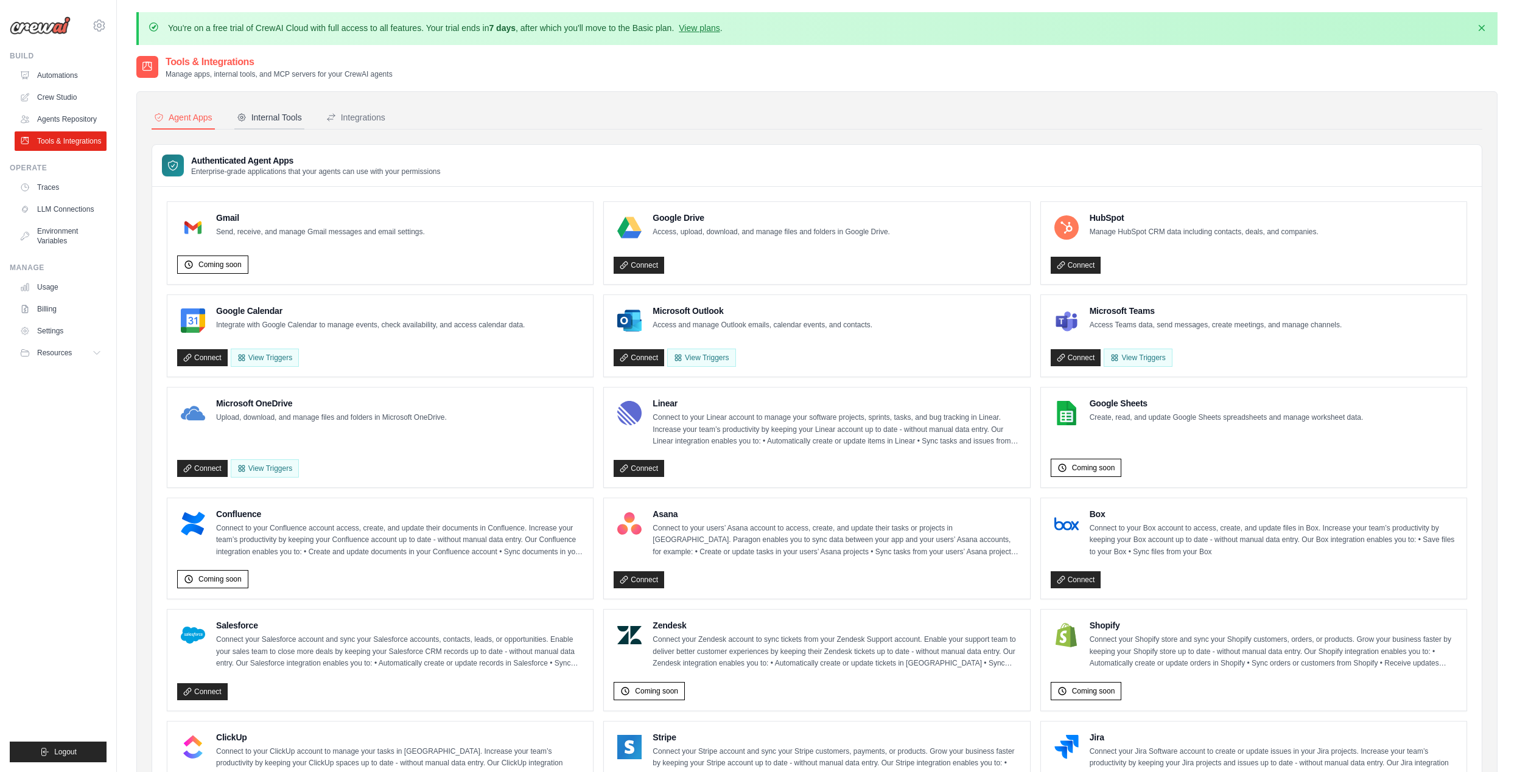
click at [262, 119] on div "Internal Tools" at bounding box center [269, 117] width 65 height 12
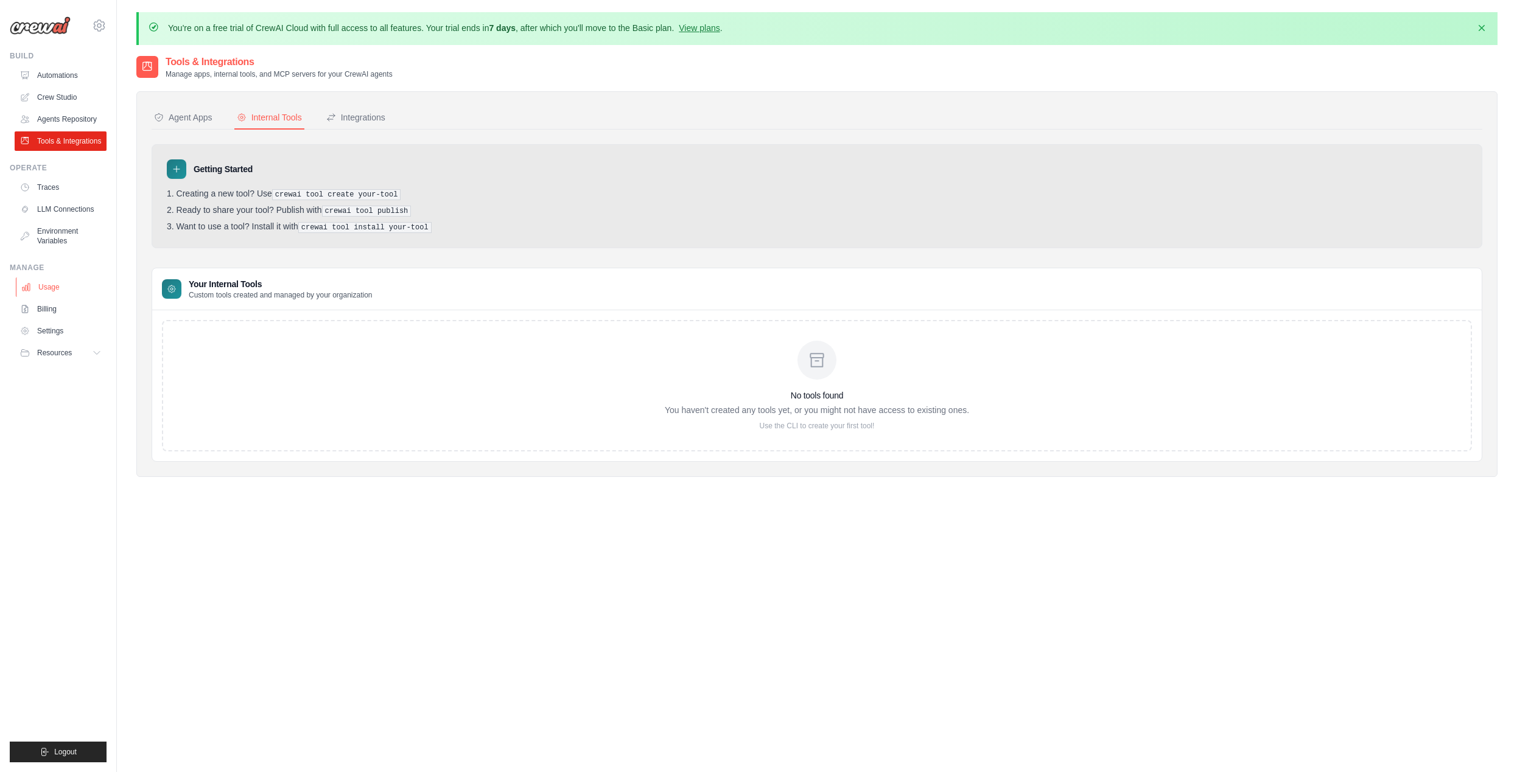
click at [47, 283] on link "Usage" at bounding box center [62, 287] width 92 height 19
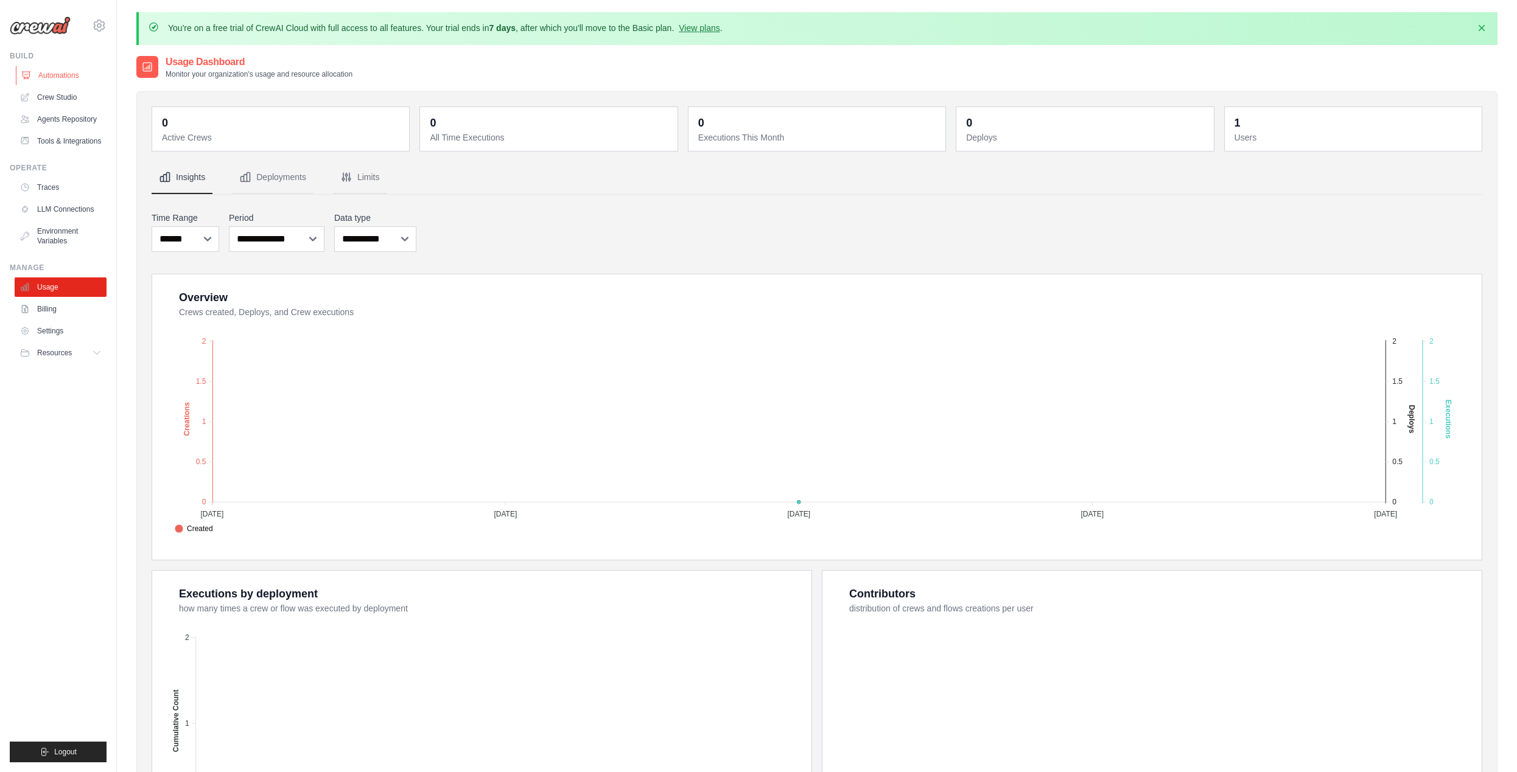
click at [57, 79] on link "Automations" at bounding box center [62, 75] width 92 height 19
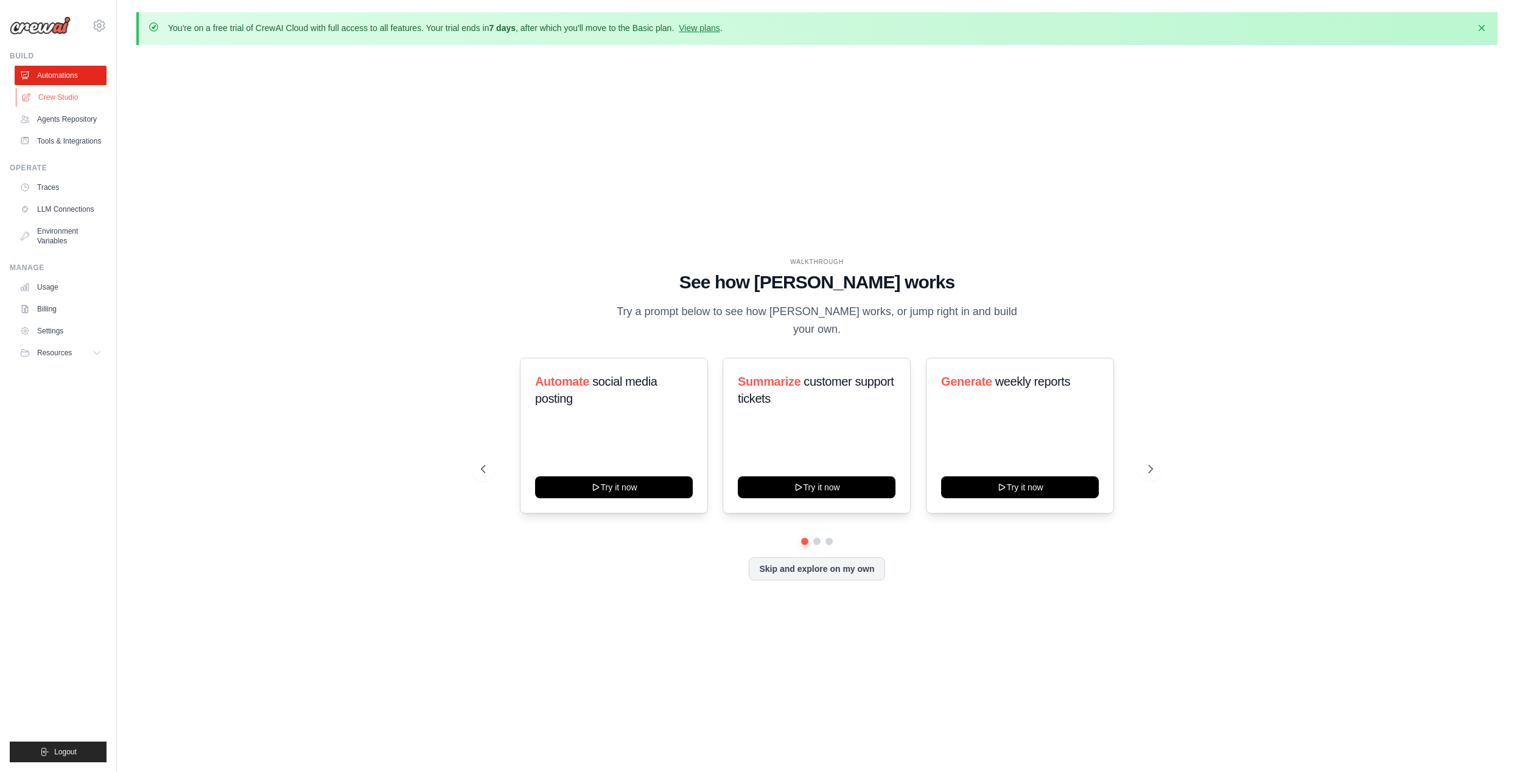
click at [64, 99] on link "Crew Studio" at bounding box center [62, 97] width 92 height 19
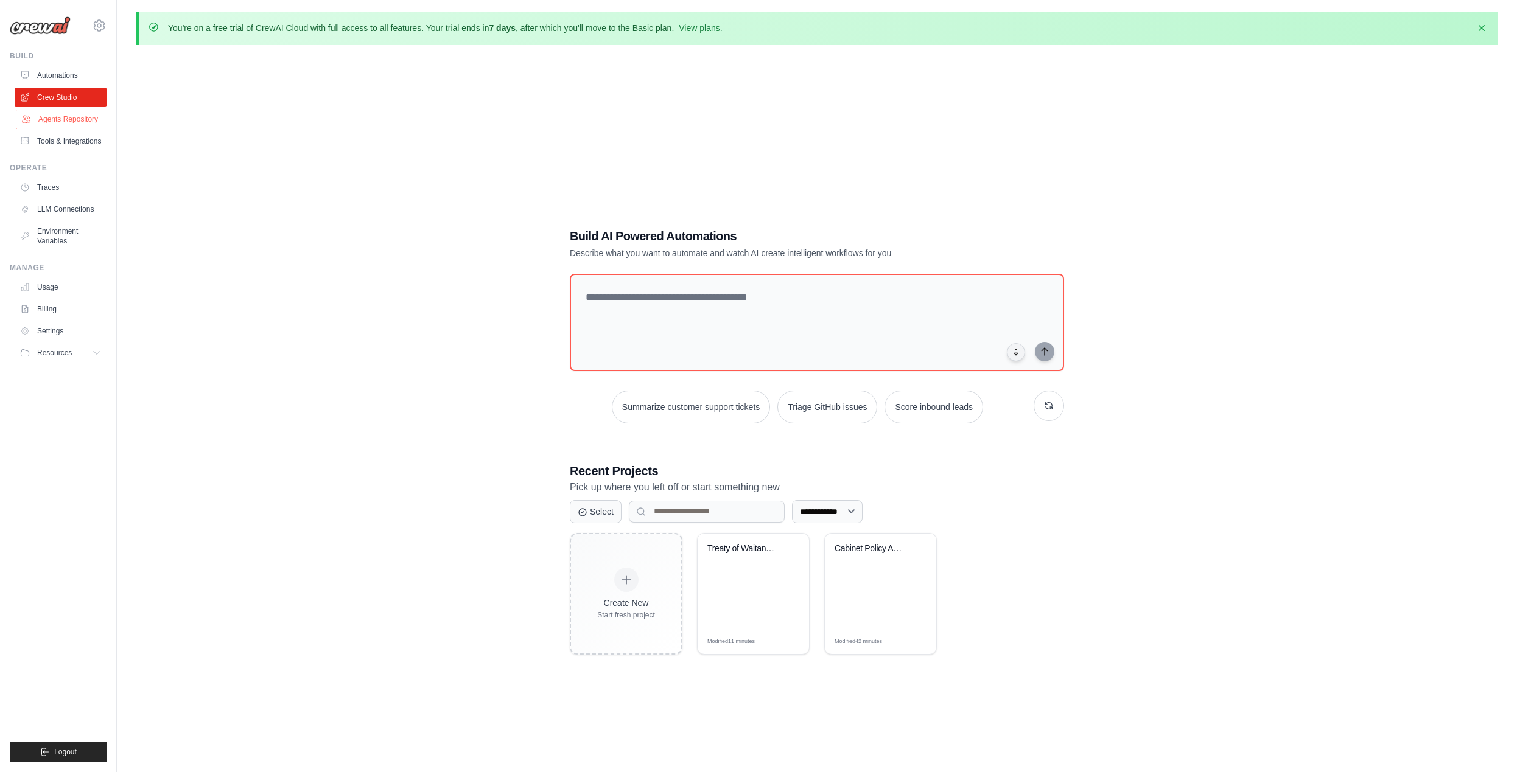
click at [79, 124] on link "Agents Repository" at bounding box center [62, 119] width 92 height 19
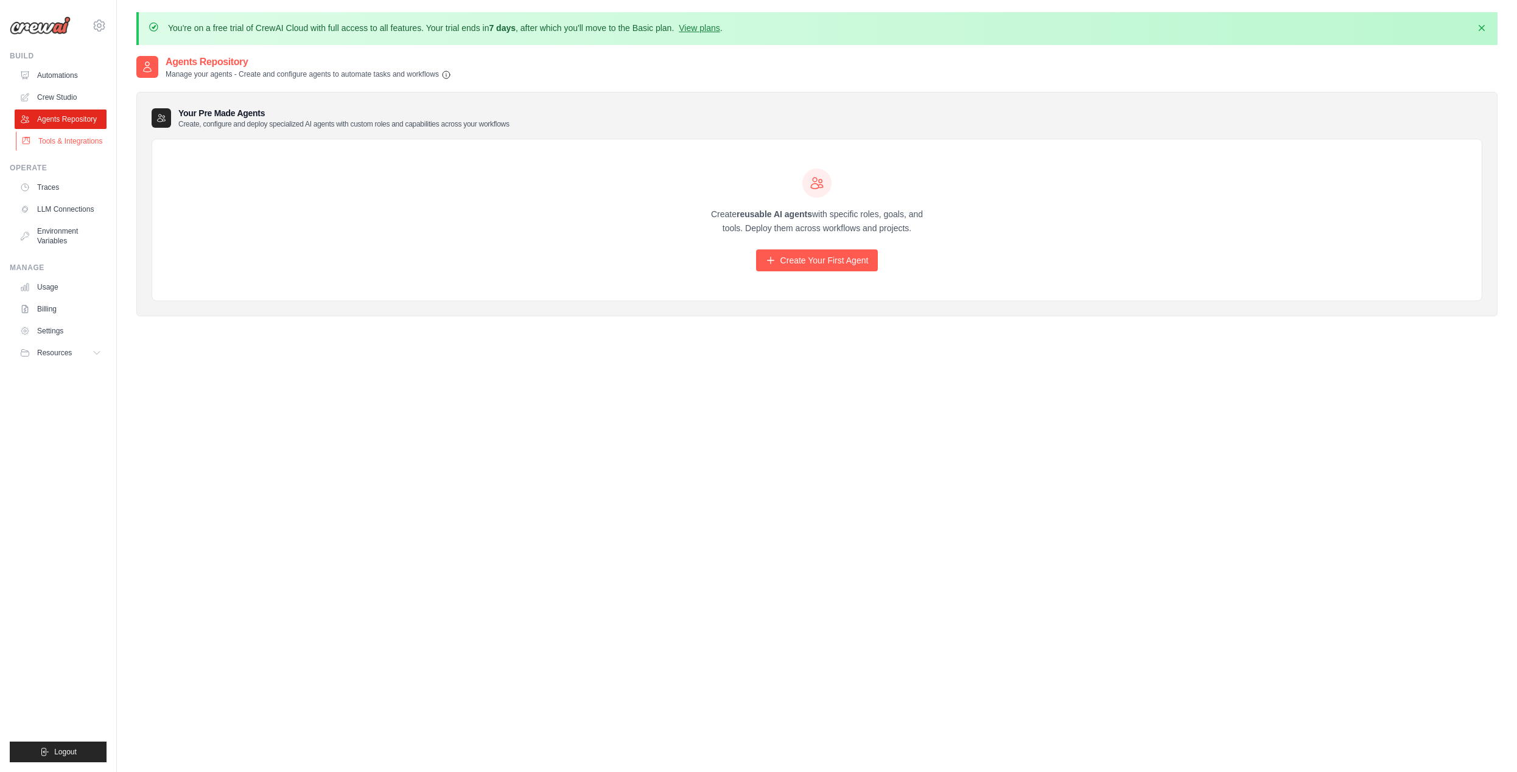
scroll to position [3, 0]
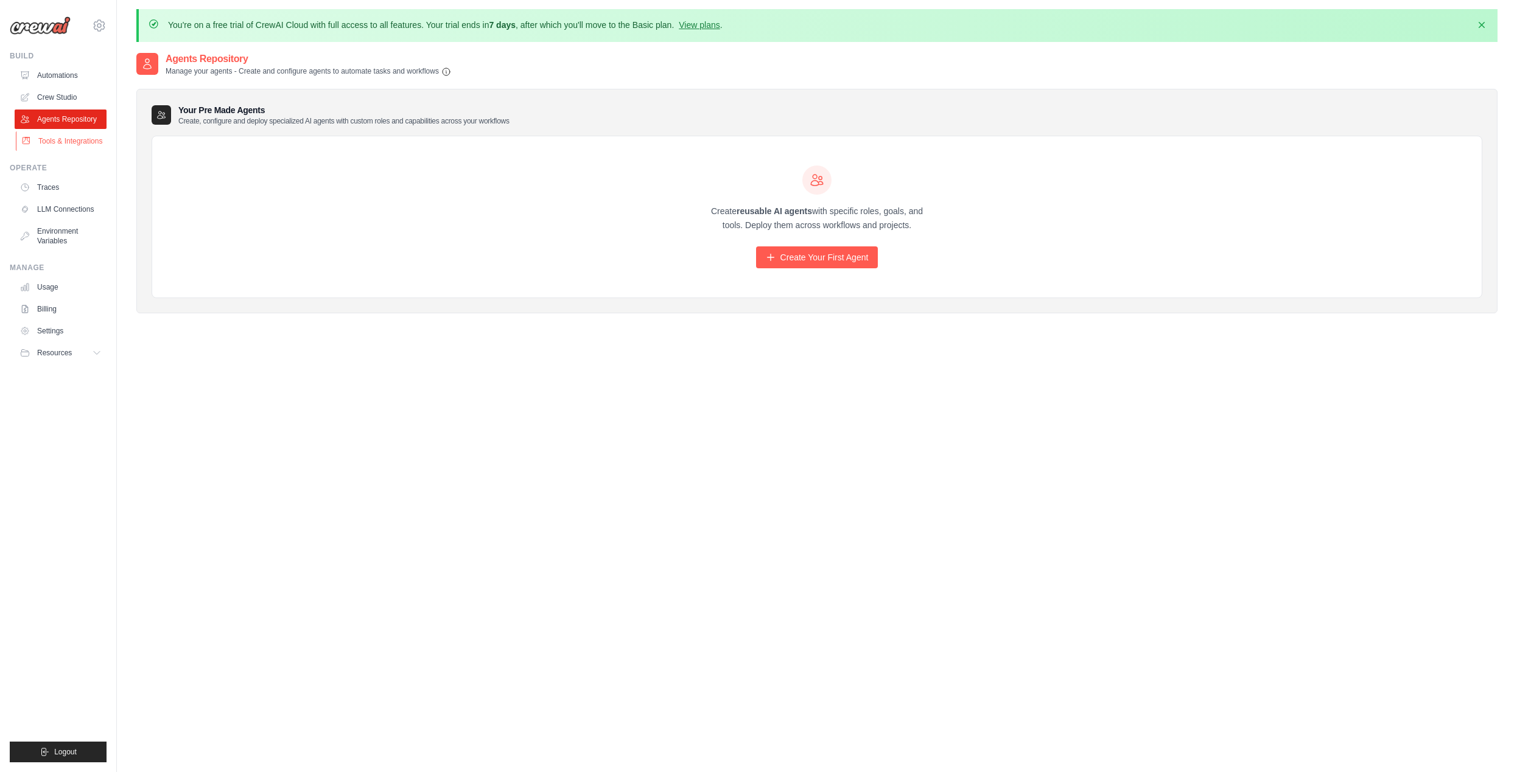
click at [75, 144] on link "Tools & Integrations" at bounding box center [62, 140] width 92 height 19
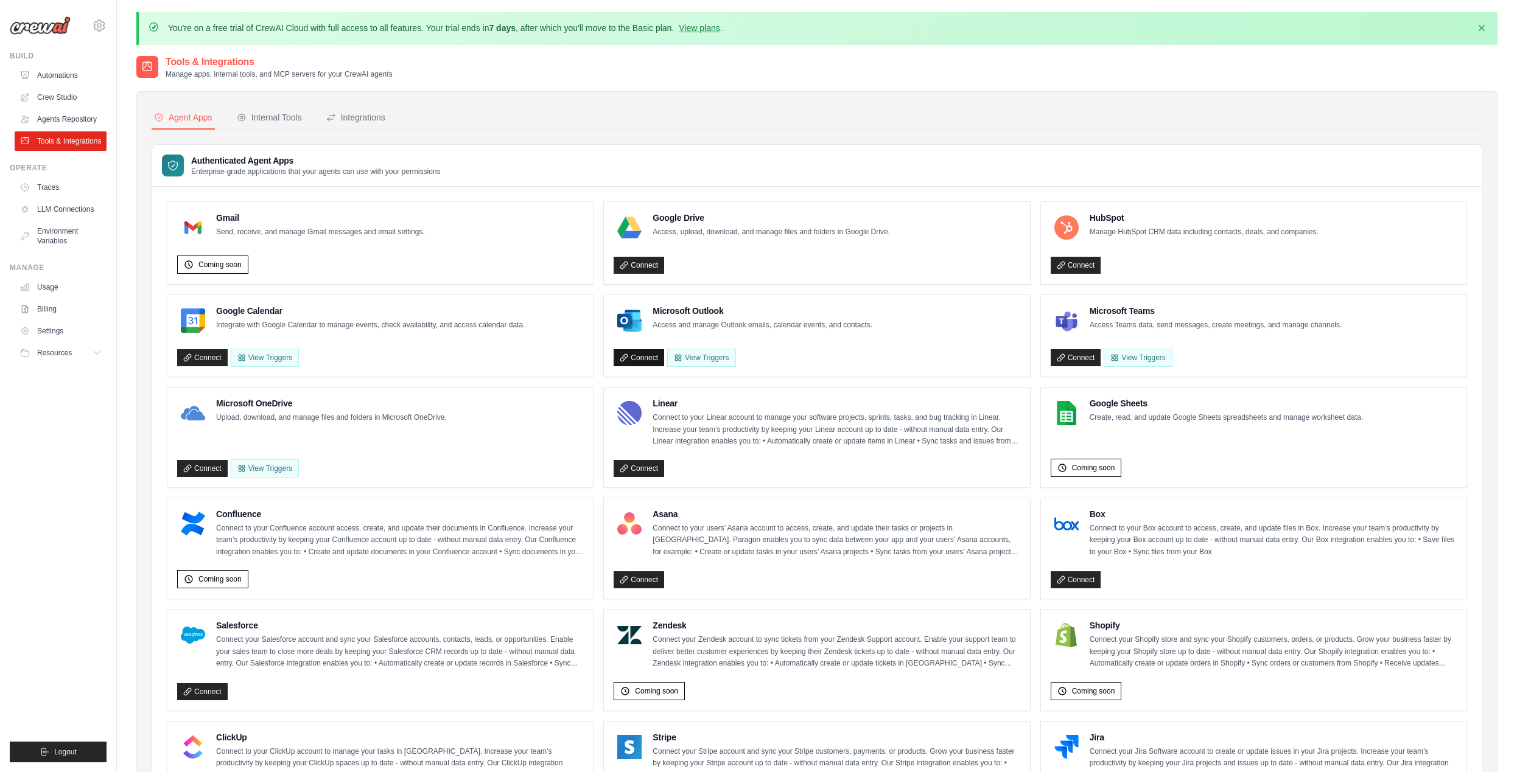
click at [647, 354] on link "Connect" at bounding box center [638, 357] width 51 height 17
click at [65, 78] on link "Automations" at bounding box center [62, 75] width 92 height 19
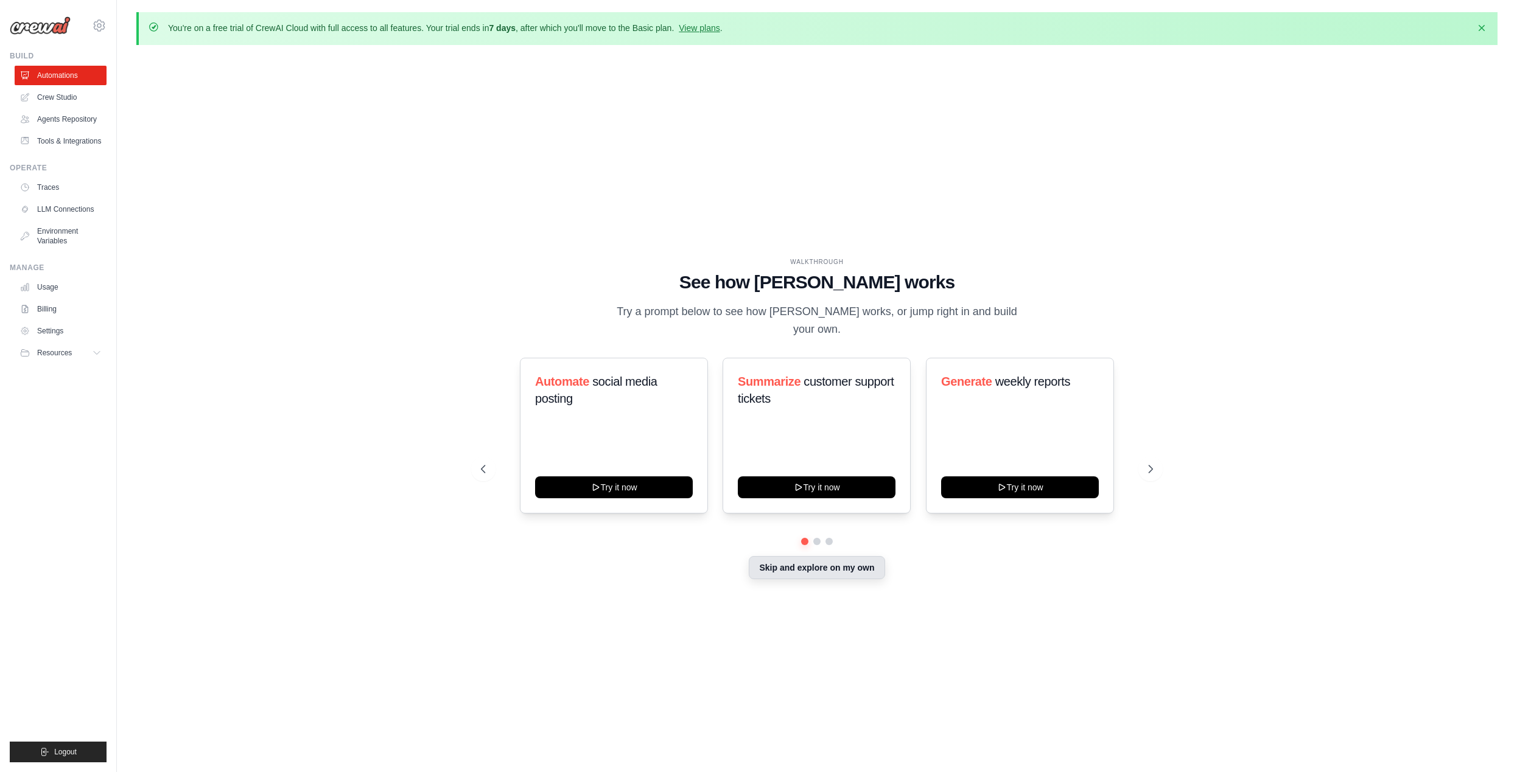
click at [835, 559] on button "Skip and explore on my own" at bounding box center [817, 567] width 136 height 23
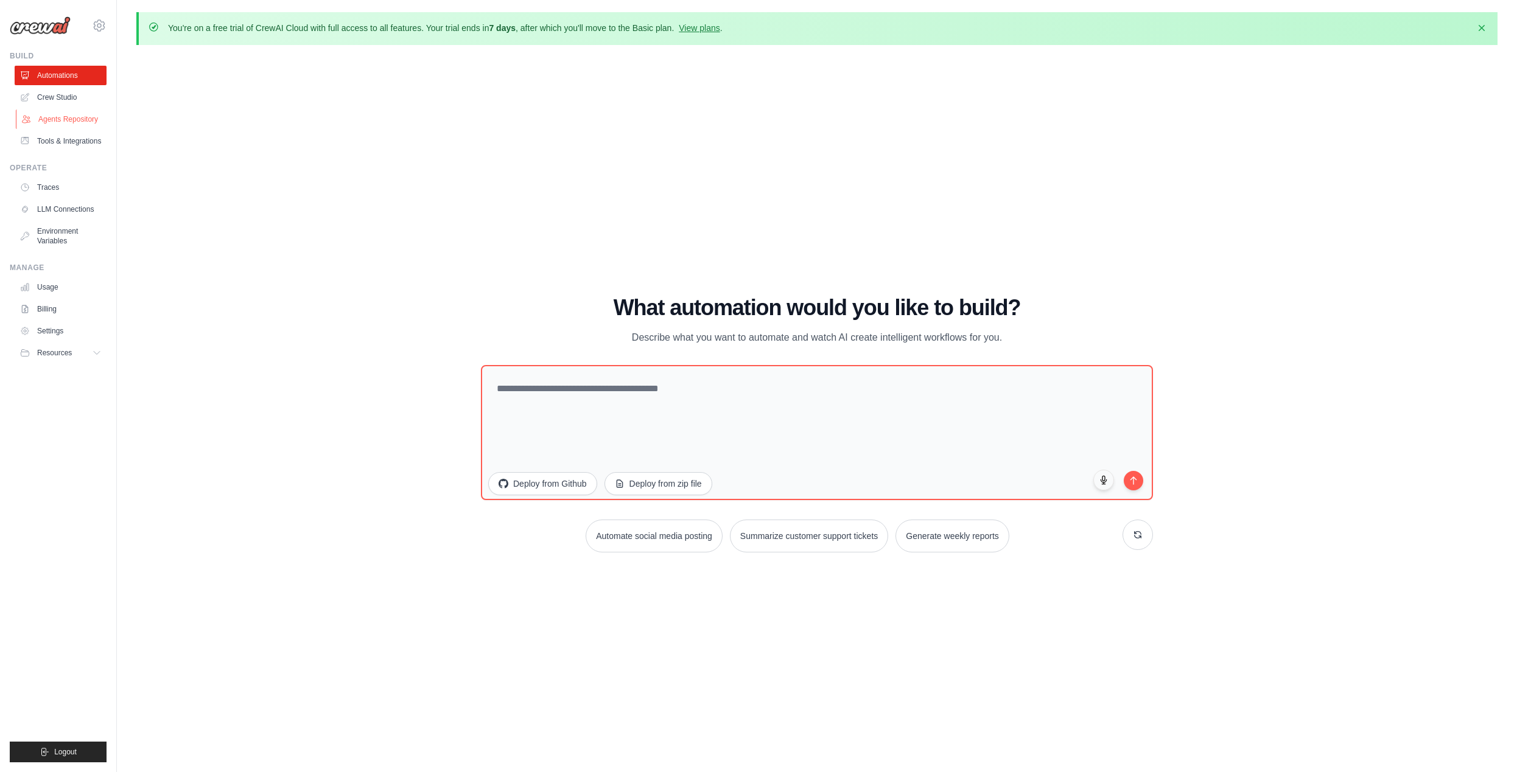
click at [60, 119] on link "Agents Repository" at bounding box center [62, 119] width 92 height 19
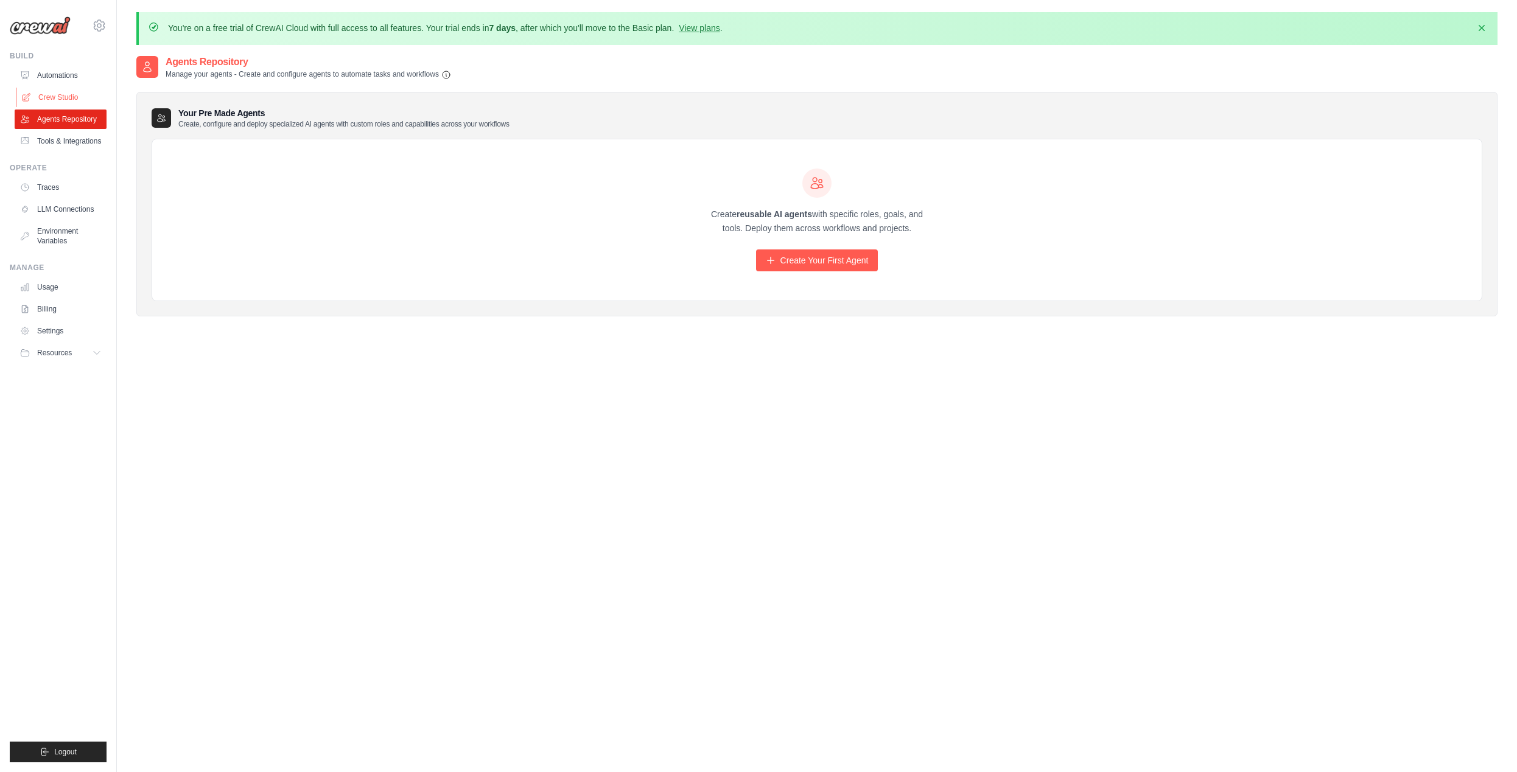
click at [56, 95] on link "Crew Studio" at bounding box center [62, 97] width 92 height 19
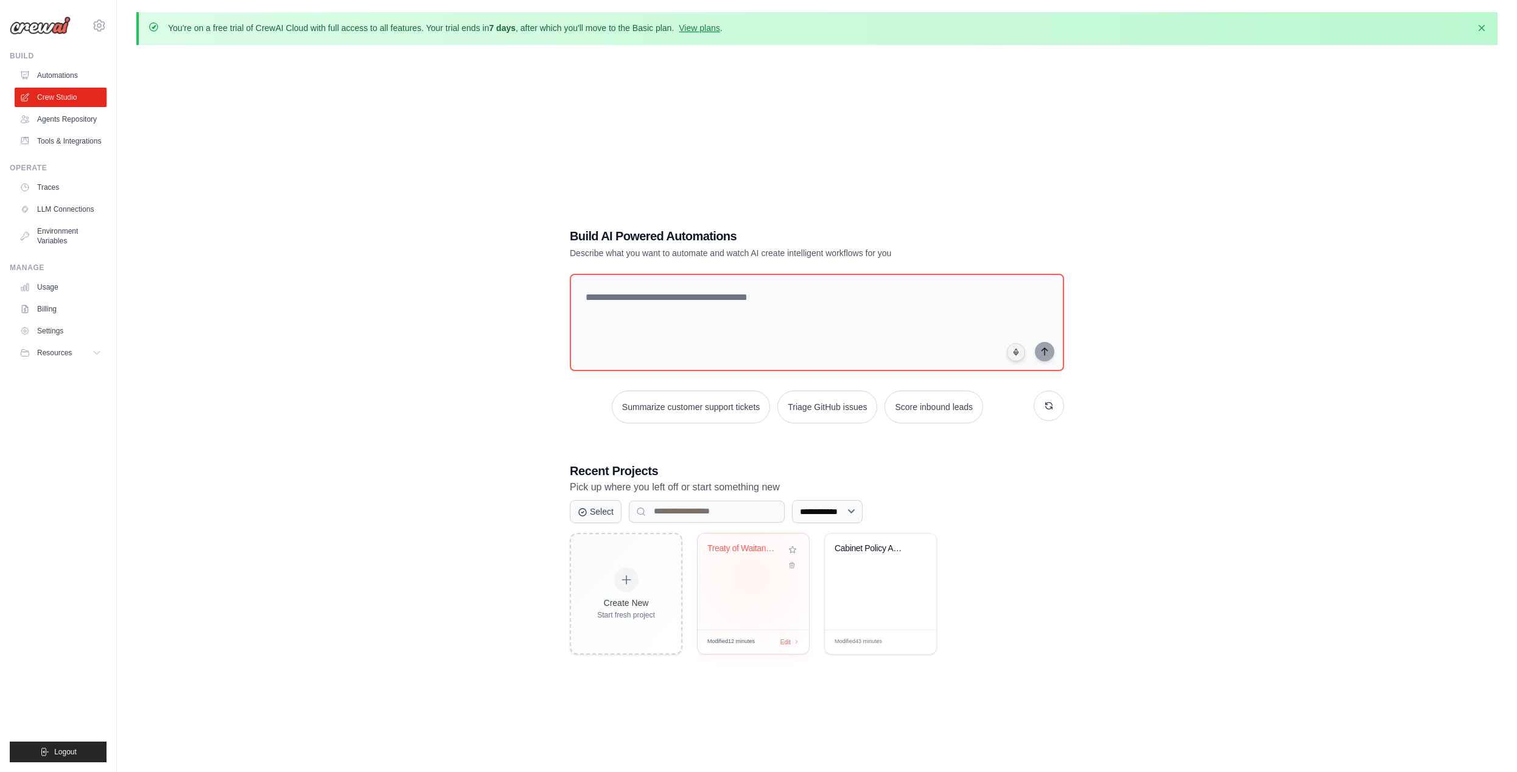
click at [750, 575] on div "Treaty of Waitangi Act 1975 - Cabin..." at bounding box center [752, 582] width 111 height 96
click at [65, 102] on link "Crew Studio" at bounding box center [62, 97] width 92 height 19
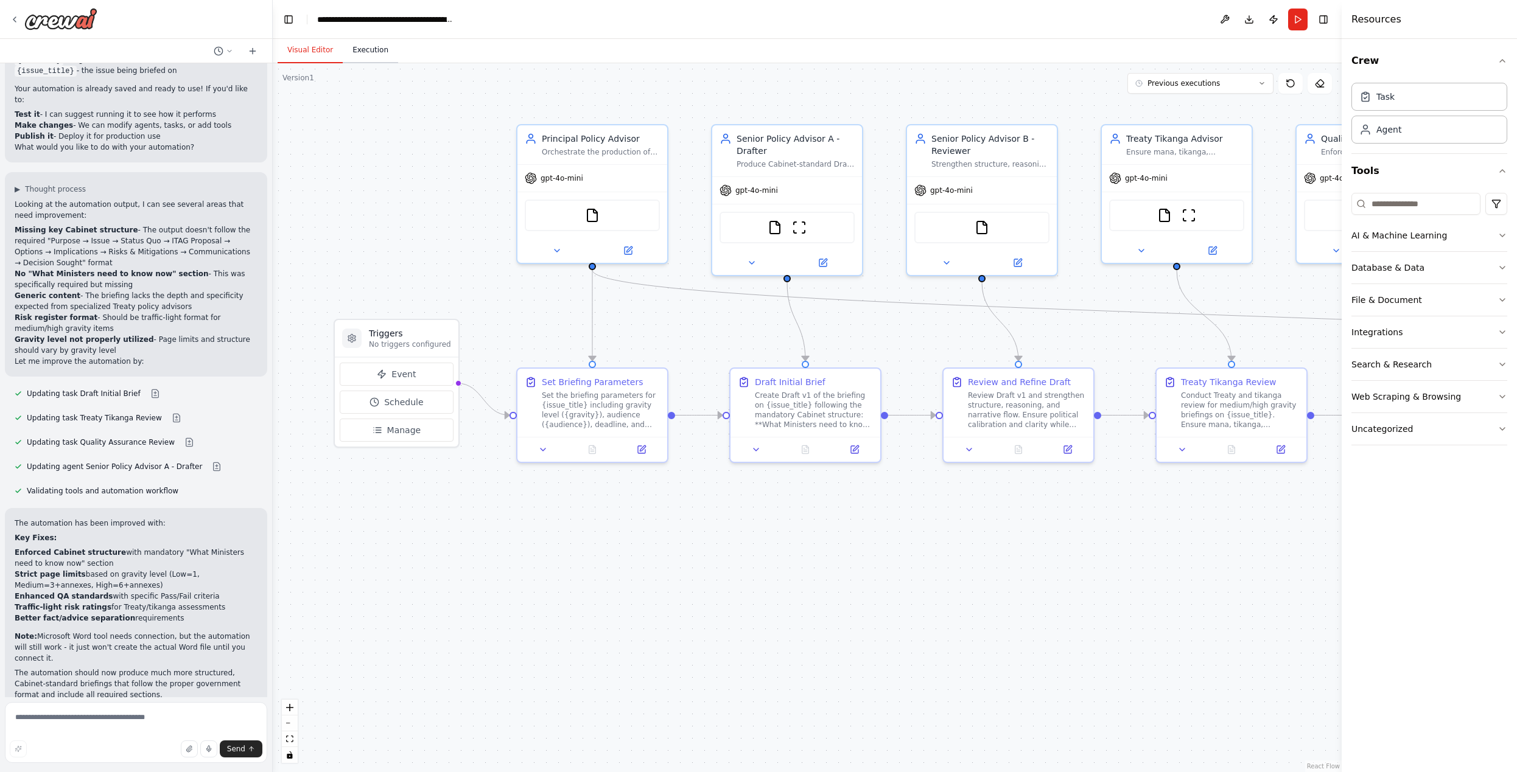
click at [377, 51] on button "Execution" at bounding box center [370, 51] width 55 height 26
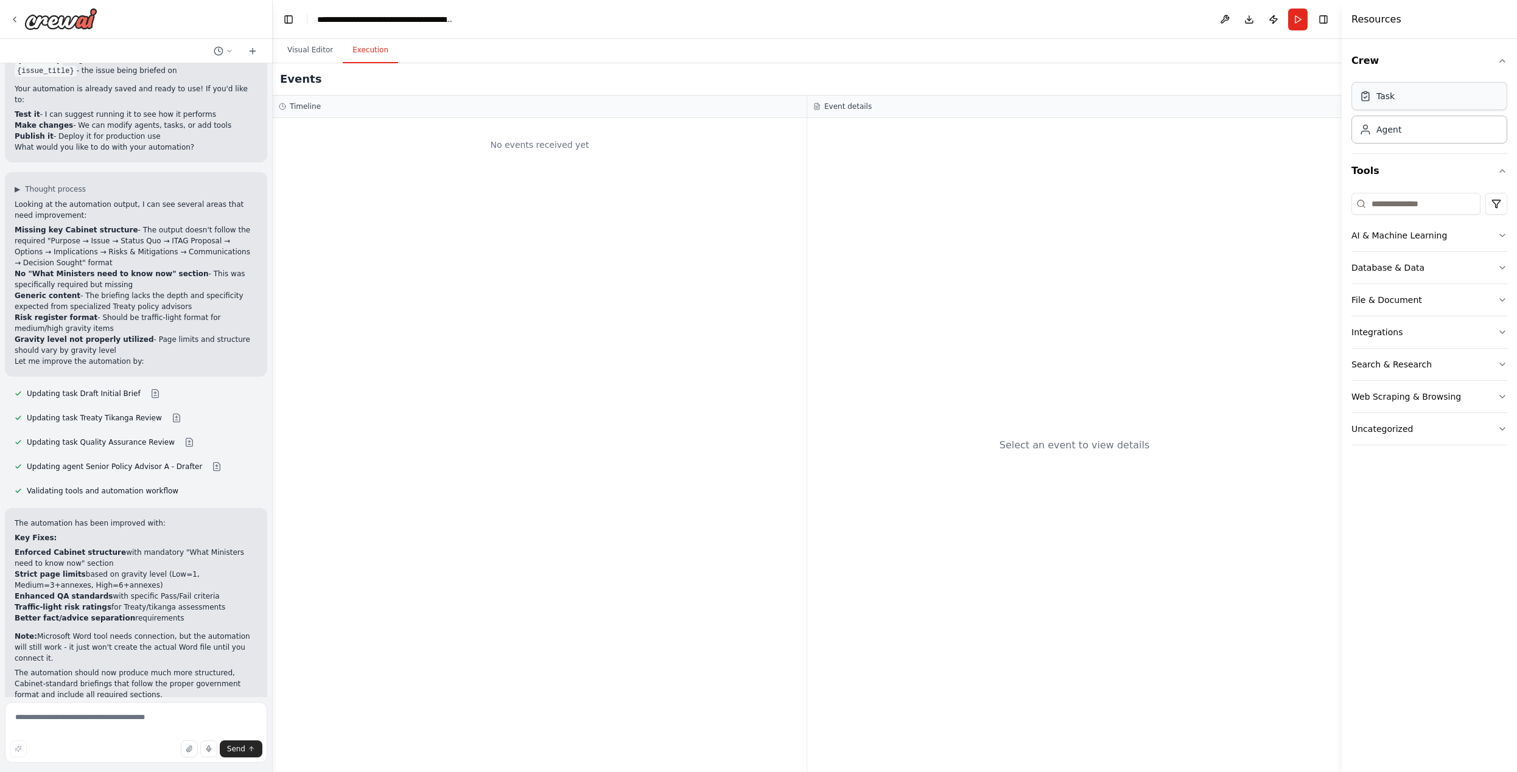
click at [1371, 103] on div "Task" at bounding box center [1429, 96] width 156 height 28
click at [316, 49] on button "Visual Editor" at bounding box center [310, 51] width 65 height 26
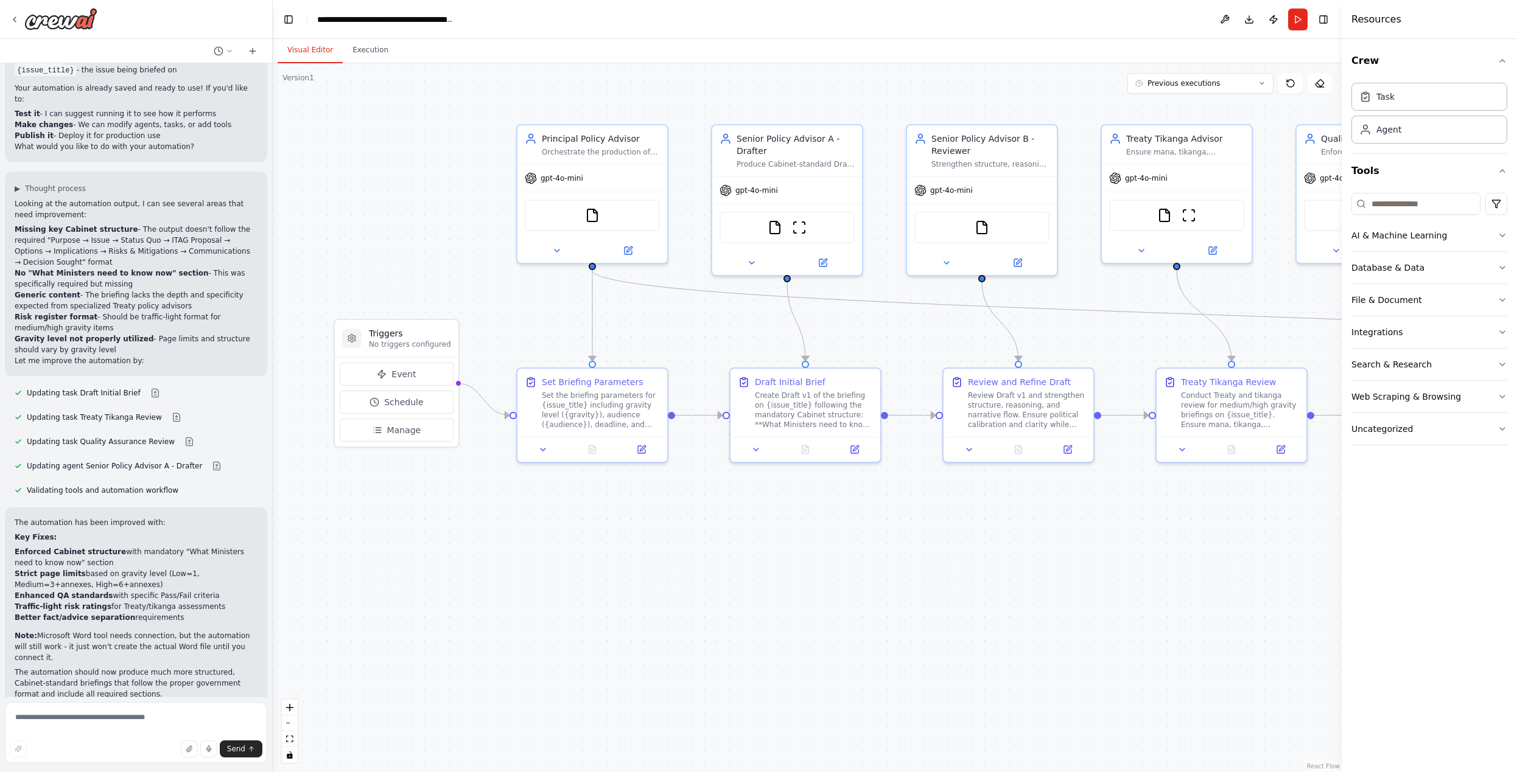
scroll to position [407, 0]
click at [247, 52] on button at bounding box center [252, 51] width 19 height 15
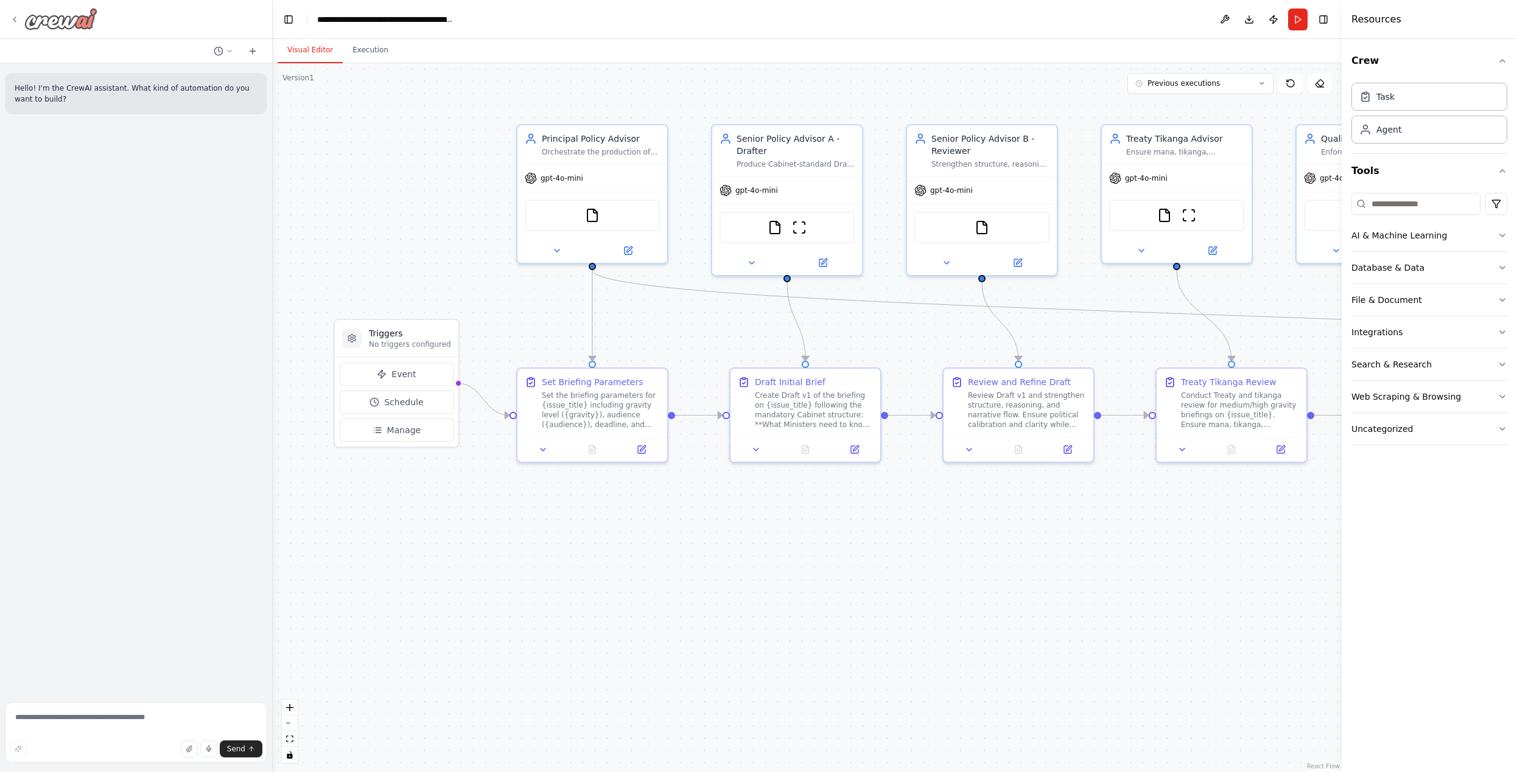
click at [12, 16] on icon at bounding box center [15, 20] width 10 height 10
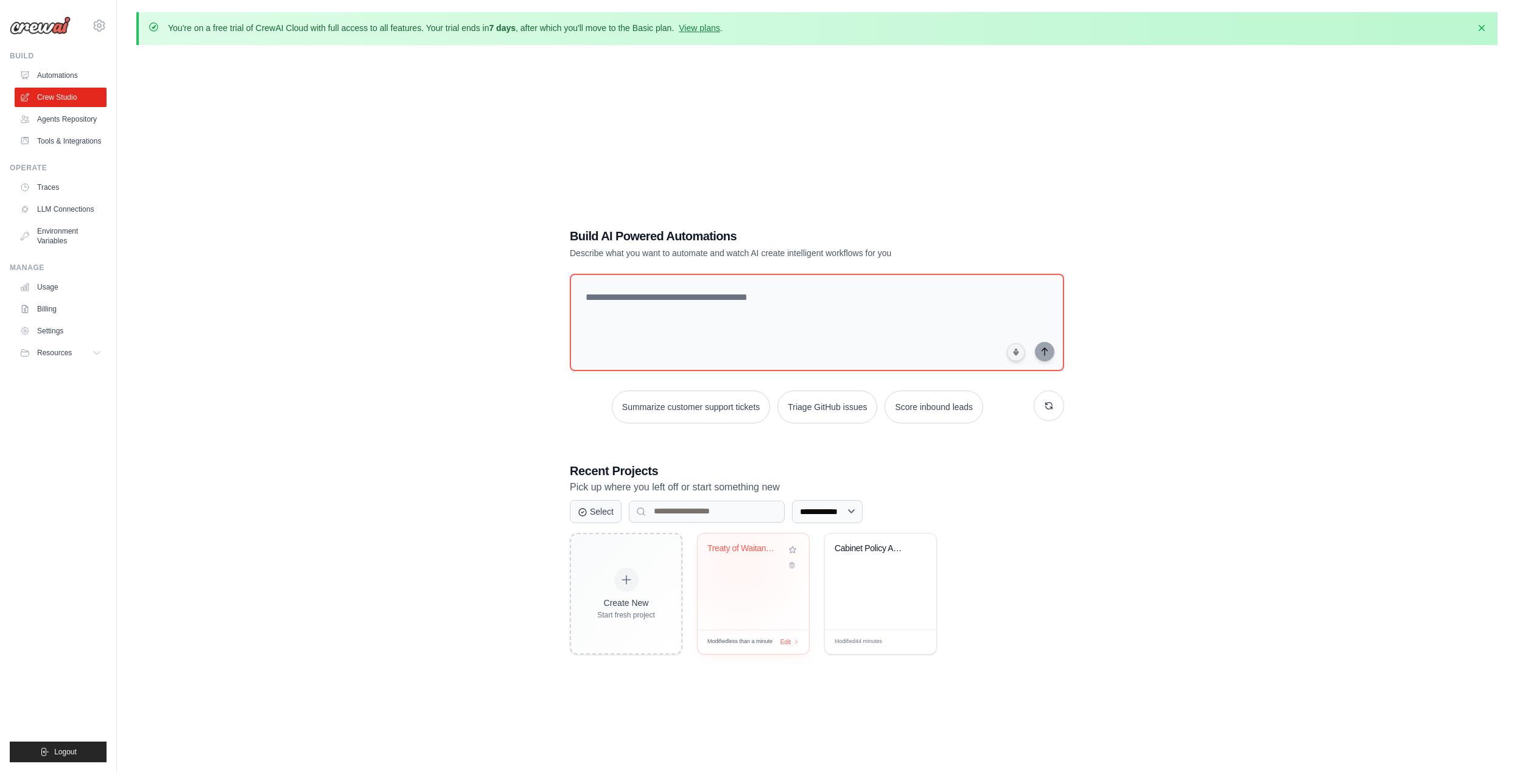
click at [738, 562] on div "Treaty of Waitangi Act 1975 - Cabin..." at bounding box center [753, 557] width 92 height 28
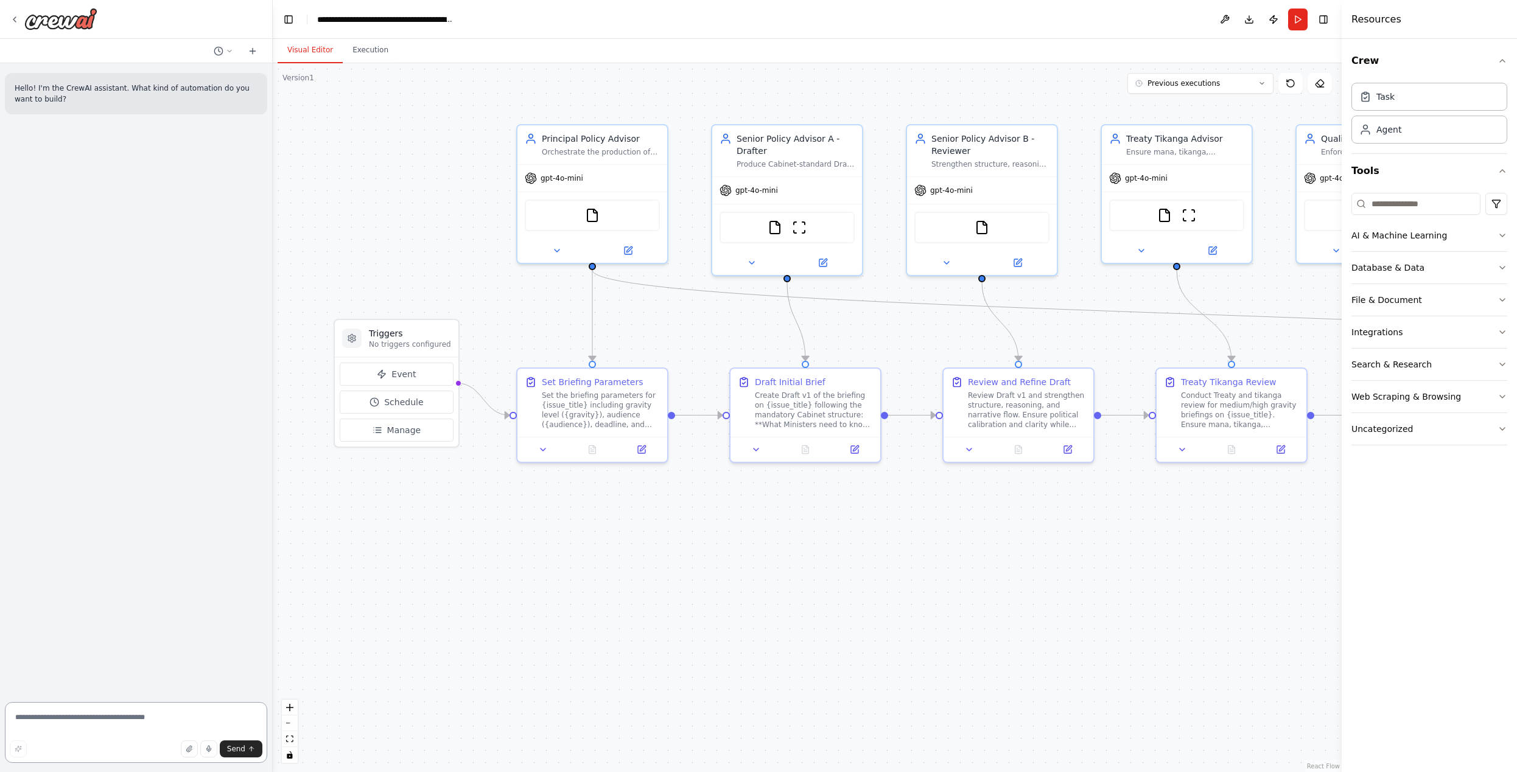
click at [129, 724] on textarea at bounding box center [136, 732] width 262 height 61
click at [1498, 327] on icon "button" at bounding box center [1502, 332] width 10 height 10
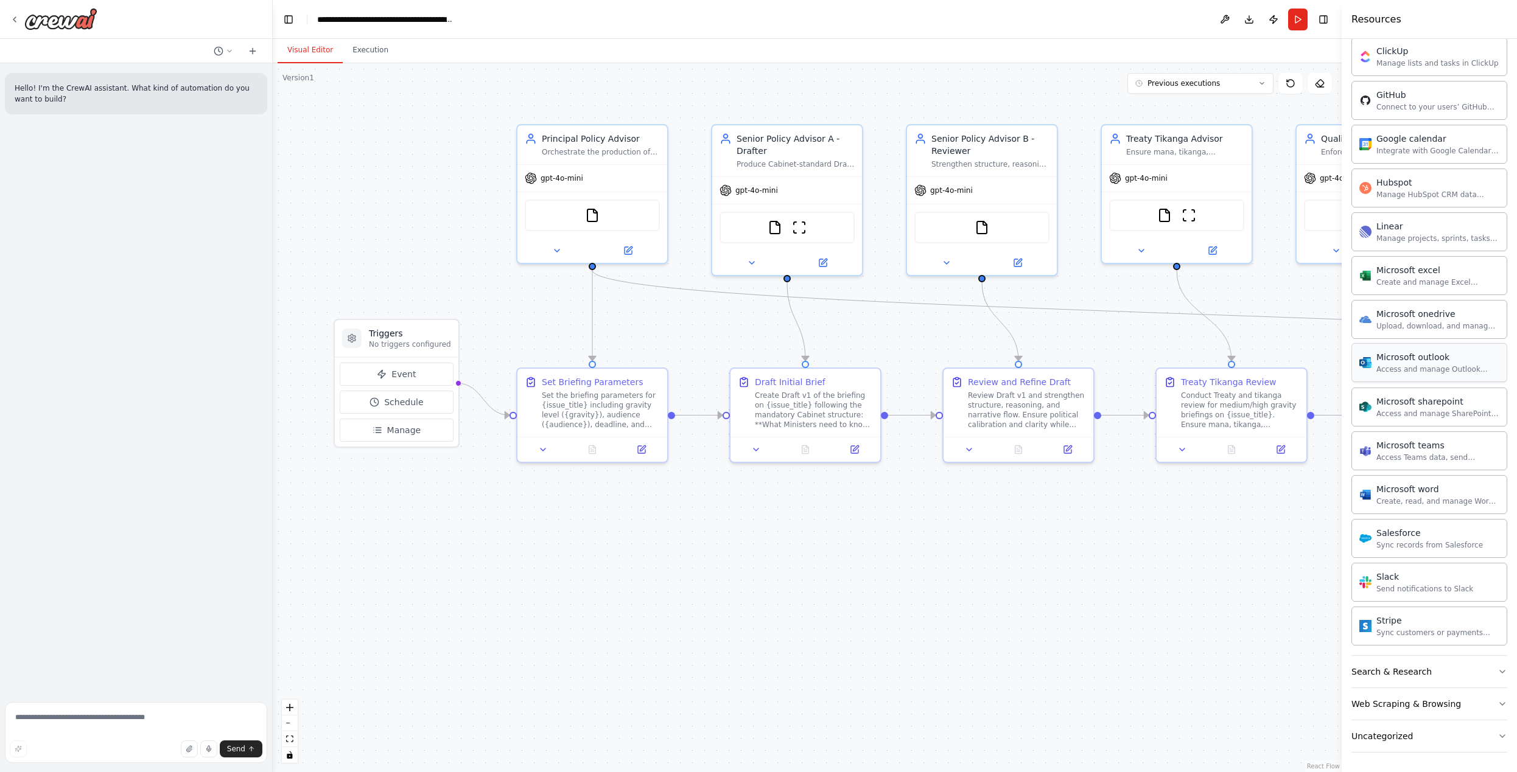
scroll to position [404, 0]
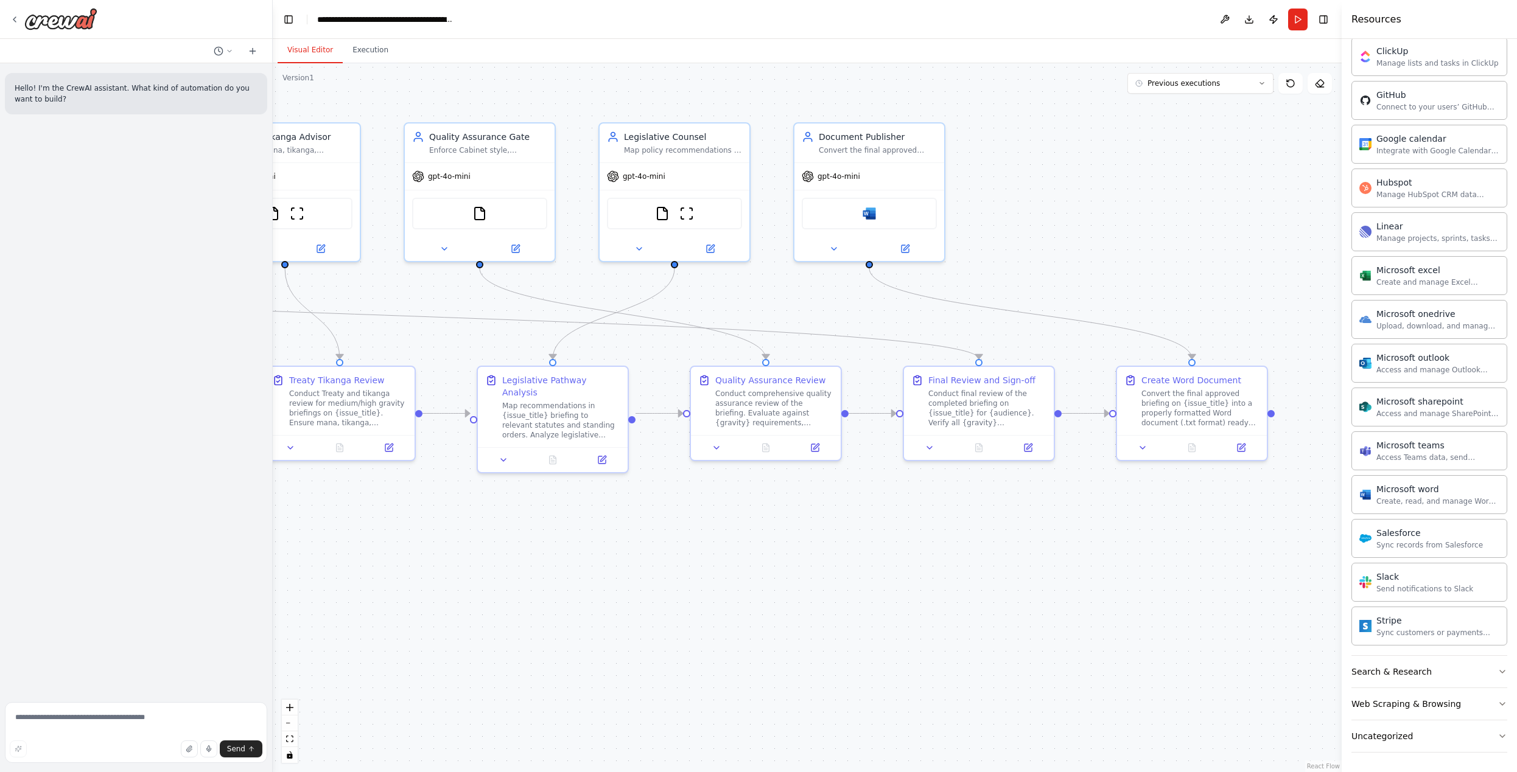
drag, startPoint x: 1095, startPoint y: 549, endPoint x: 298, endPoint y: 548, distance: 796.7
click at [276, 547] on div ".deletable-edge-delete-btn { width: 20px; height: 20px; border: 0px solid #ffff…" at bounding box center [807, 417] width 1069 height 709
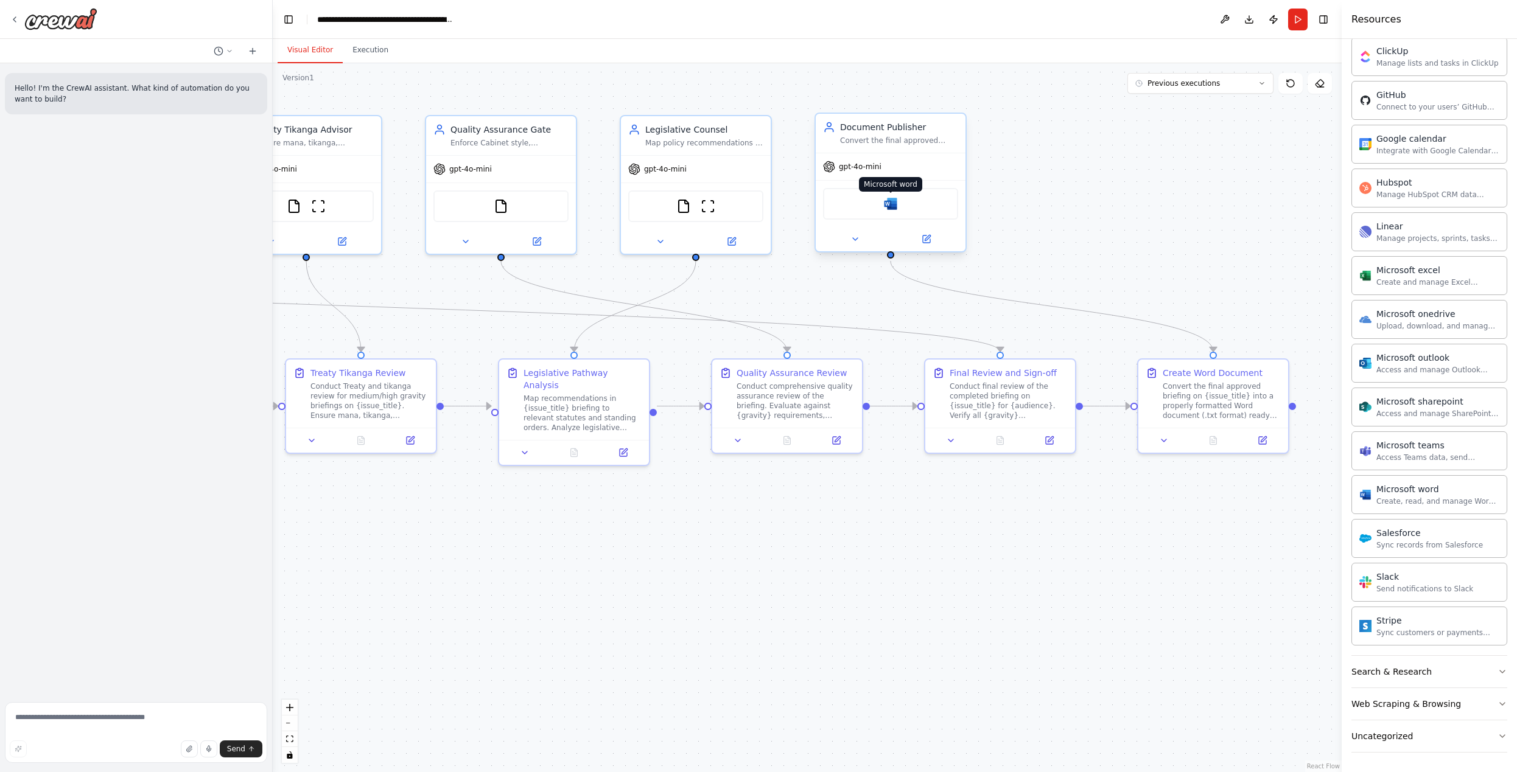
click at [892, 204] on img at bounding box center [890, 204] width 15 height 15
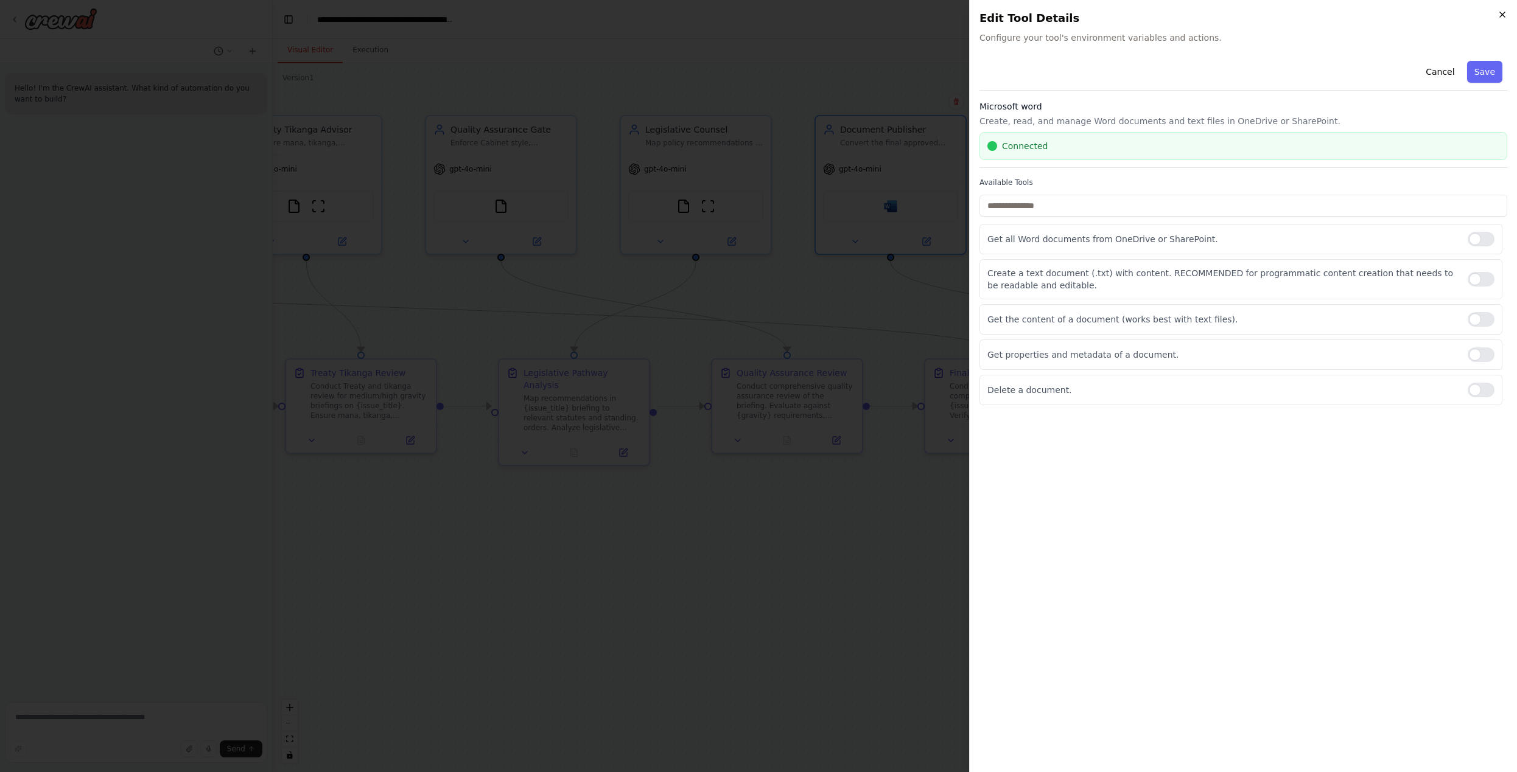
click at [1504, 16] on icon "button" at bounding box center [1502, 14] width 5 height 5
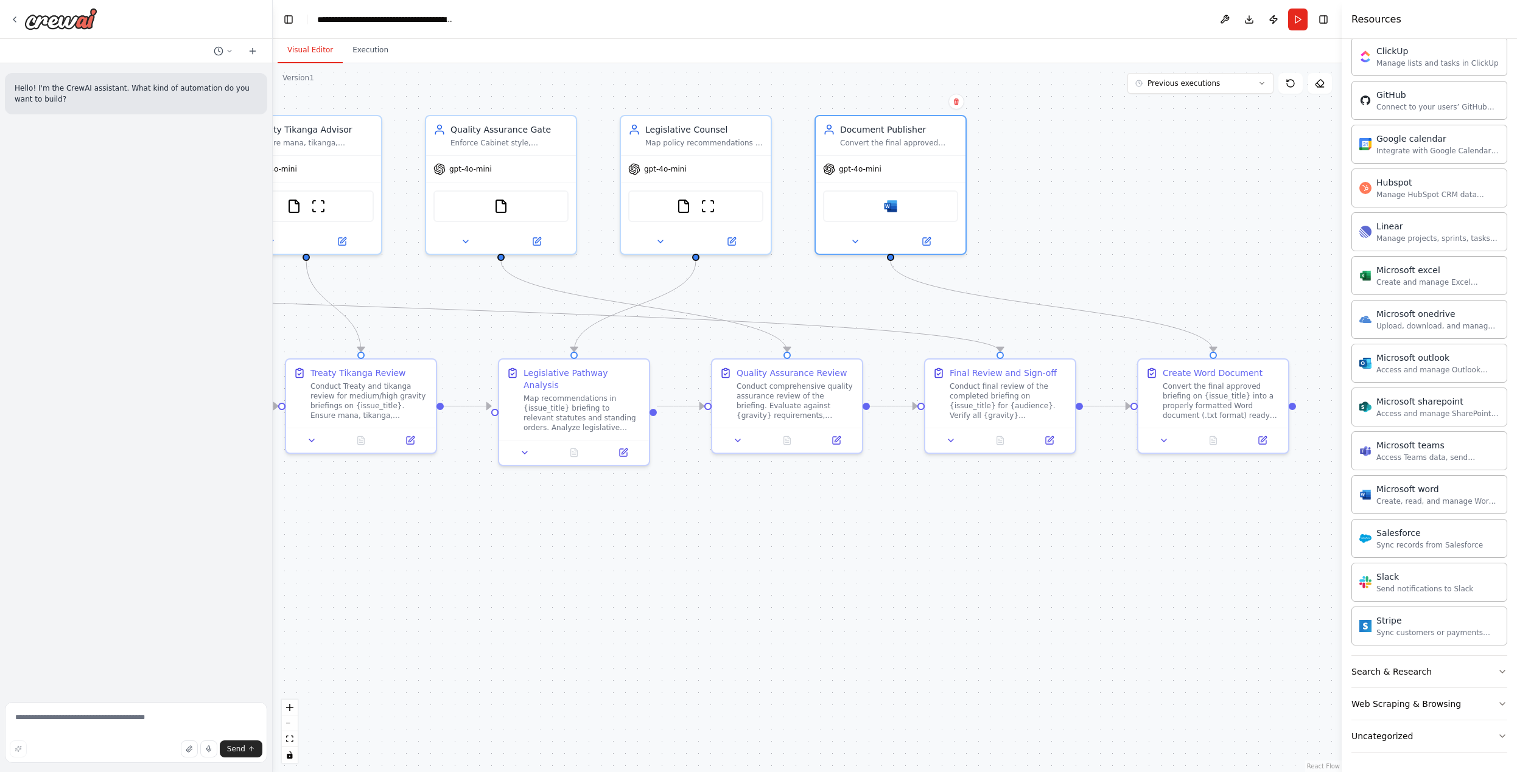
click at [64, 742] on div "Send" at bounding box center [136, 749] width 253 height 17
drag, startPoint x: 64, startPoint y: 751, endPoint x: 40, endPoint y: 751, distance: 23.7
click at [49, 751] on div "Send" at bounding box center [136, 749] width 253 height 17
click at [51, 750] on div "Send" at bounding box center [136, 749] width 253 height 17
click at [144, 273] on div "Hello! I'm the CrewAI assistant. What kind of automation do you want to build?" at bounding box center [136, 380] width 272 height 634
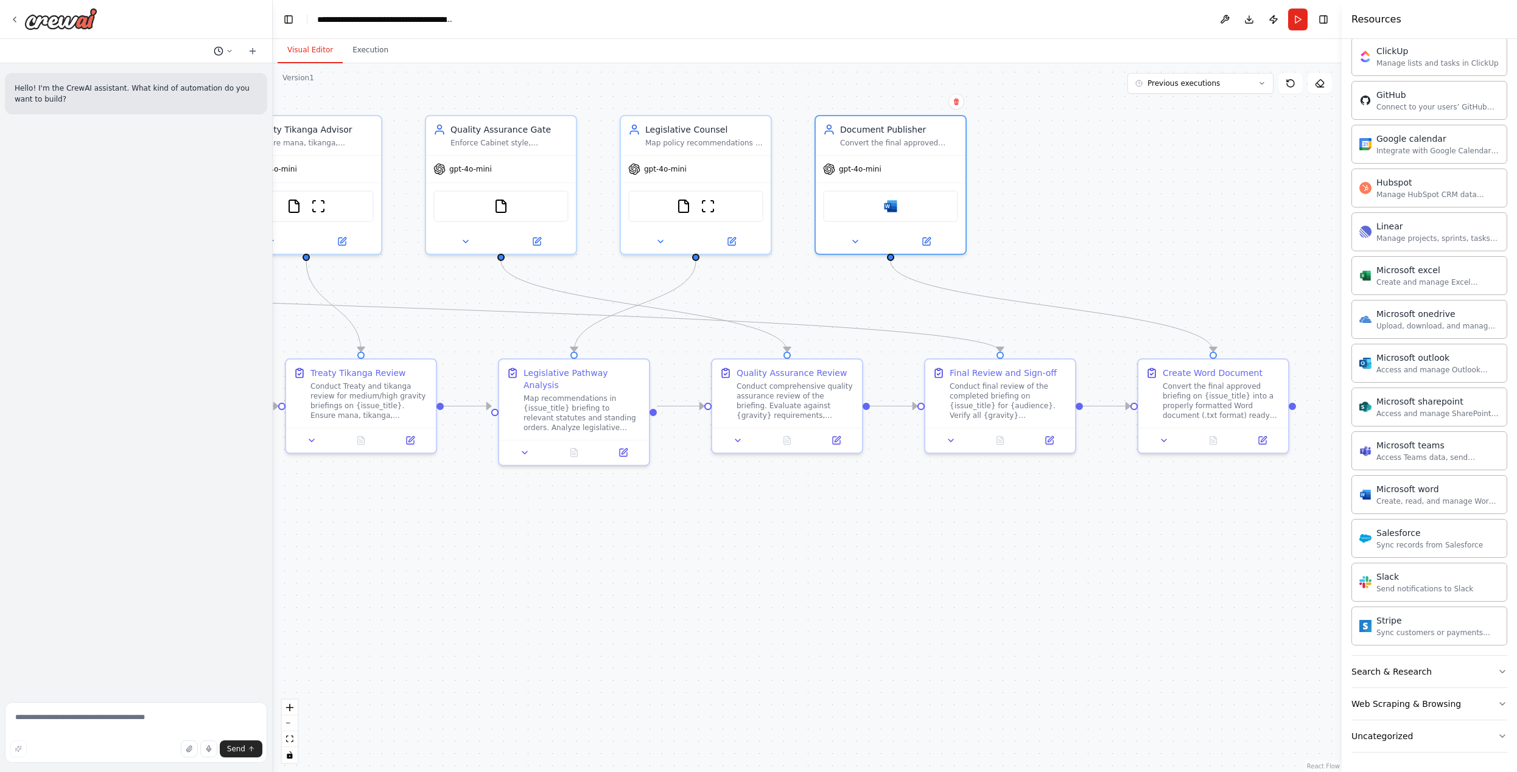
click at [226, 50] on icon at bounding box center [229, 50] width 7 height 7
click at [184, 97] on span "Based on the last automation run, please analyze the output, and if applicable,…" at bounding box center [170, 96] width 79 height 10
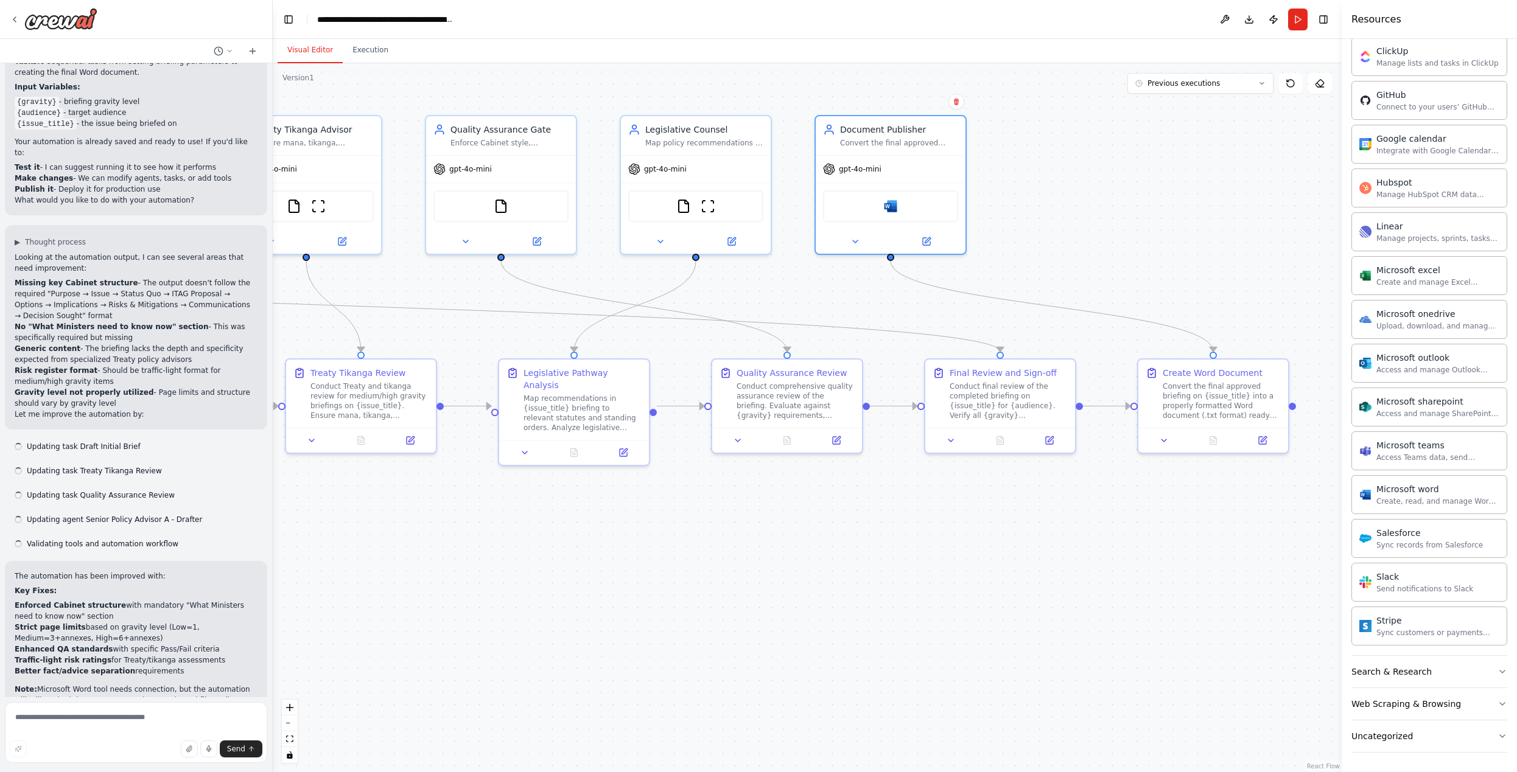
scroll to position [407, 0]
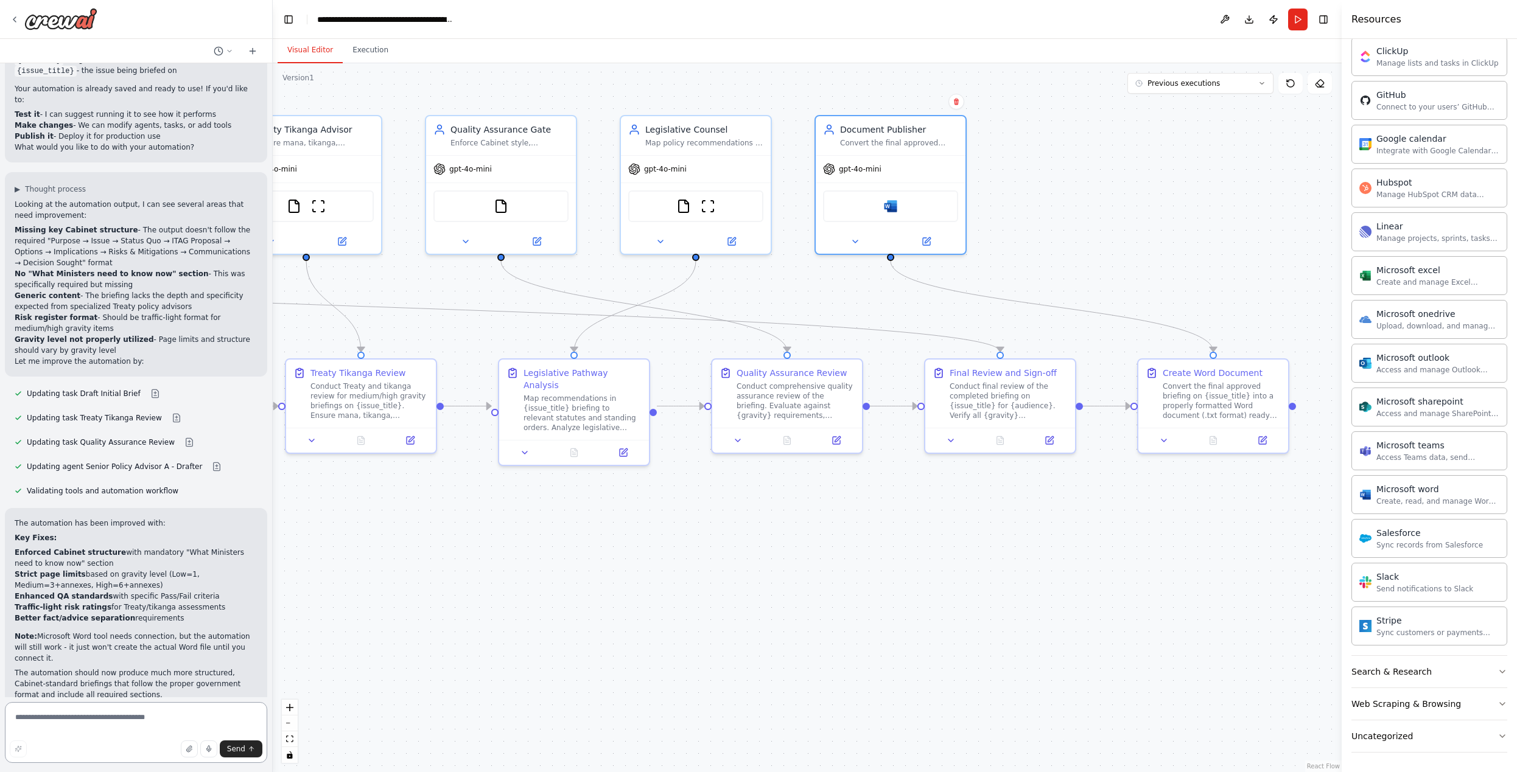
click at [118, 732] on textarea at bounding box center [136, 732] width 262 height 61
type textarea "**********"
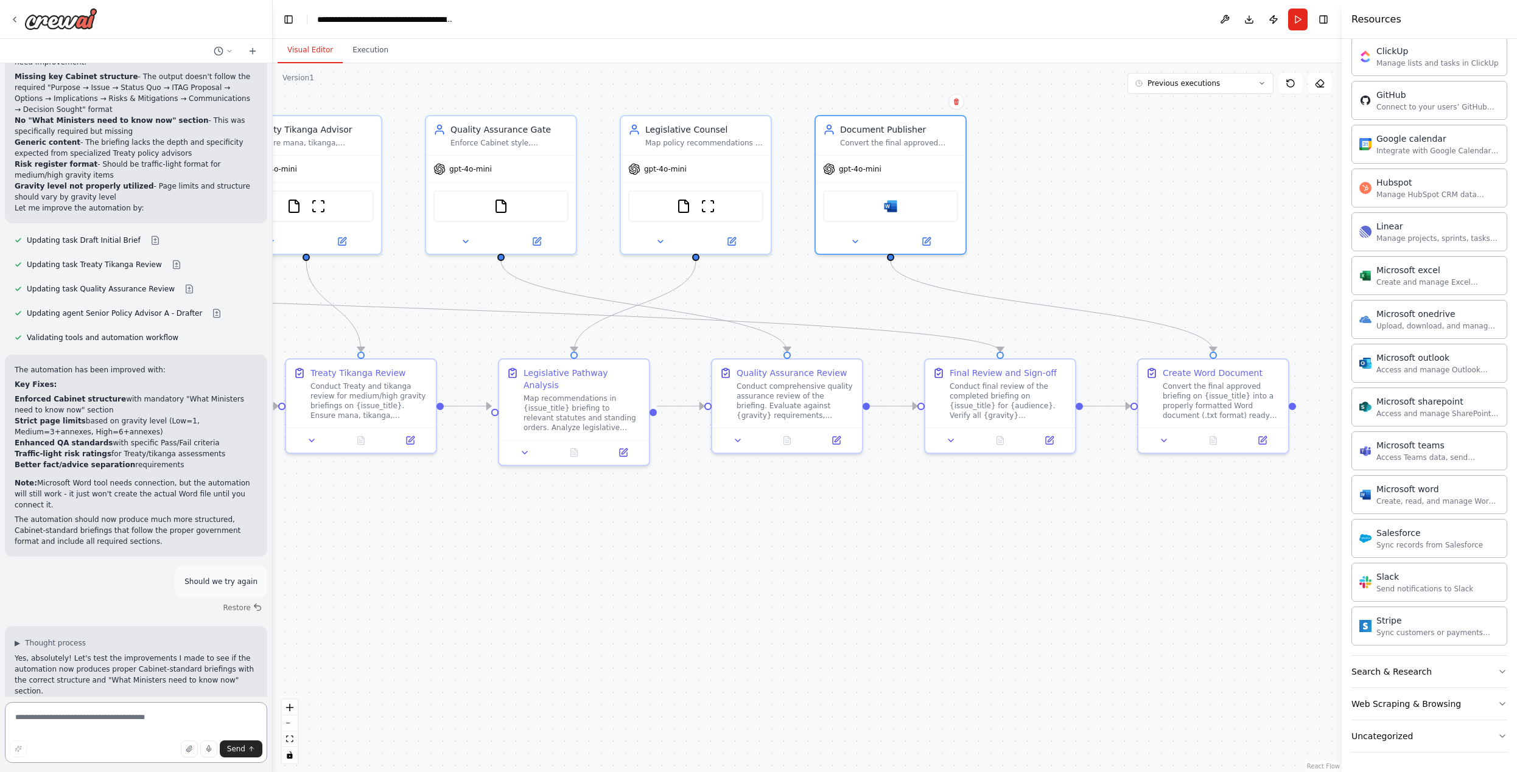
scroll to position [571, 0]
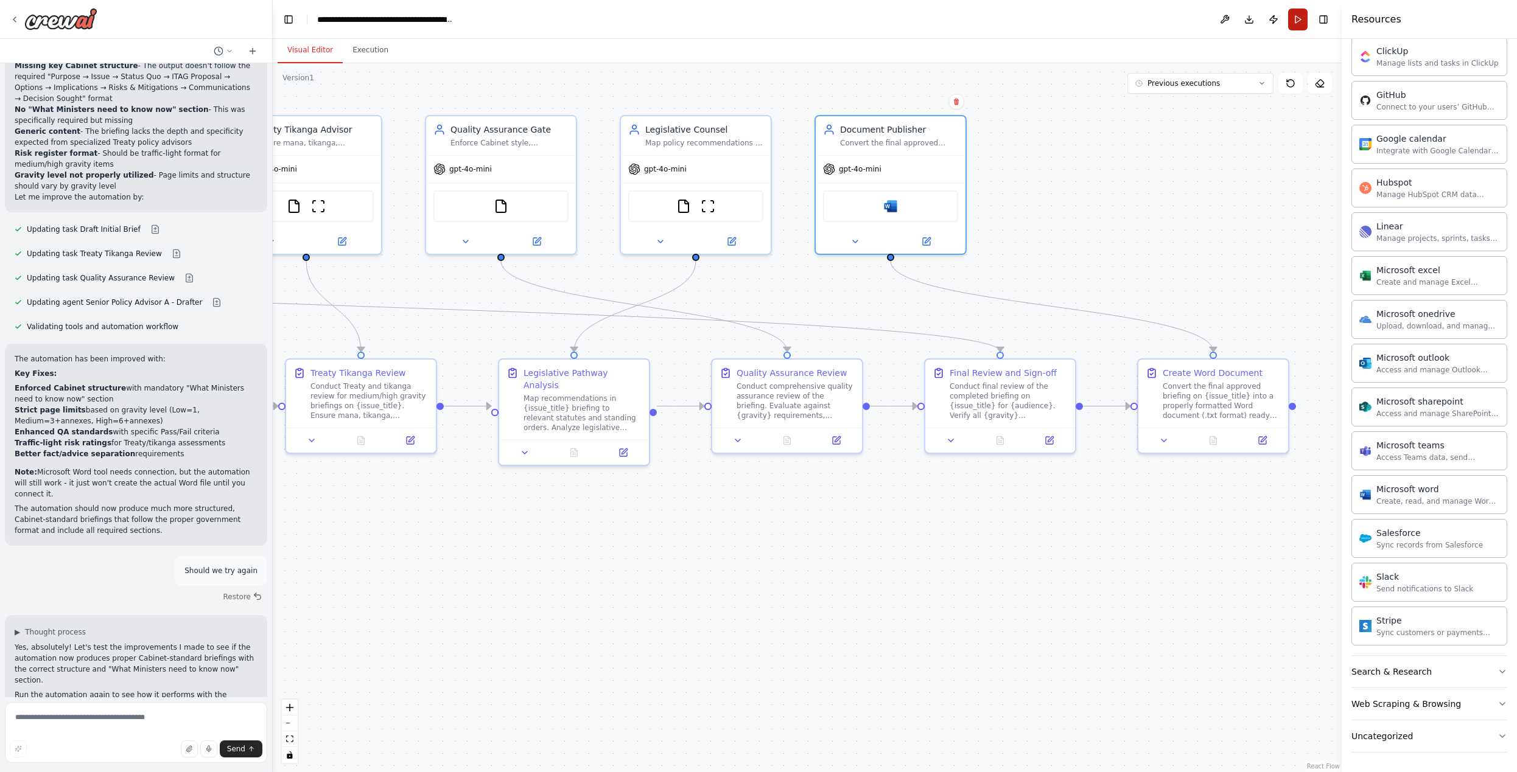
click at [1294, 26] on button "Run" at bounding box center [1297, 20] width 19 height 22
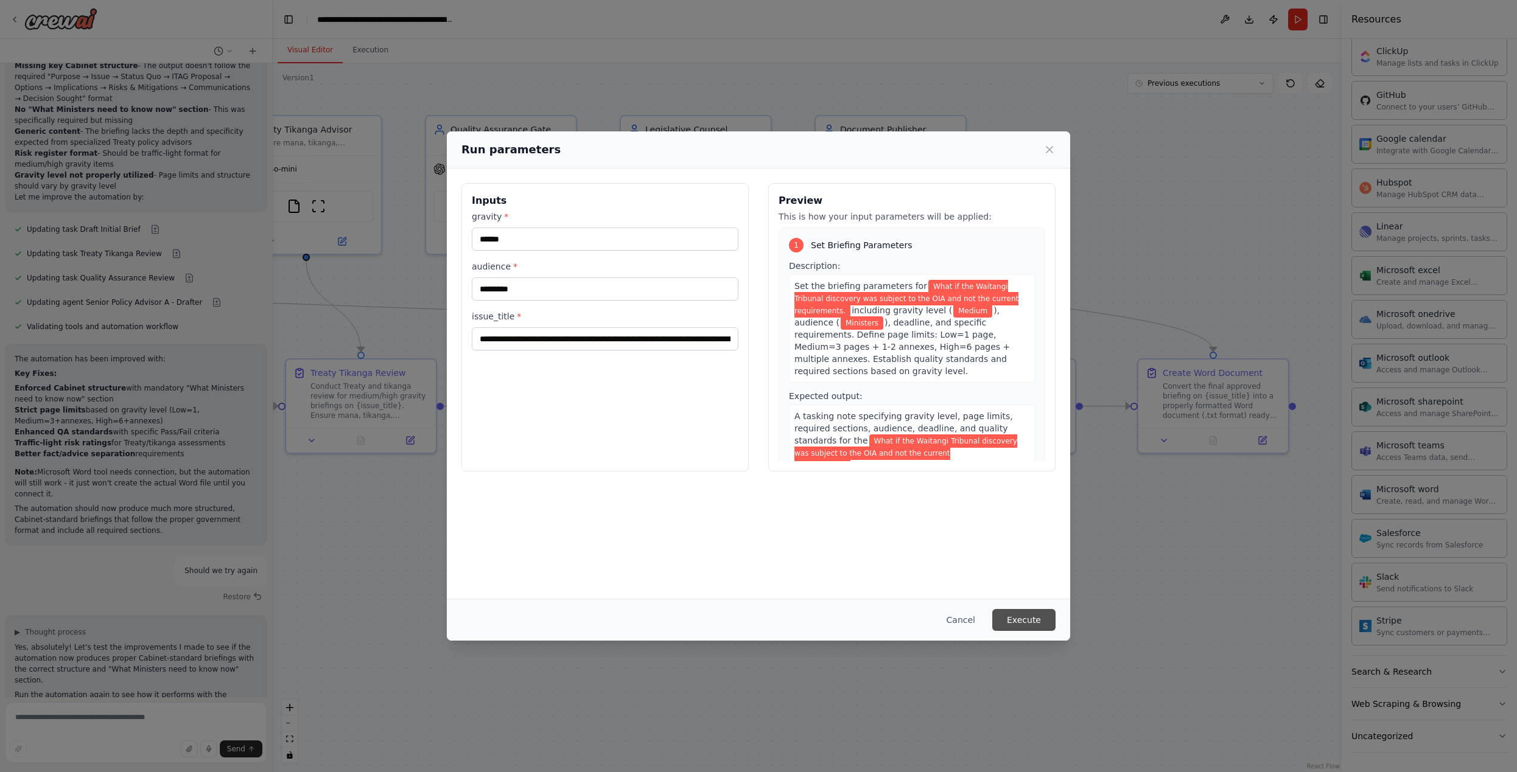
click at [1036, 616] on button "Execute" at bounding box center [1023, 620] width 63 height 22
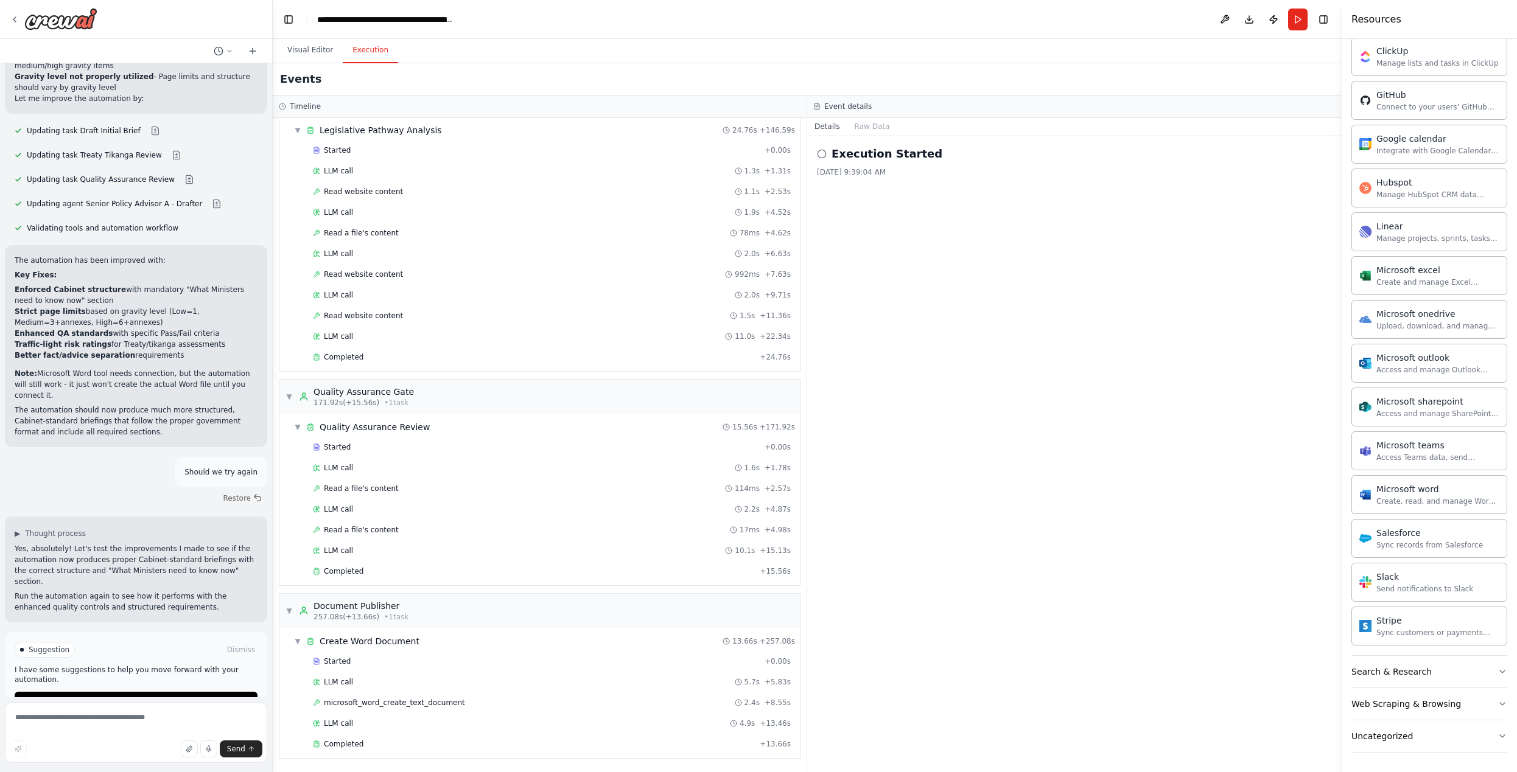
scroll to position [0, 0]
click at [135, 697] on span "Improve automation" at bounding box center [141, 702] width 74 height 10
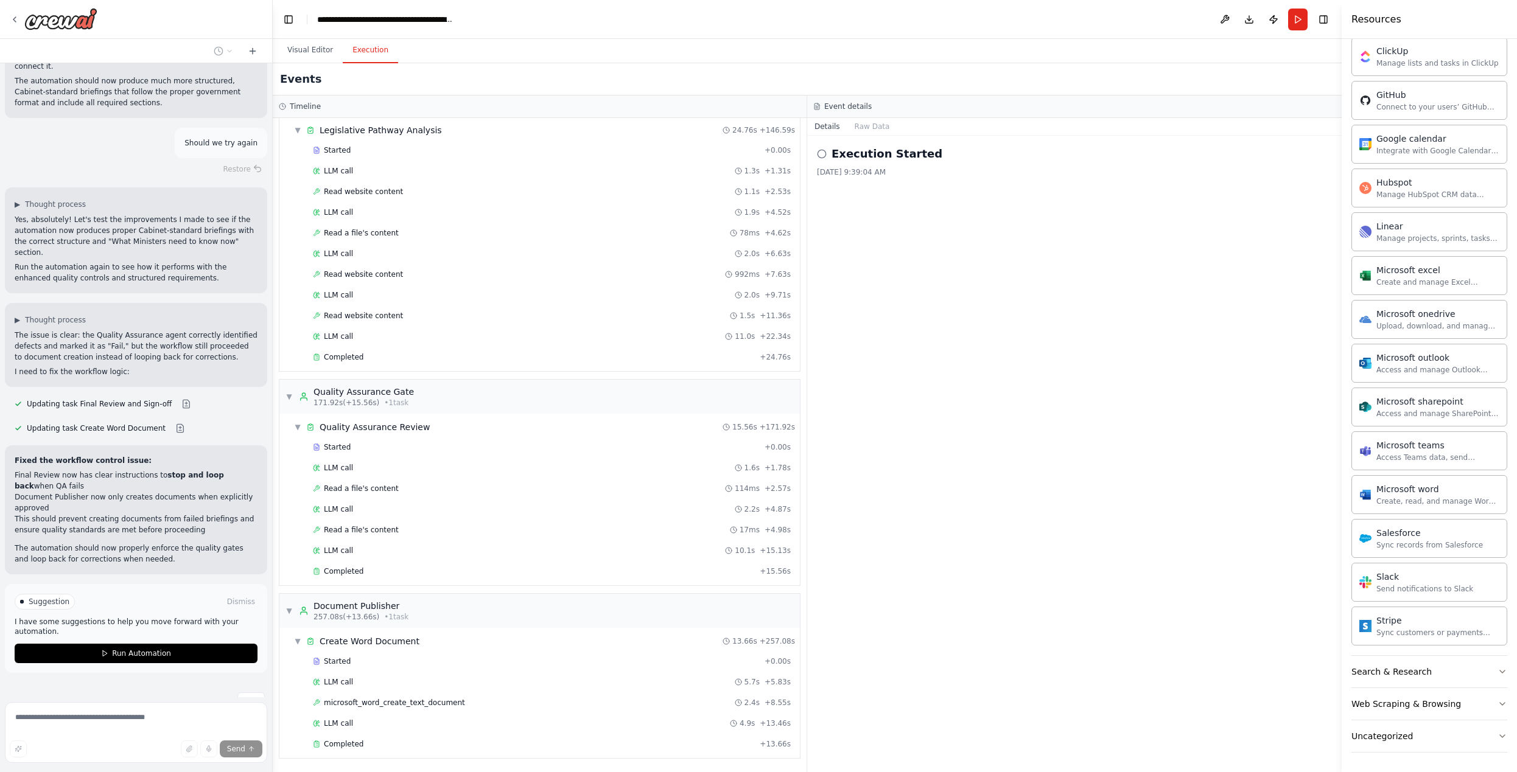
scroll to position [999, 0]
click at [81, 618] on p "I have some suggestions to help you move forward with your automation." at bounding box center [136, 627] width 243 height 19
click at [37, 598] on span "Suggestion" at bounding box center [49, 603] width 41 height 10
click at [124, 618] on p "I have some suggestions to help you move forward with your automation." at bounding box center [136, 627] width 243 height 19
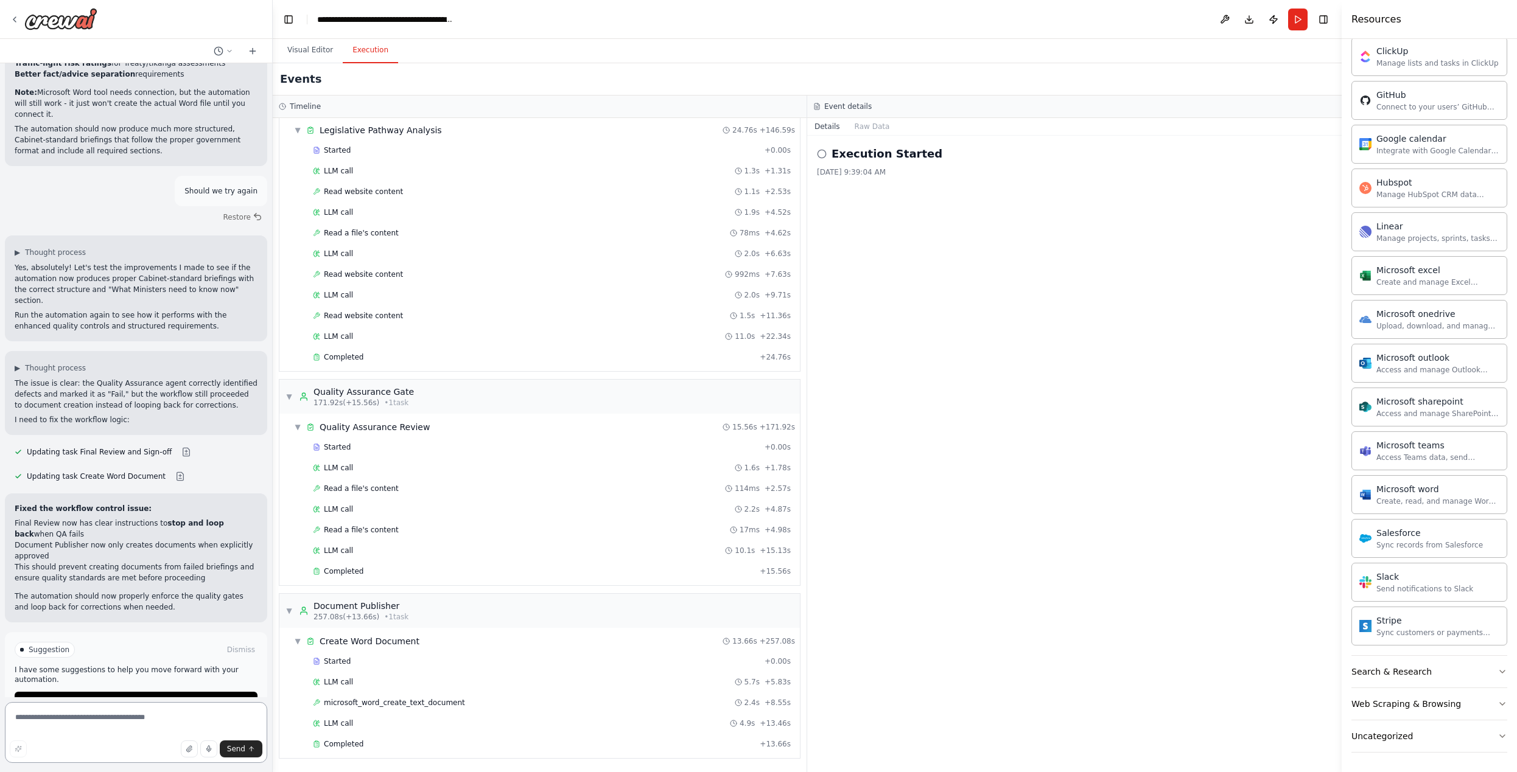
scroll to position [0, 0]
click at [85, 719] on textarea at bounding box center [136, 732] width 262 height 61
type textarea "**********"
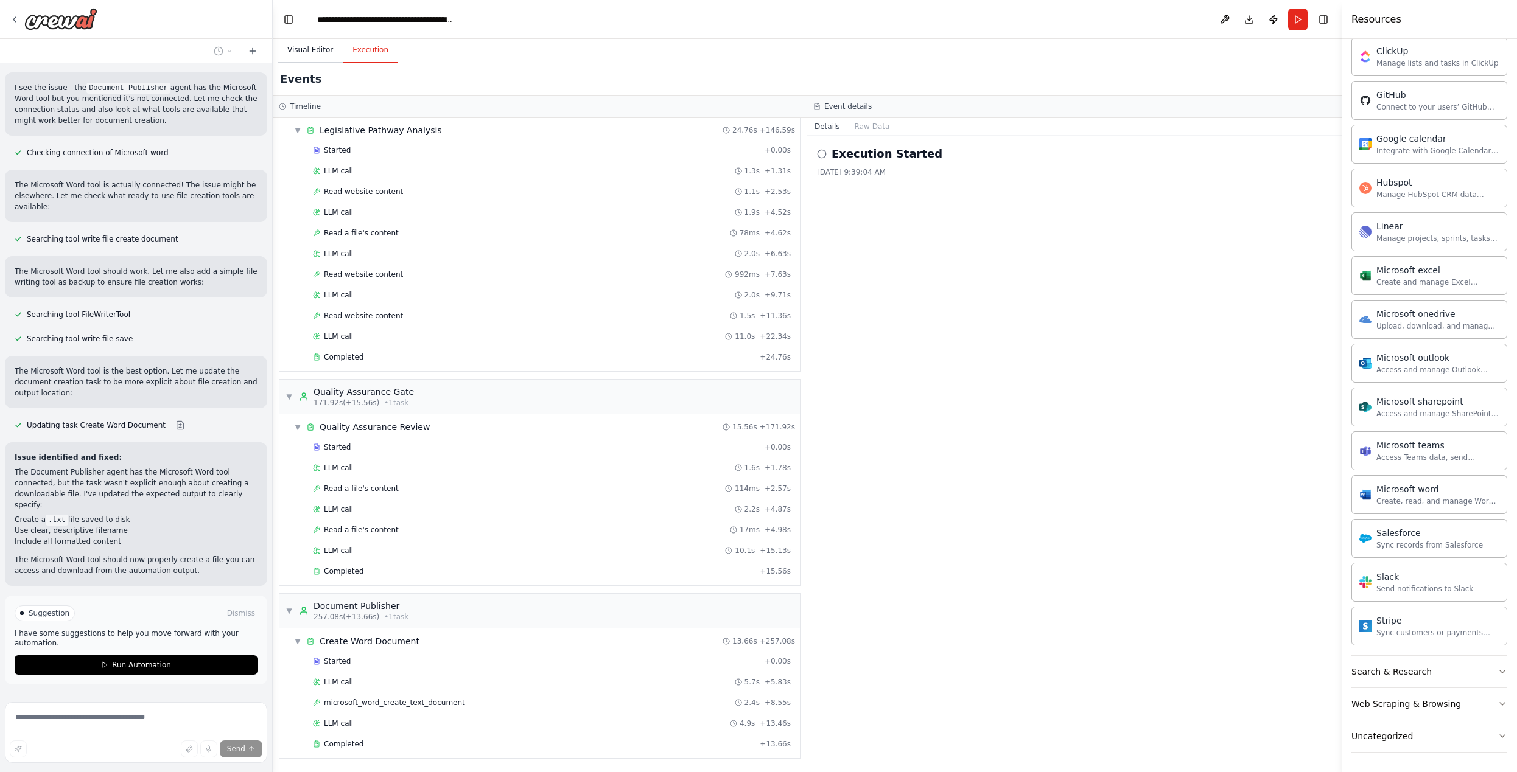
click at [299, 52] on button "Visual Editor" at bounding box center [310, 51] width 65 height 26
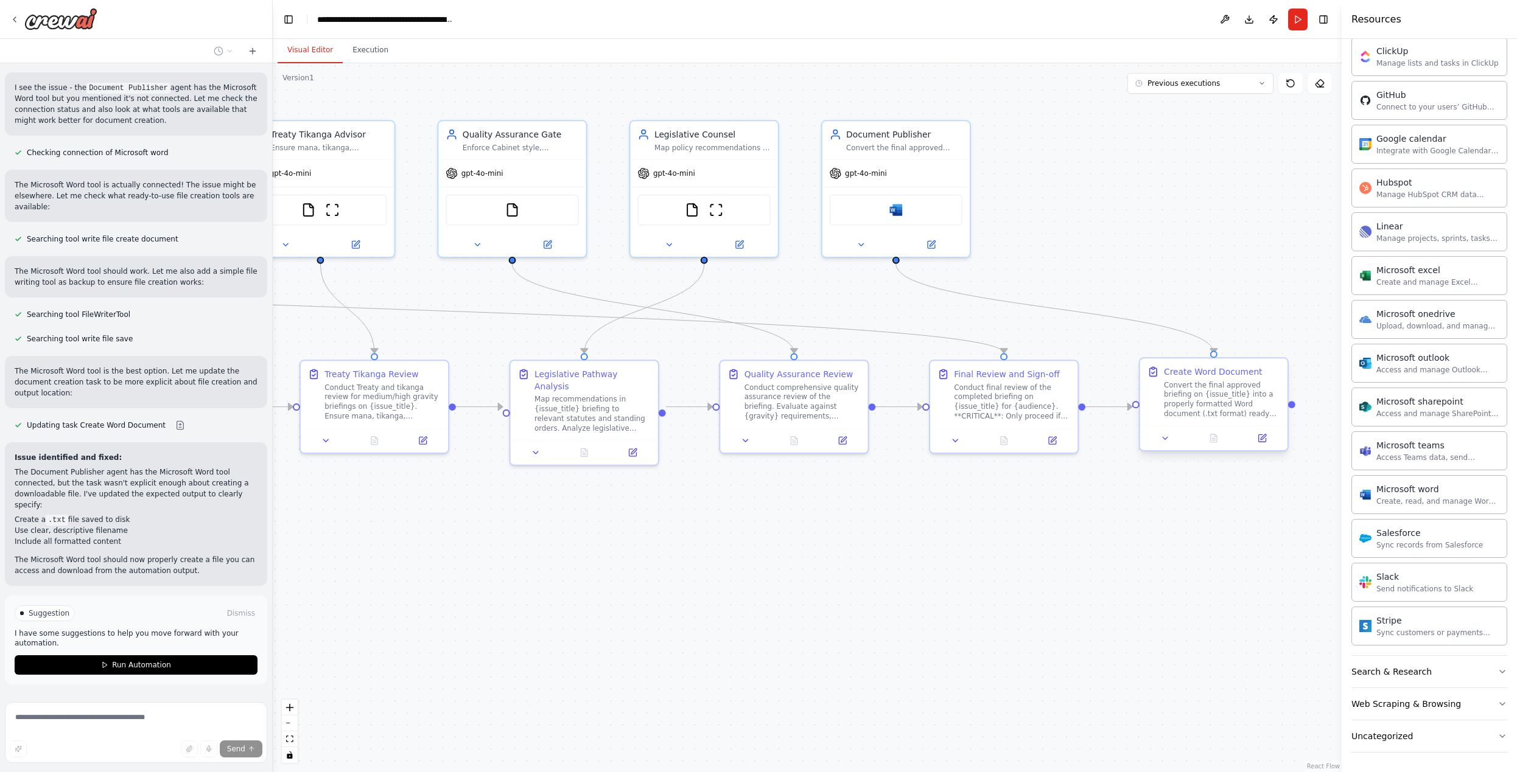
click at [1233, 406] on div "Convert the final approved briefing on {issue_title} into a properly formatted …" at bounding box center [1222, 399] width 116 height 38
click at [1125, 602] on div ".deletable-edge-delete-btn { width: 20px; height: 20px; border: 0px solid #ffff…" at bounding box center [807, 417] width 1069 height 709
click at [1198, 86] on span "Previous executions" at bounding box center [1183, 84] width 72 height 10
drag, startPoint x: 1130, startPoint y: 204, endPoint x: 1187, endPoint y: 172, distance: 65.7
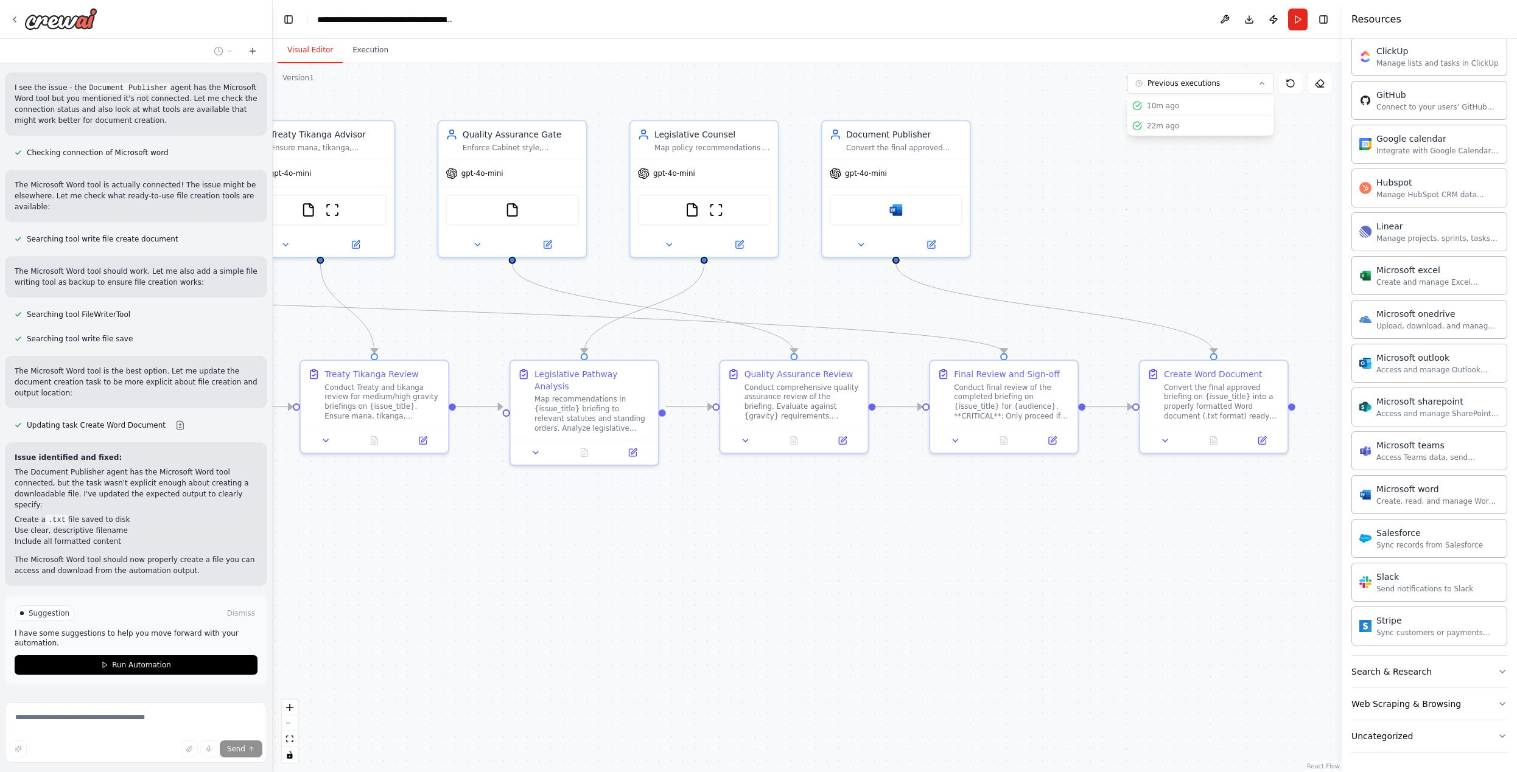
click at [1130, 204] on div ".deletable-edge-delete-btn { width: 20px; height: 20px; border: 0px solid #ffff…" at bounding box center [807, 417] width 1069 height 709
click at [855, 49] on div "Visual Editor Execution" at bounding box center [807, 51] width 1069 height 24
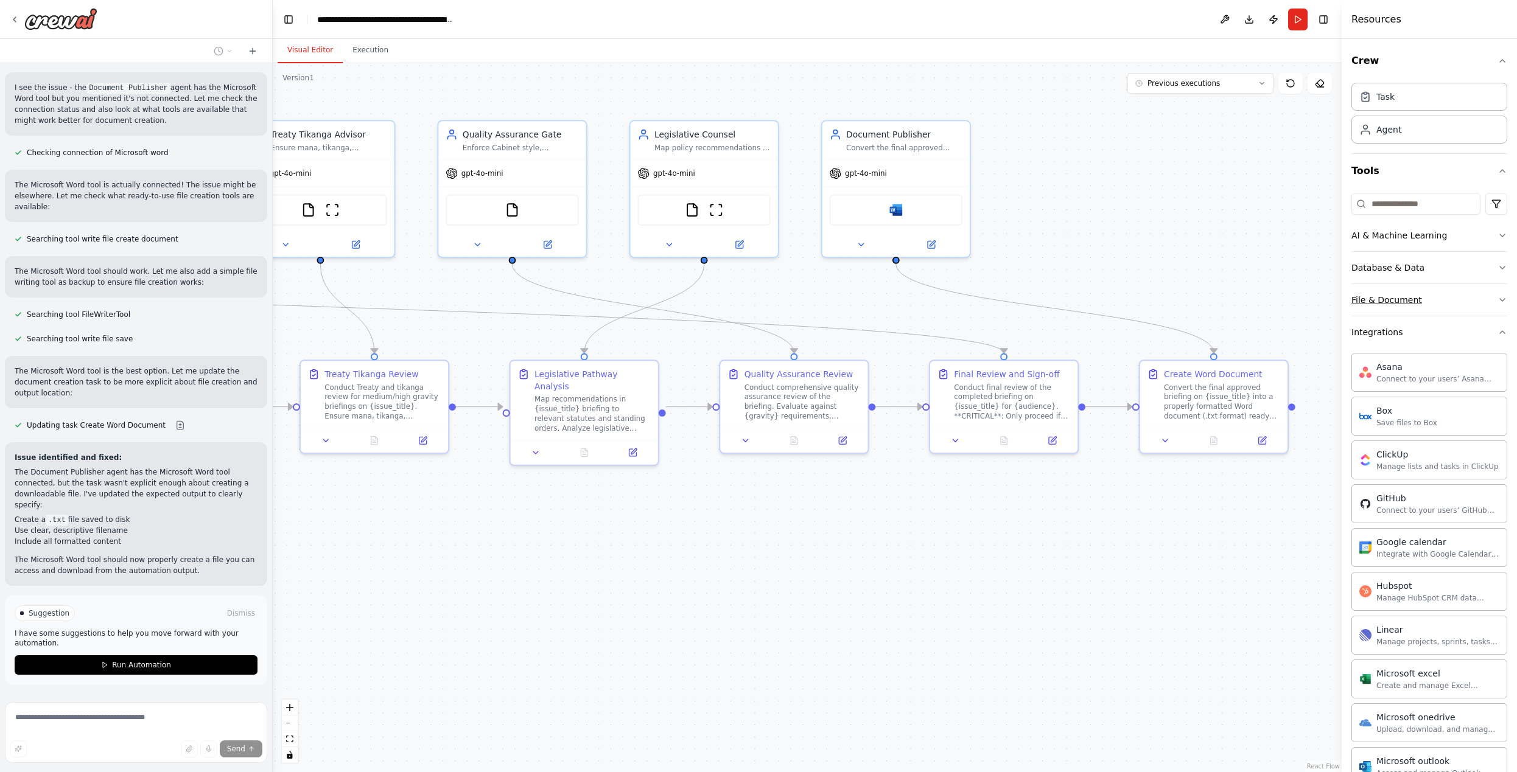
click at [1439, 303] on button "File & Document" at bounding box center [1429, 300] width 156 height 32
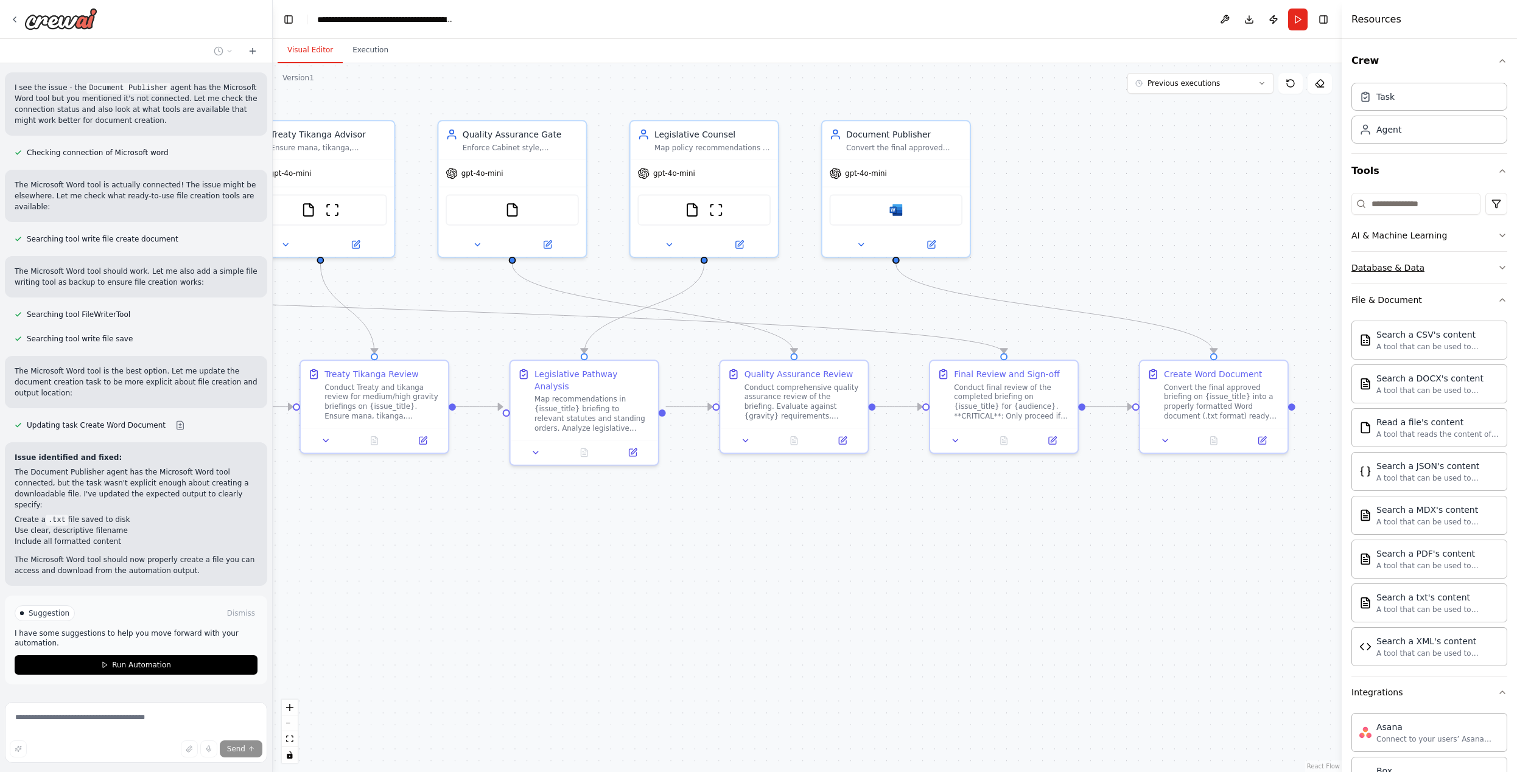
click at [1465, 269] on button "Database & Data" at bounding box center [1429, 268] width 156 height 32
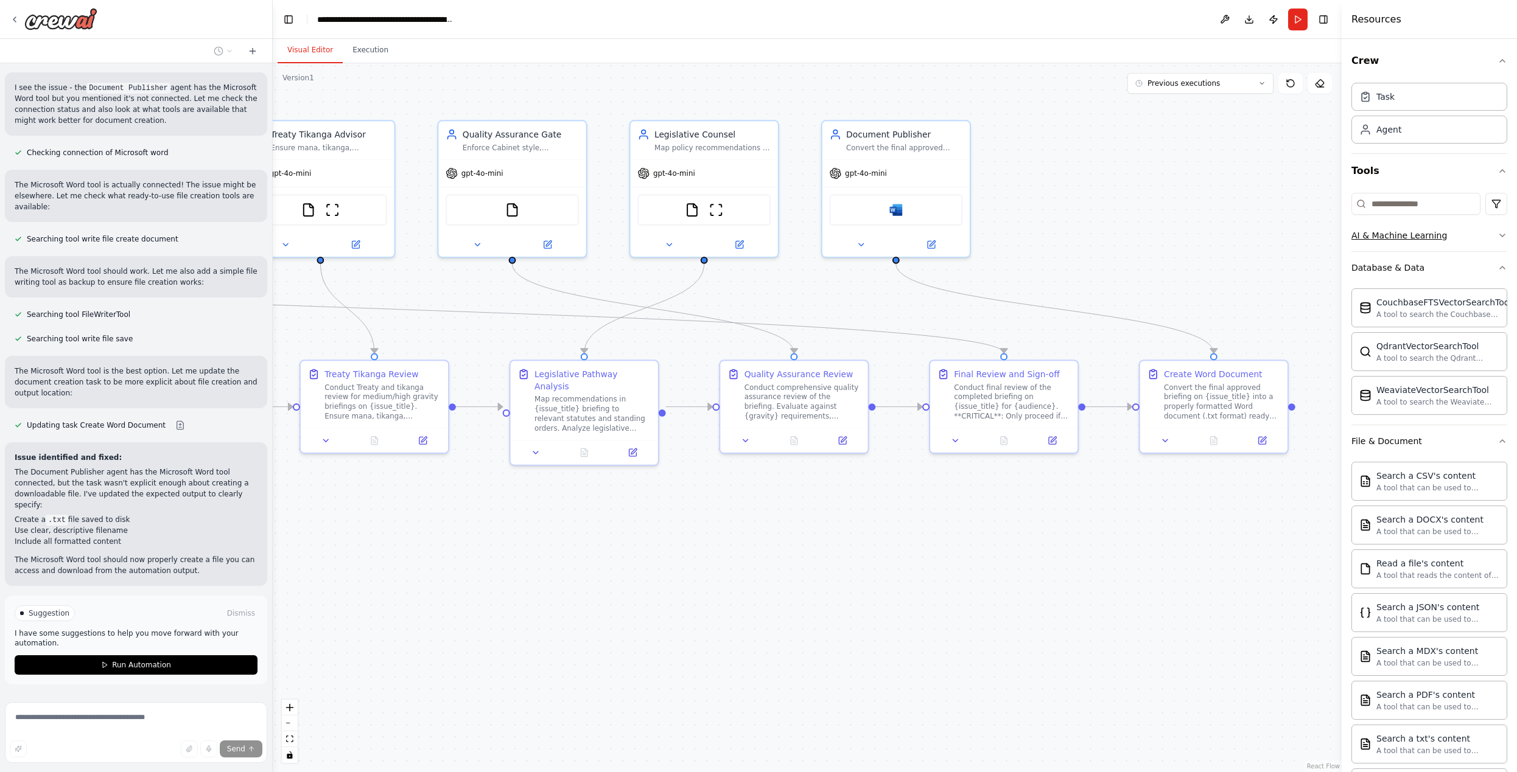
click at [1474, 237] on button "AI & Machine Learning" at bounding box center [1429, 236] width 156 height 32
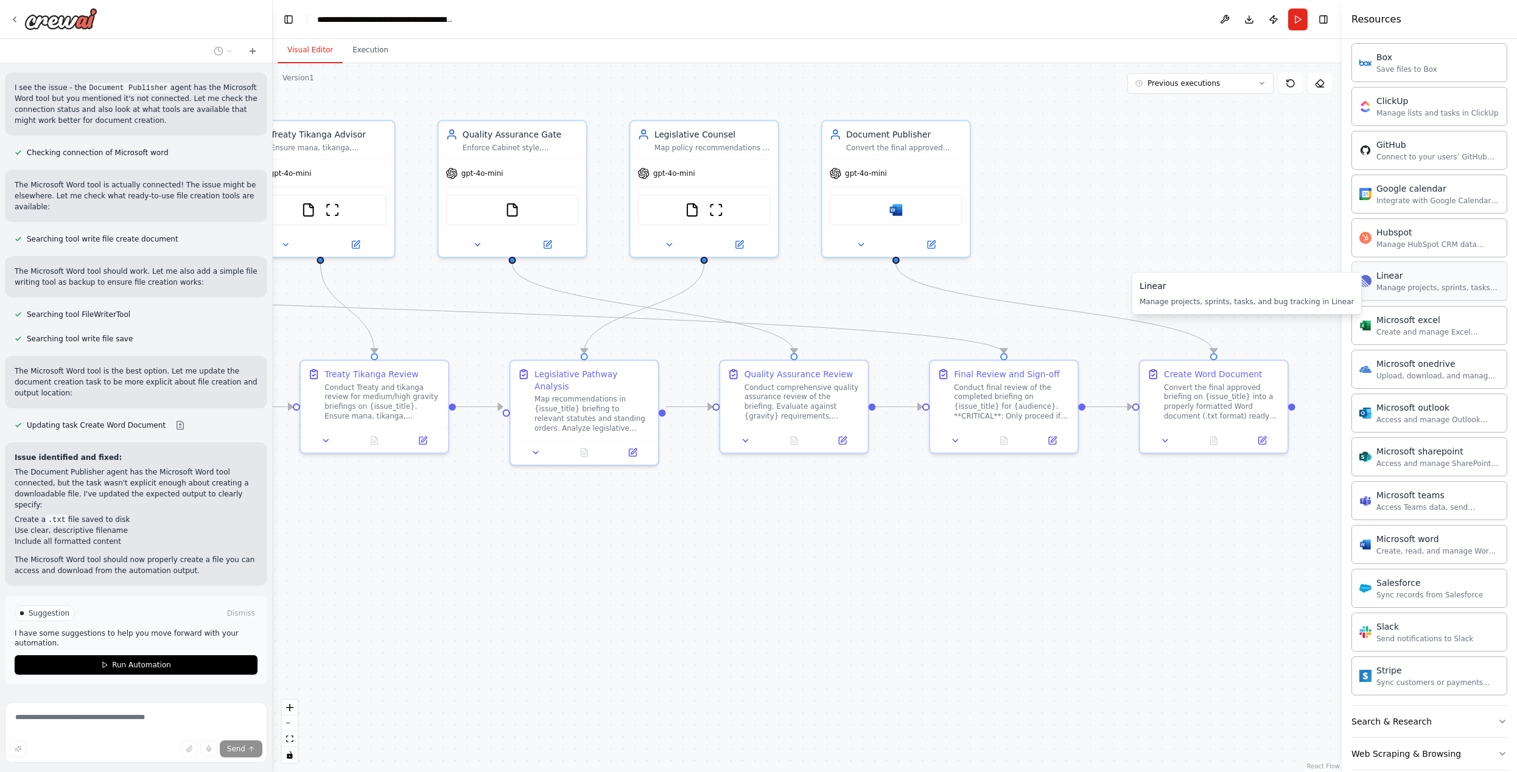
scroll to position [1043, 0]
click at [151, 549] on div "Hello! I'm the CrewAI assistant. What kind of automation do you want to build? …" at bounding box center [136, 380] width 272 height 634
click at [144, 660] on span "Run Automation" at bounding box center [141, 665] width 59 height 10
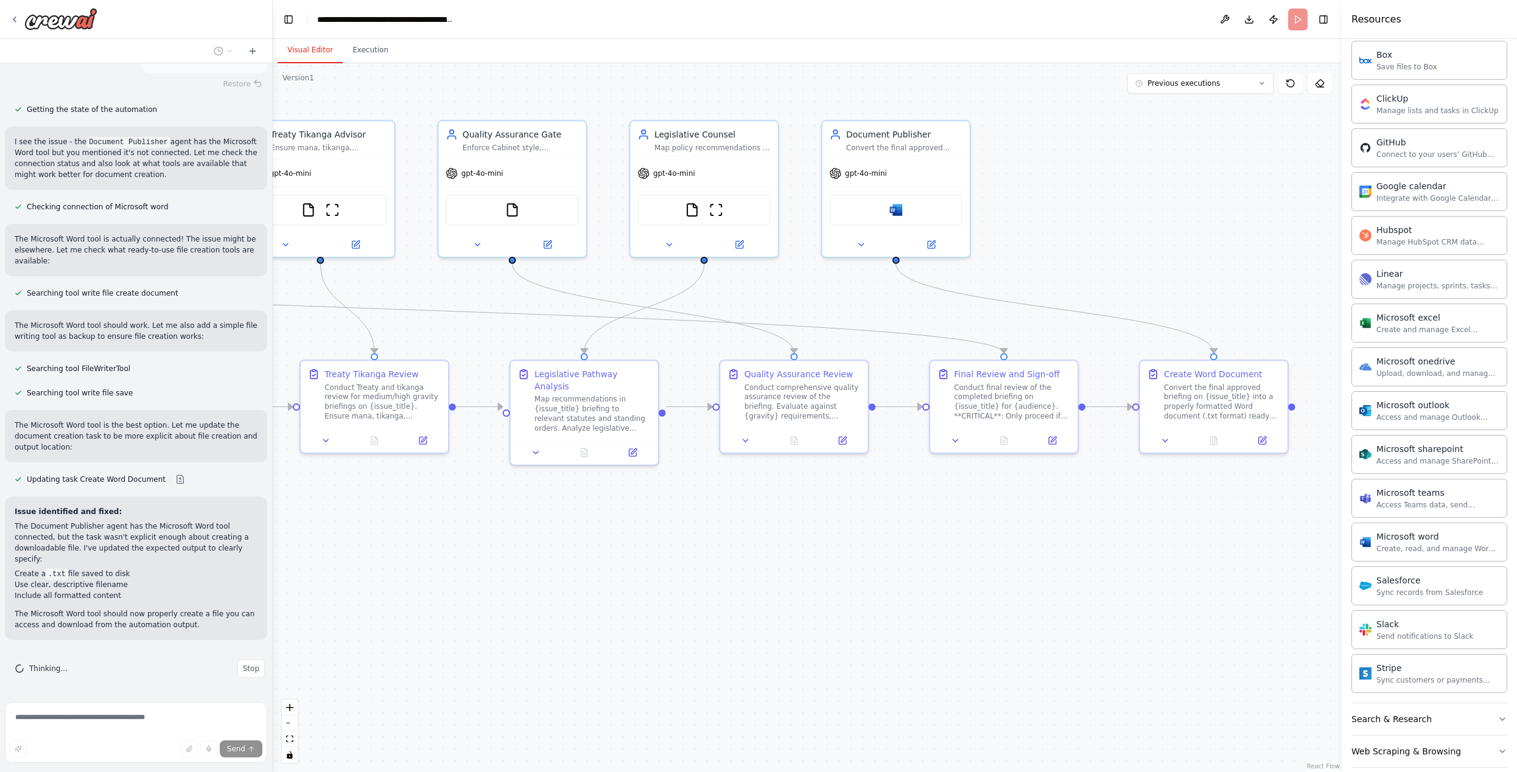
scroll to position [1497, 0]
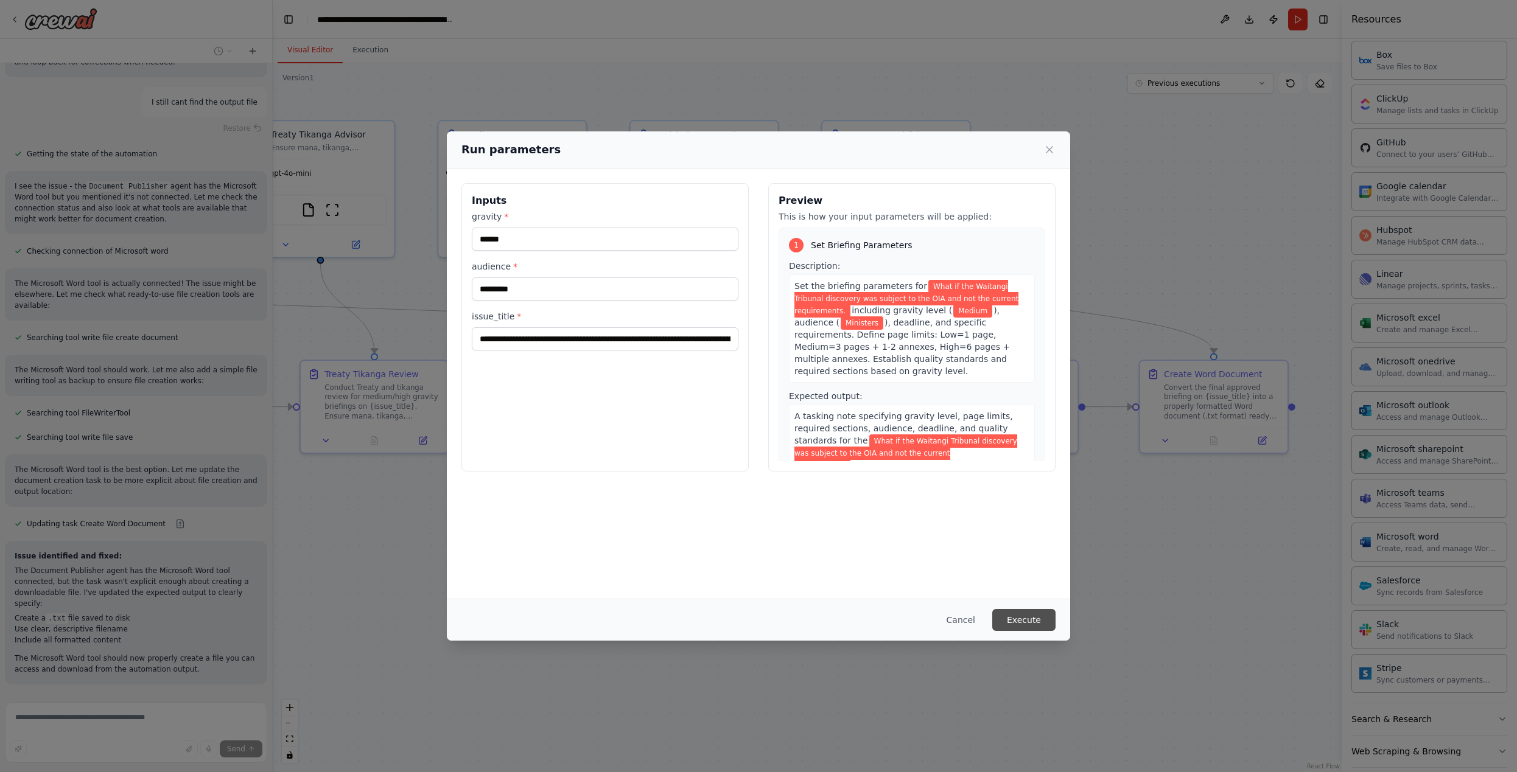
click at [1035, 623] on button "Execute" at bounding box center [1023, 620] width 63 height 22
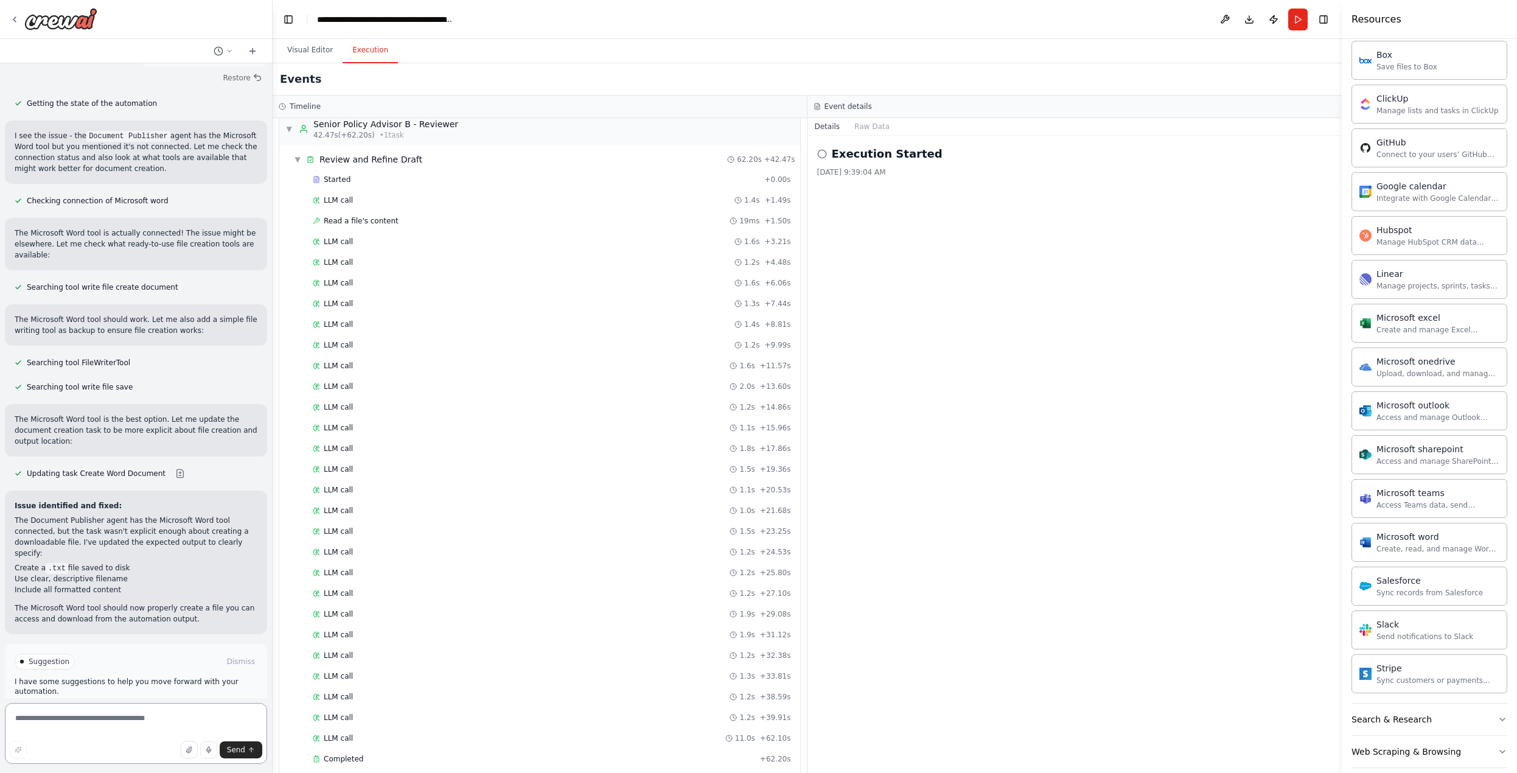
scroll to position [0, 0]
click at [1178, 107] on div "Event details" at bounding box center [1075, 107] width 523 height 10
click at [850, 158] on h2 "Execution Started" at bounding box center [887, 153] width 111 height 17
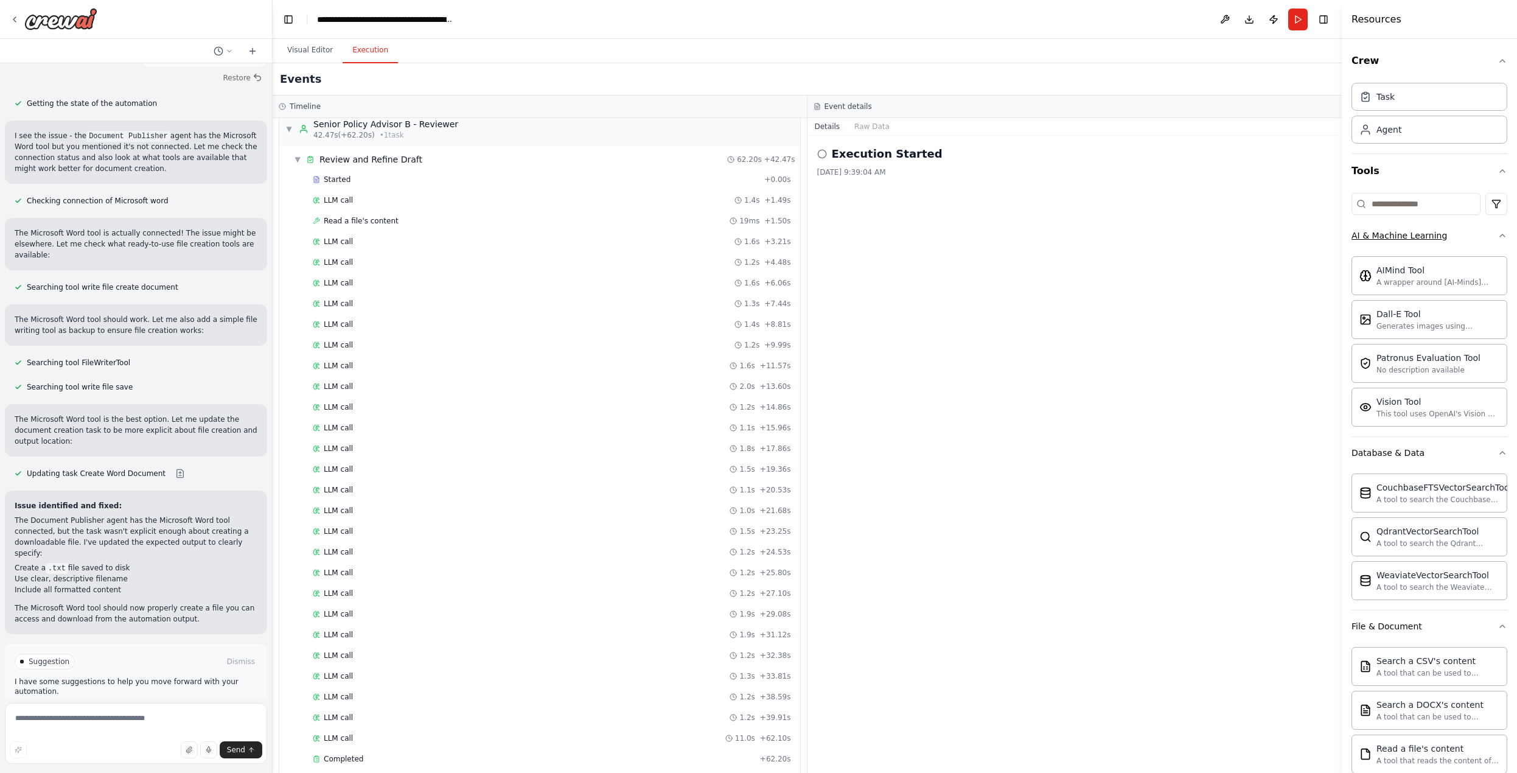
click at [1500, 238] on icon "button" at bounding box center [1503, 236] width 10 height 10
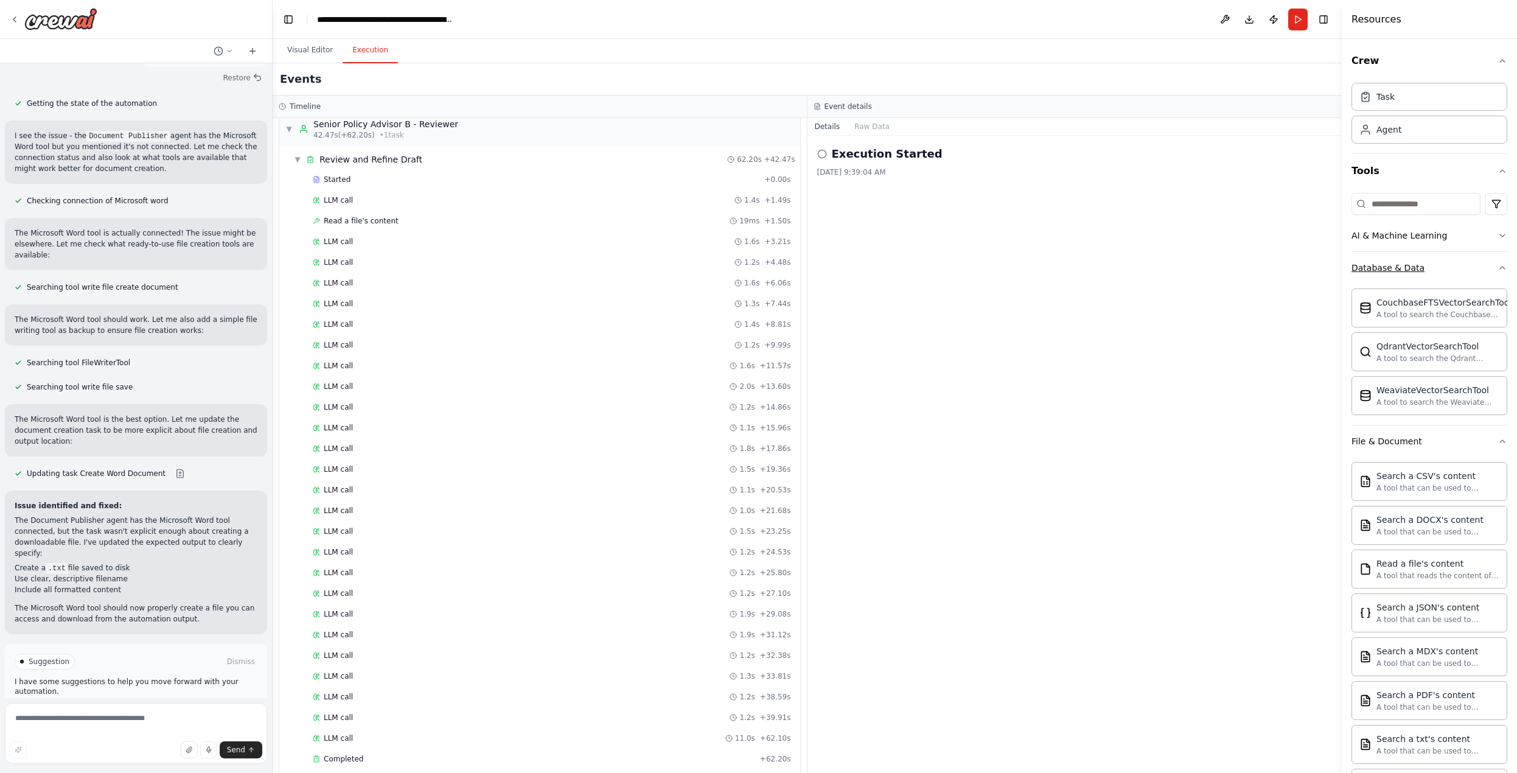
click at [1501, 267] on icon "button" at bounding box center [1503, 268] width 10 height 10
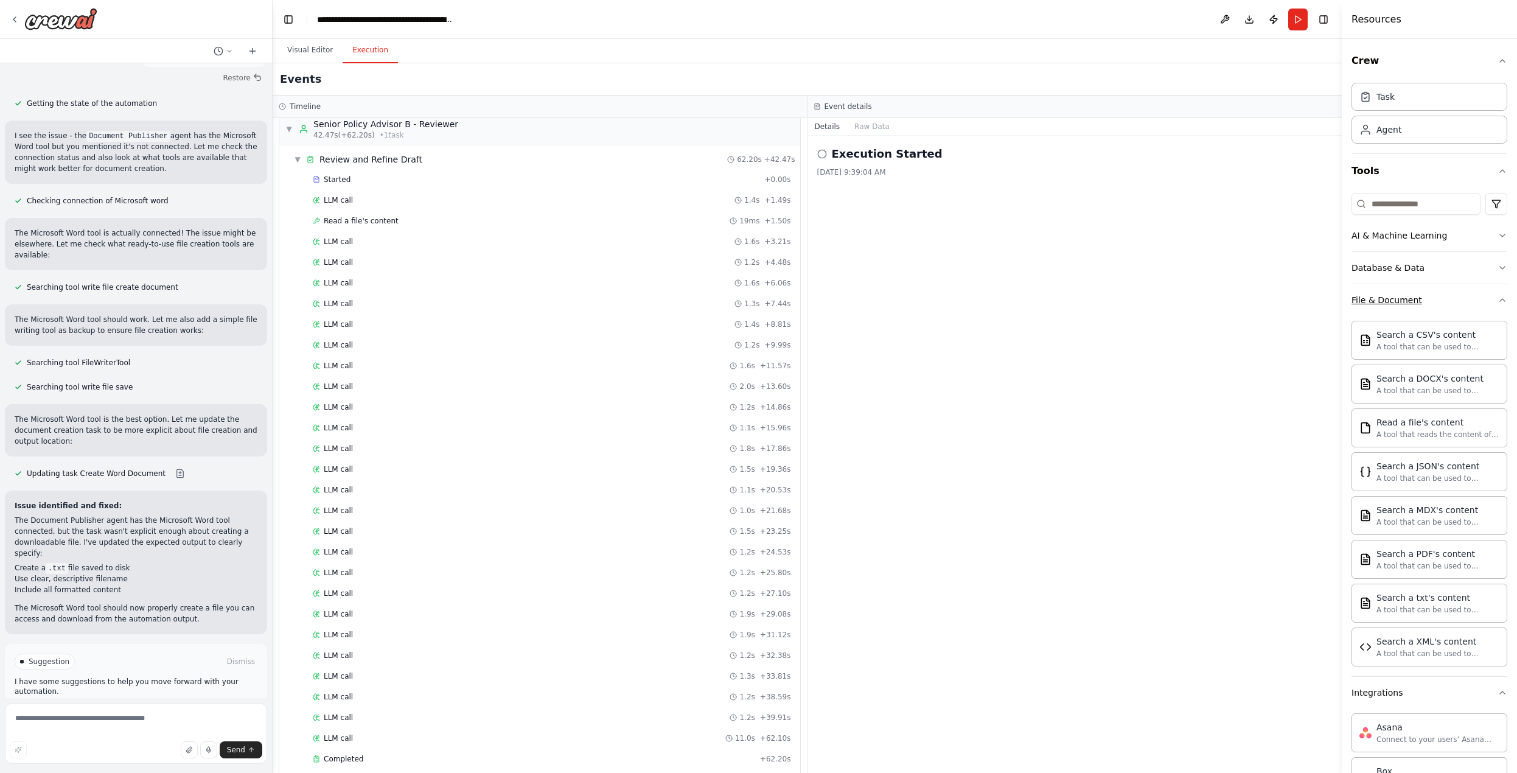
click at [1501, 301] on icon "button" at bounding box center [1503, 300] width 10 height 10
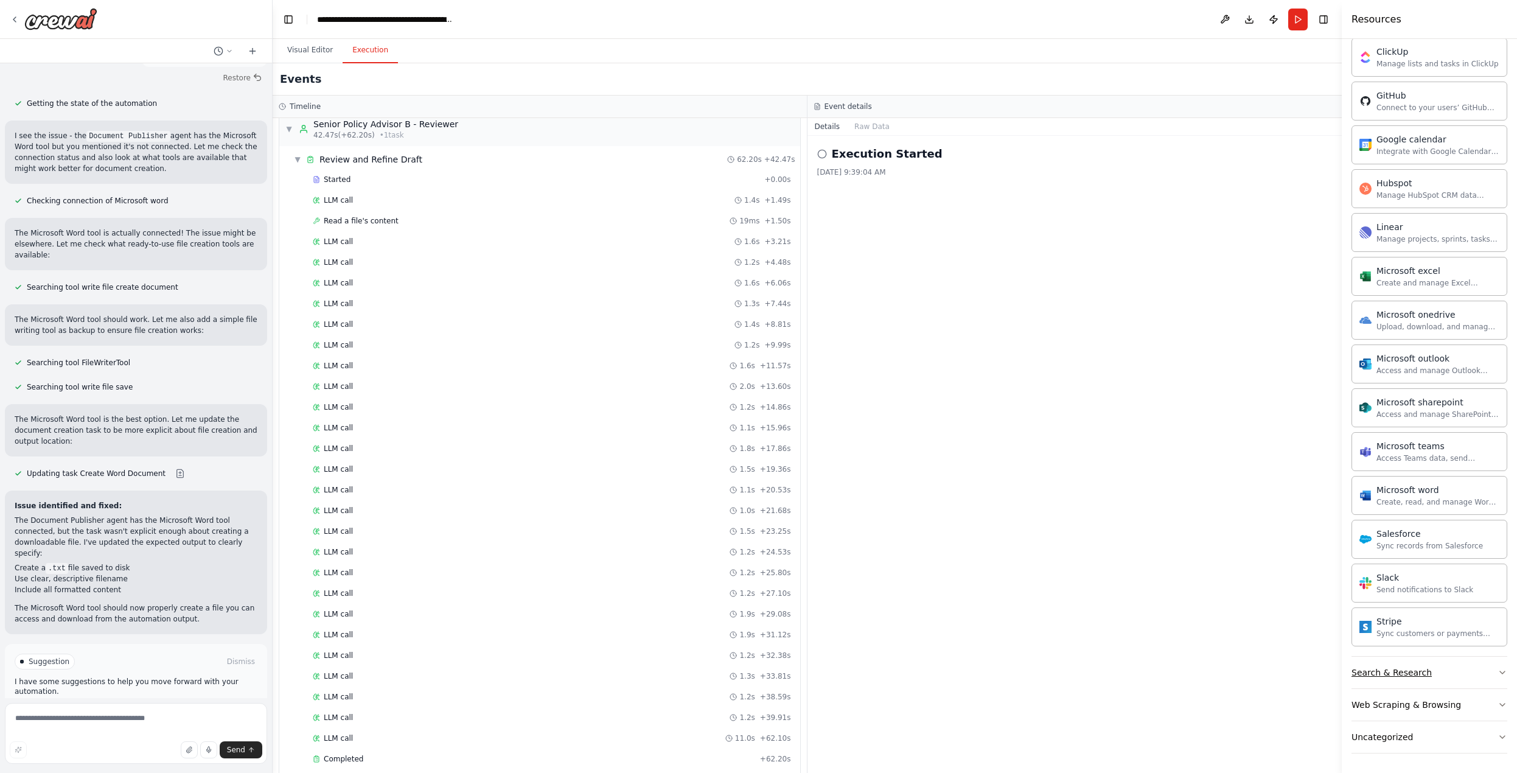
click at [1501, 671] on icon "button" at bounding box center [1503, 673] width 10 height 10
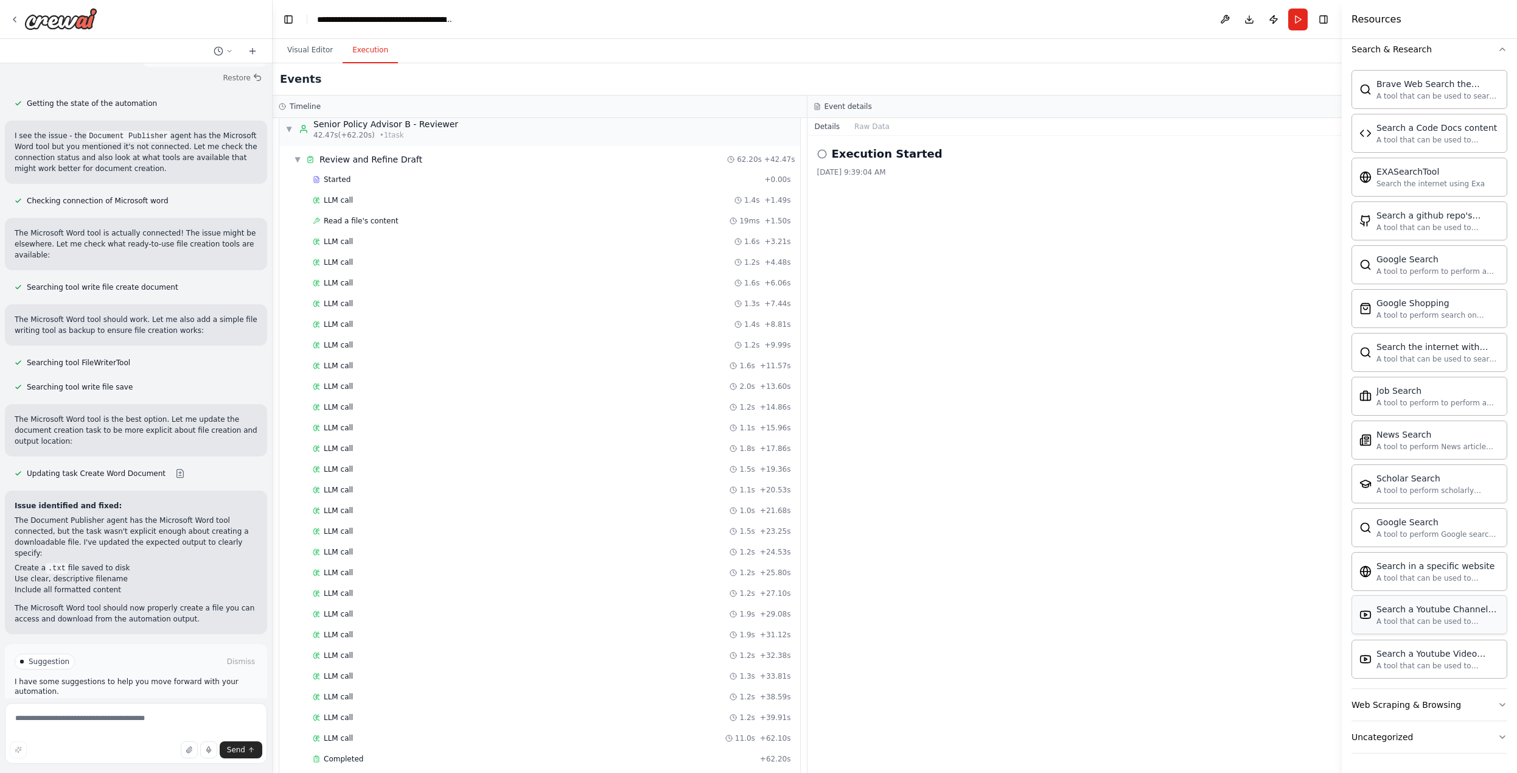
scroll to position [1026, 0]
click at [1504, 704] on icon "button" at bounding box center [1503, 705] width 10 height 10
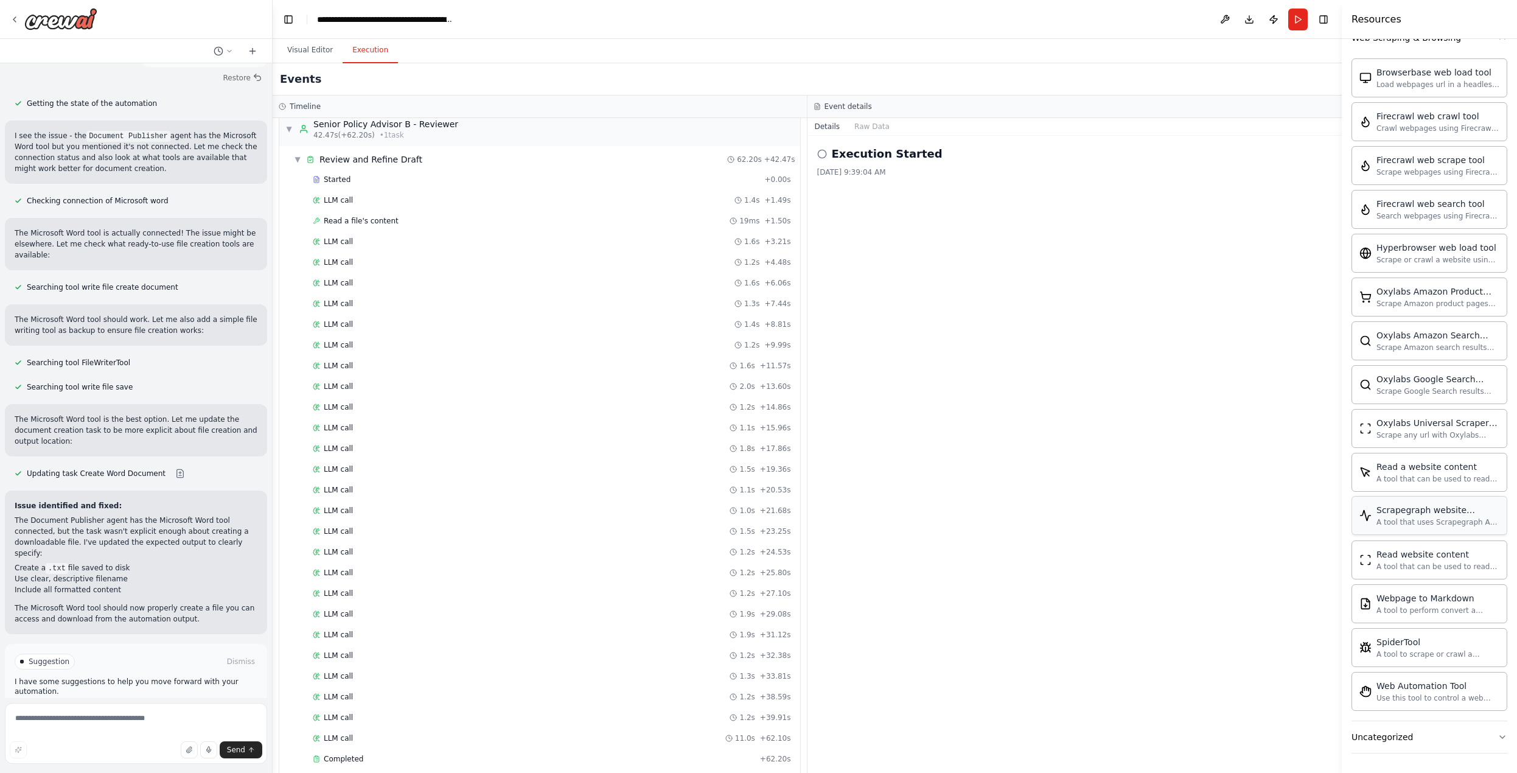
scroll to position [1693, 0]
click at [1487, 739] on button "Uncategorized" at bounding box center [1430, 737] width 156 height 32
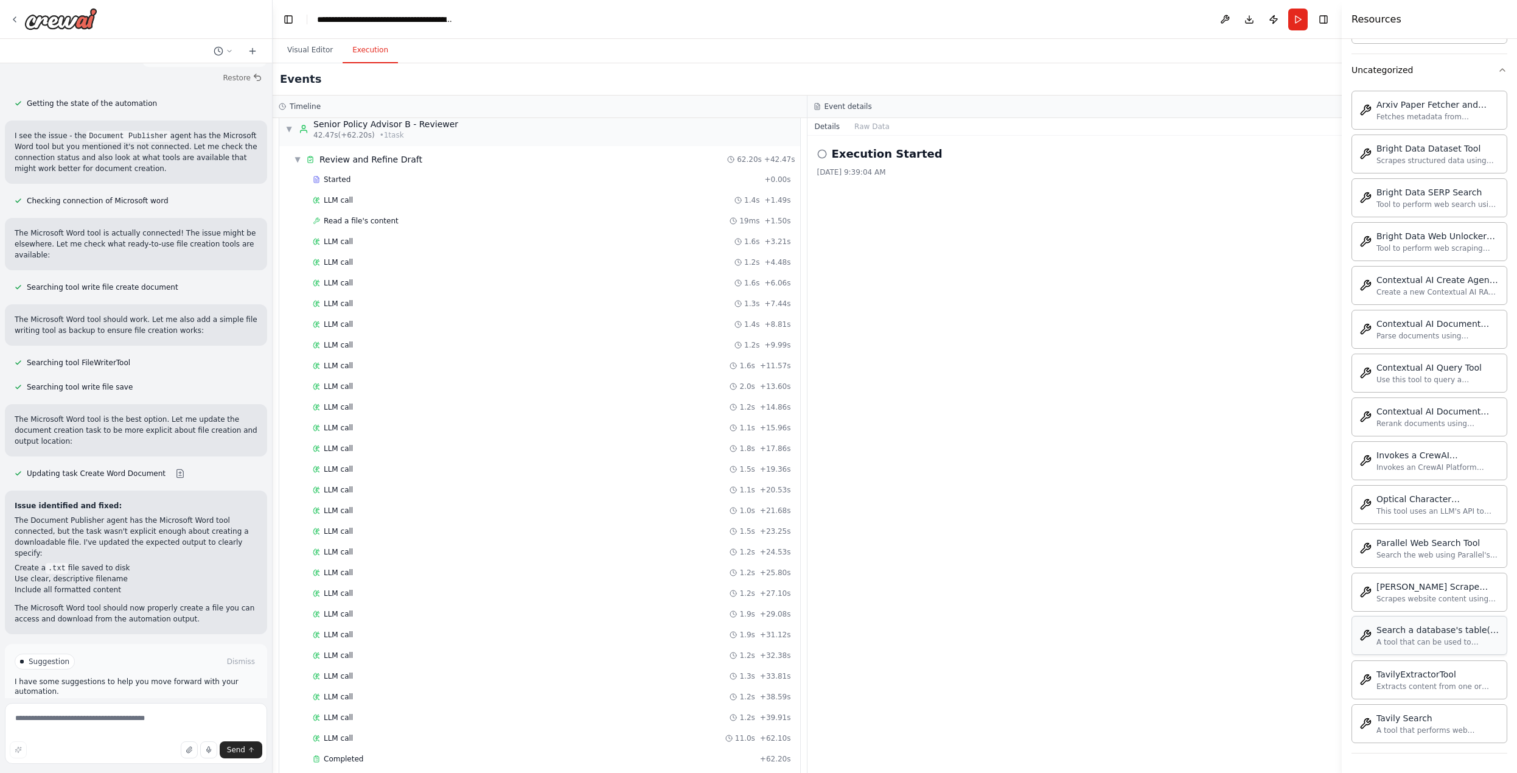
scroll to position [2360, 0]
click at [121, 736] on textarea at bounding box center [136, 733] width 262 height 61
click at [15, 17] on icon at bounding box center [15, 20] width 10 height 10
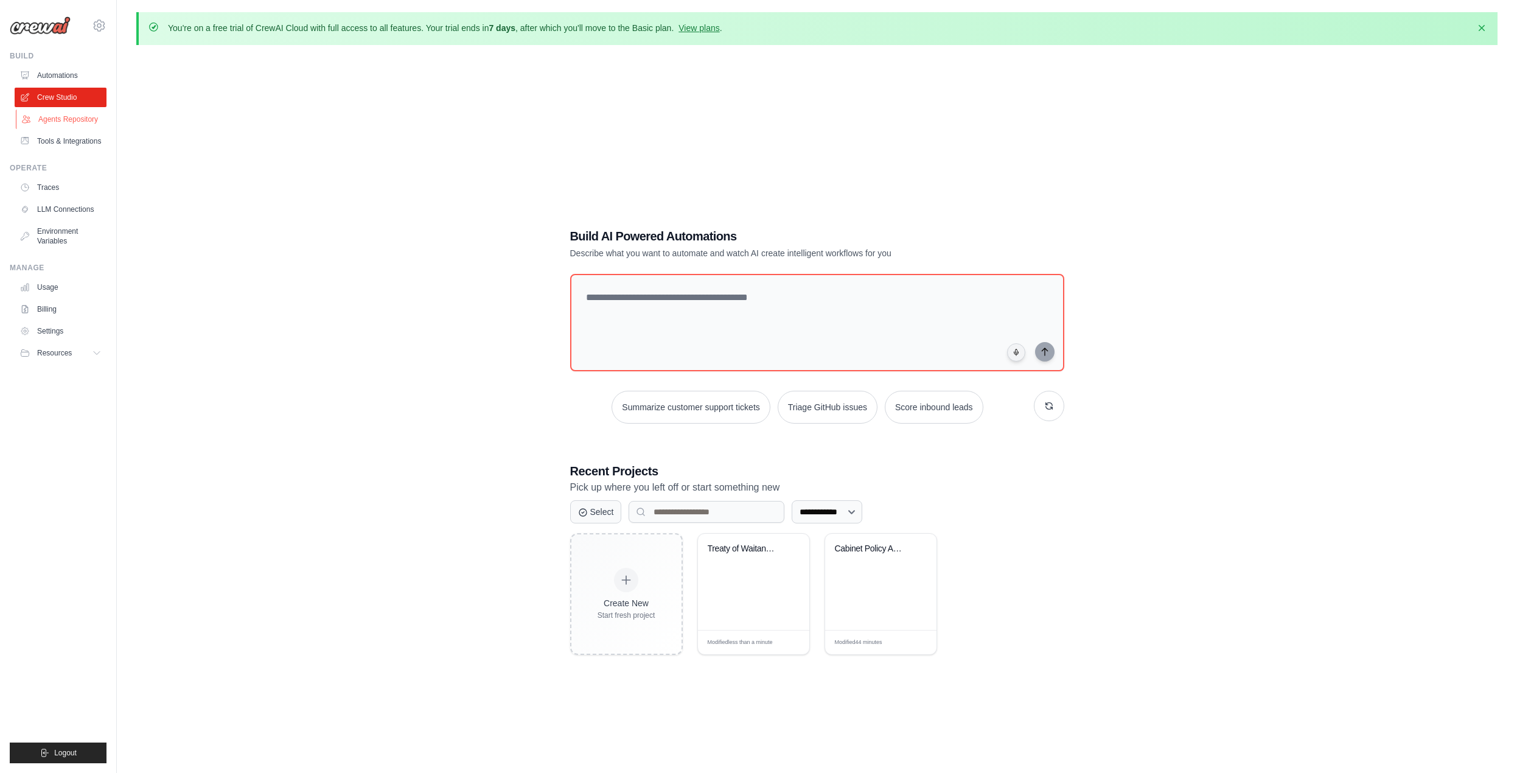
click at [81, 113] on link "Agents Repository" at bounding box center [62, 119] width 92 height 19
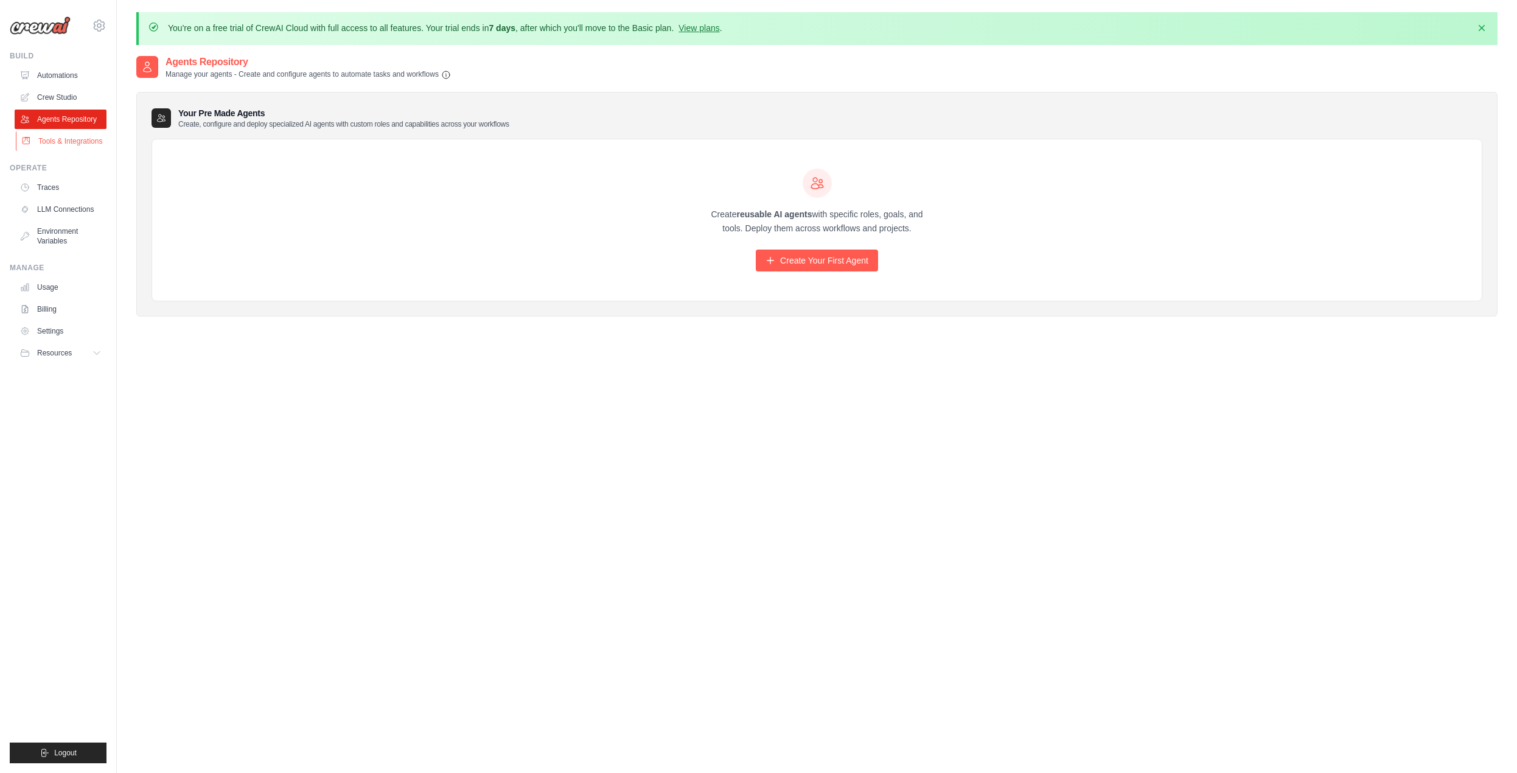
click at [85, 139] on link "Tools & Integrations" at bounding box center [62, 140] width 92 height 19
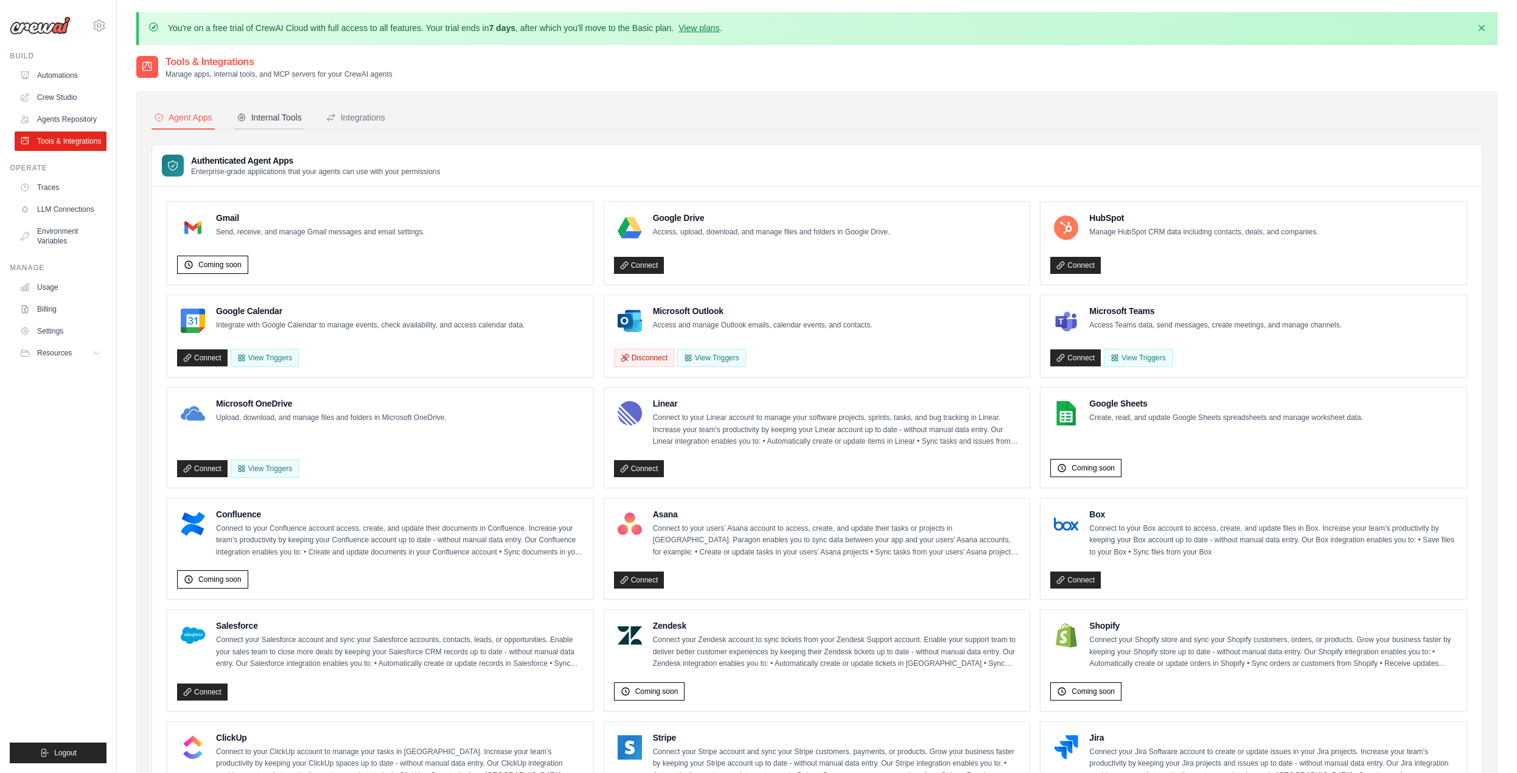
click at [296, 114] on div "Internal Tools" at bounding box center [269, 117] width 65 height 12
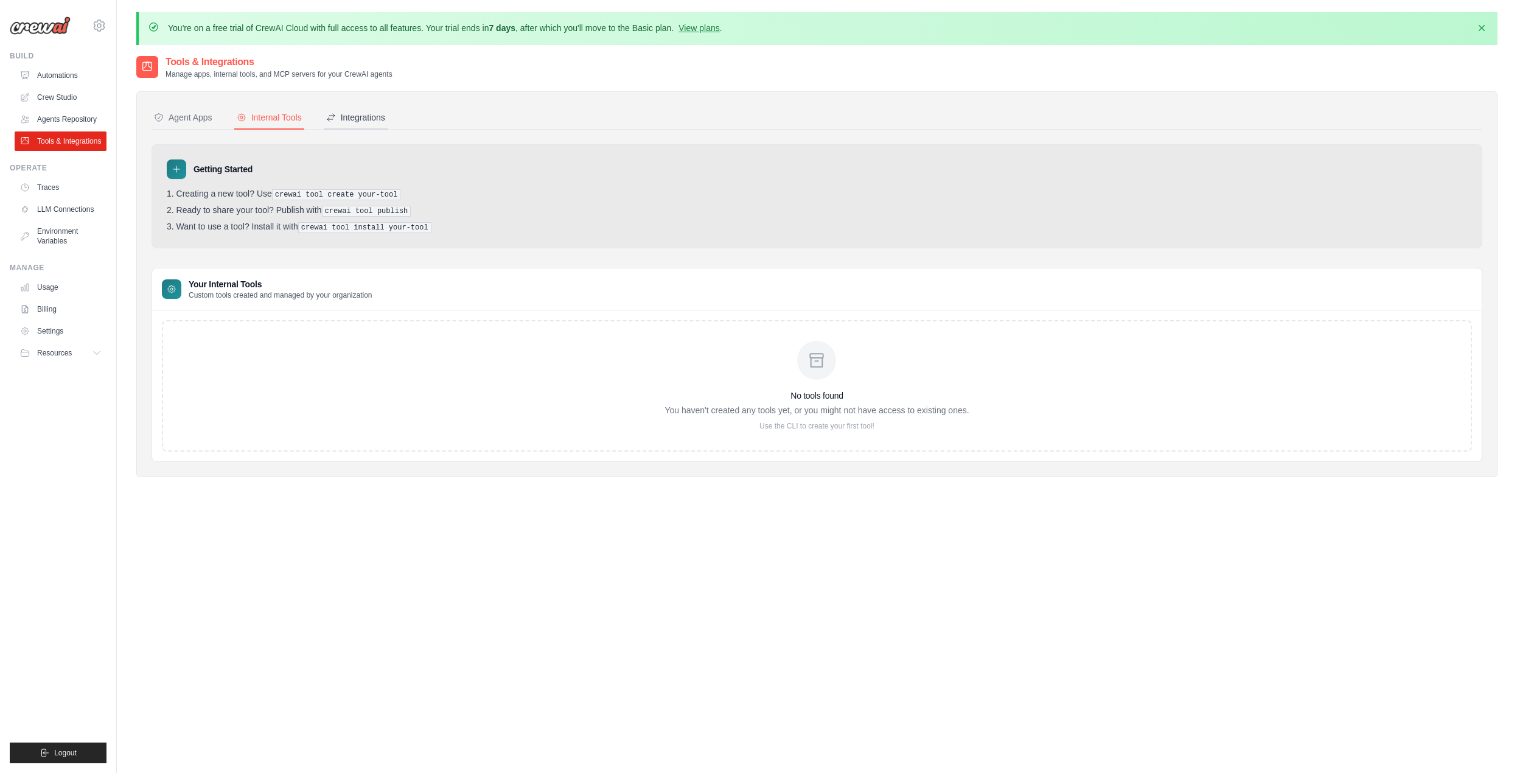
click at [369, 116] on div "Integrations" at bounding box center [355, 117] width 59 height 12
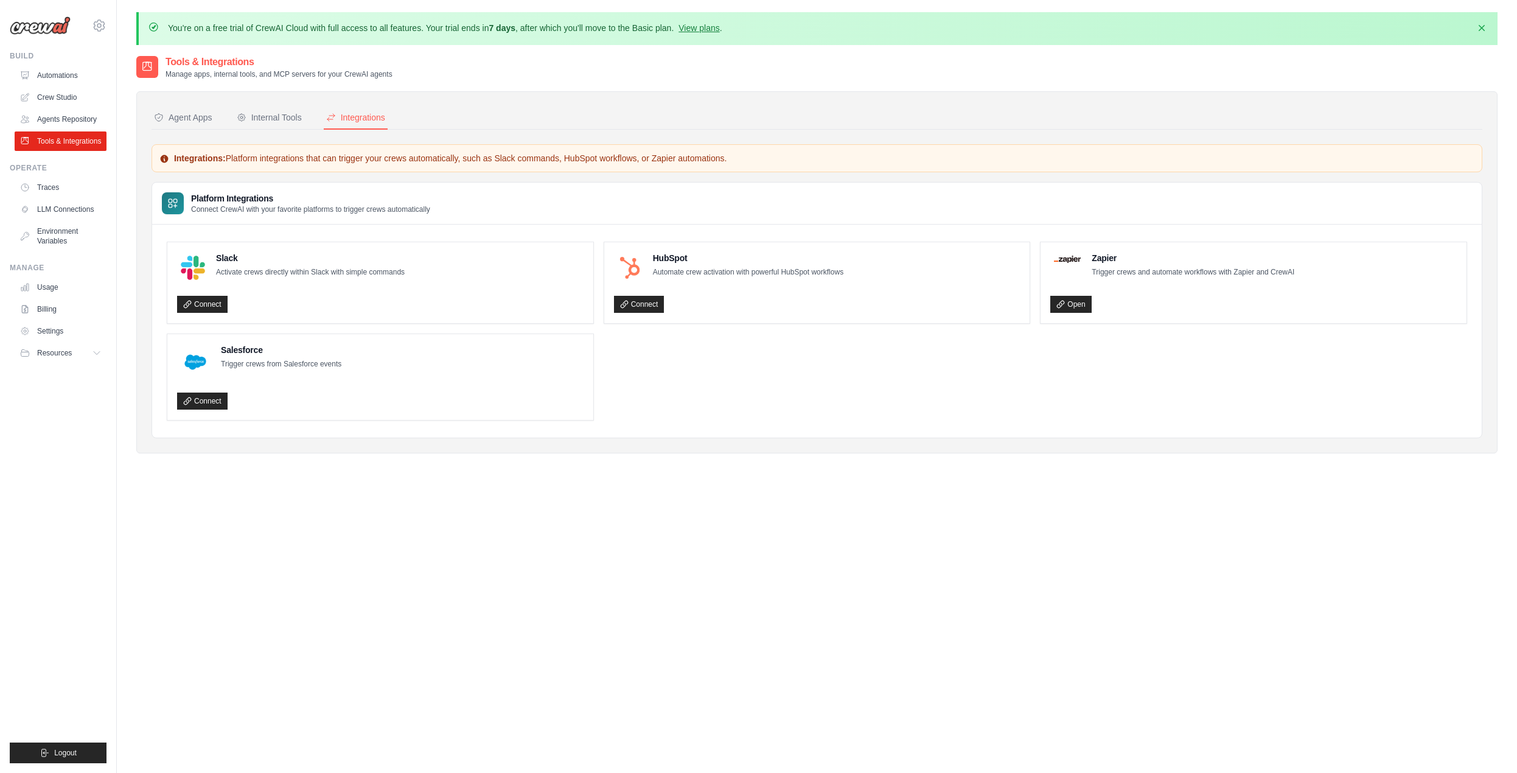
scroll to position [2, 0]
click at [1092, 570] on div "Tools & Integrations Manage apps, internal tools, and MCP servers for your Crew…" at bounding box center [816, 438] width 1361 height 773
click at [42, 186] on link "Traces" at bounding box center [62, 187] width 92 height 19
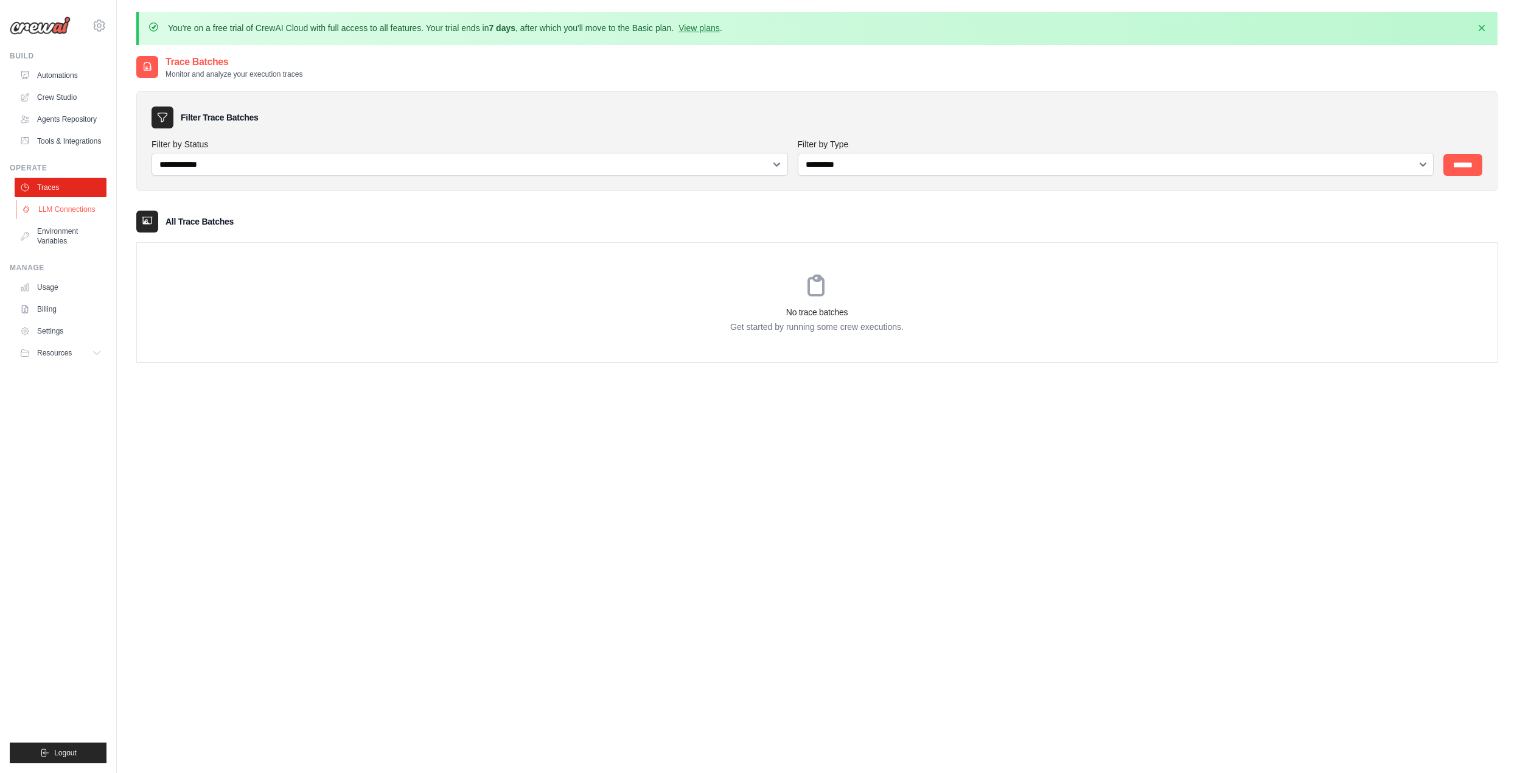
click at [78, 204] on link "LLM Connections" at bounding box center [62, 209] width 92 height 19
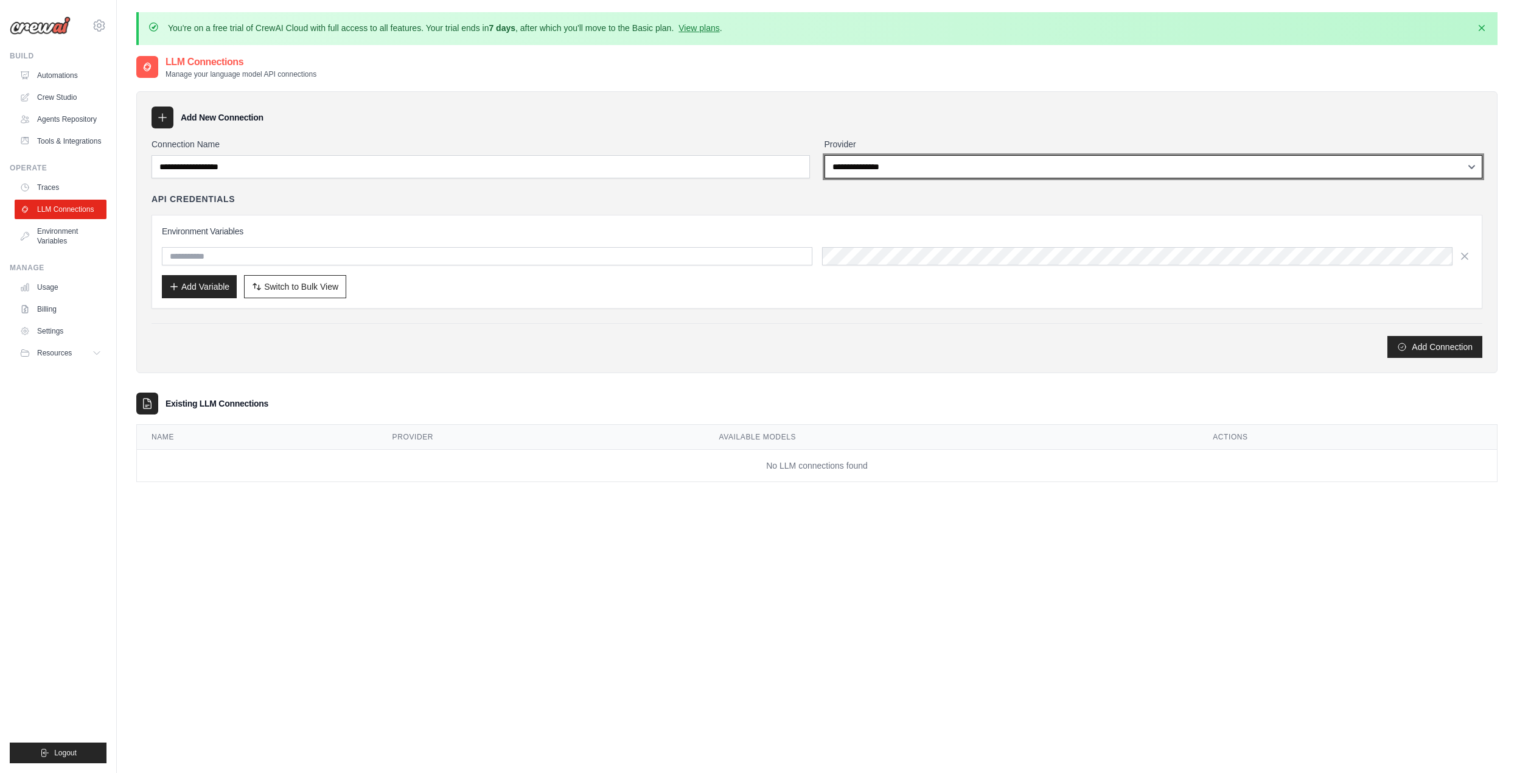
select select "******"
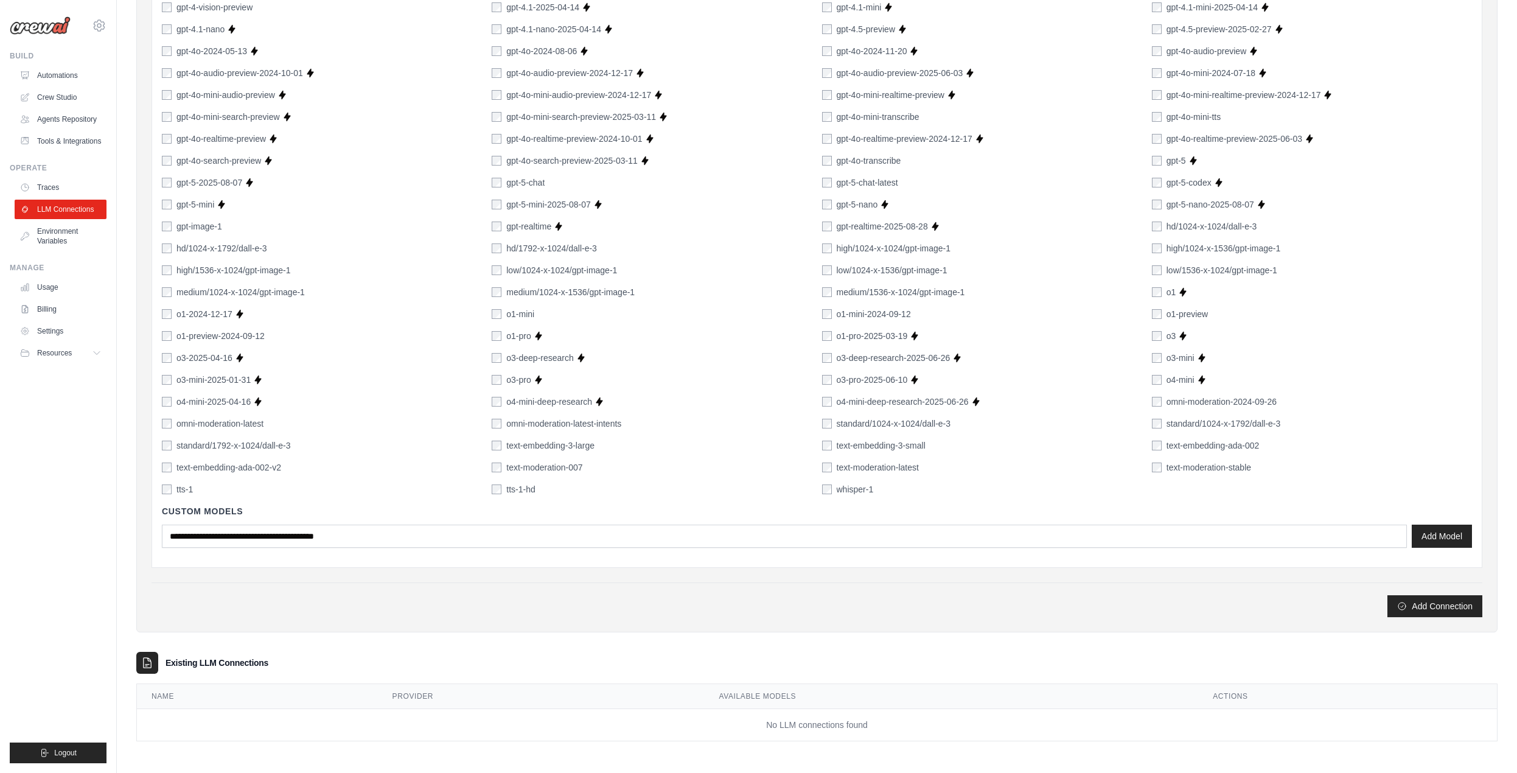
scroll to position [594, 0]
click at [1428, 603] on button "Add Connection" at bounding box center [1435, 606] width 95 height 22
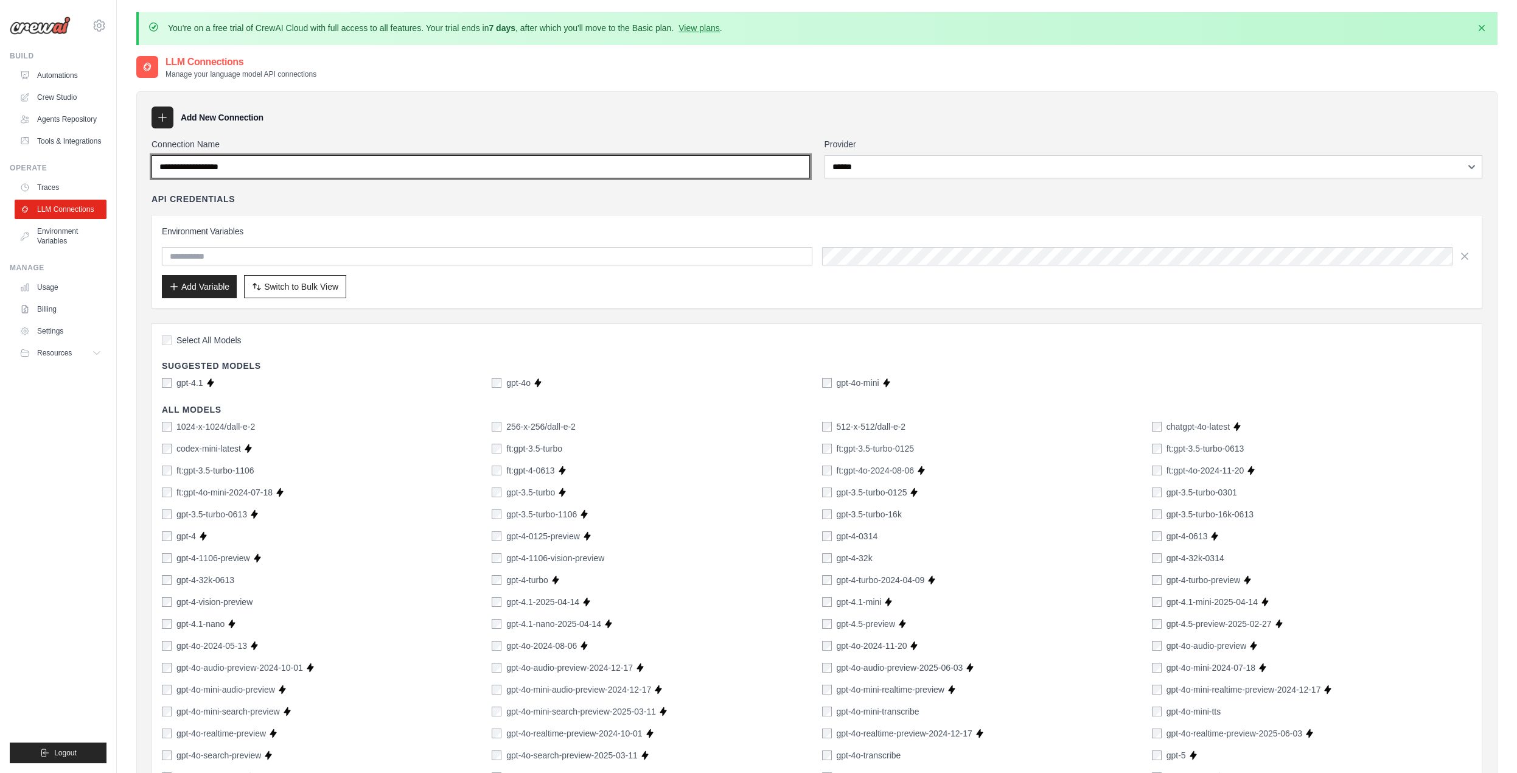
scroll to position [0, 0]
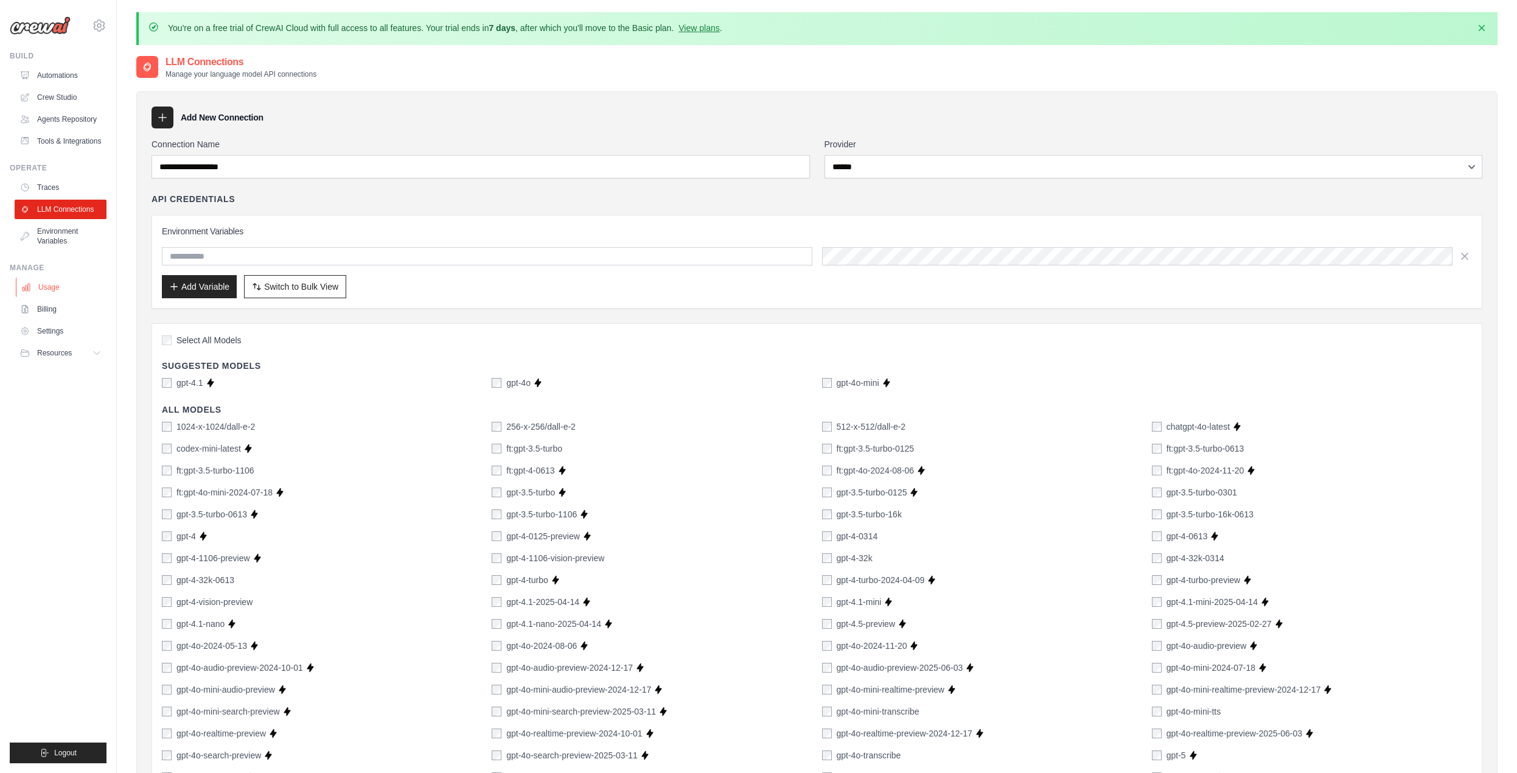
click at [51, 291] on link "Usage" at bounding box center [62, 287] width 92 height 19
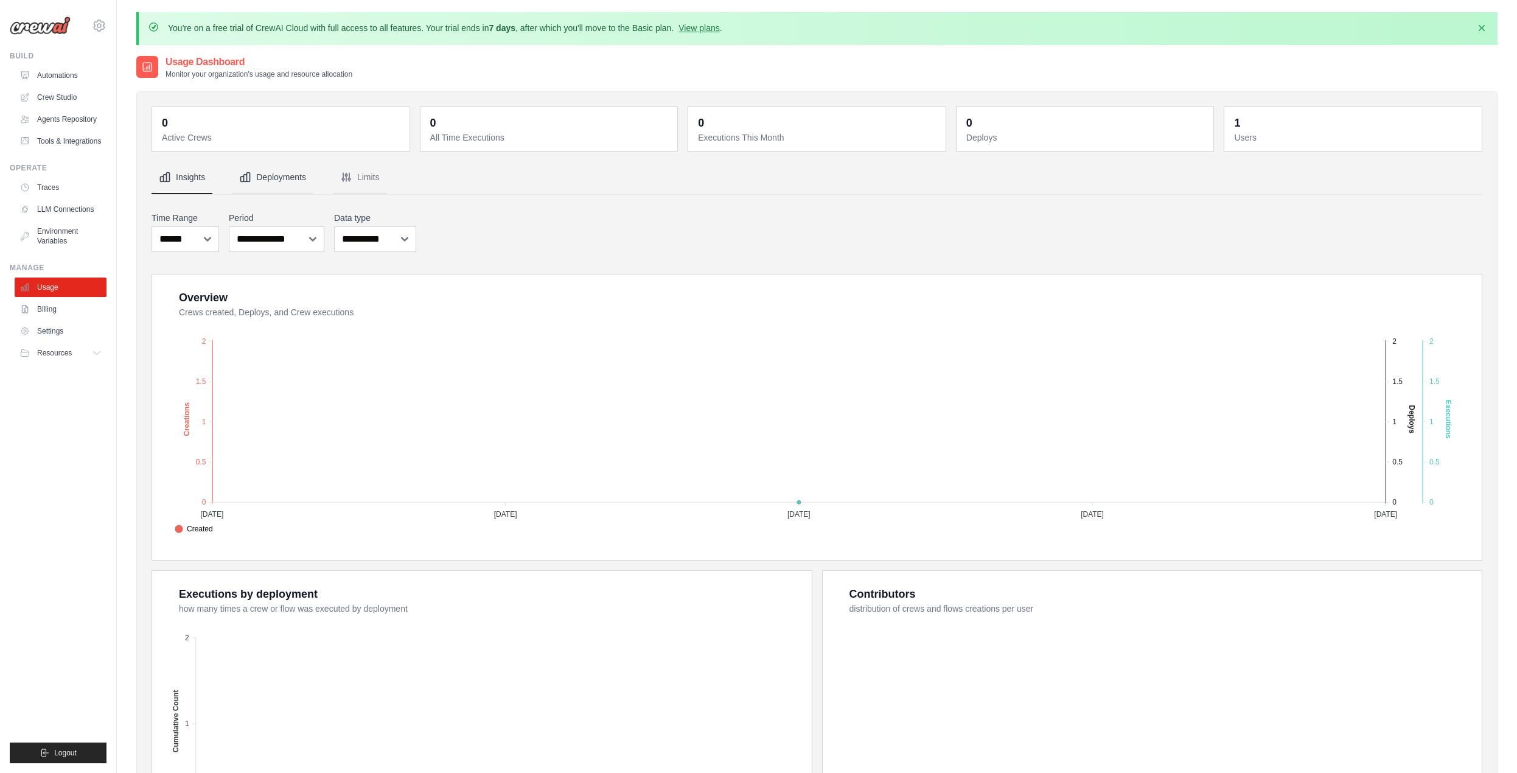
click at [270, 175] on button "Deployments" at bounding box center [273, 177] width 82 height 33
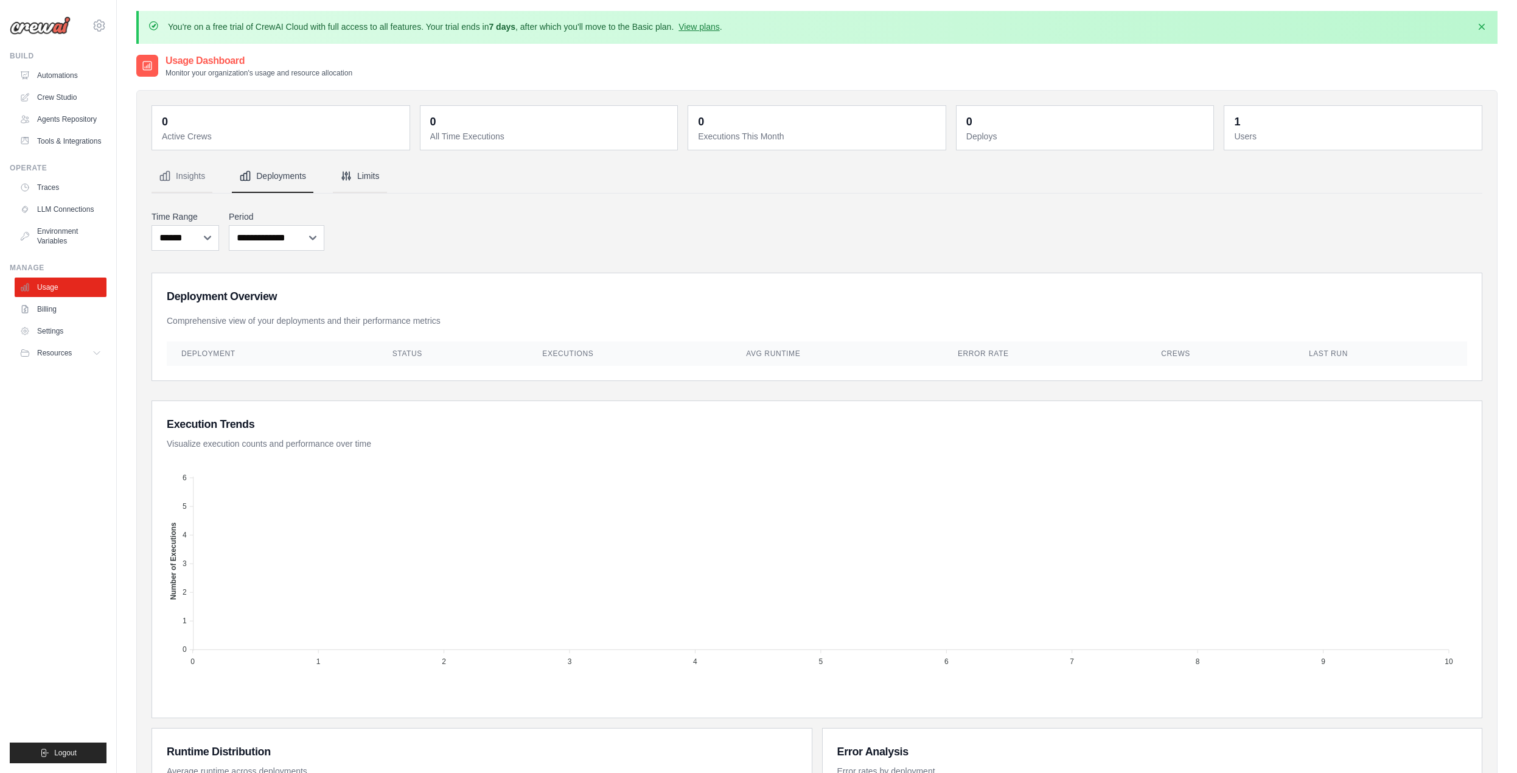
click at [349, 173] on icon "Tabs" at bounding box center [346, 176] width 8 height 8
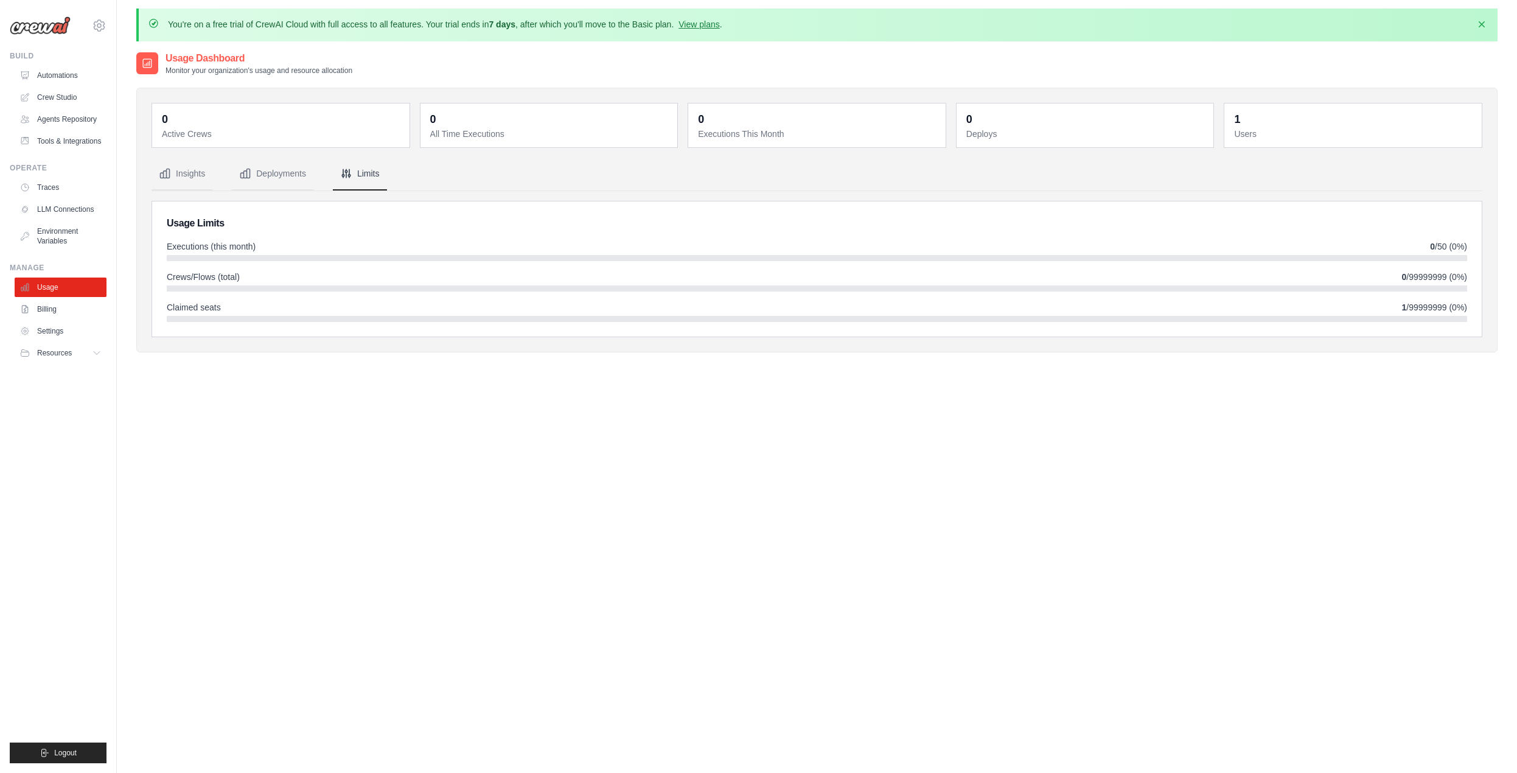
scroll to position [4, 0]
click at [60, 348] on span "Resources" at bounding box center [55, 353] width 35 height 10
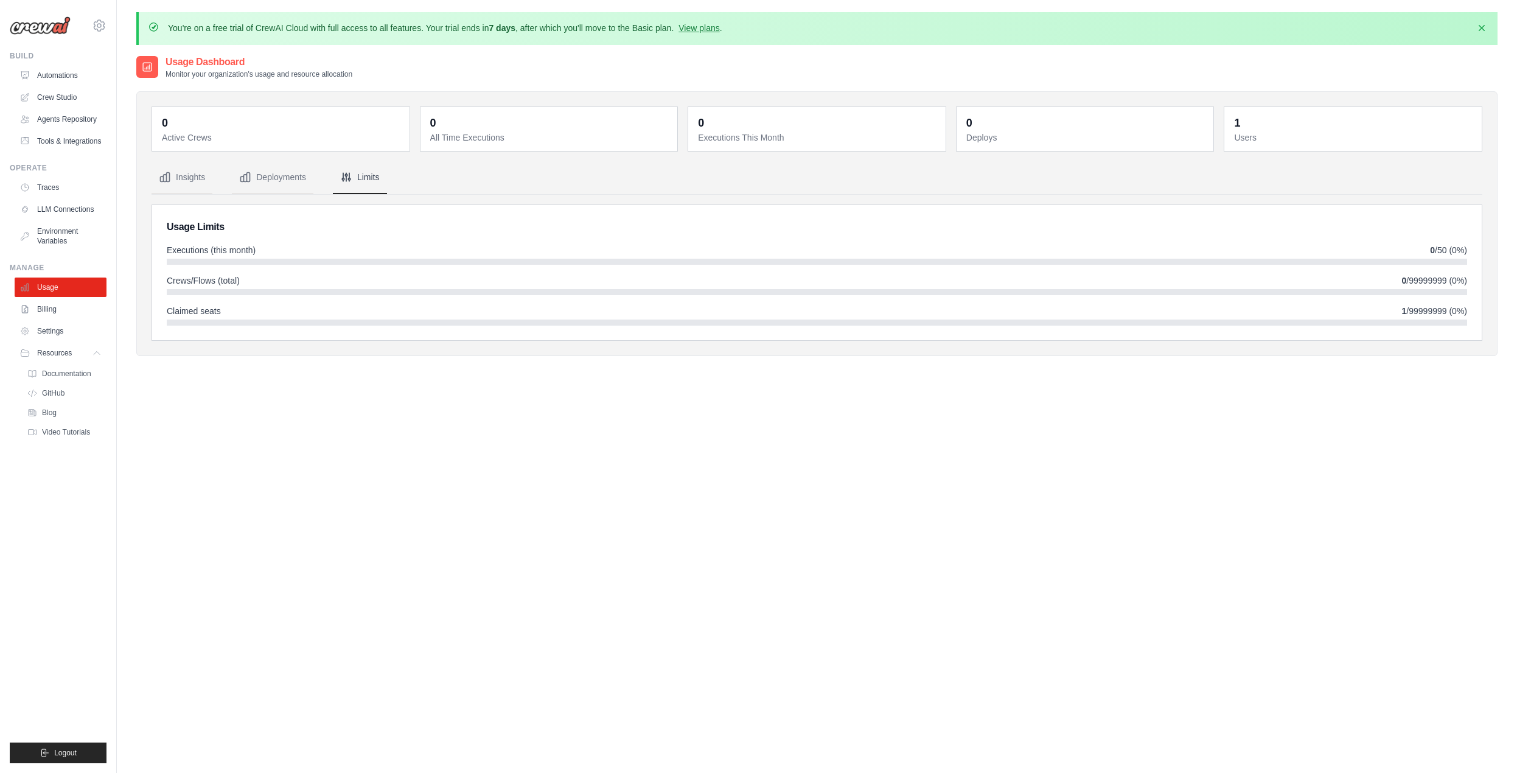
scroll to position [0, 0]
click at [81, 72] on link "Automations" at bounding box center [62, 75] width 92 height 19
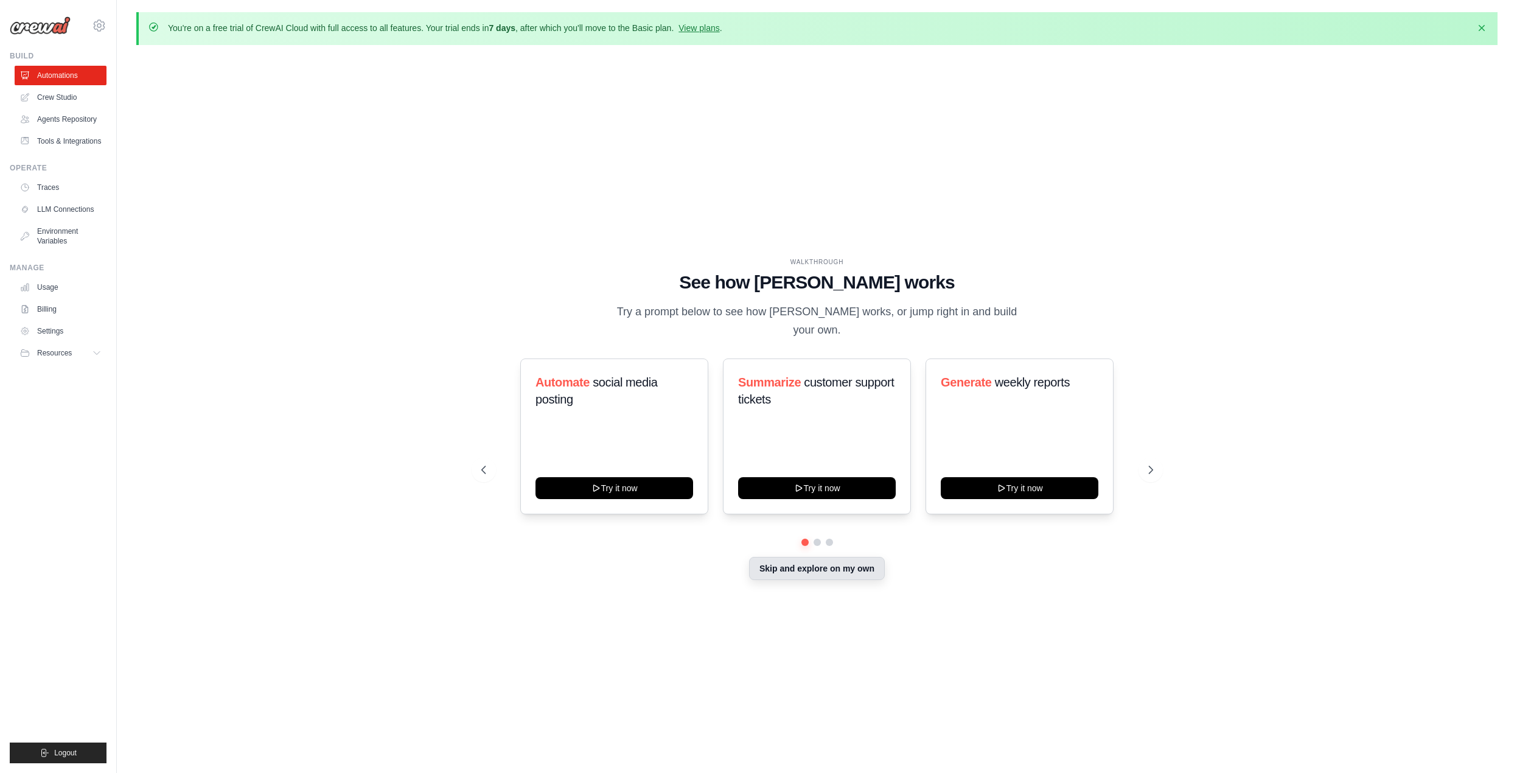
click at [810, 571] on div "Skip and explore on my own" at bounding box center [817, 569] width 672 height 23
click at [815, 557] on button "Skip and explore on my own" at bounding box center [817, 568] width 136 height 23
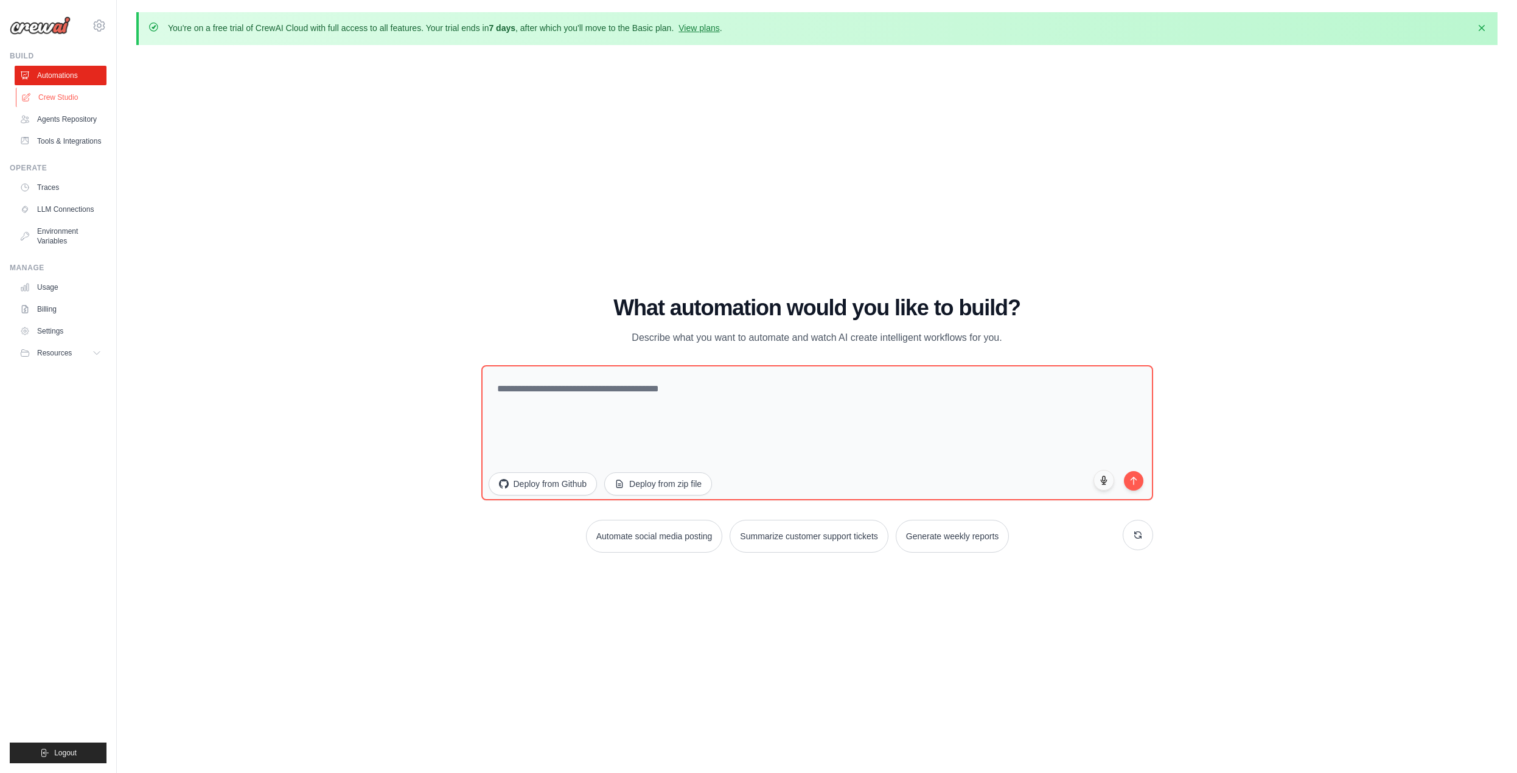
click at [34, 98] on link "Crew Studio" at bounding box center [62, 97] width 92 height 19
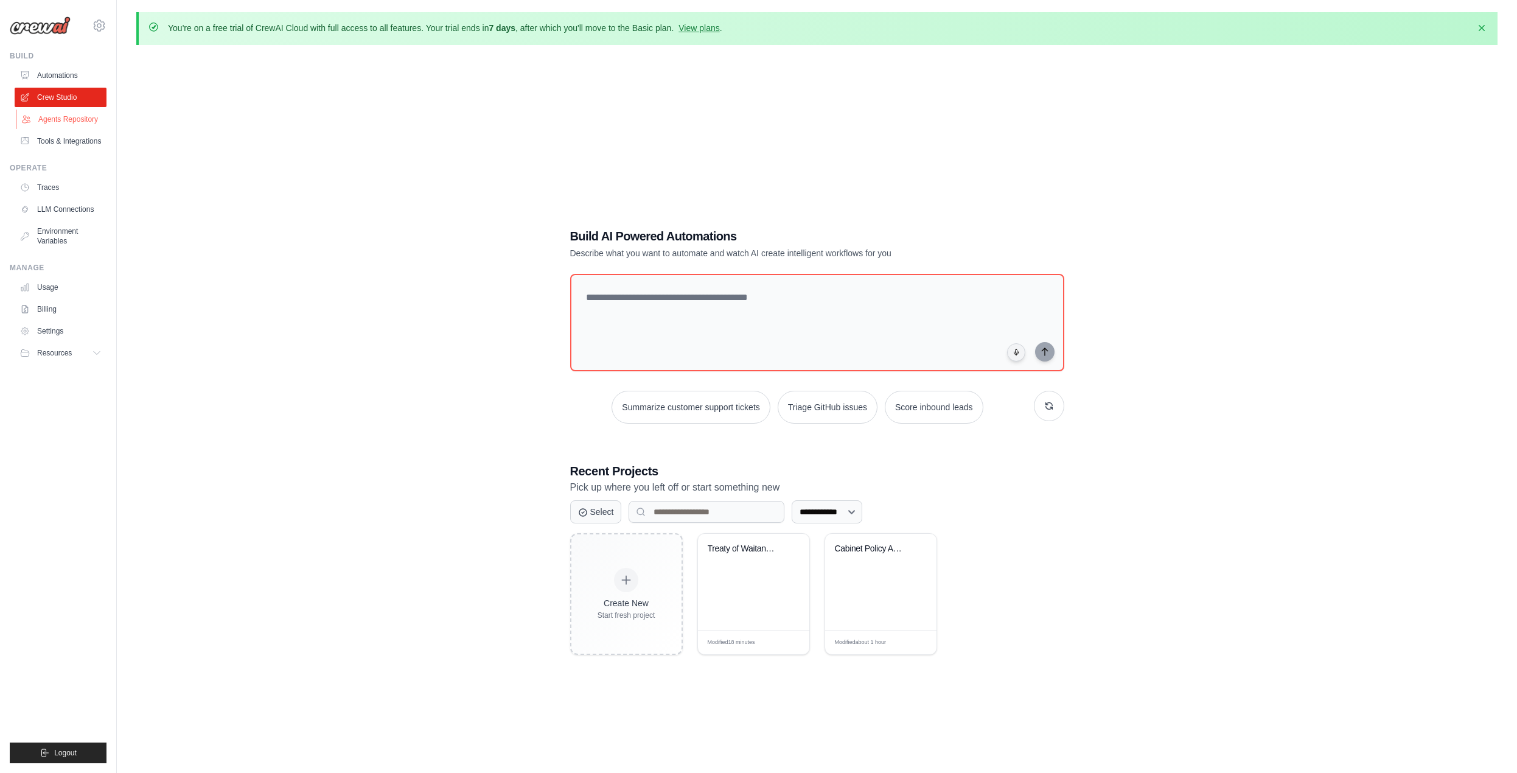
click at [55, 124] on link "Agents Repository" at bounding box center [62, 119] width 92 height 19
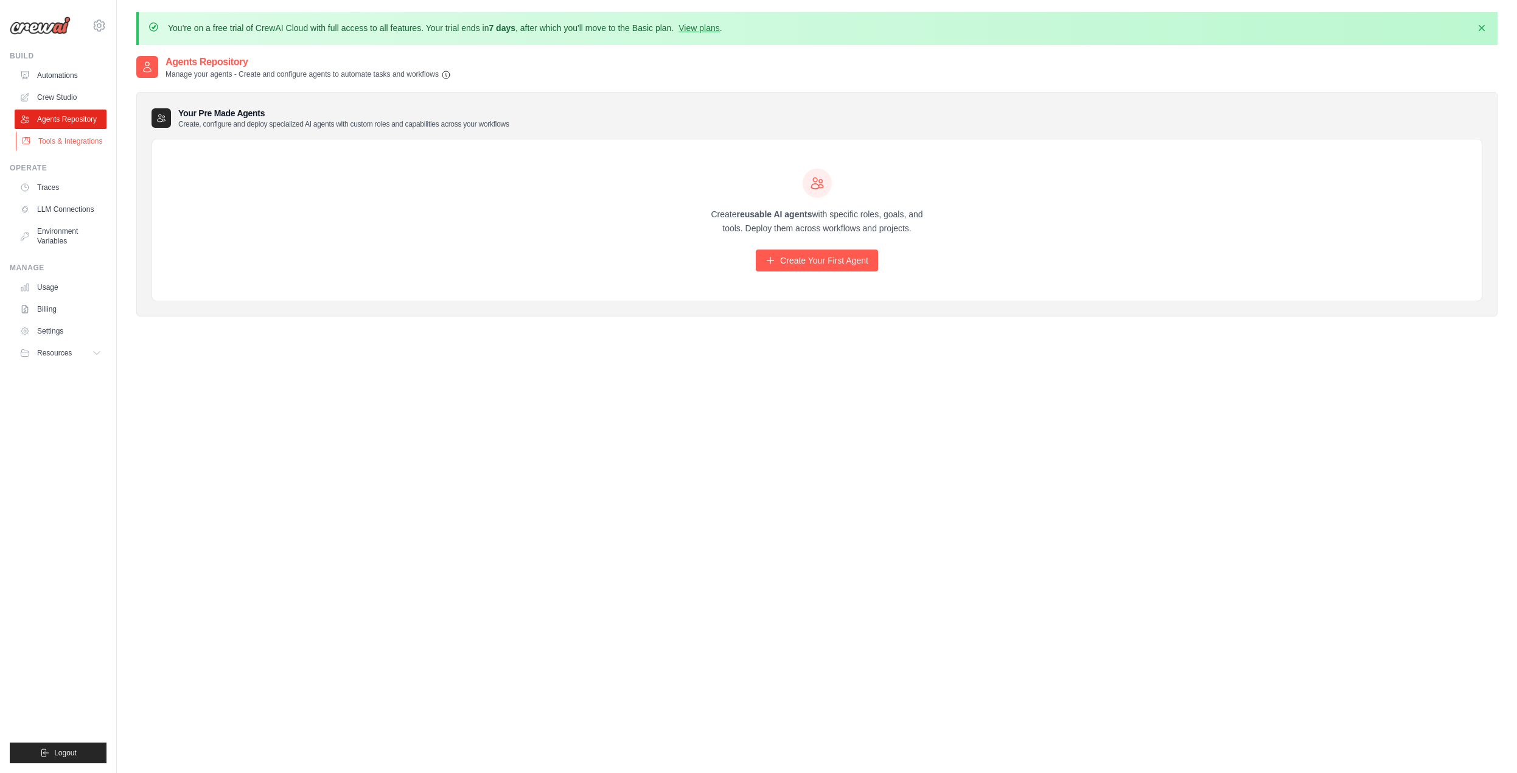
click at [54, 144] on link "Tools & Integrations" at bounding box center [62, 140] width 92 height 19
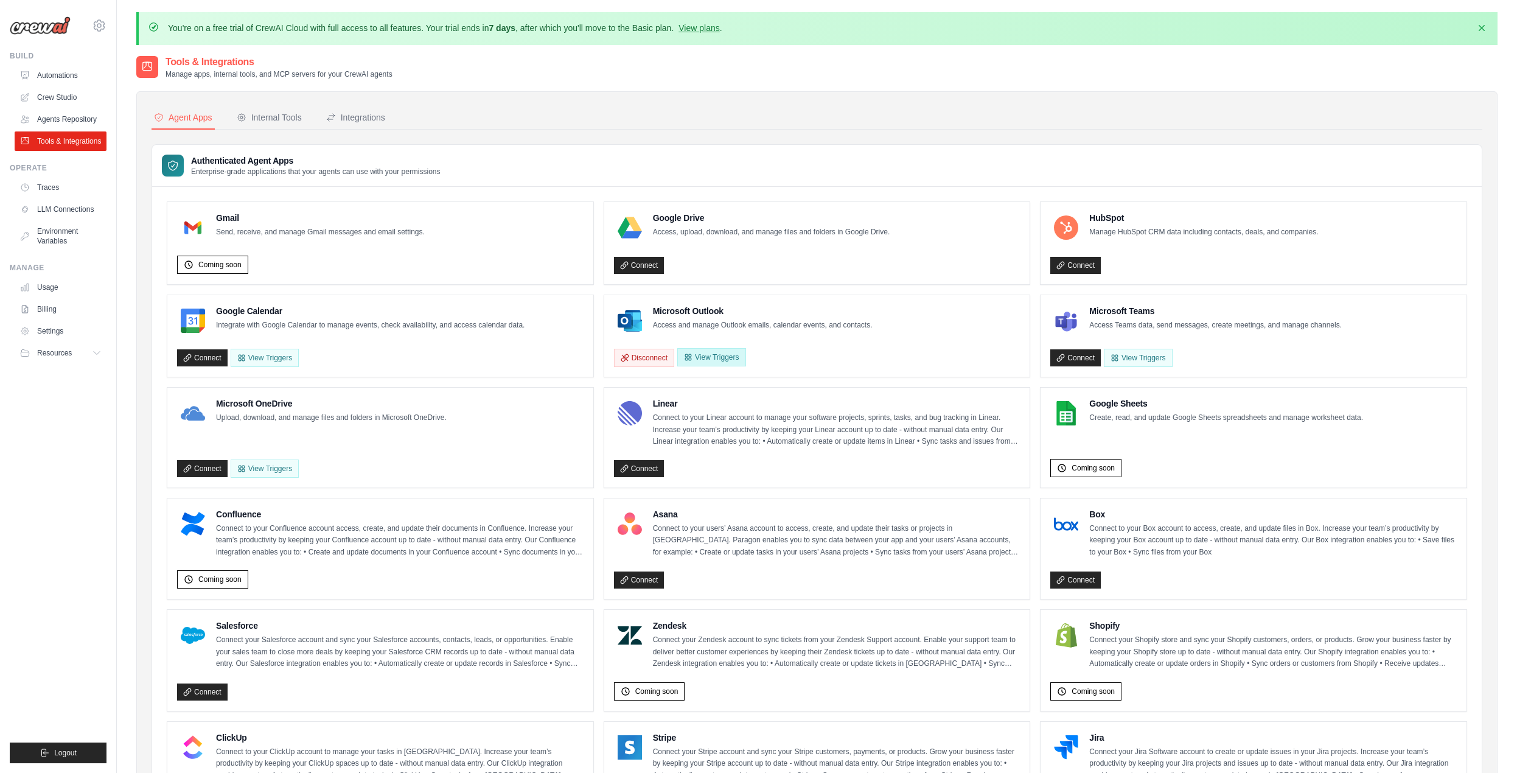
click at [728, 360] on button "View Triggers" at bounding box center [711, 357] width 68 height 18
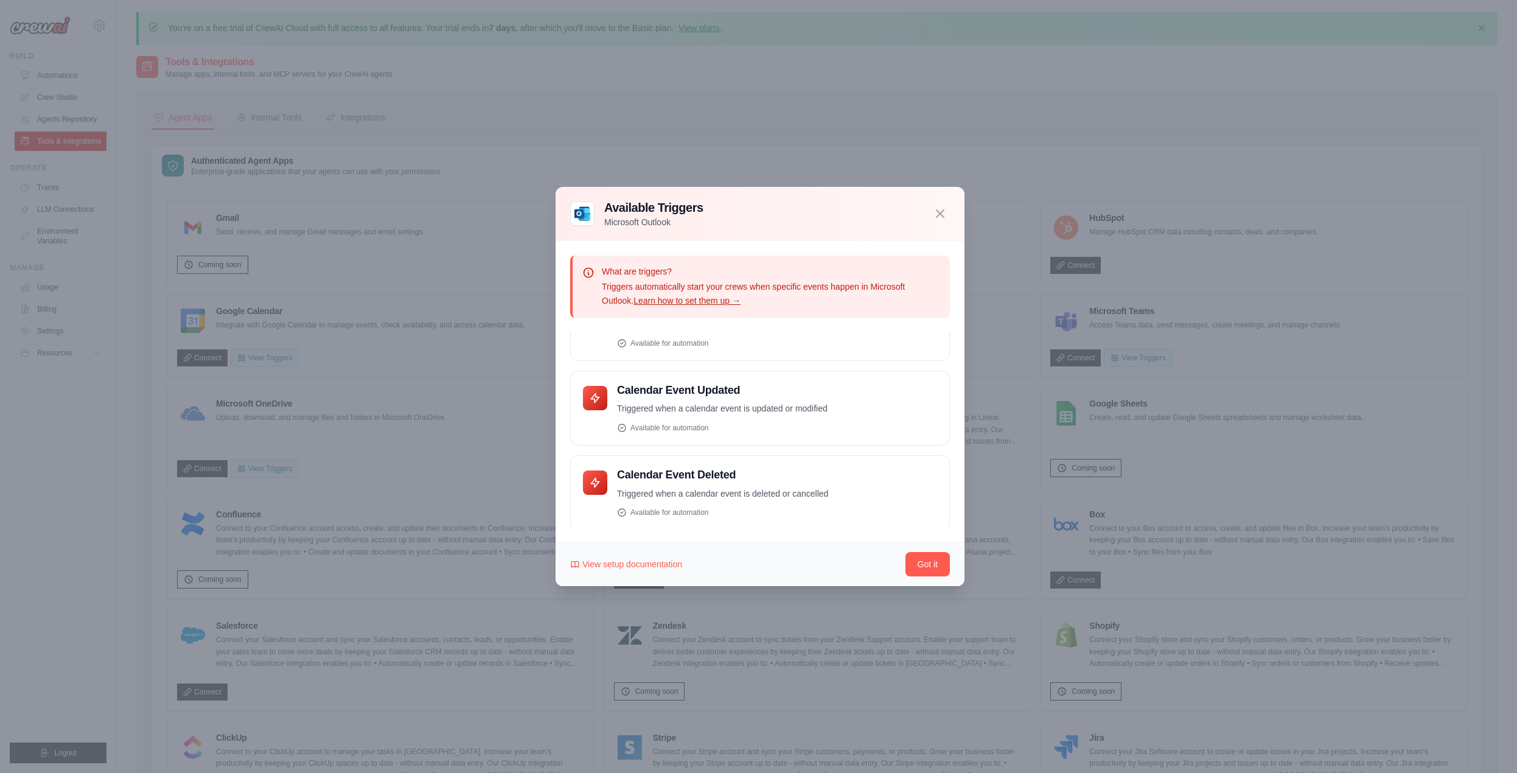
scroll to position [299, 0]
click at [939, 212] on icon "button" at bounding box center [940, 212] width 7 height 7
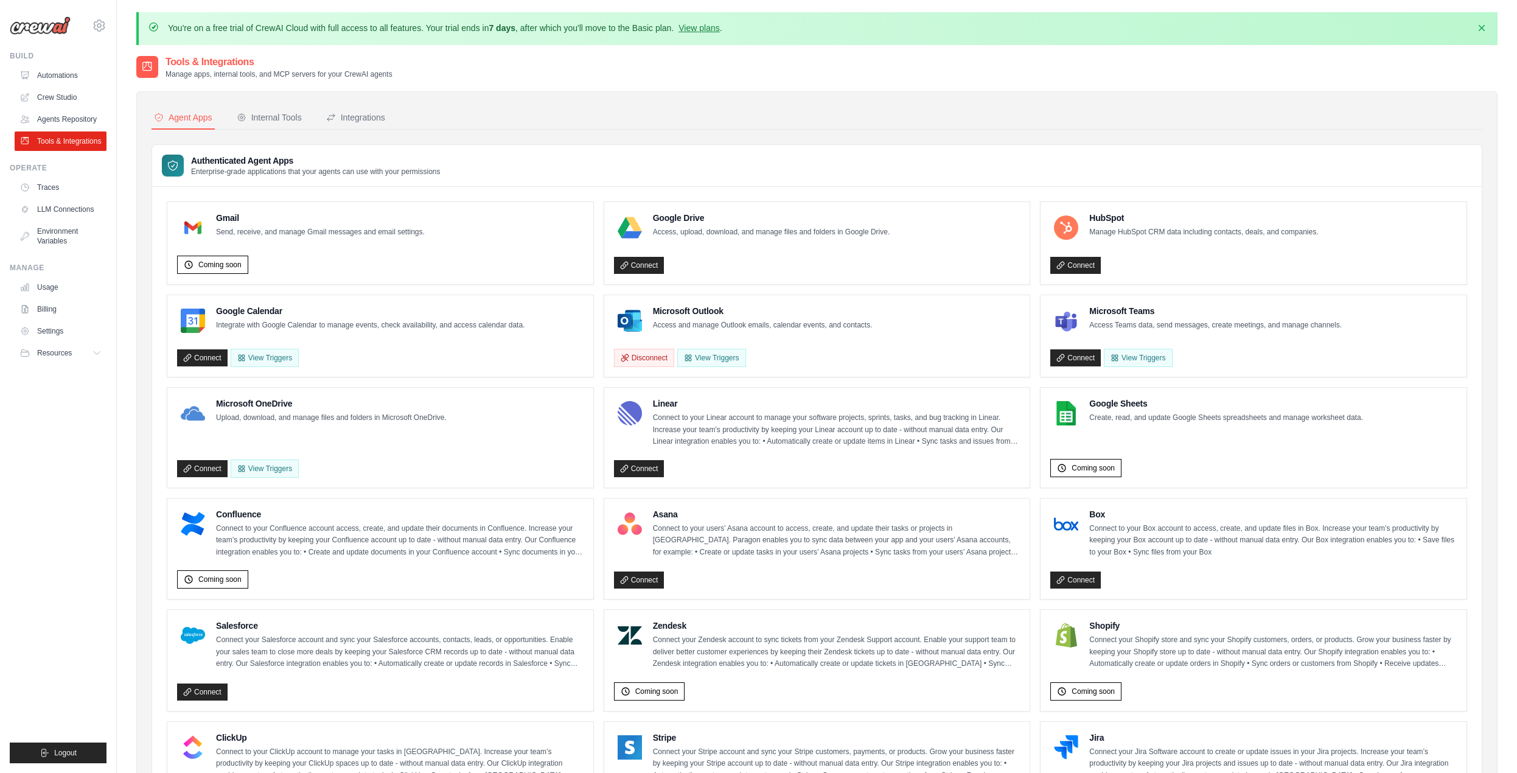
scroll to position [0, 0]
click at [58, 187] on link "Traces" at bounding box center [62, 187] width 92 height 19
